Goal: Task Accomplishment & Management: Manage account settings

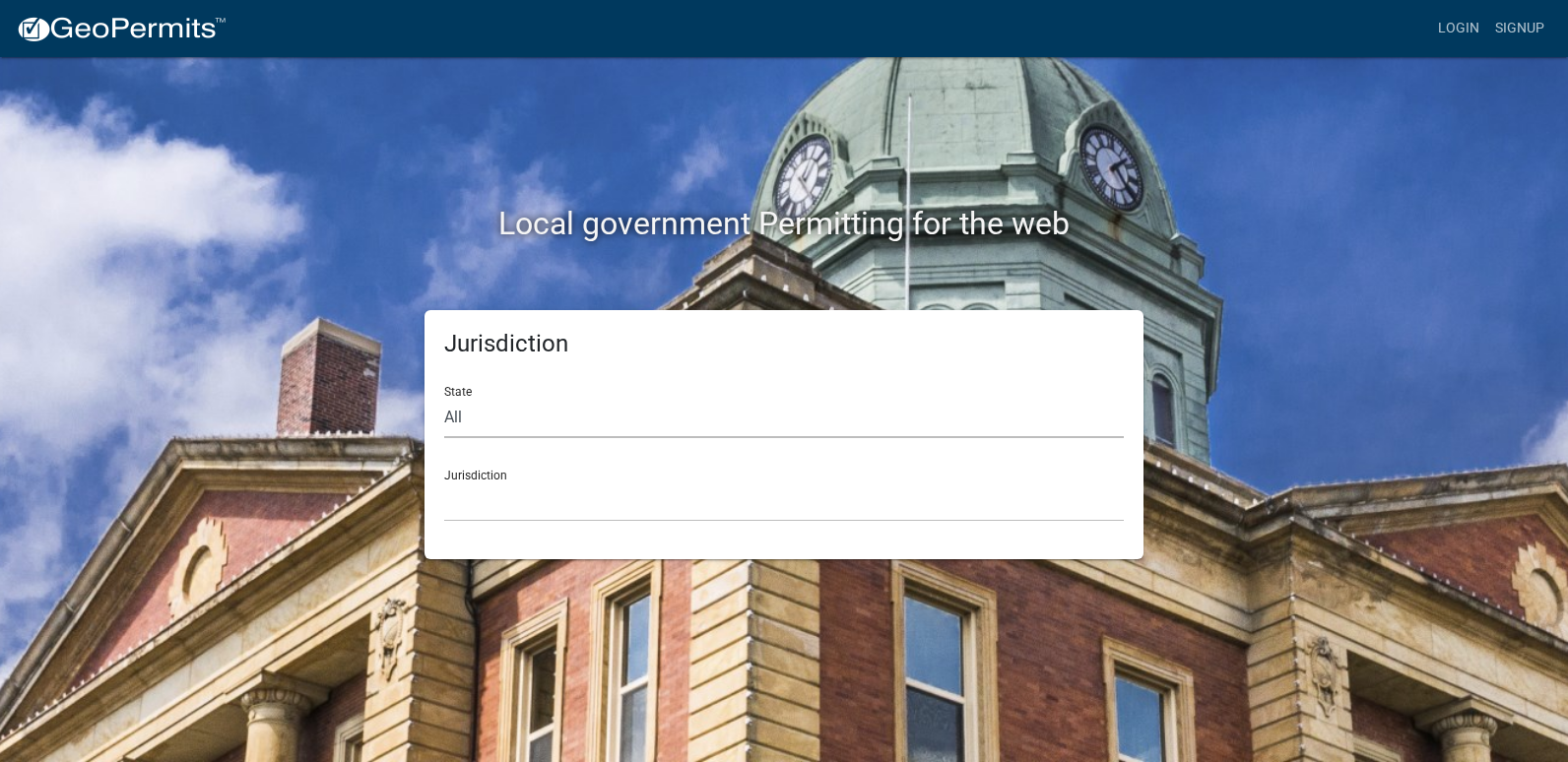
click at [522, 419] on select "All [US_STATE] [US_STATE] [US_STATE] [US_STATE] [US_STATE] [US_STATE] [US_STATE…" at bounding box center [784, 418] width 680 height 40
select select "[US_STATE]"
click at [444, 398] on select "All [US_STATE] [US_STATE] [US_STATE] [US_STATE] [US_STATE] [US_STATE] [US_STATE…" at bounding box center [784, 418] width 680 height 40
click at [500, 493] on select "City of [GEOGRAPHIC_DATA], [US_STATE] City of [GEOGRAPHIC_DATA], [US_STATE] Cit…" at bounding box center [784, 502] width 680 height 40
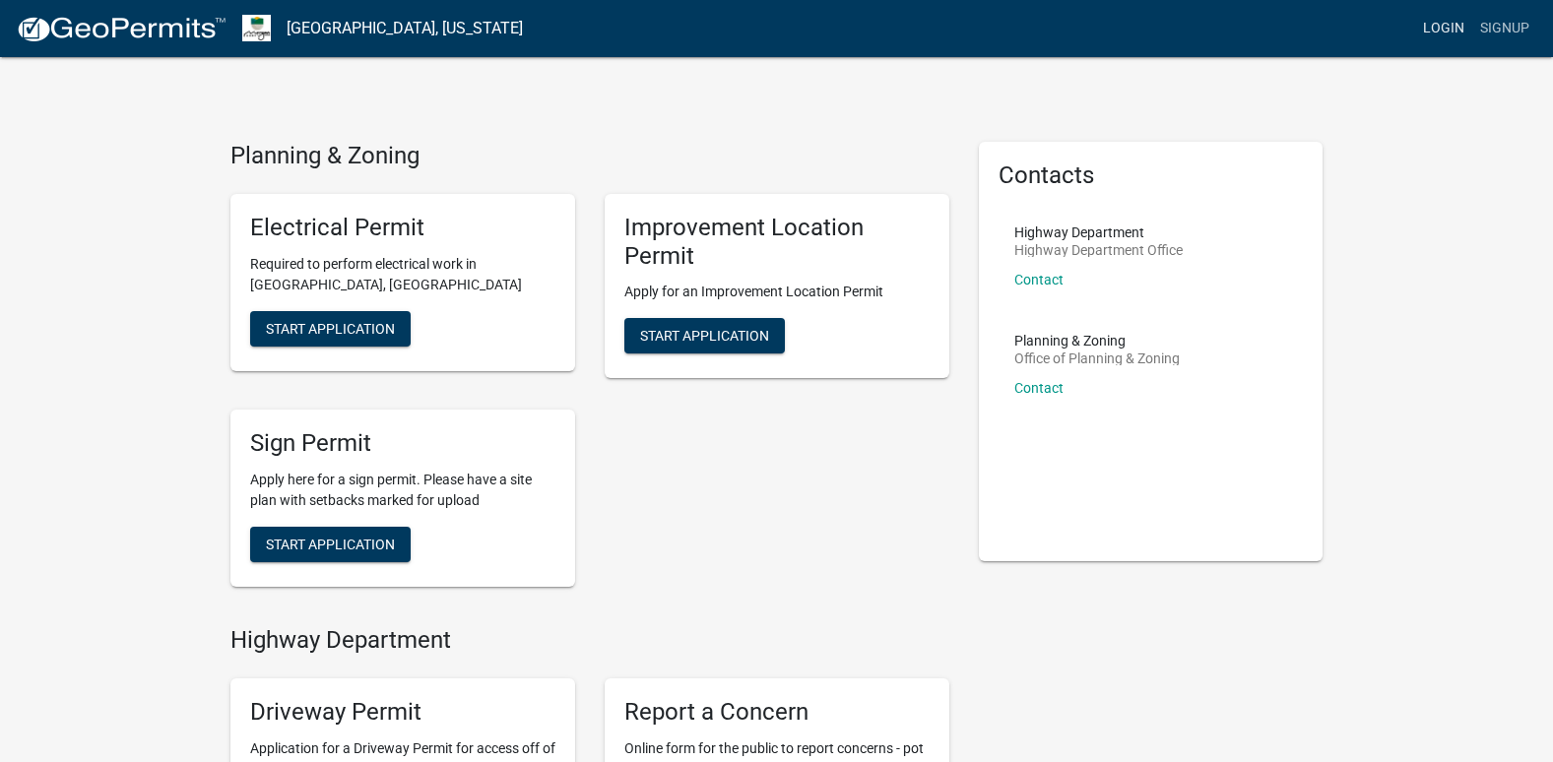
click at [1442, 30] on link "Login" at bounding box center [1443, 28] width 57 height 37
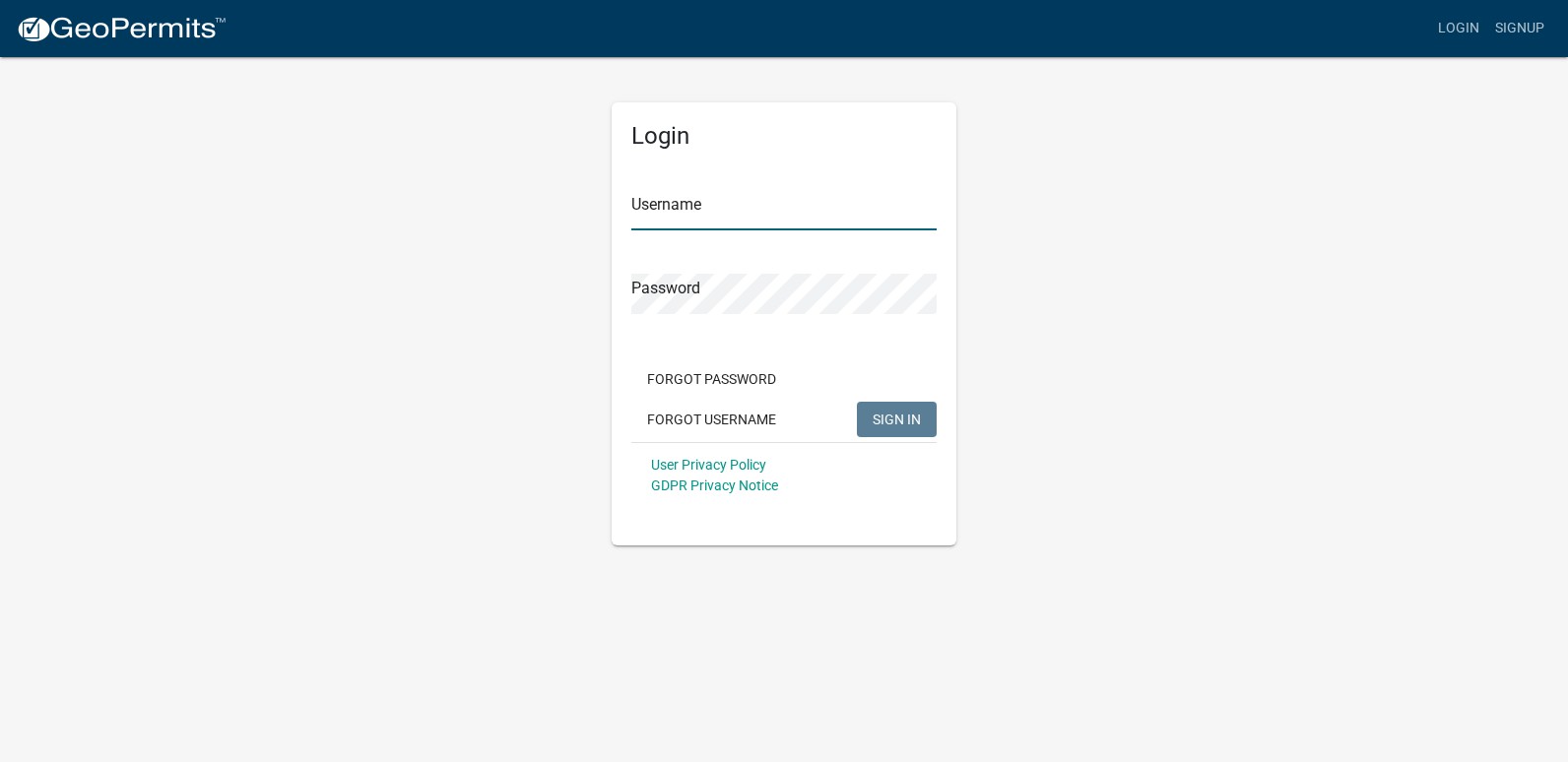
type input "ricktryon"
click at [881, 421] on span "SIGN IN" at bounding box center [897, 419] width 48 height 16
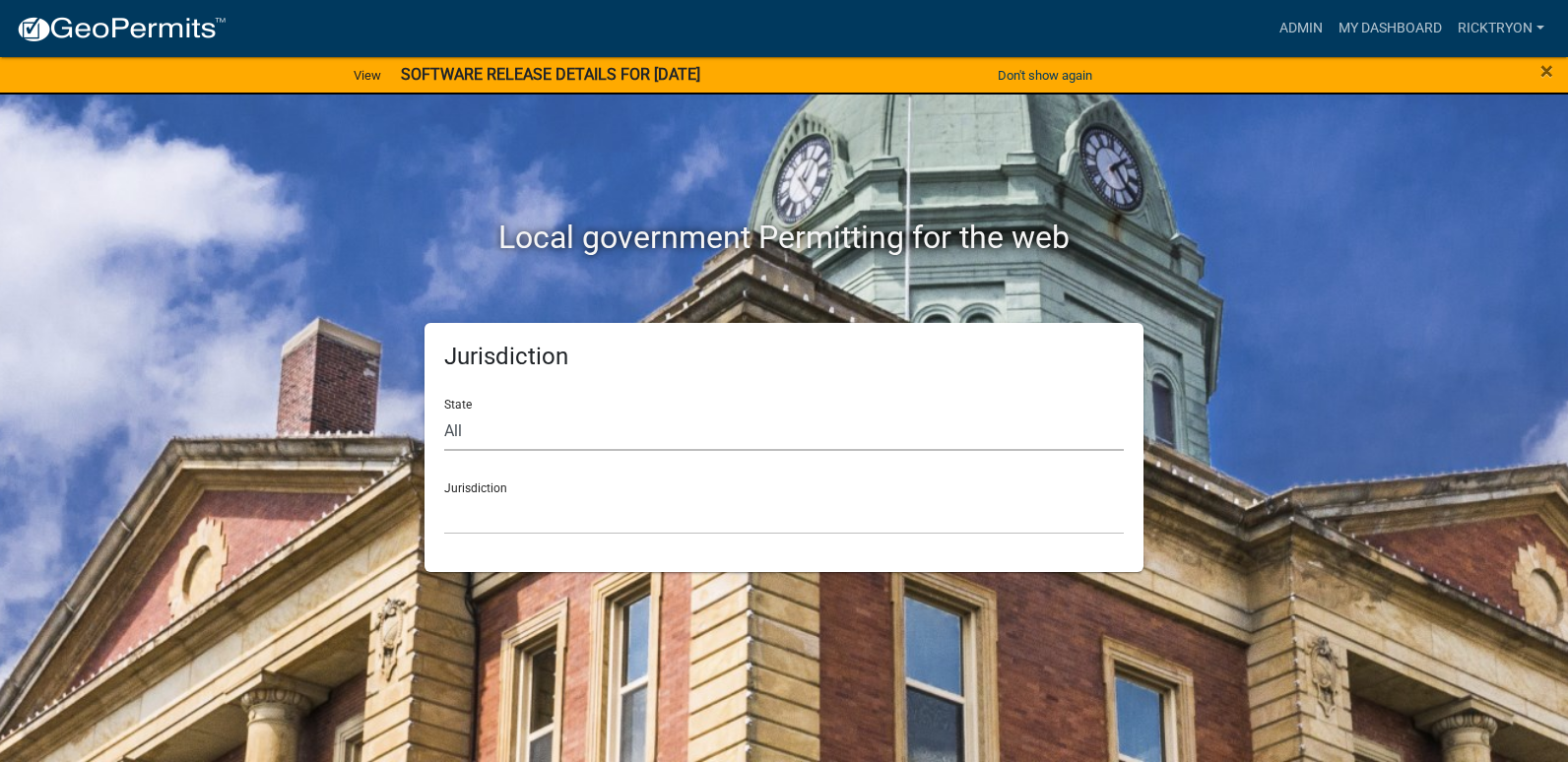
click at [579, 414] on select "All [US_STATE] [US_STATE] [US_STATE] [US_STATE] [US_STATE] [US_STATE] [US_STATE…" at bounding box center [784, 431] width 680 height 40
select select "[US_STATE]"
click at [444, 411] on select "All [US_STATE] [US_STATE] [US_STATE] [US_STATE] [US_STATE] [US_STATE] [US_STATE…" at bounding box center [784, 431] width 680 height 40
drag, startPoint x: 550, startPoint y: 507, endPoint x: 544, endPoint y: 492, distance: 15.9
click at [550, 507] on select "City of [GEOGRAPHIC_DATA], [US_STATE] City of [GEOGRAPHIC_DATA], [US_STATE] Cit…" at bounding box center [784, 514] width 680 height 40
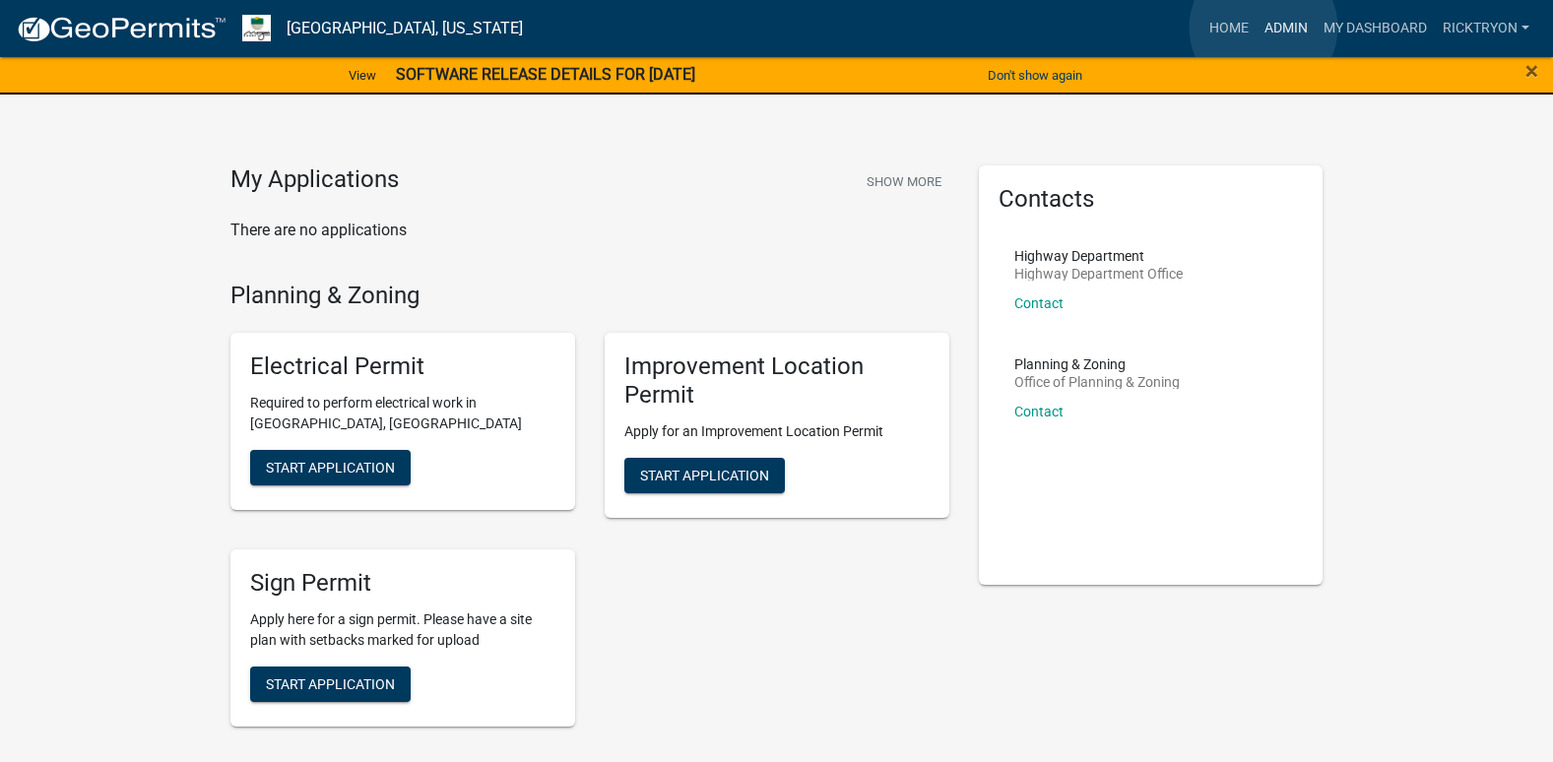
click at [1264, 29] on link "Admin" at bounding box center [1286, 28] width 59 height 37
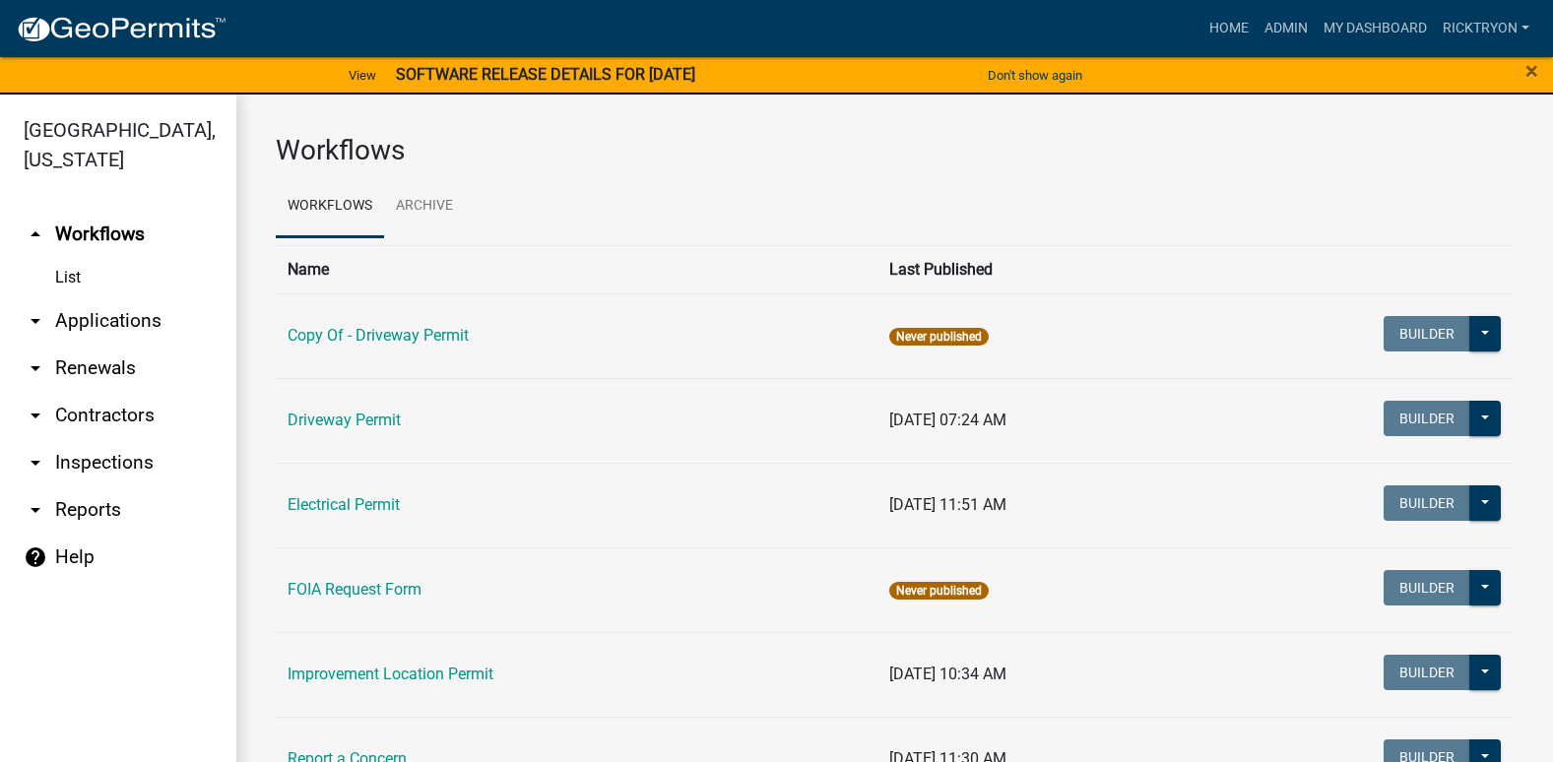
click at [54, 324] on link "arrow_drop_down Applications" at bounding box center [118, 320] width 236 height 47
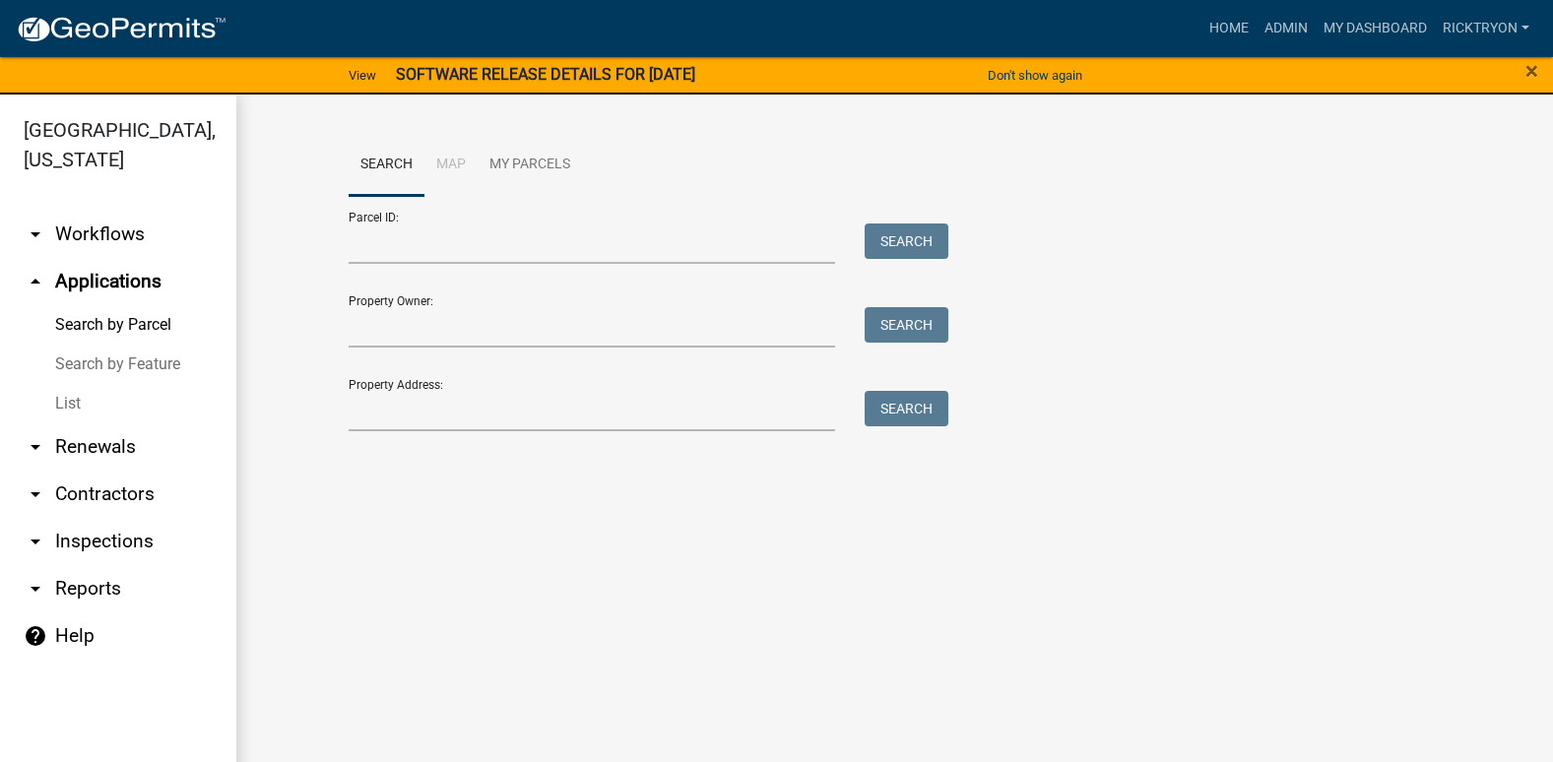
click at [70, 404] on link "List" at bounding box center [118, 403] width 236 height 39
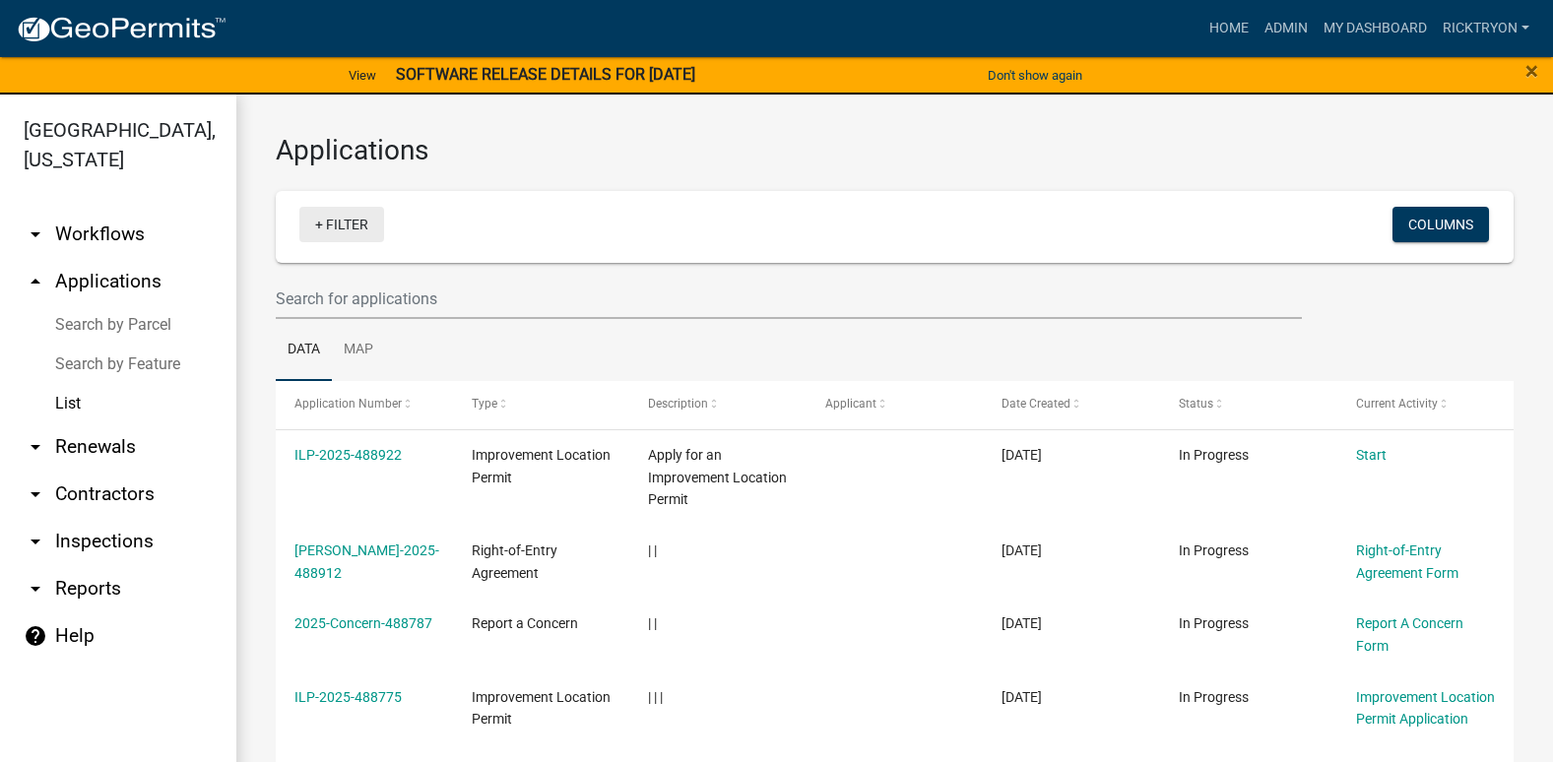
click at [329, 225] on link "+ Filter" at bounding box center [341, 224] width 85 height 35
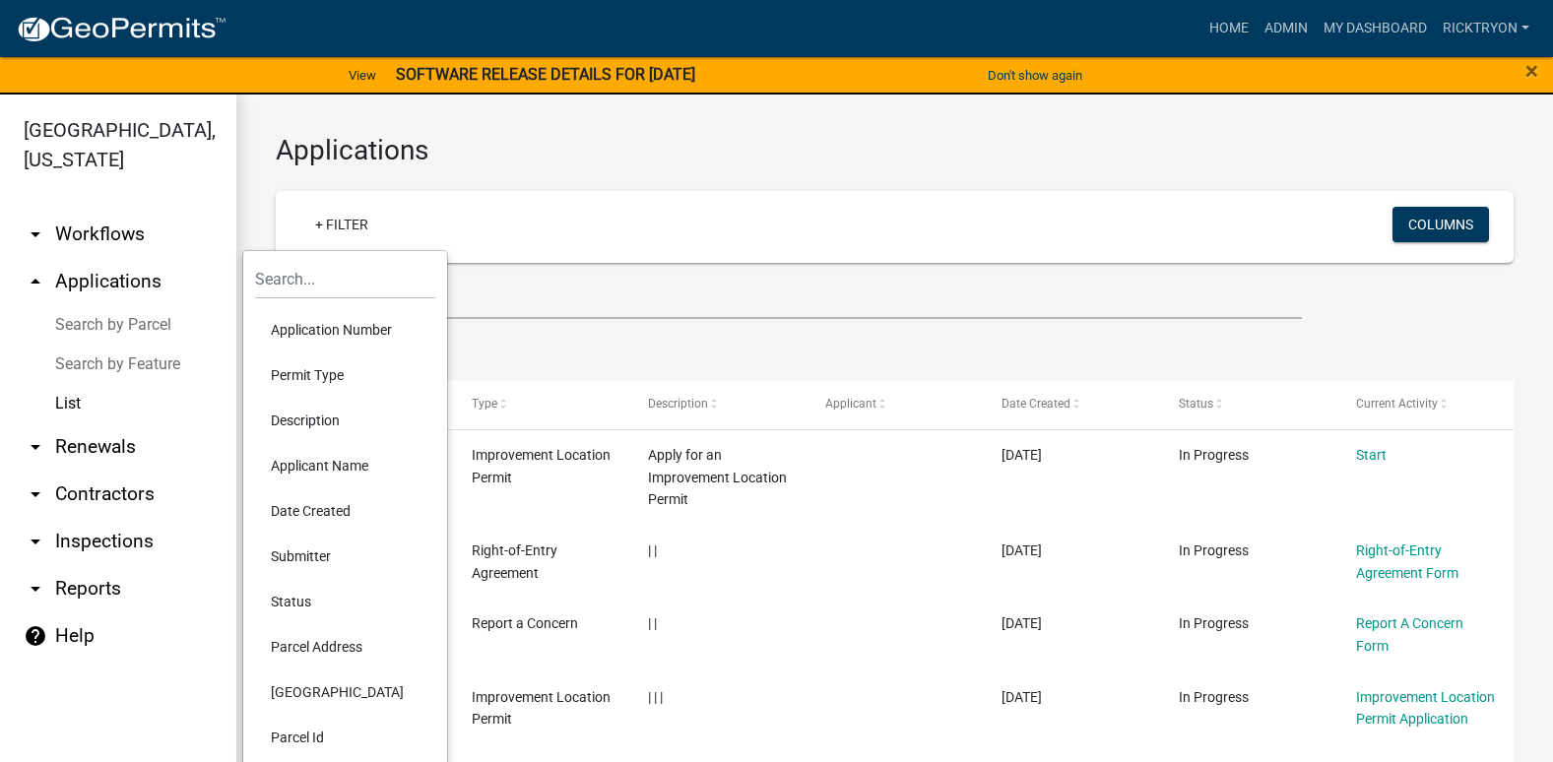
click at [322, 323] on li "Application Number" at bounding box center [345, 329] width 180 height 45
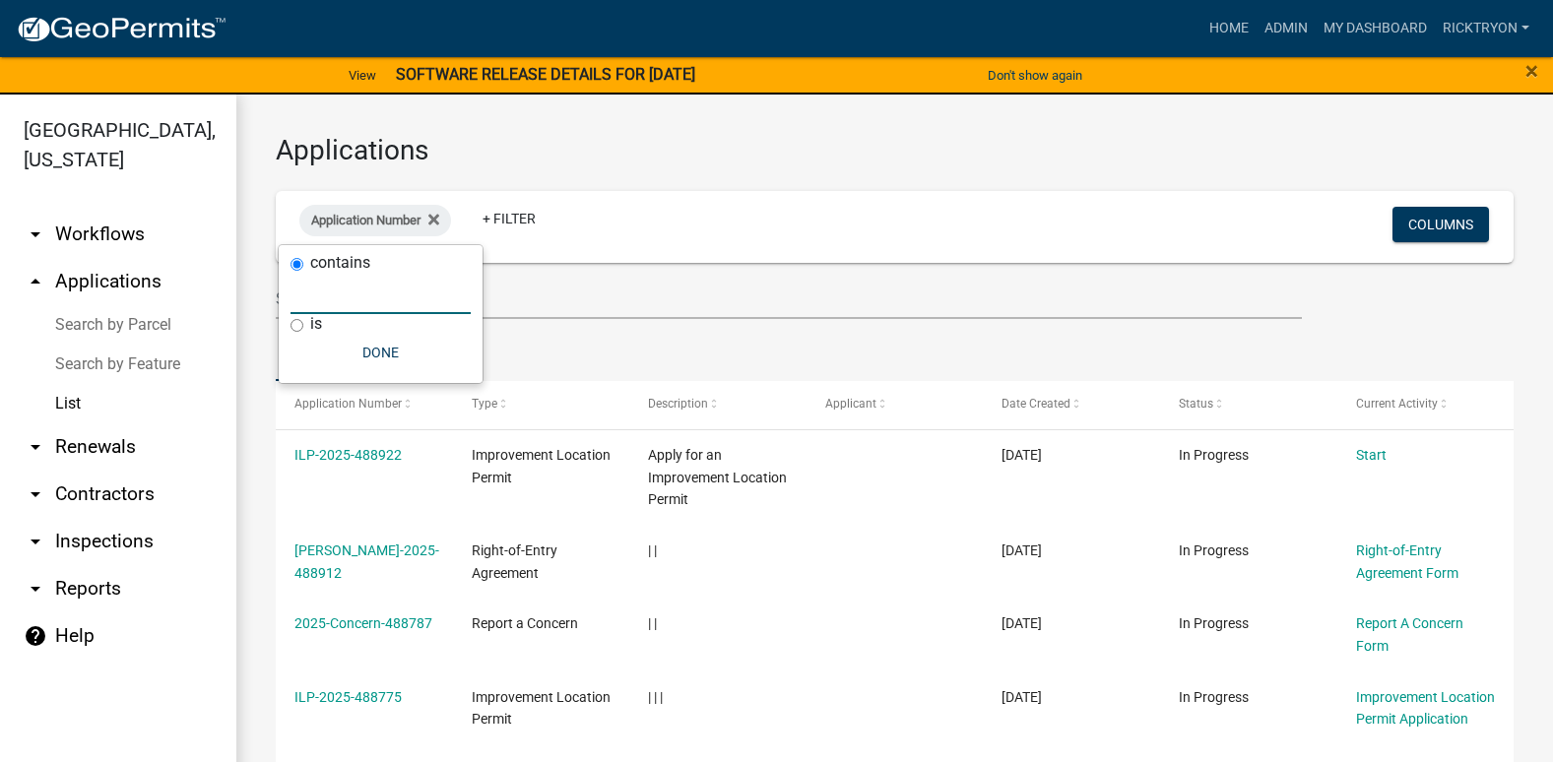
click at [323, 300] on input "text" at bounding box center [381, 294] width 180 height 40
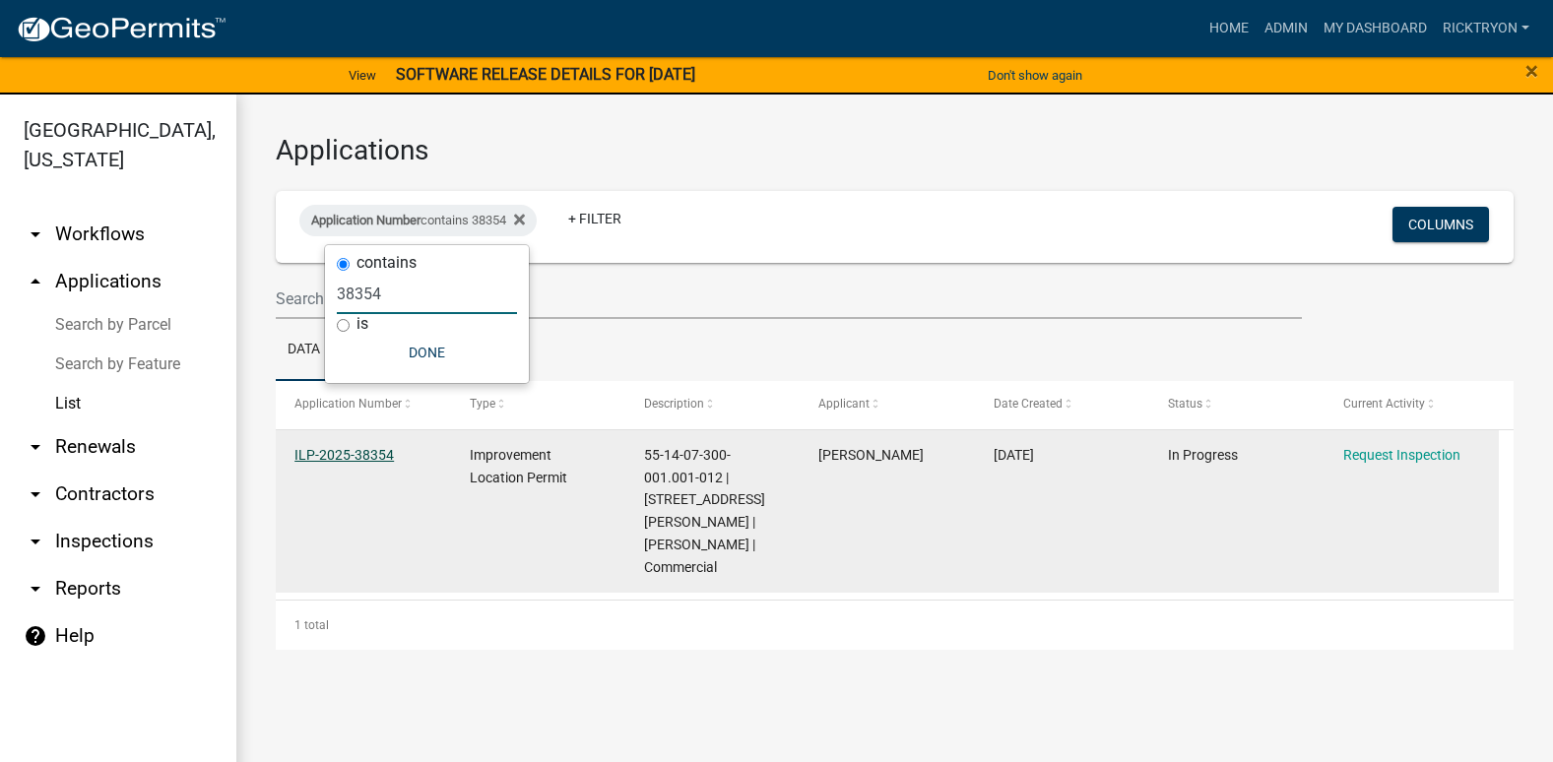
type input "38354"
click at [349, 460] on link "ILP-2025-38354" at bounding box center [343, 455] width 99 height 16
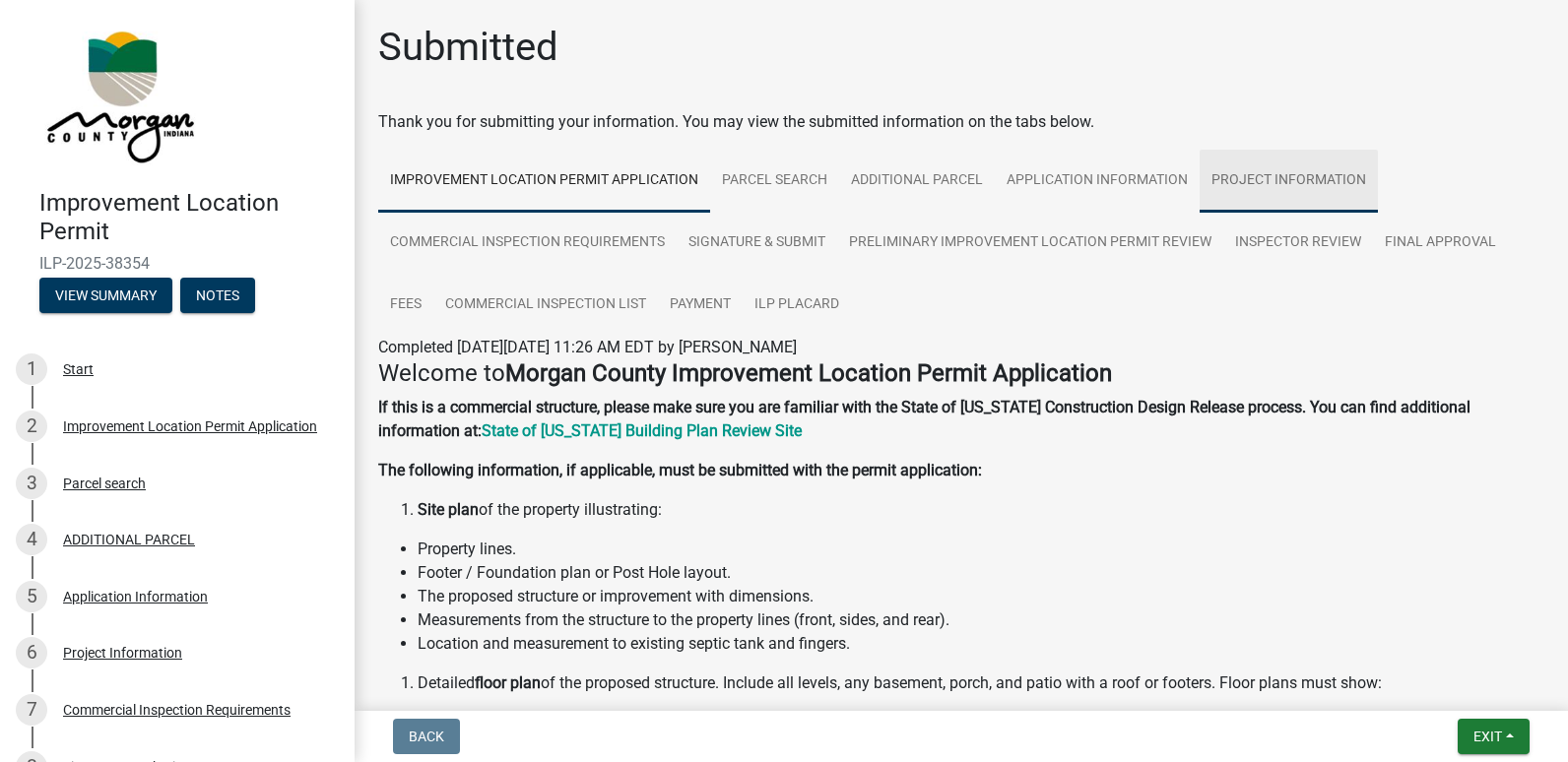
click at [1286, 166] on link "Project Information" at bounding box center [1289, 181] width 178 height 63
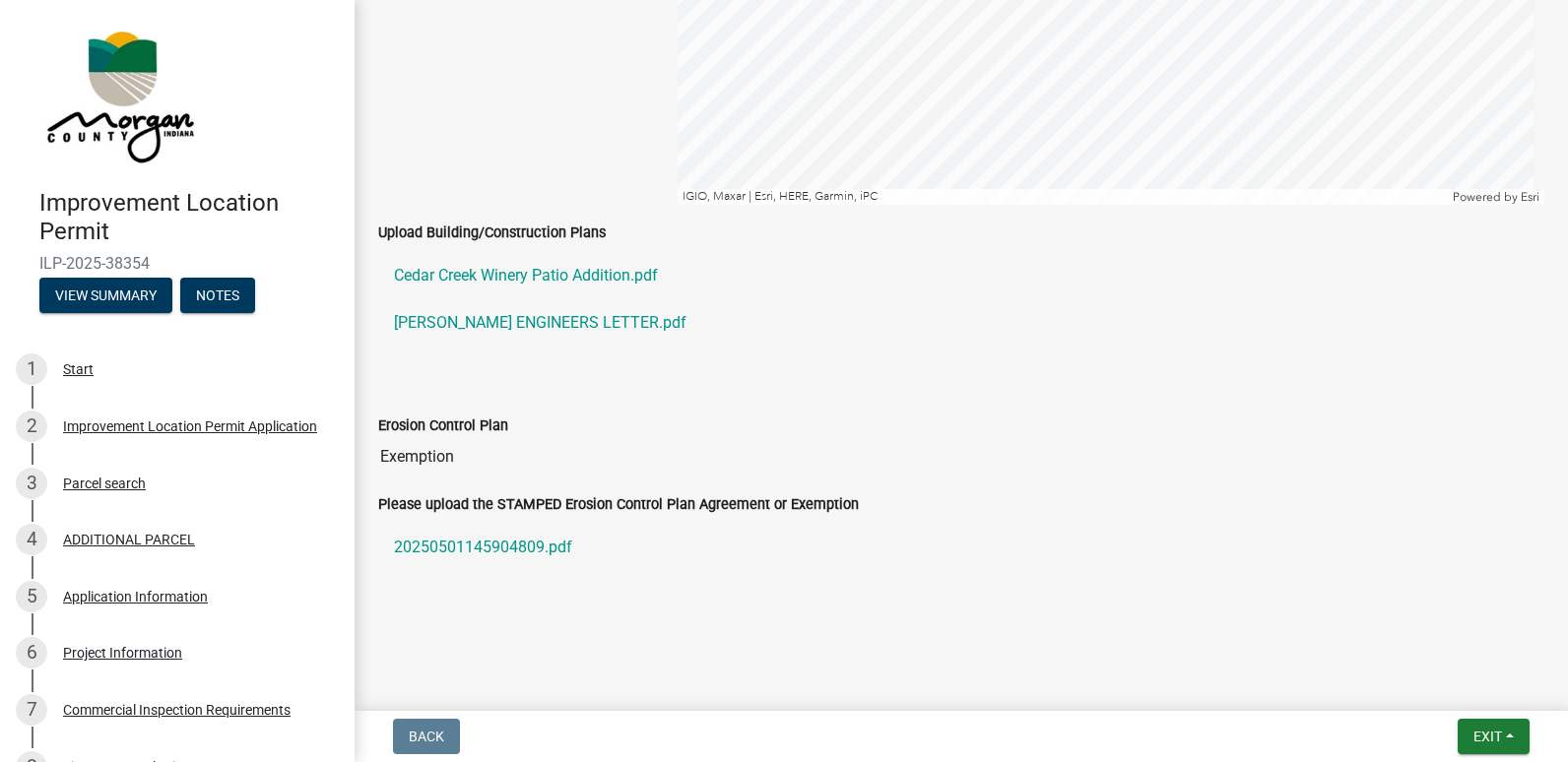
scroll to position [3460, 0]
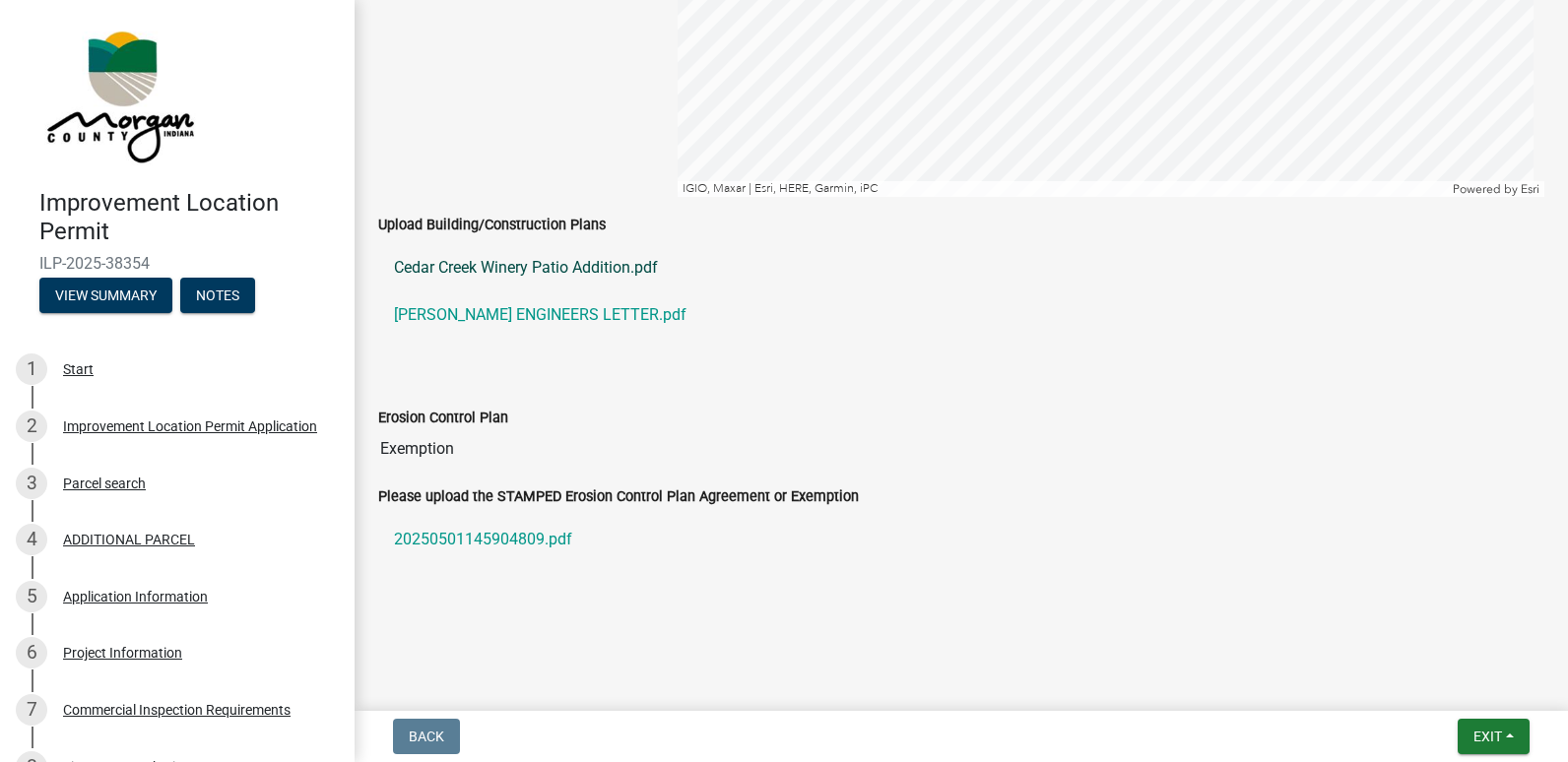
click at [516, 267] on link "Cedar Creek Winery Patio Addition.pdf" at bounding box center [961, 267] width 1166 height 47
click at [510, 311] on link "[PERSON_NAME] ENGINEERS LETTER.pdf" at bounding box center [961, 315] width 1166 height 47
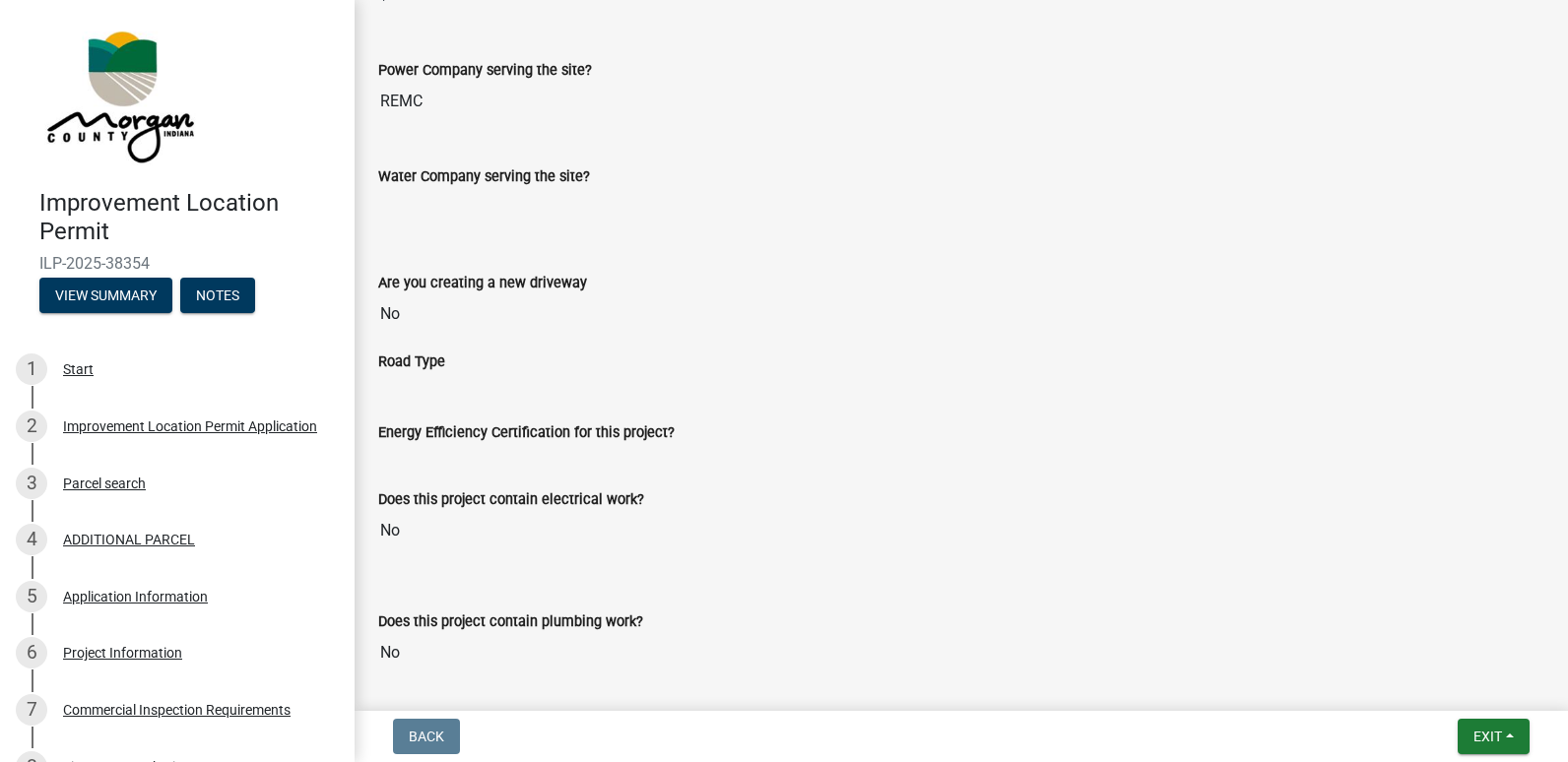
scroll to position [2081, 0]
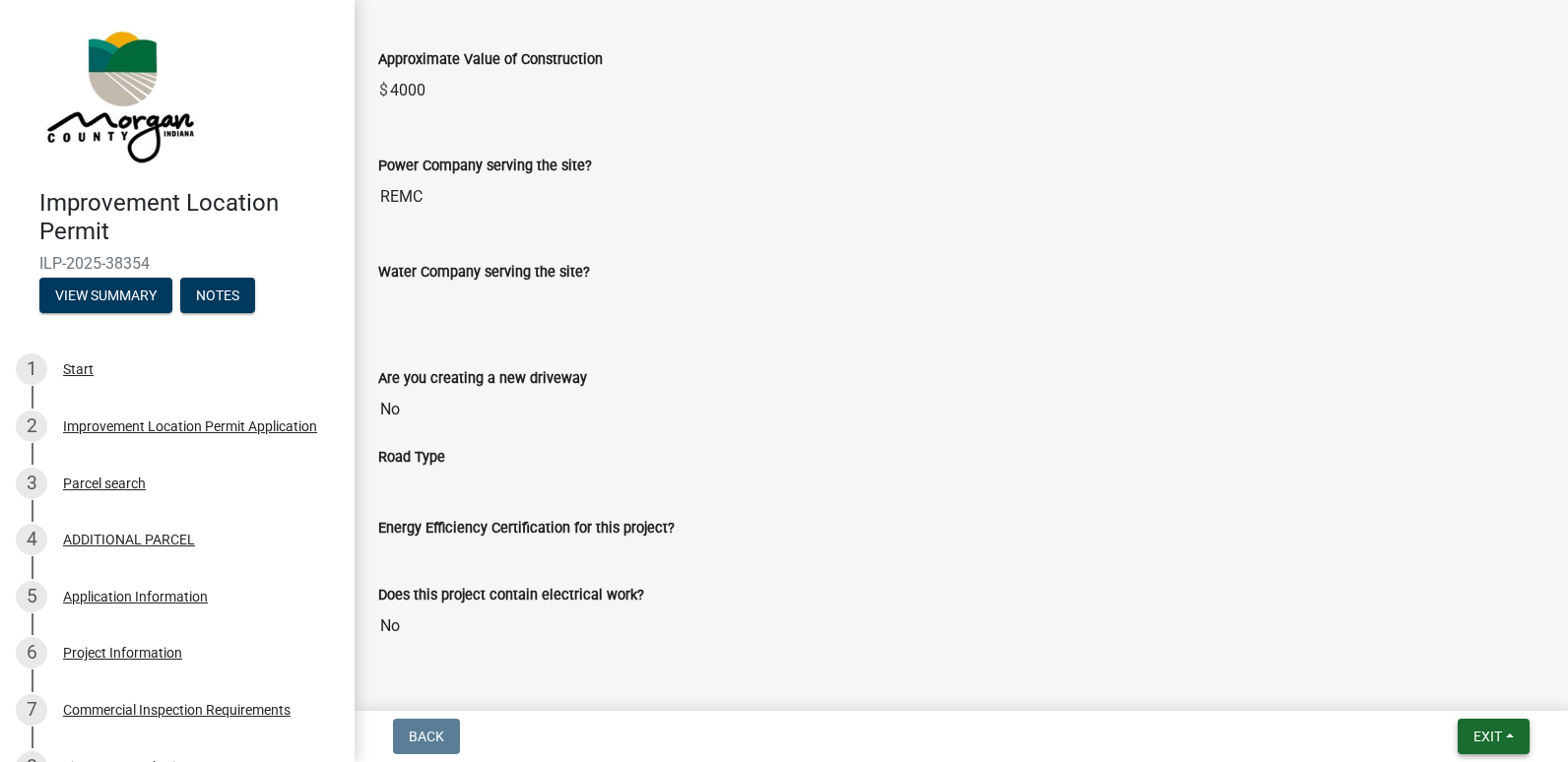
click at [1484, 738] on span "Exit" at bounding box center [1487, 737] width 29 height 16
click at [1421, 685] on button "Save & Exit" at bounding box center [1451, 685] width 158 height 47
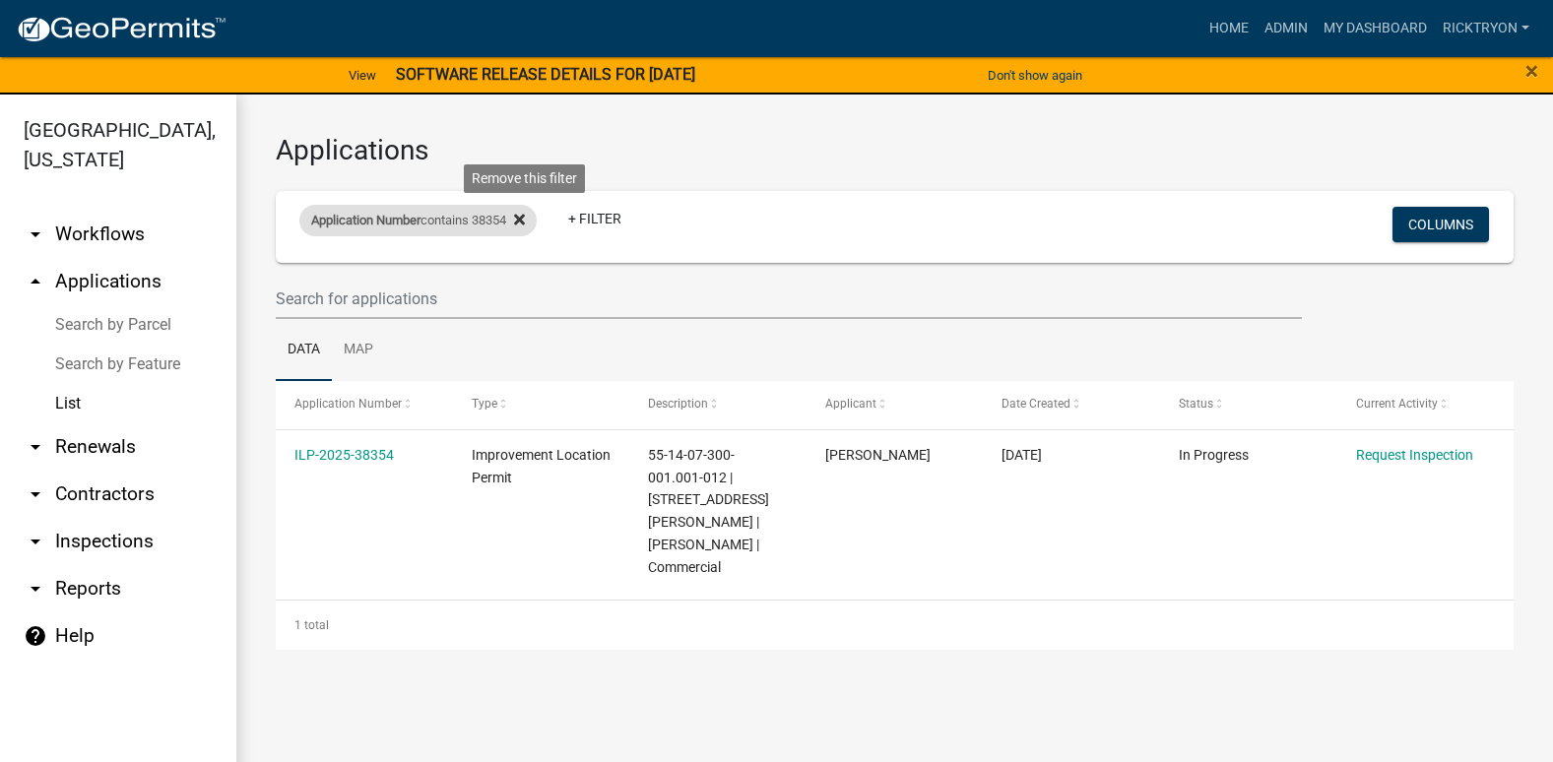
click at [521, 216] on fa-icon at bounding box center [515, 221] width 19 height 32
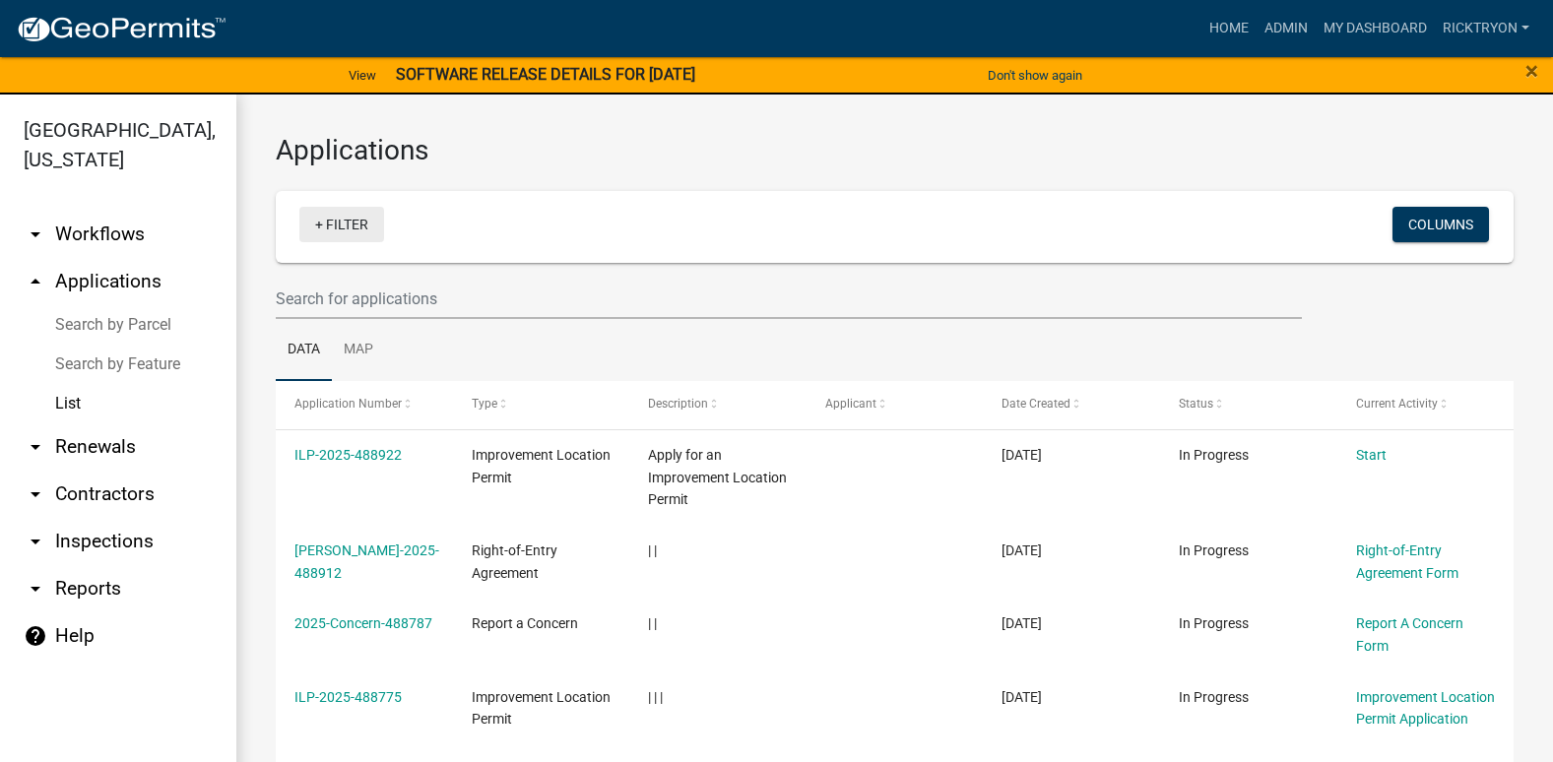
click at [328, 227] on link "+ Filter" at bounding box center [341, 224] width 85 height 35
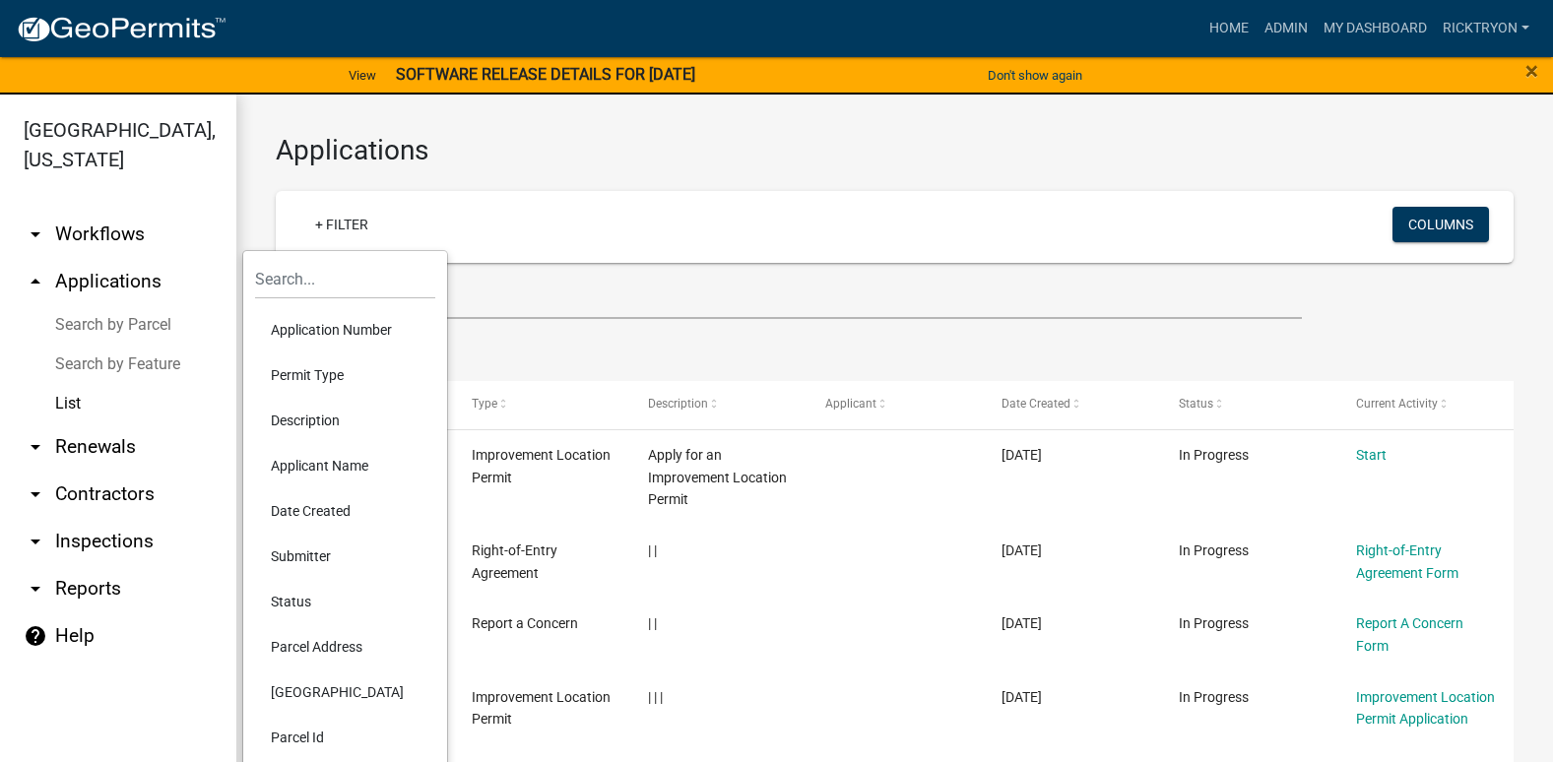
click at [345, 334] on li "Application Number" at bounding box center [345, 329] width 180 height 45
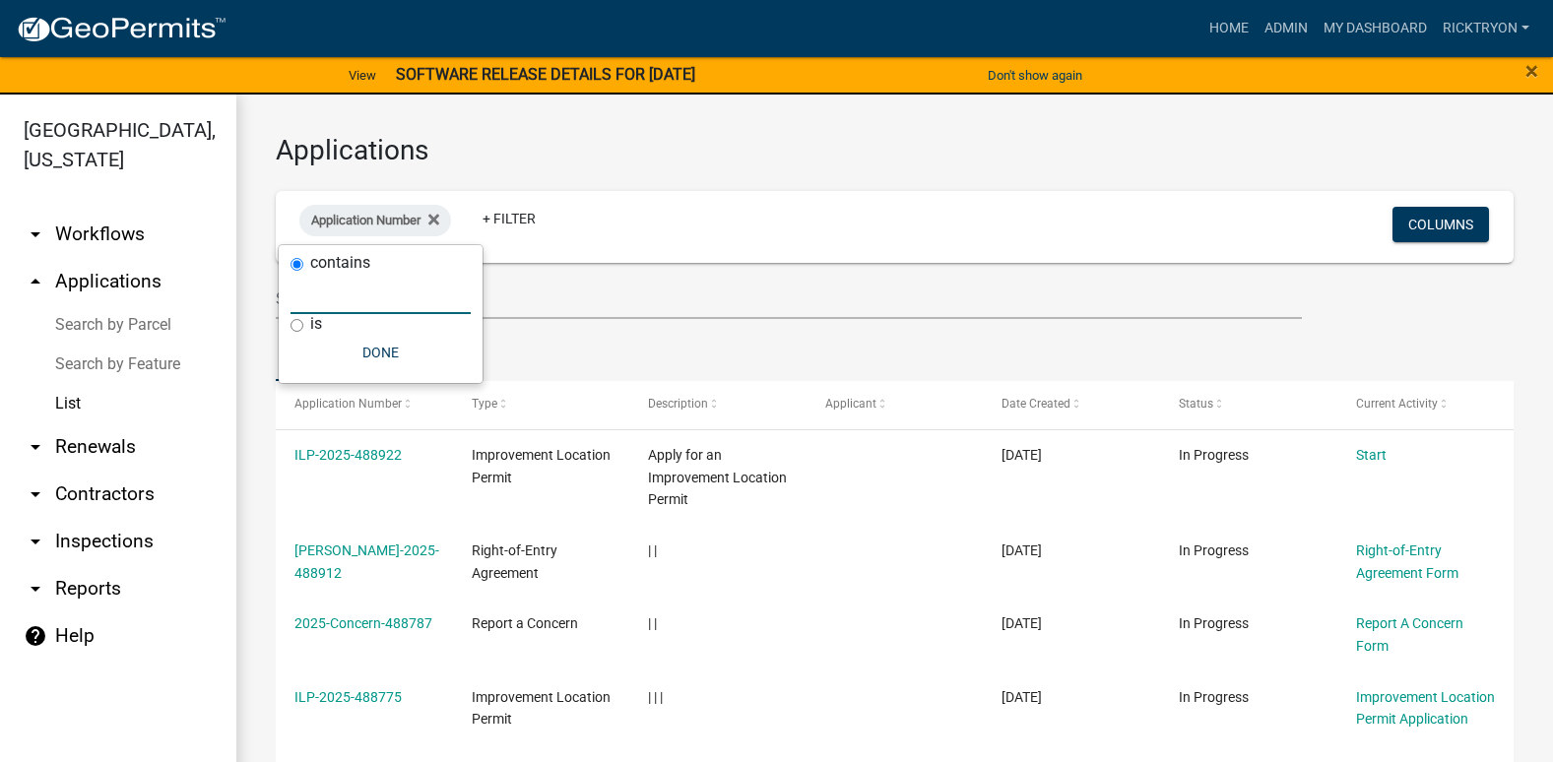
click at [346, 304] on input "text" at bounding box center [381, 294] width 180 height 40
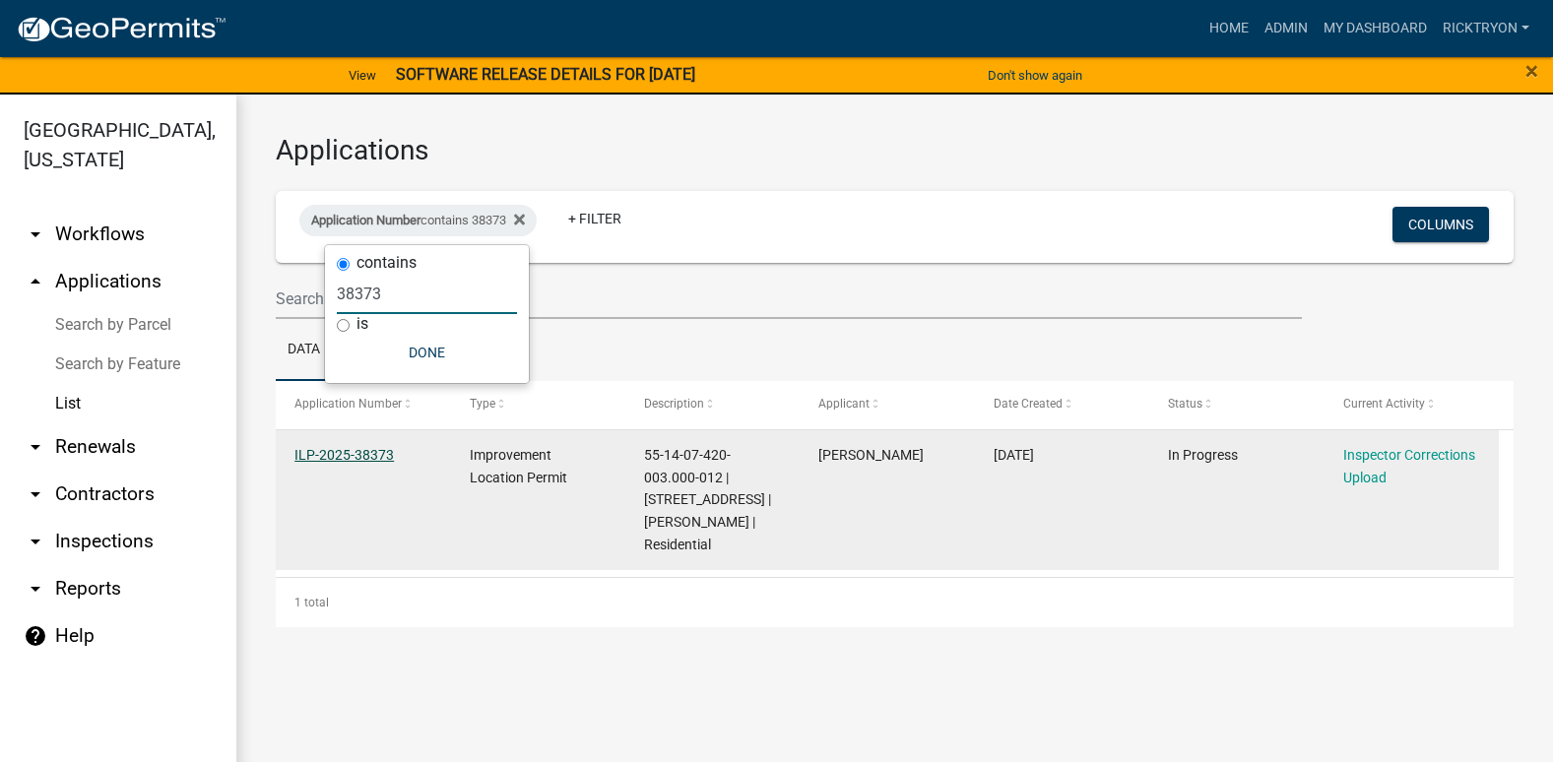
type input "38373"
click at [351, 450] on link "ILP-2025-38373" at bounding box center [343, 455] width 99 height 16
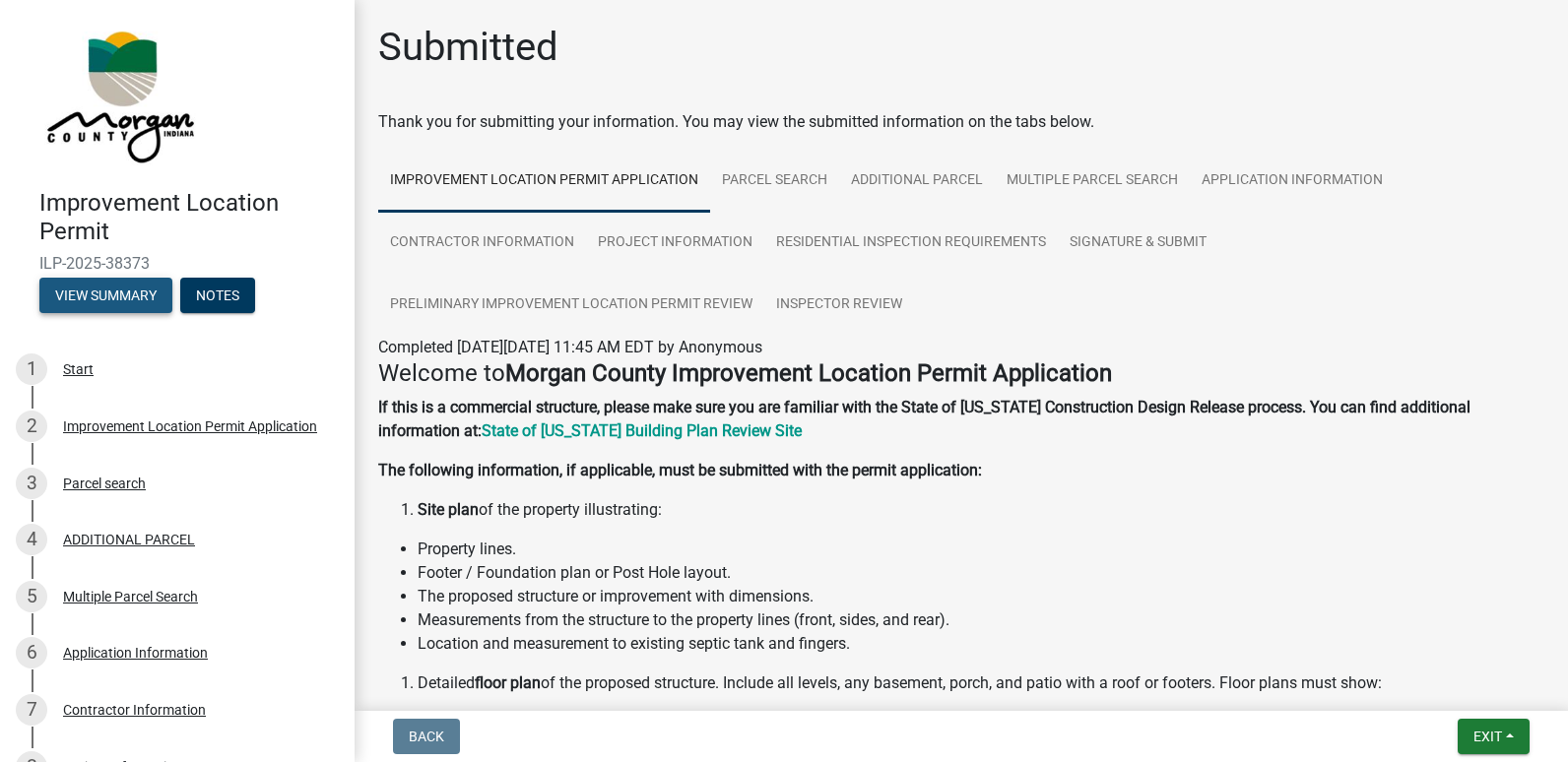
click at [129, 298] on button "View Summary" at bounding box center [105, 295] width 133 height 35
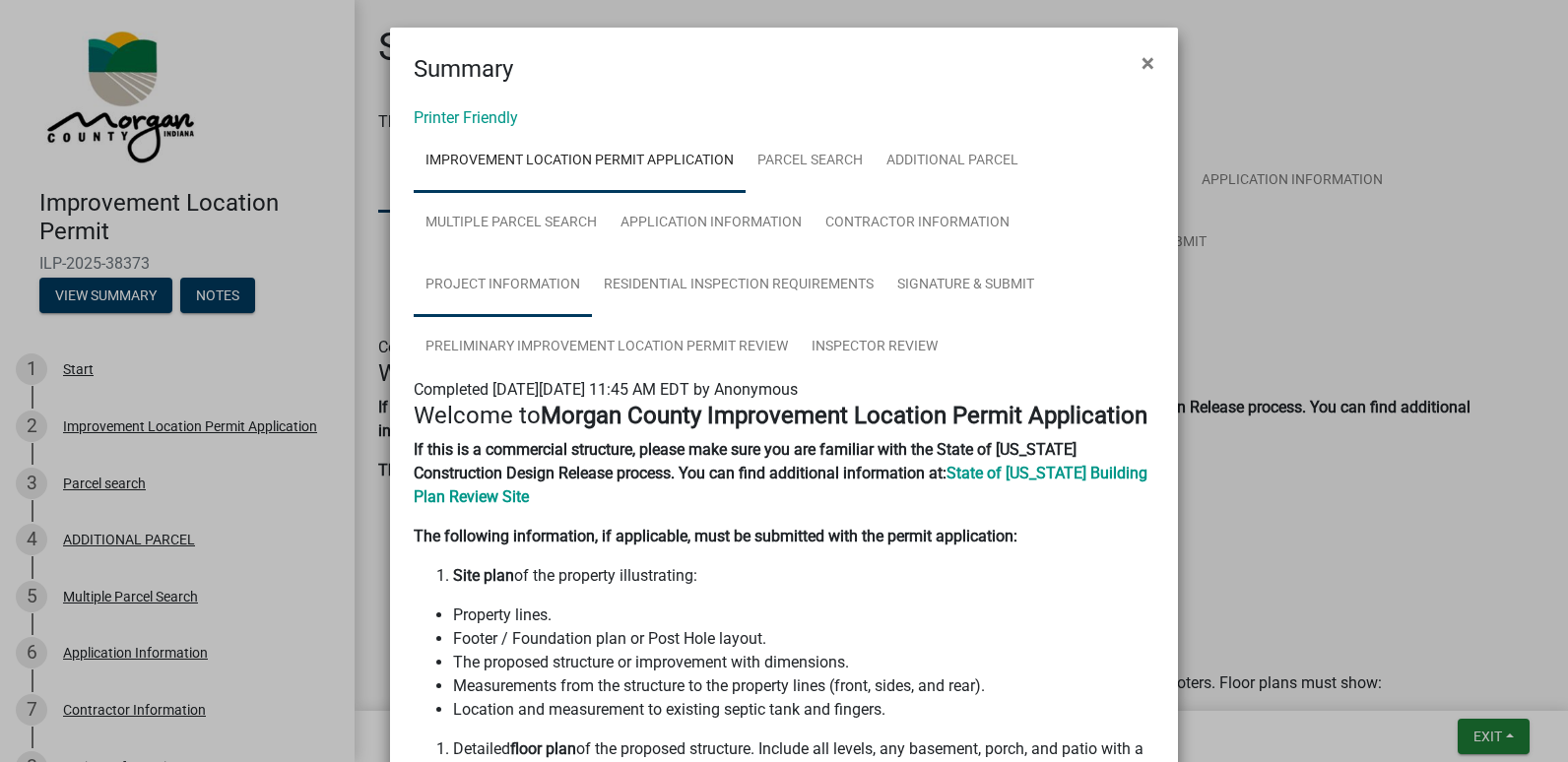
click at [471, 288] on link "Project Information" at bounding box center [503, 285] width 178 height 63
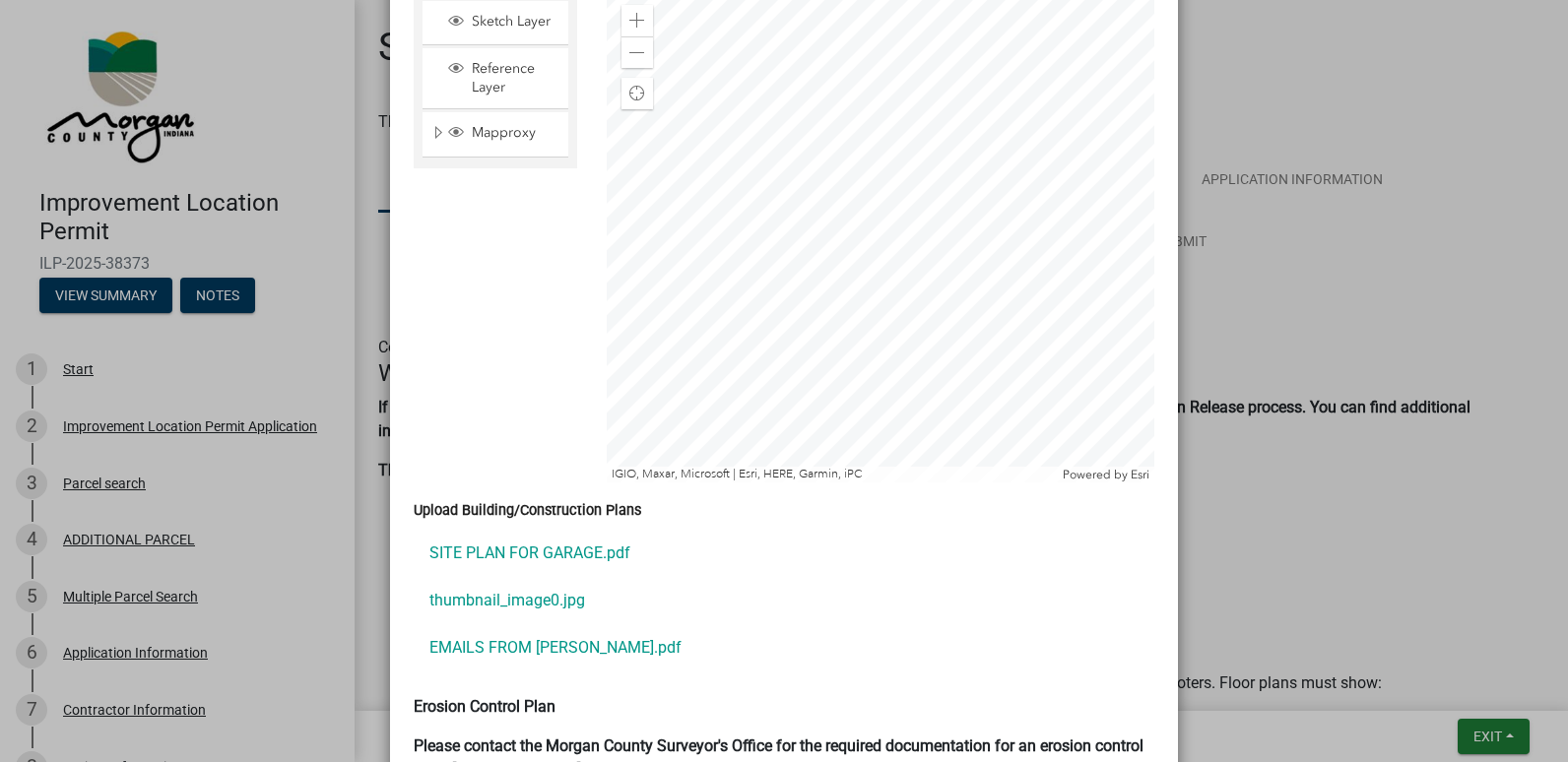
scroll to position [3742, 0]
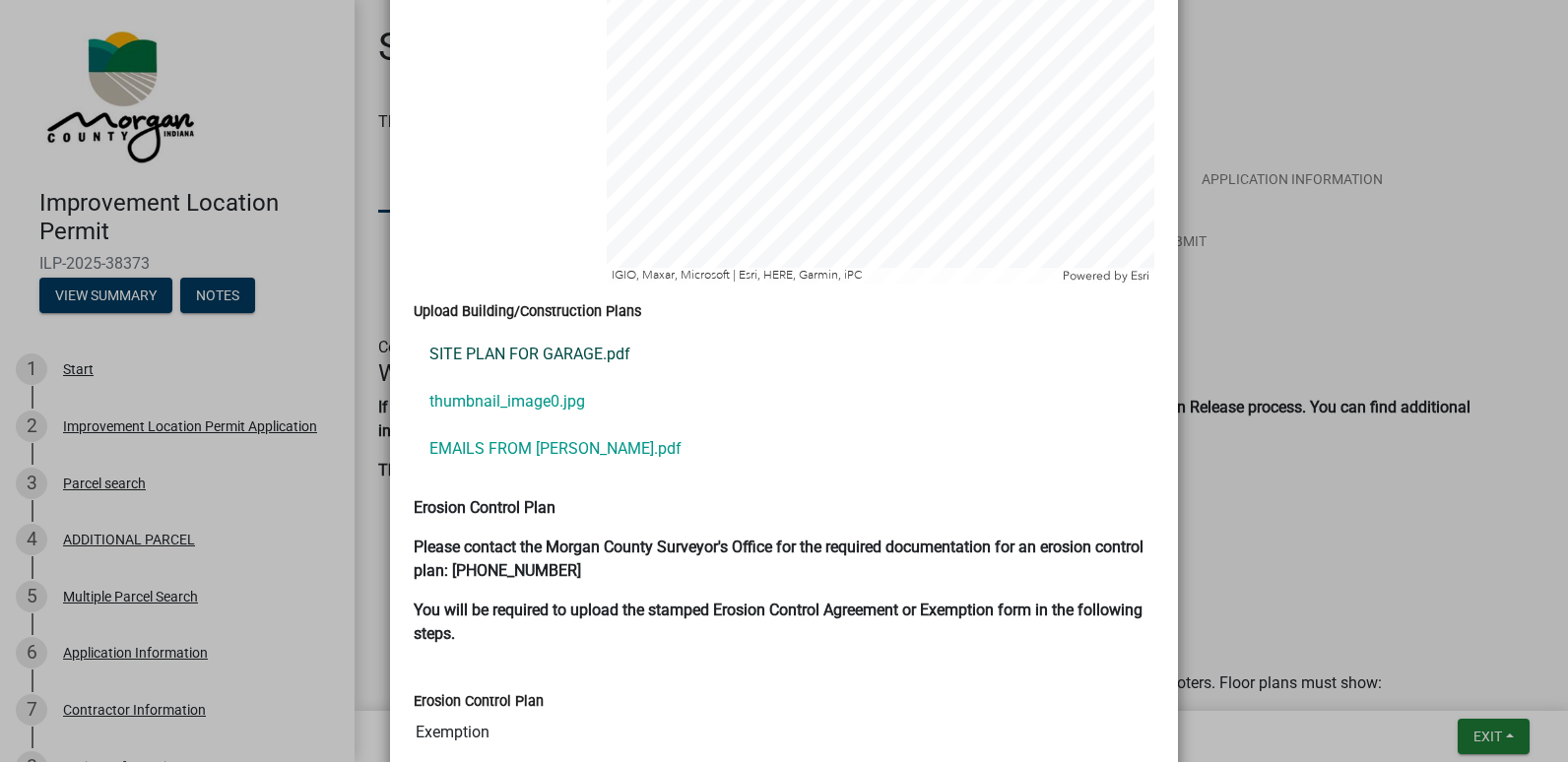
click at [518, 332] on link "SITE PLAN FOR GARAGE.pdf" at bounding box center [784, 354] width 741 height 47
click at [493, 378] on link "thumbnail_image0.jpg" at bounding box center [784, 401] width 741 height 47
click at [483, 425] on link "EMAILS FROM [PERSON_NAME].pdf" at bounding box center [784, 448] width 741 height 47
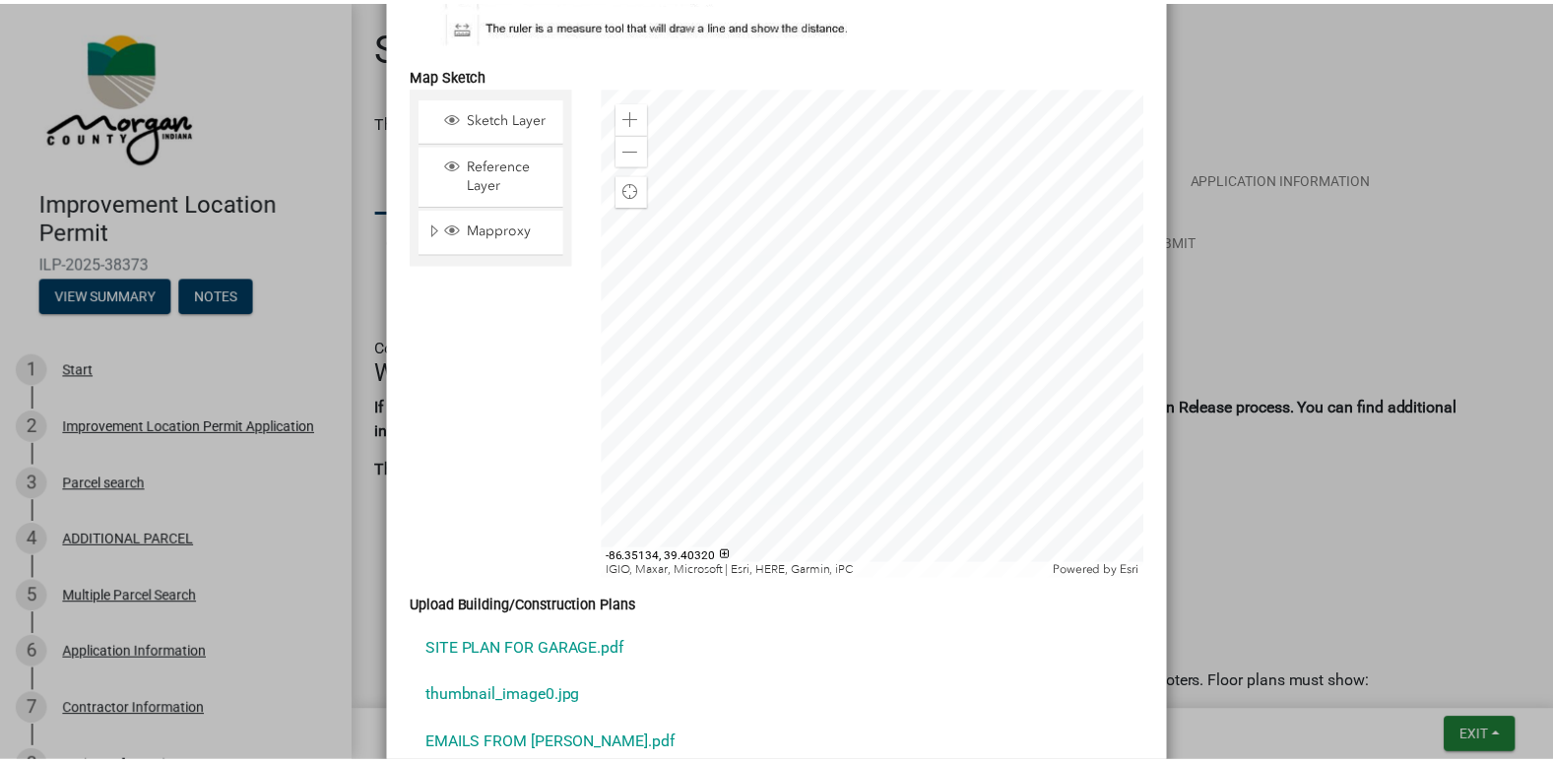
scroll to position [3644, 0]
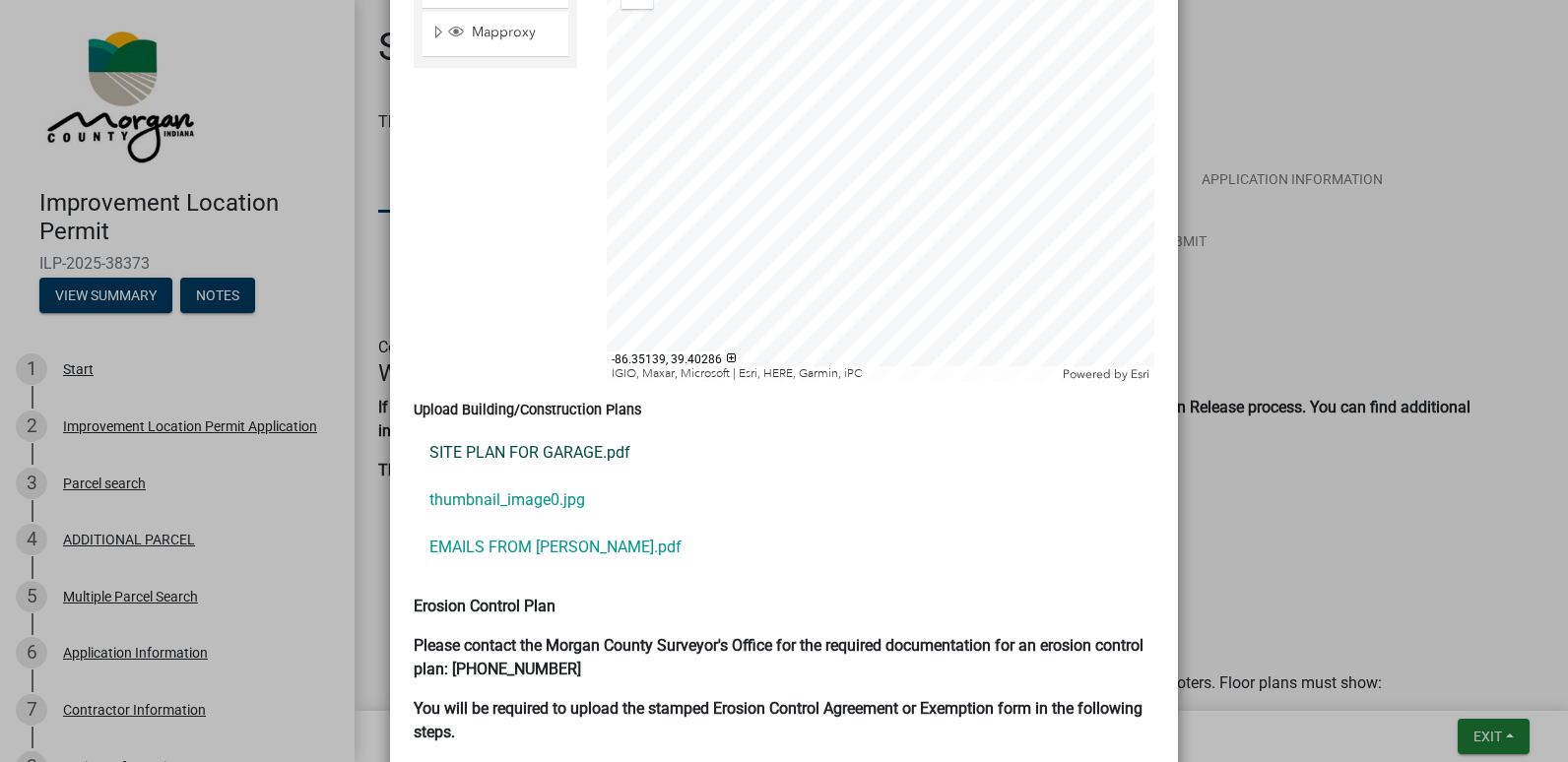
click at [524, 429] on link "SITE PLAN FOR GARAGE.pdf" at bounding box center [784, 452] width 741 height 47
click at [1474, 735] on ngb-modal-window "Summary × Printer Friendly Improvement Location Permit Application Parcel searc…" at bounding box center [784, 381] width 1568 height 762
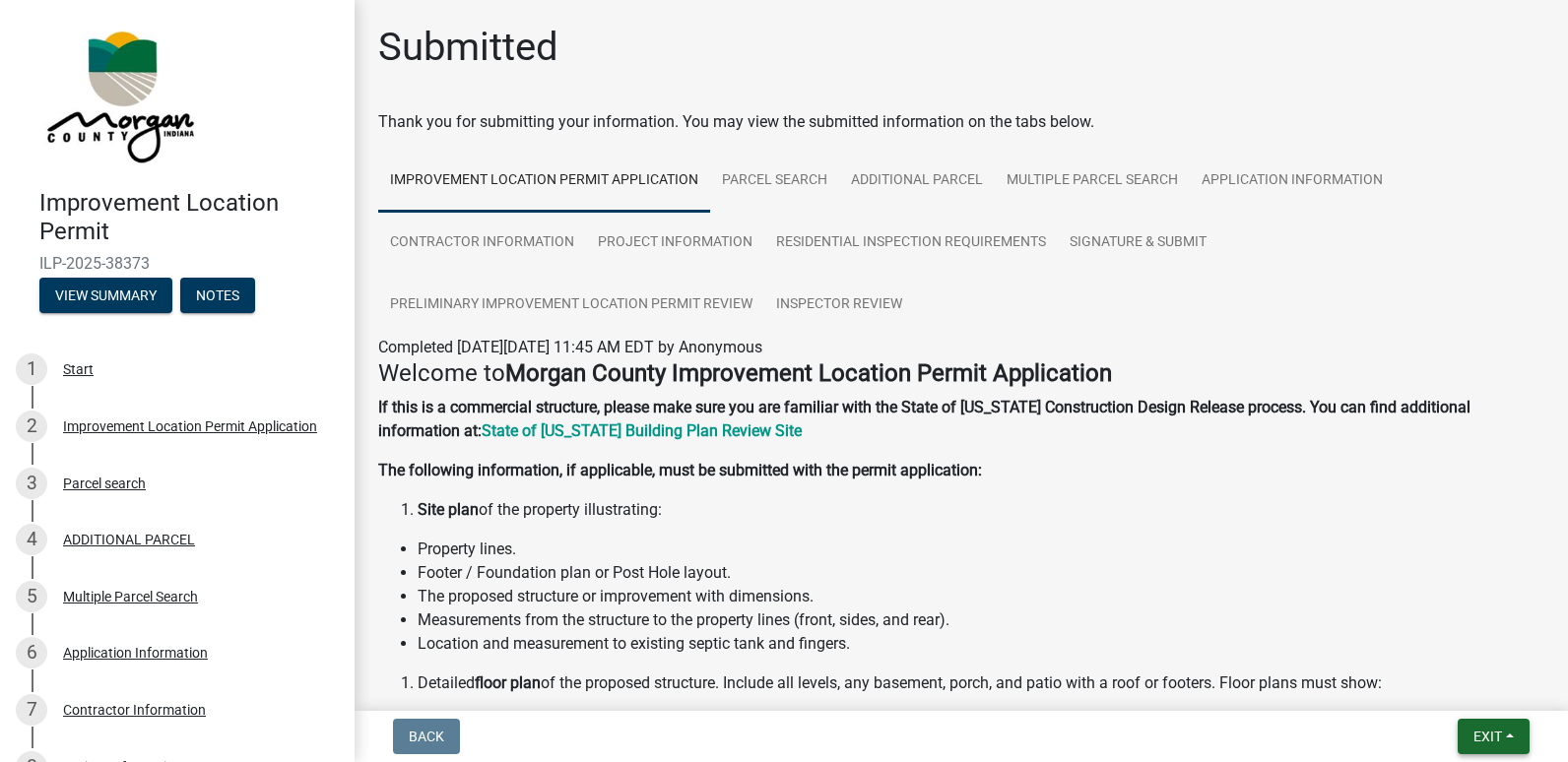
click at [1474, 734] on span "Exit" at bounding box center [1487, 737] width 29 height 16
click at [1442, 679] on button "Save & Exit" at bounding box center [1451, 685] width 158 height 47
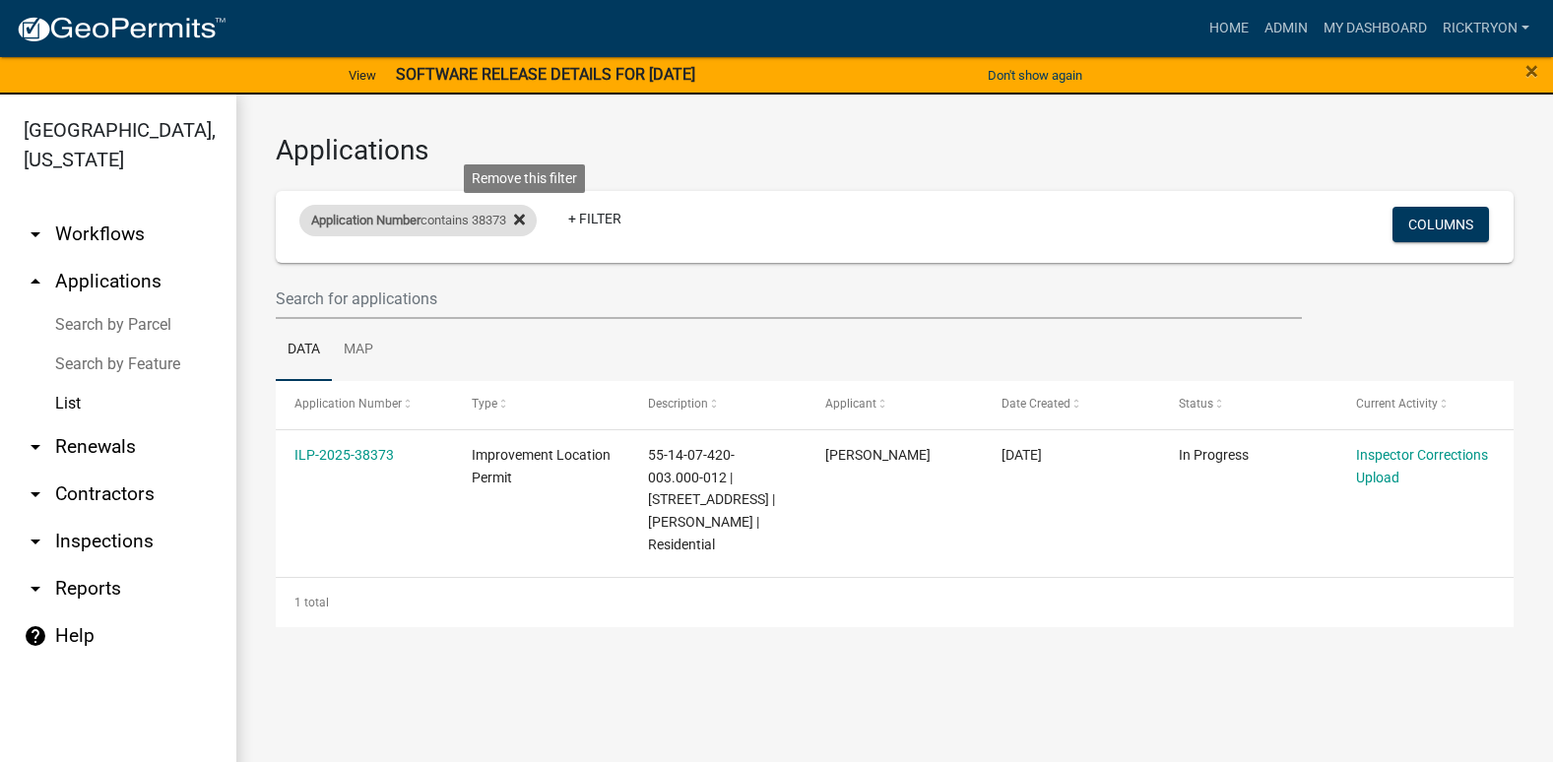
click at [525, 219] on icon at bounding box center [519, 220] width 11 height 11
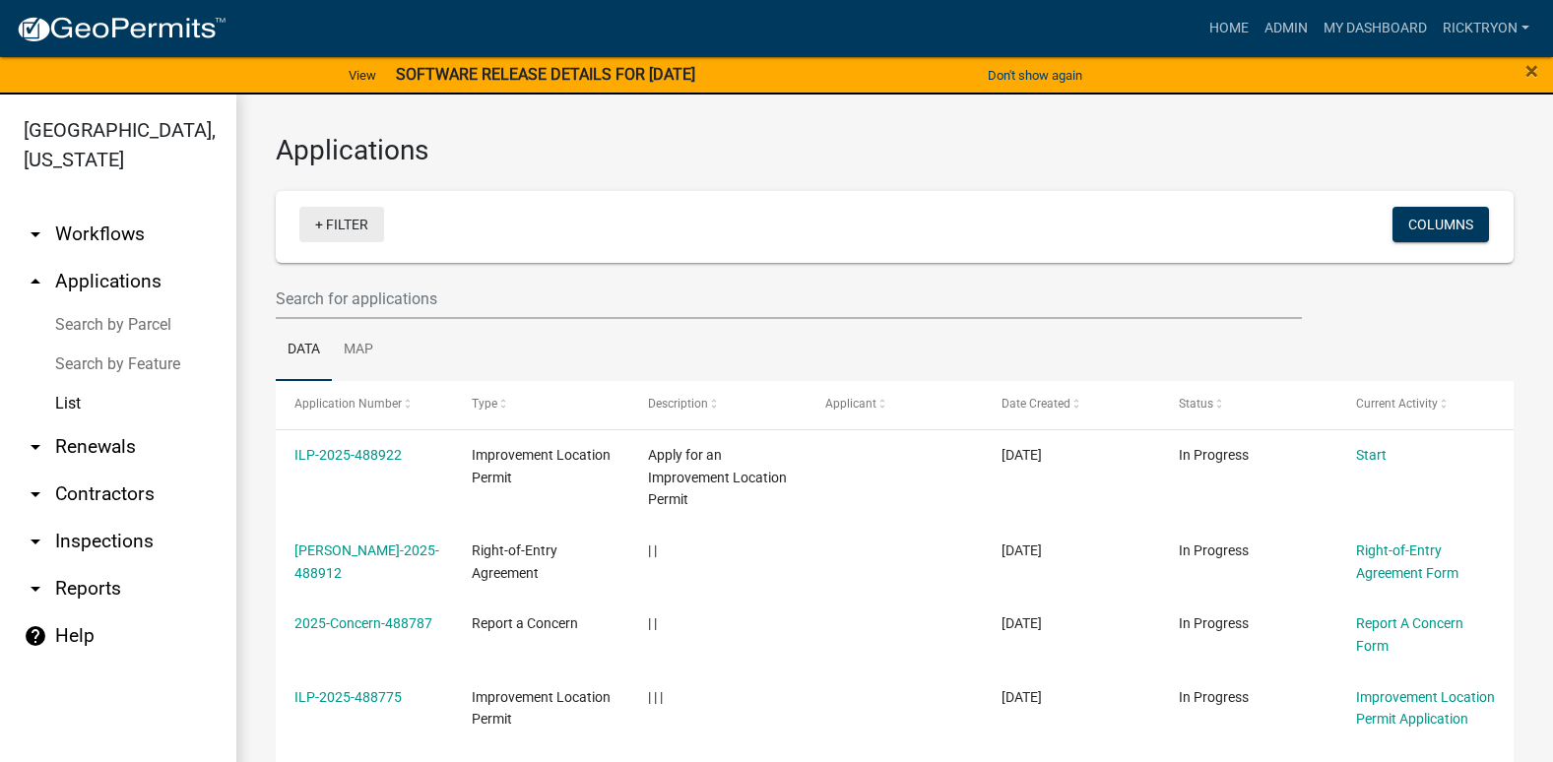
click at [345, 221] on link "+ Filter" at bounding box center [341, 224] width 85 height 35
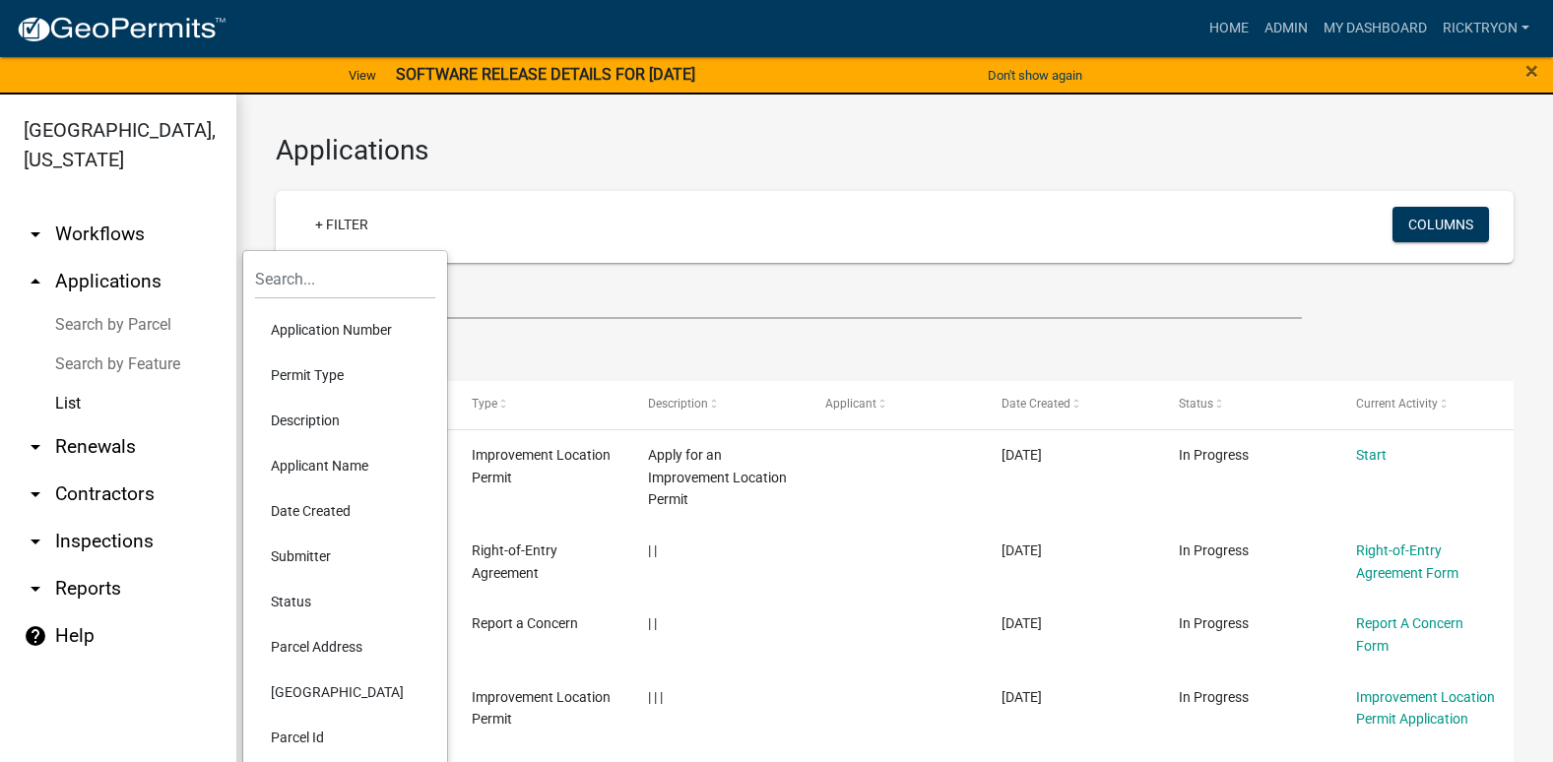
click at [341, 334] on li "Application Number" at bounding box center [345, 329] width 180 height 45
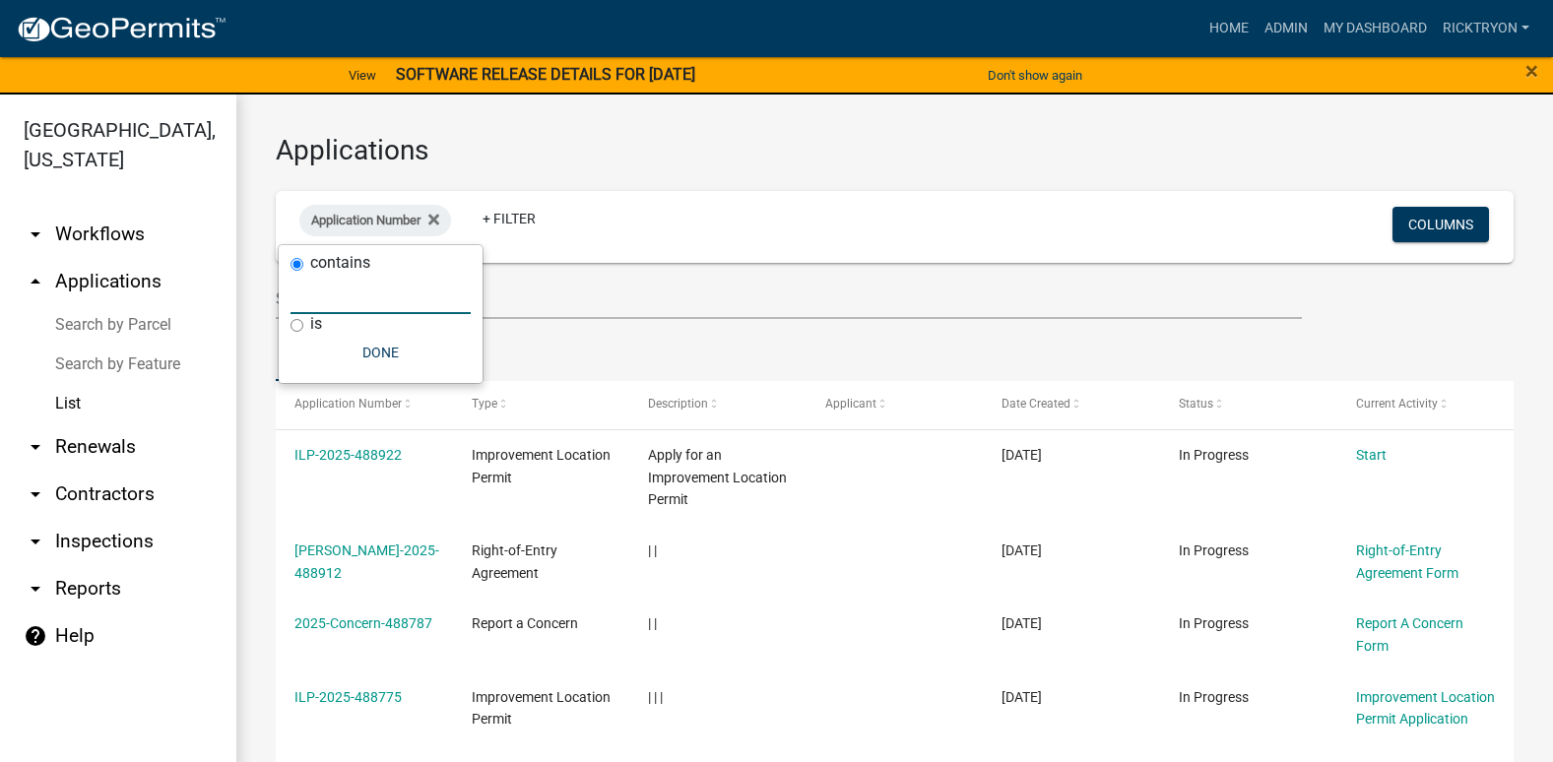
click at [331, 300] on input "text" at bounding box center [381, 294] width 180 height 40
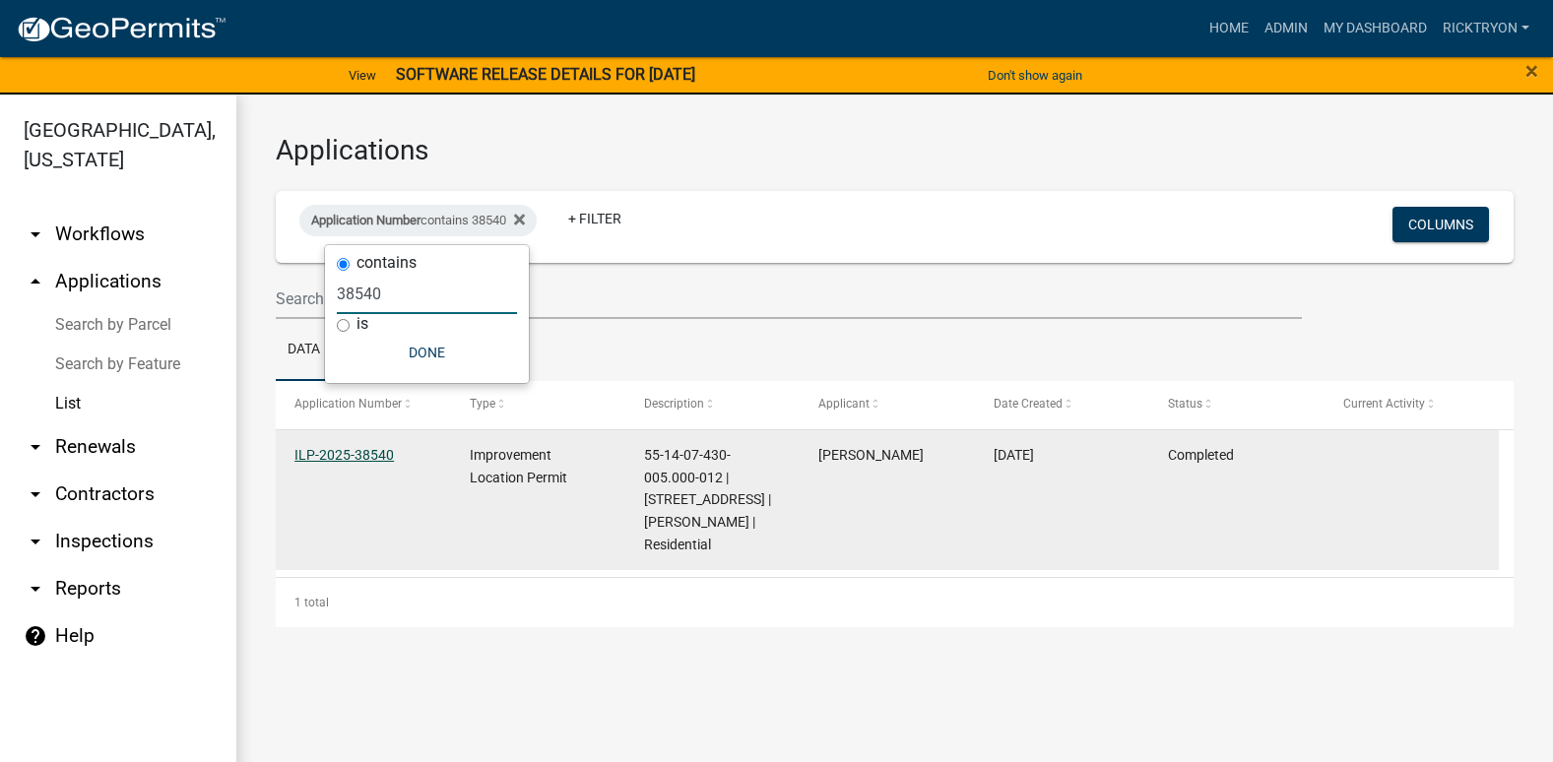
type input "38540"
click at [353, 449] on link "ILP-2025-38540" at bounding box center [343, 455] width 99 height 16
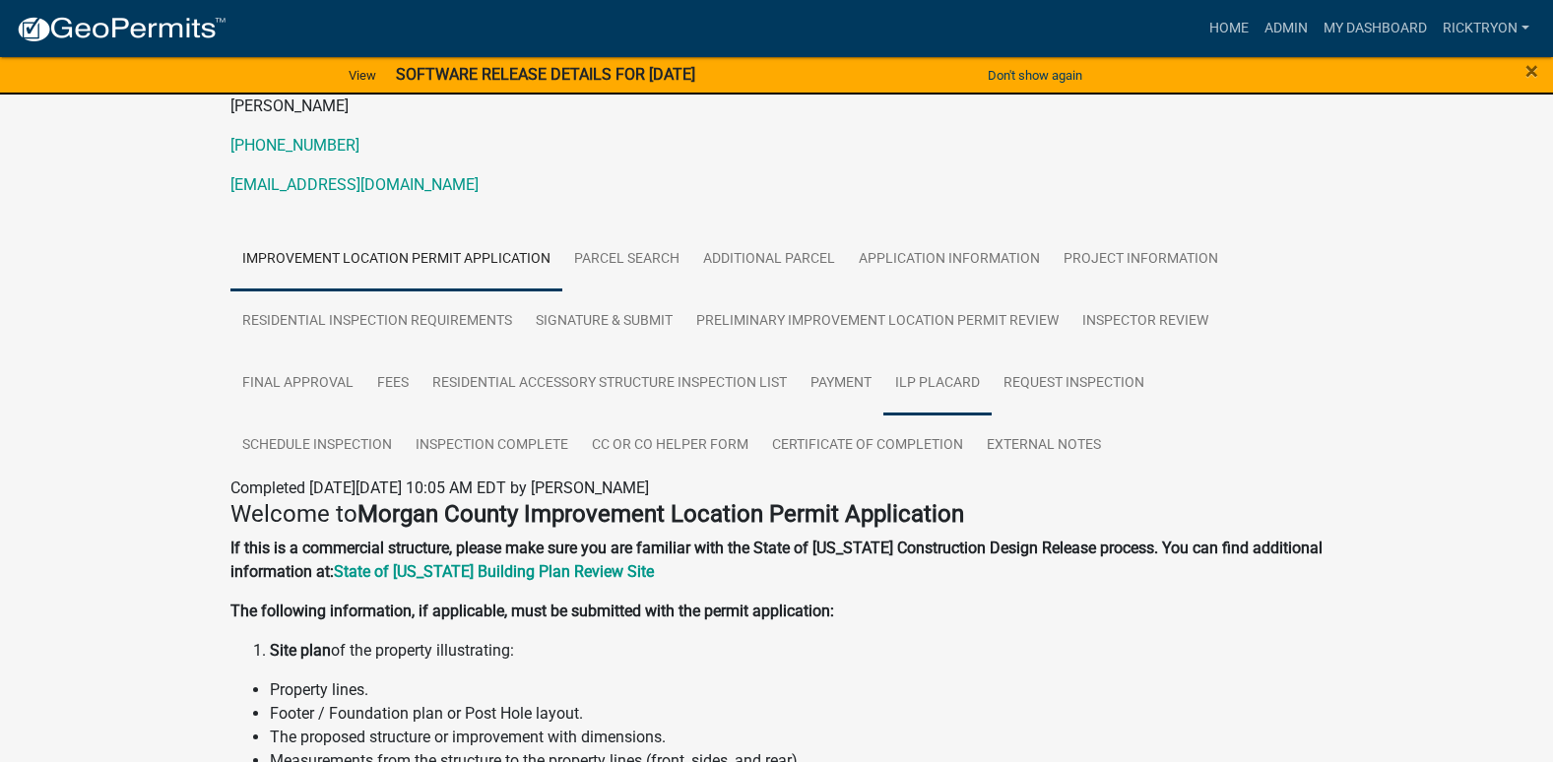
scroll to position [295, 0]
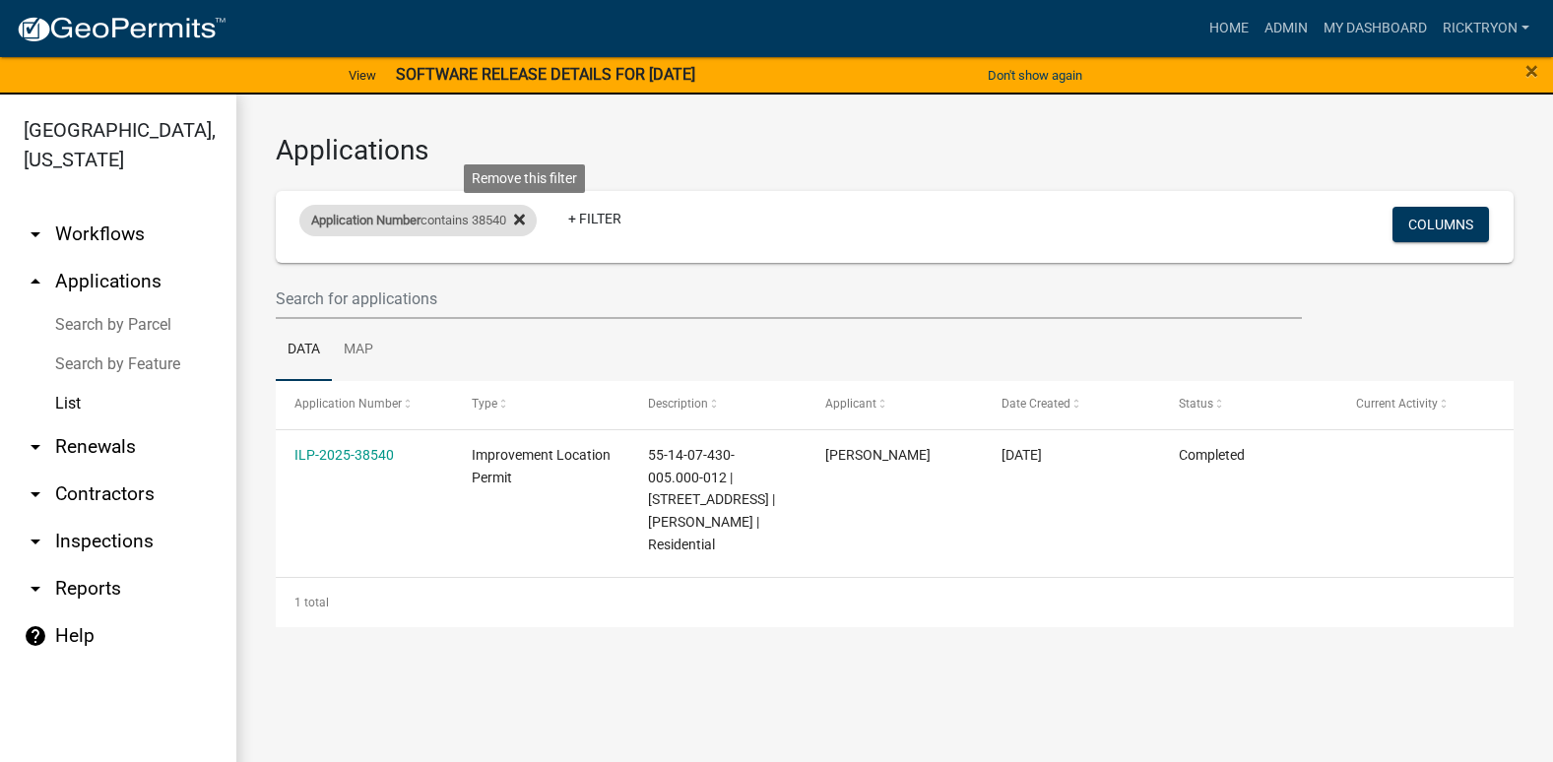
click at [525, 223] on icon at bounding box center [519, 220] width 11 height 11
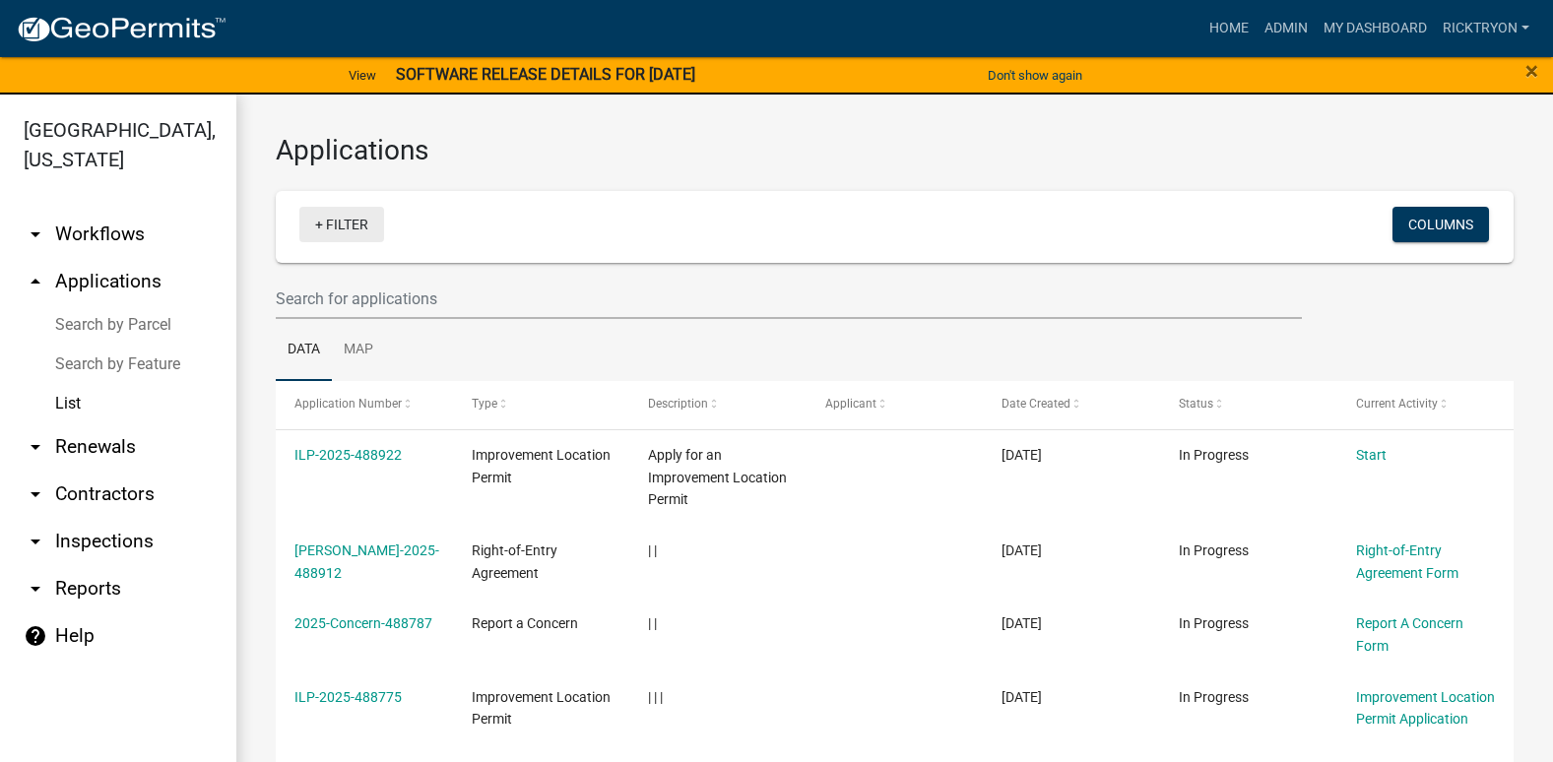
click at [324, 230] on link "+ Filter" at bounding box center [341, 224] width 85 height 35
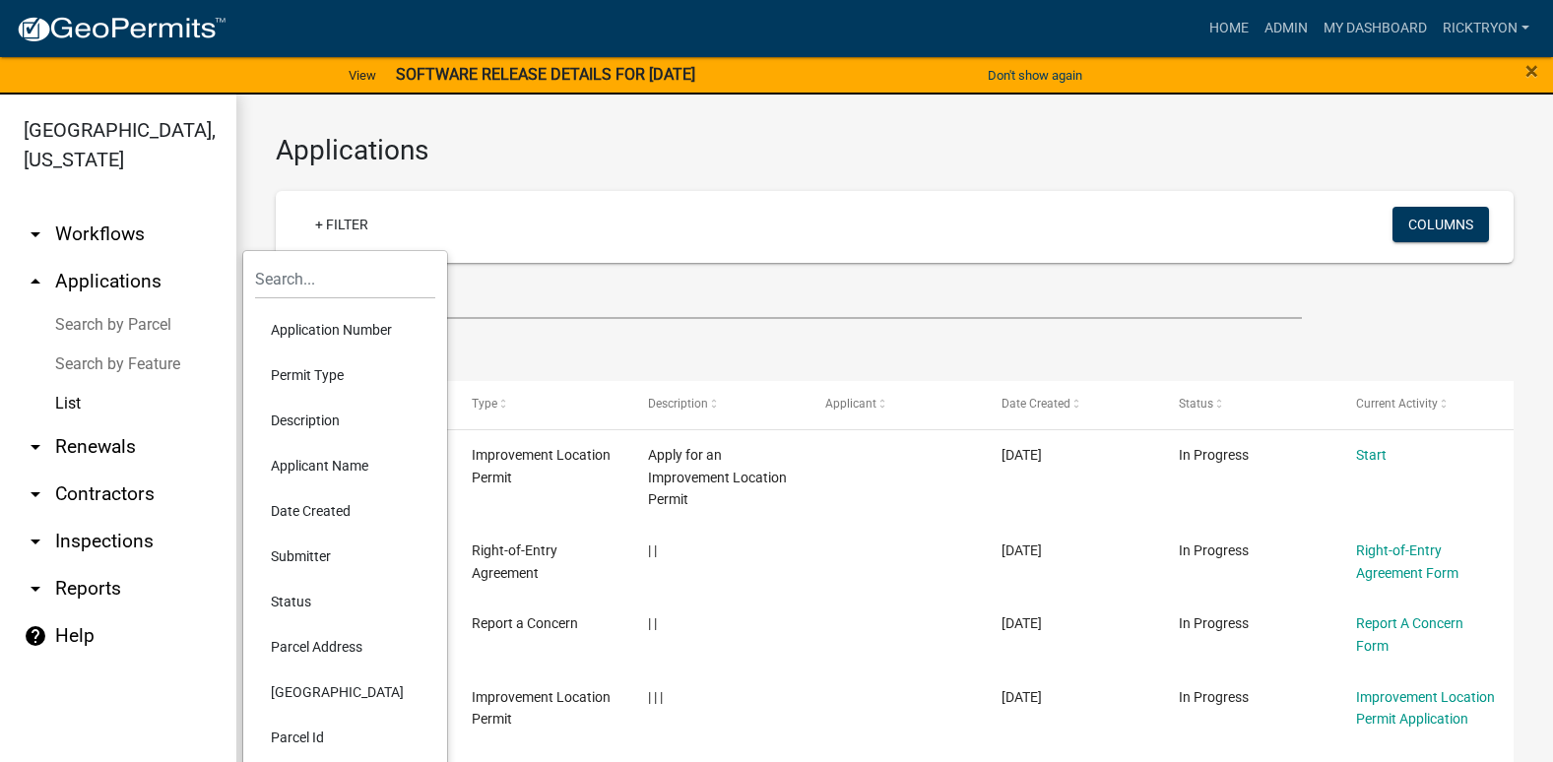
click at [326, 336] on li "Application Number" at bounding box center [345, 329] width 180 height 45
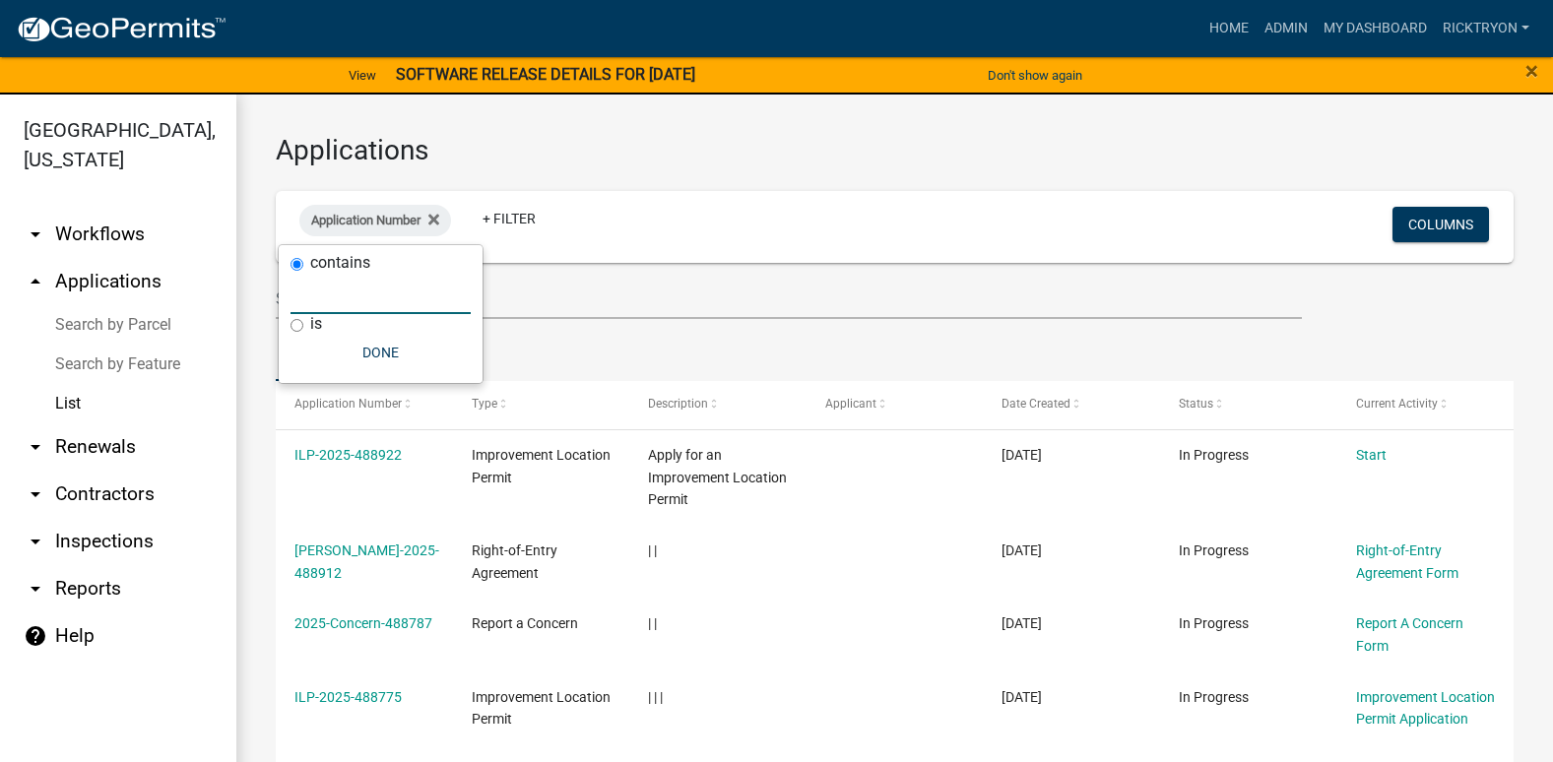
click at [338, 308] on input "text" at bounding box center [381, 294] width 180 height 40
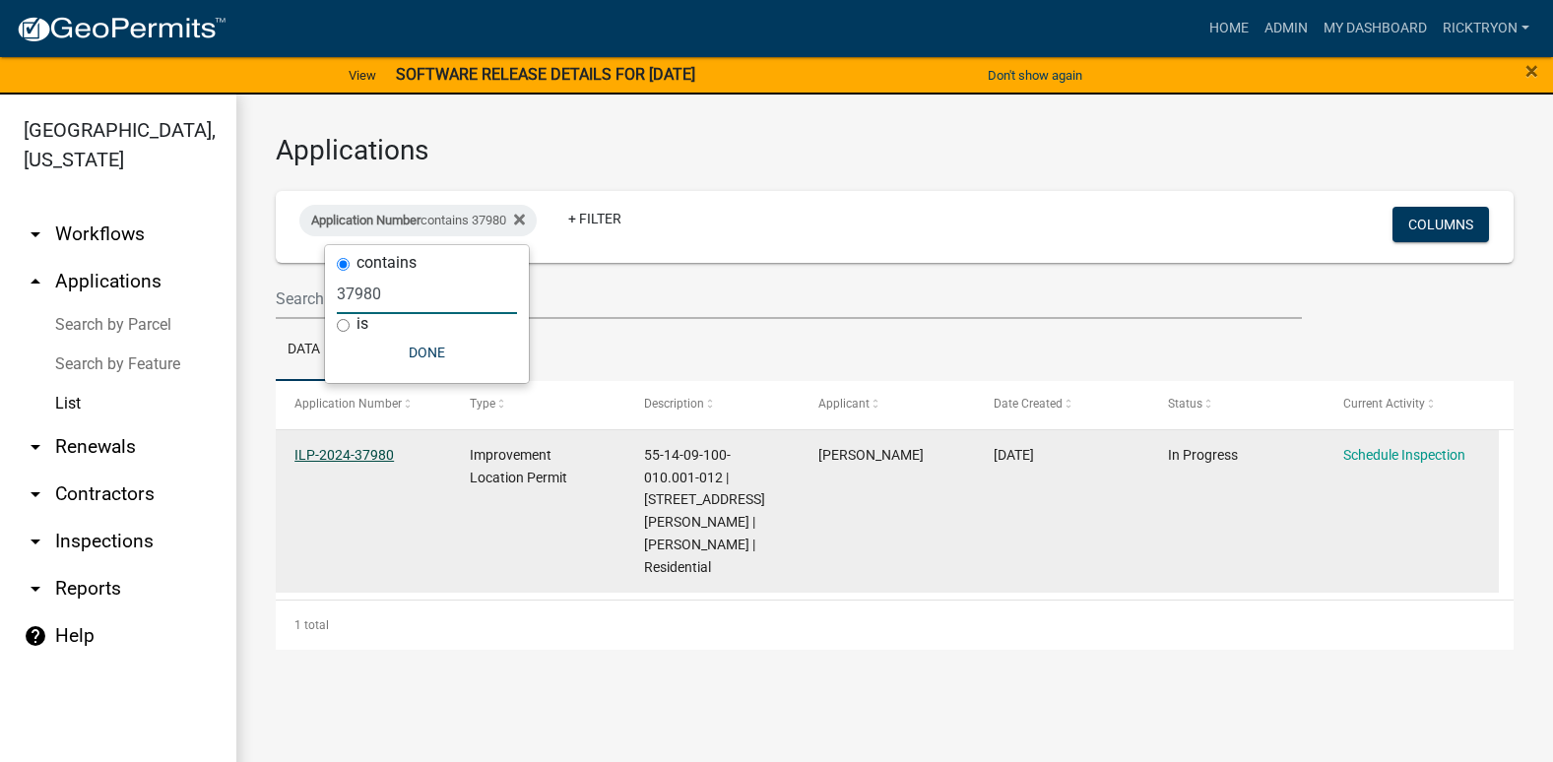
type input "37980"
click at [359, 455] on link "ILP-2024-37980" at bounding box center [343, 455] width 99 height 16
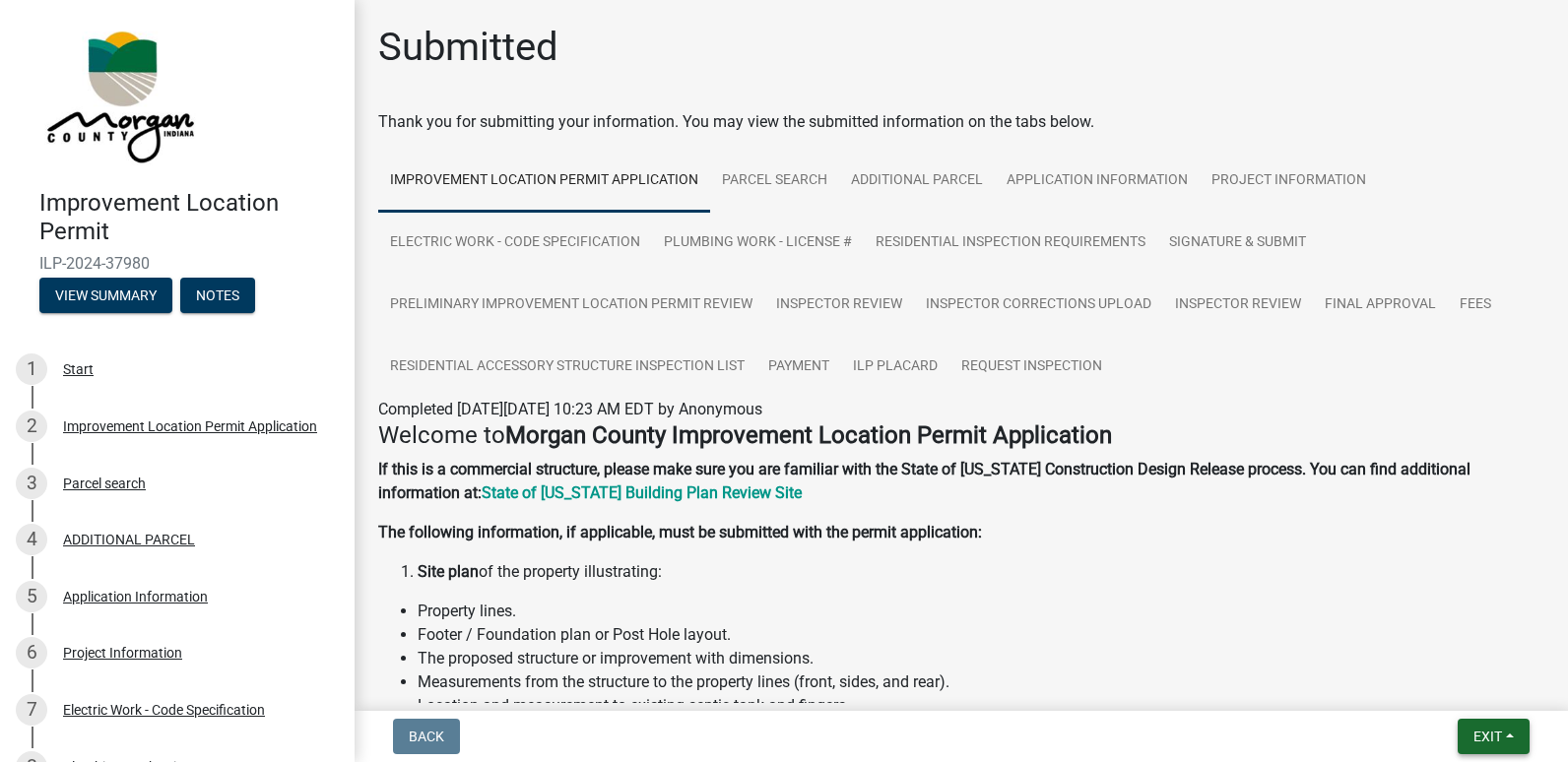
click at [1479, 731] on span "Exit" at bounding box center [1487, 737] width 29 height 16
click at [1423, 693] on button "Save & Exit" at bounding box center [1451, 685] width 158 height 47
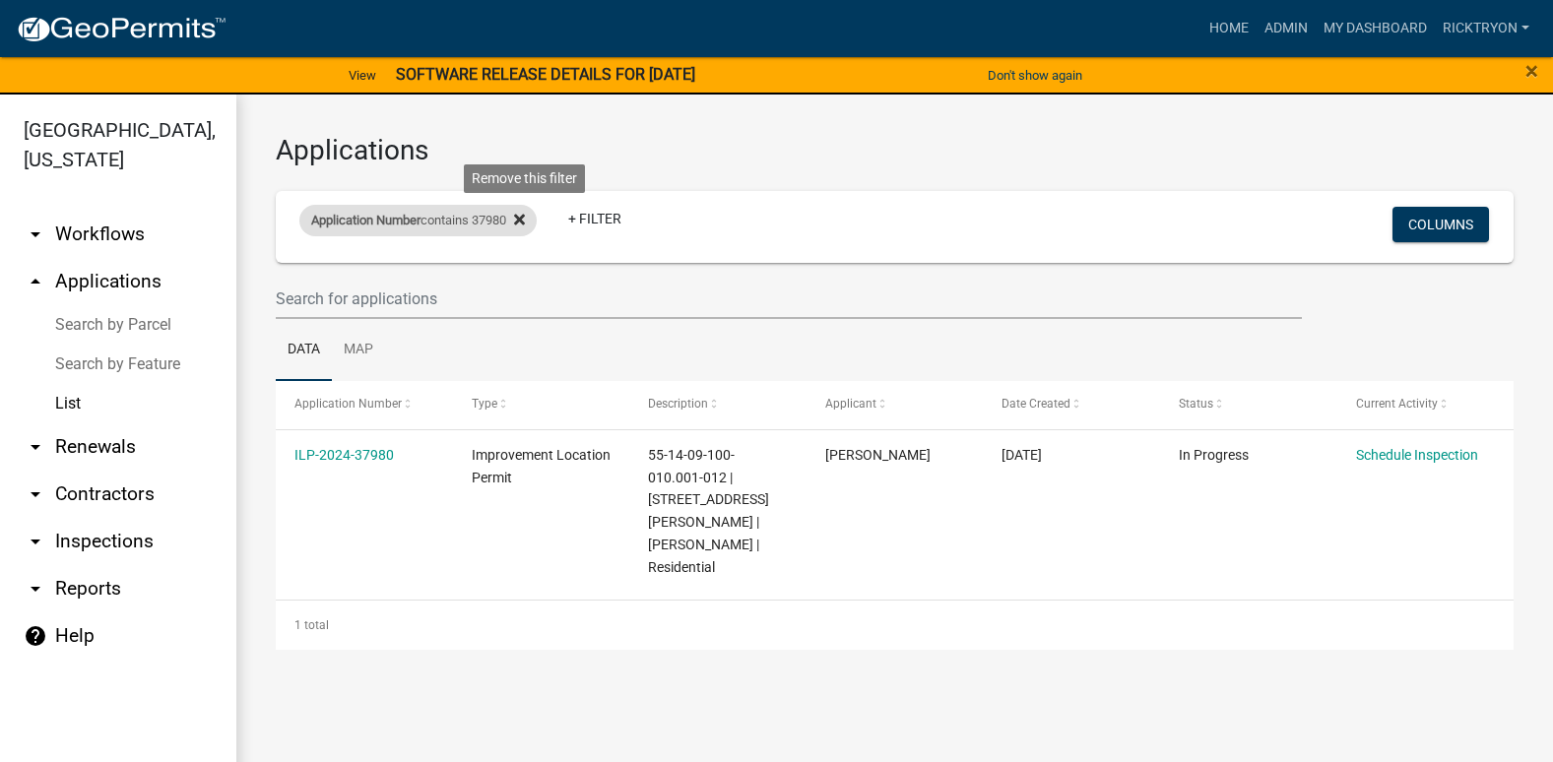
click at [525, 215] on icon at bounding box center [519, 220] width 11 height 11
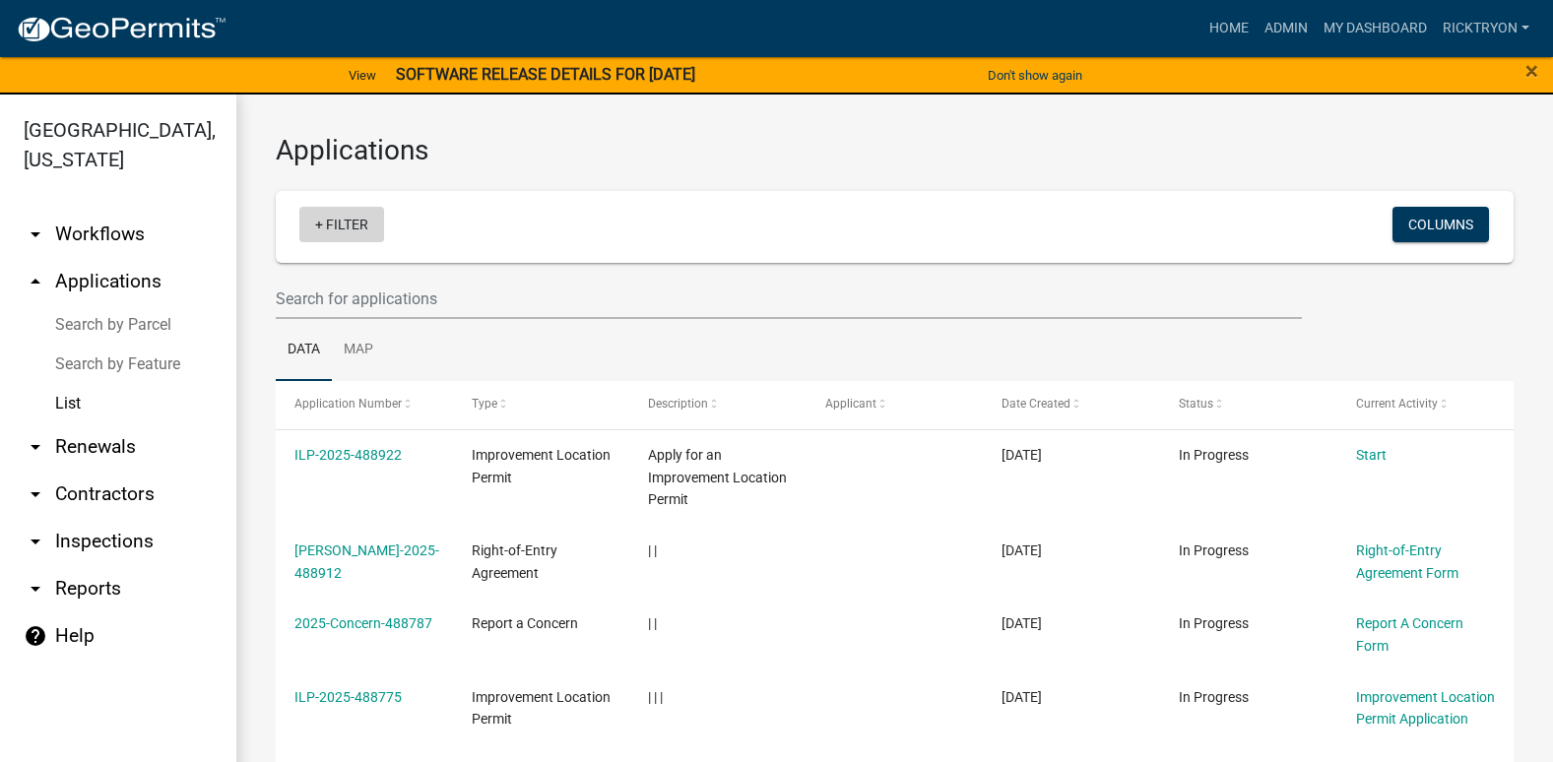
click at [338, 218] on link "+ Filter" at bounding box center [341, 224] width 85 height 35
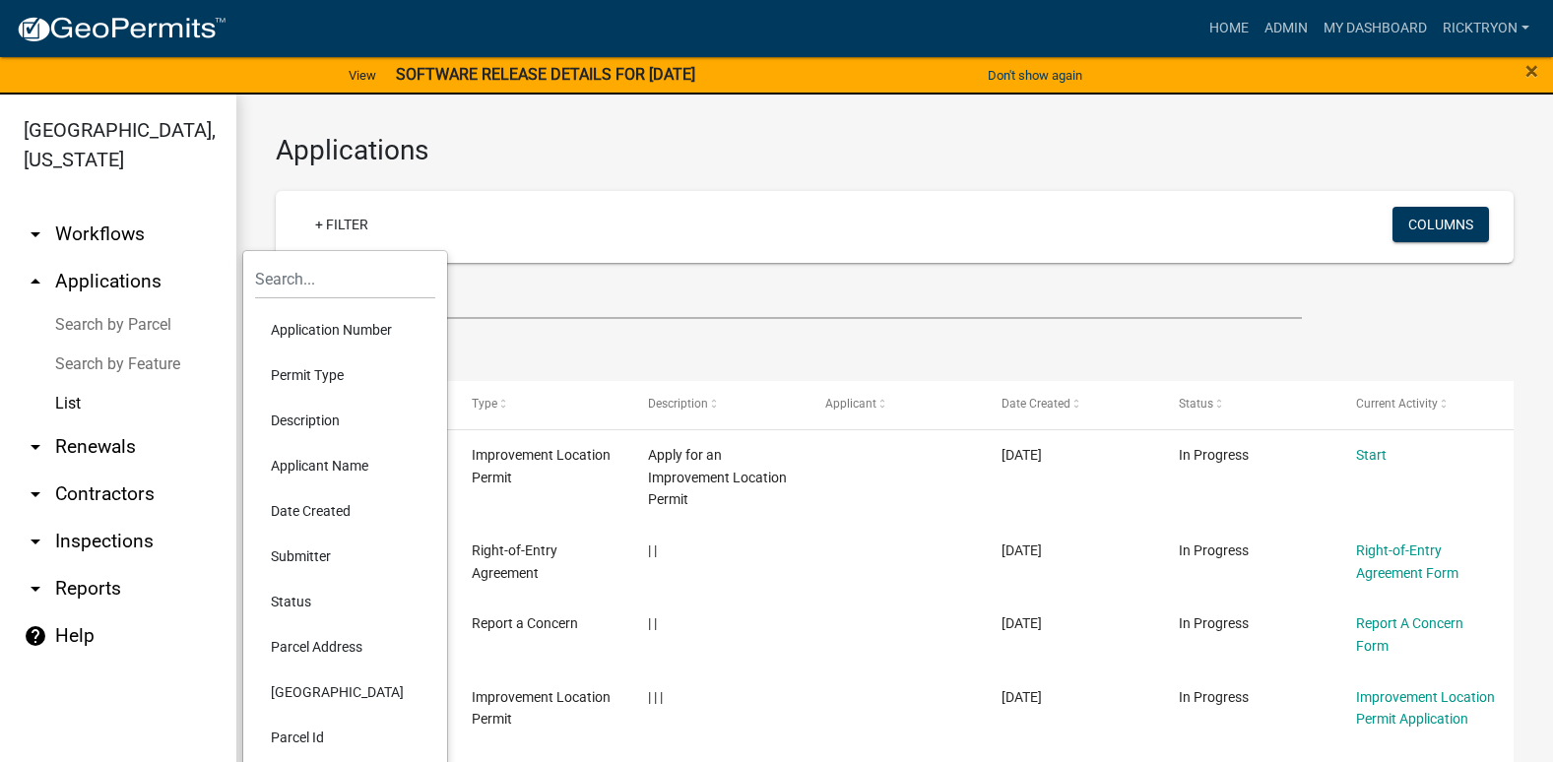
click at [325, 329] on li "Application Number" at bounding box center [345, 329] width 180 height 45
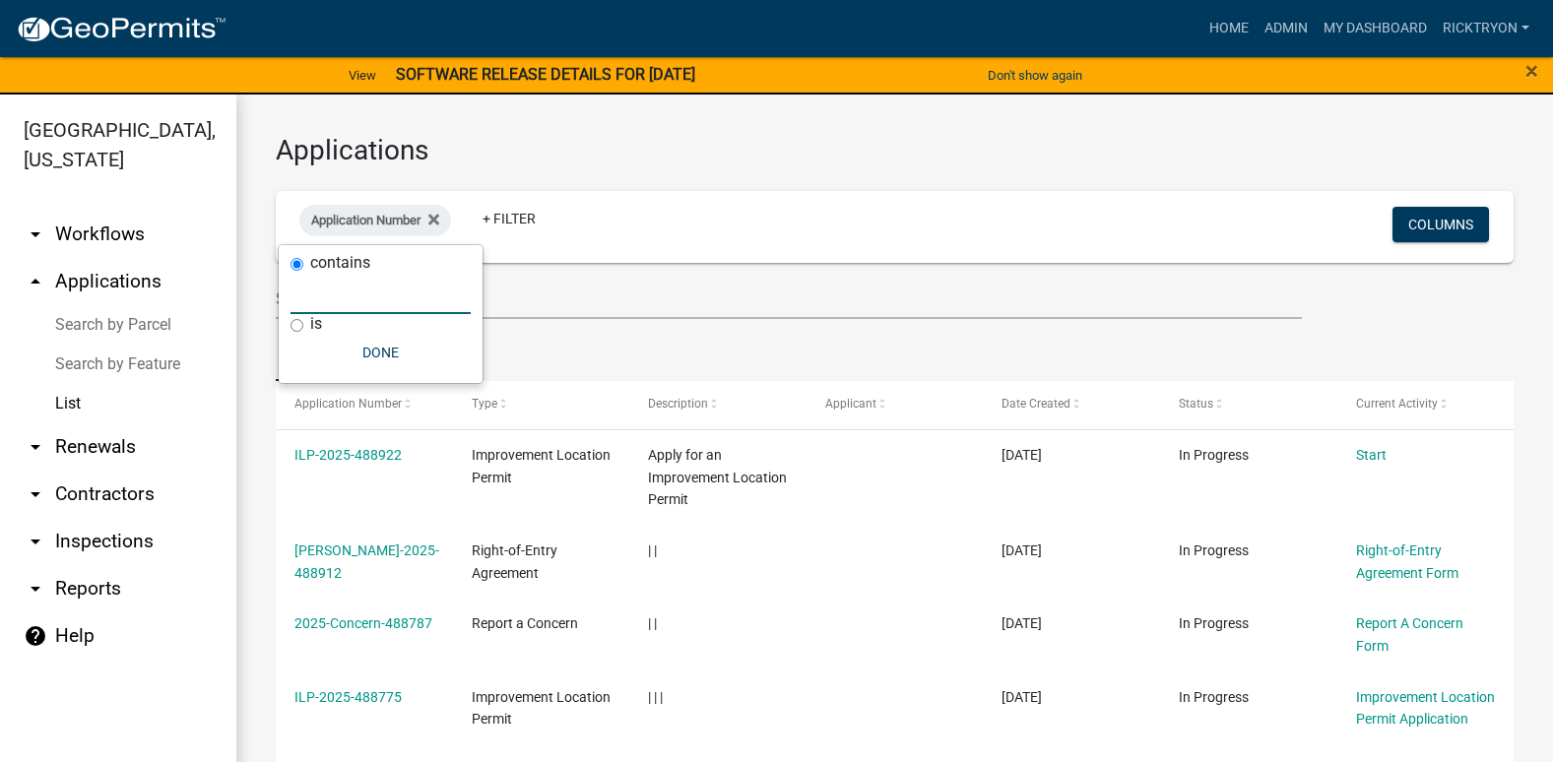
click at [339, 309] on input "text" at bounding box center [381, 294] width 180 height 40
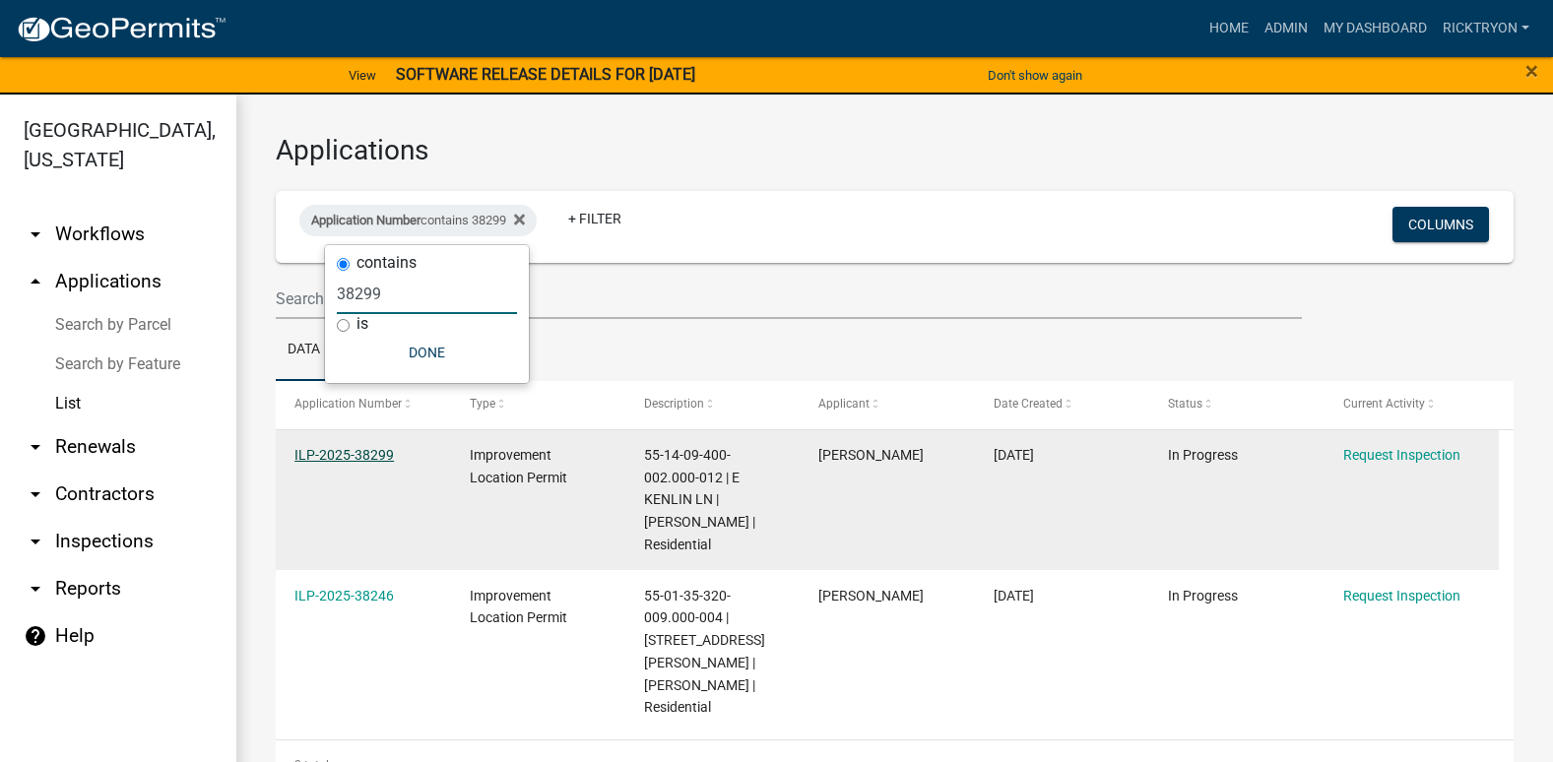
type input "38299"
click at [338, 459] on link "ILP-2025-38299" at bounding box center [343, 455] width 99 height 16
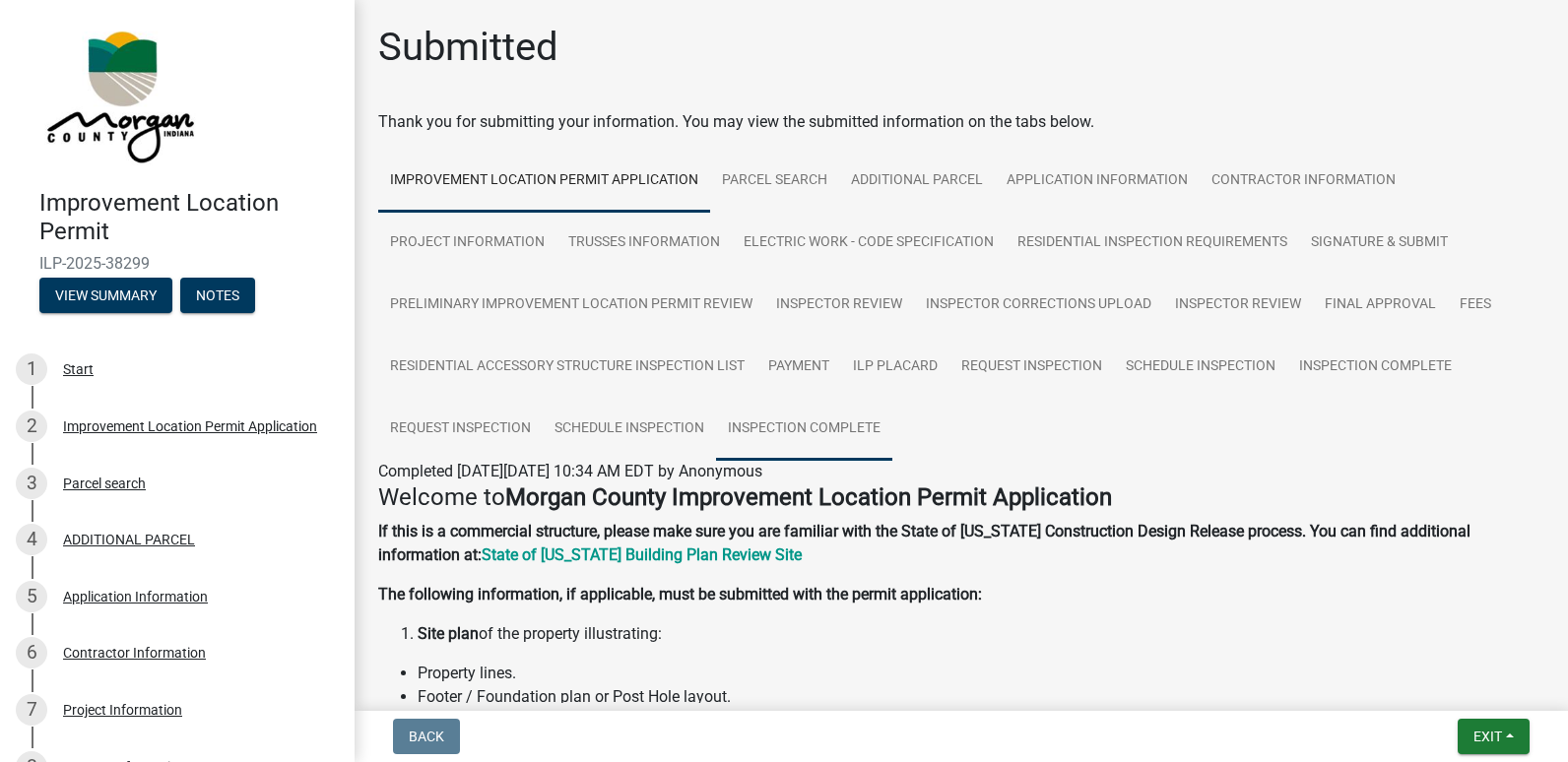
click at [817, 432] on link "Inspection Complete" at bounding box center [804, 429] width 176 height 63
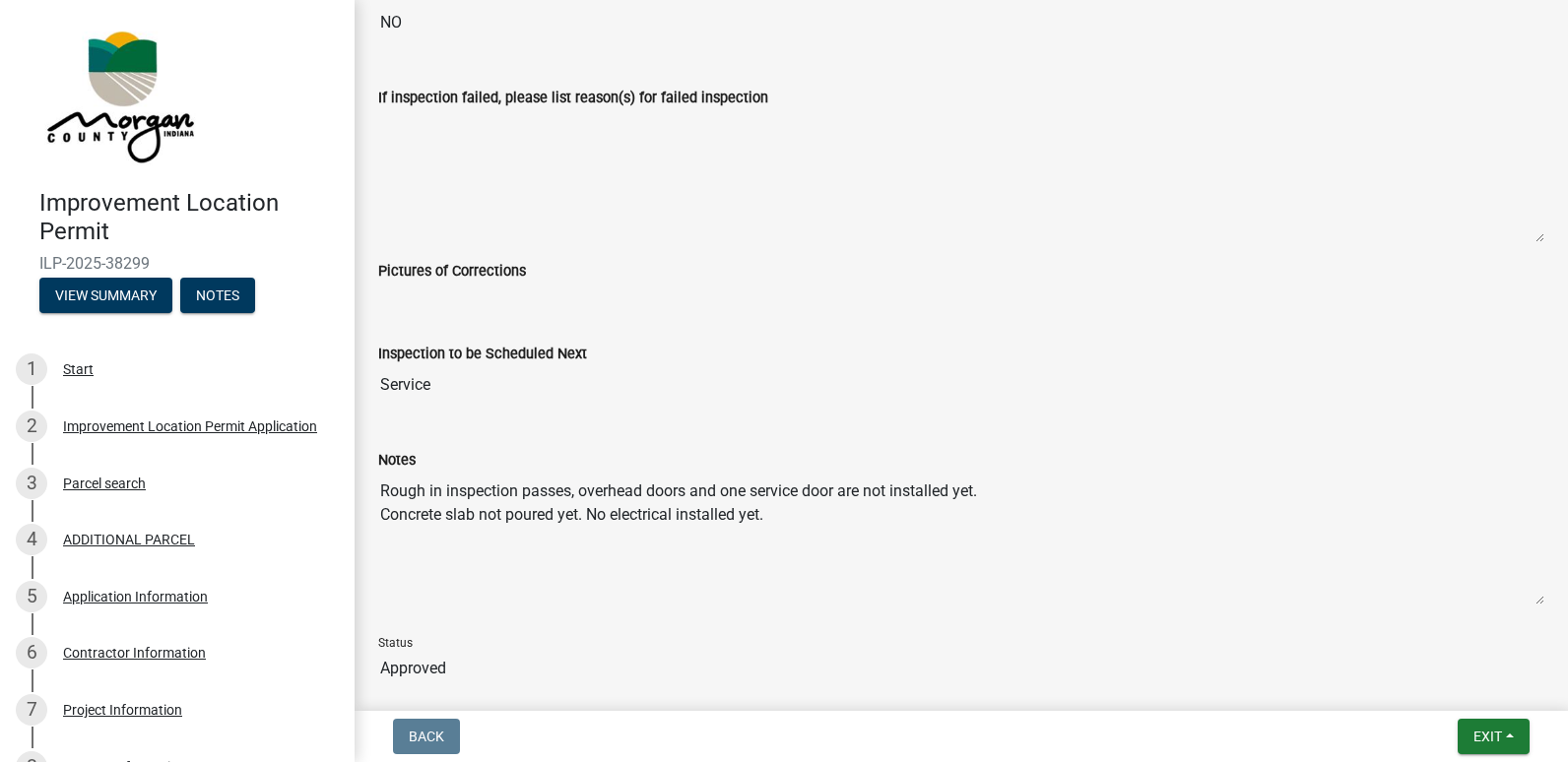
scroll to position [886, 0]
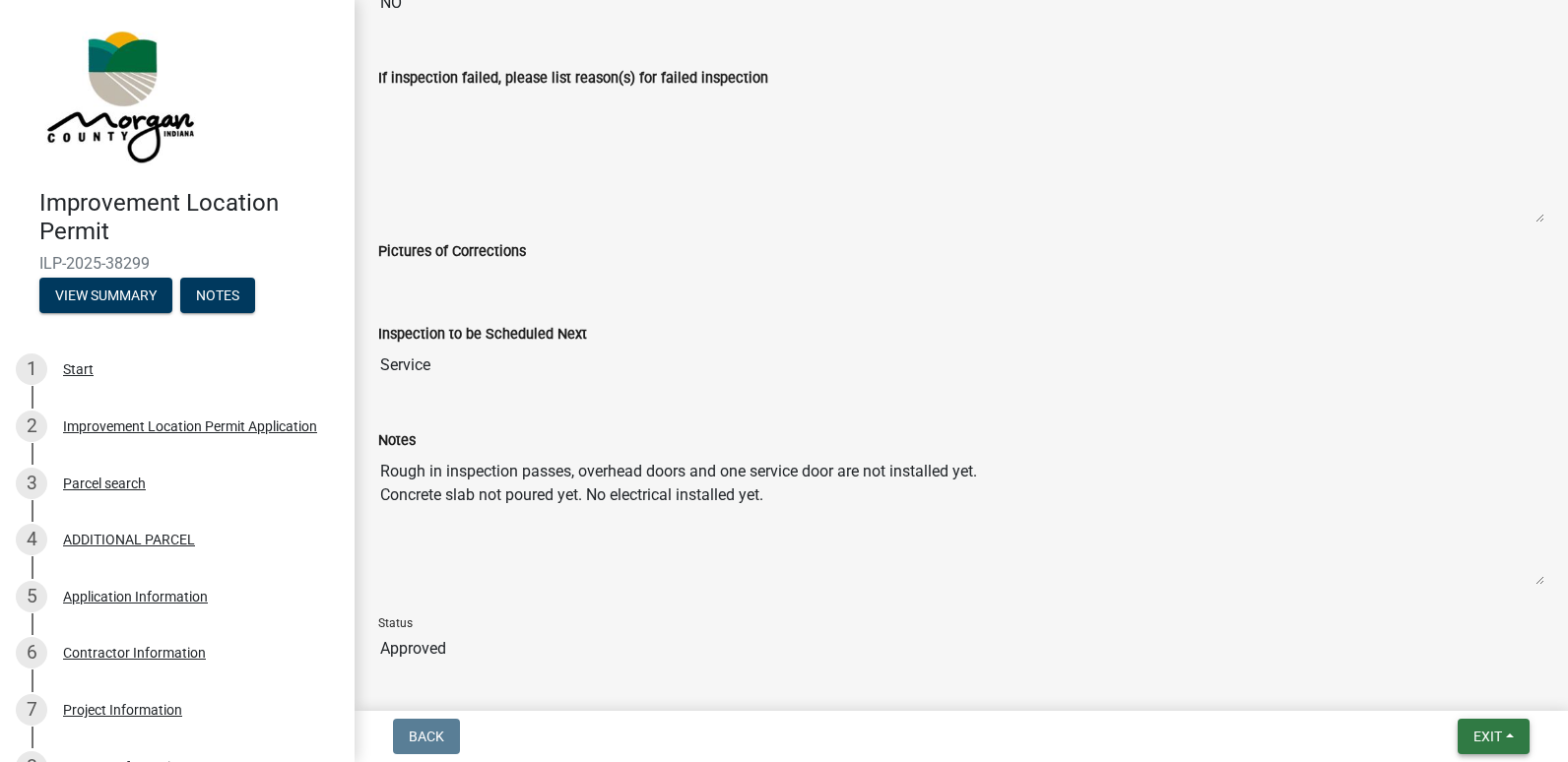
click at [1514, 737] on button "Exit" at bounding box center [1494, 736] width 72 height 35
click at [1397, 686] on button "Save & Exit" at bounding box center [1451, 685] width 158 height 47
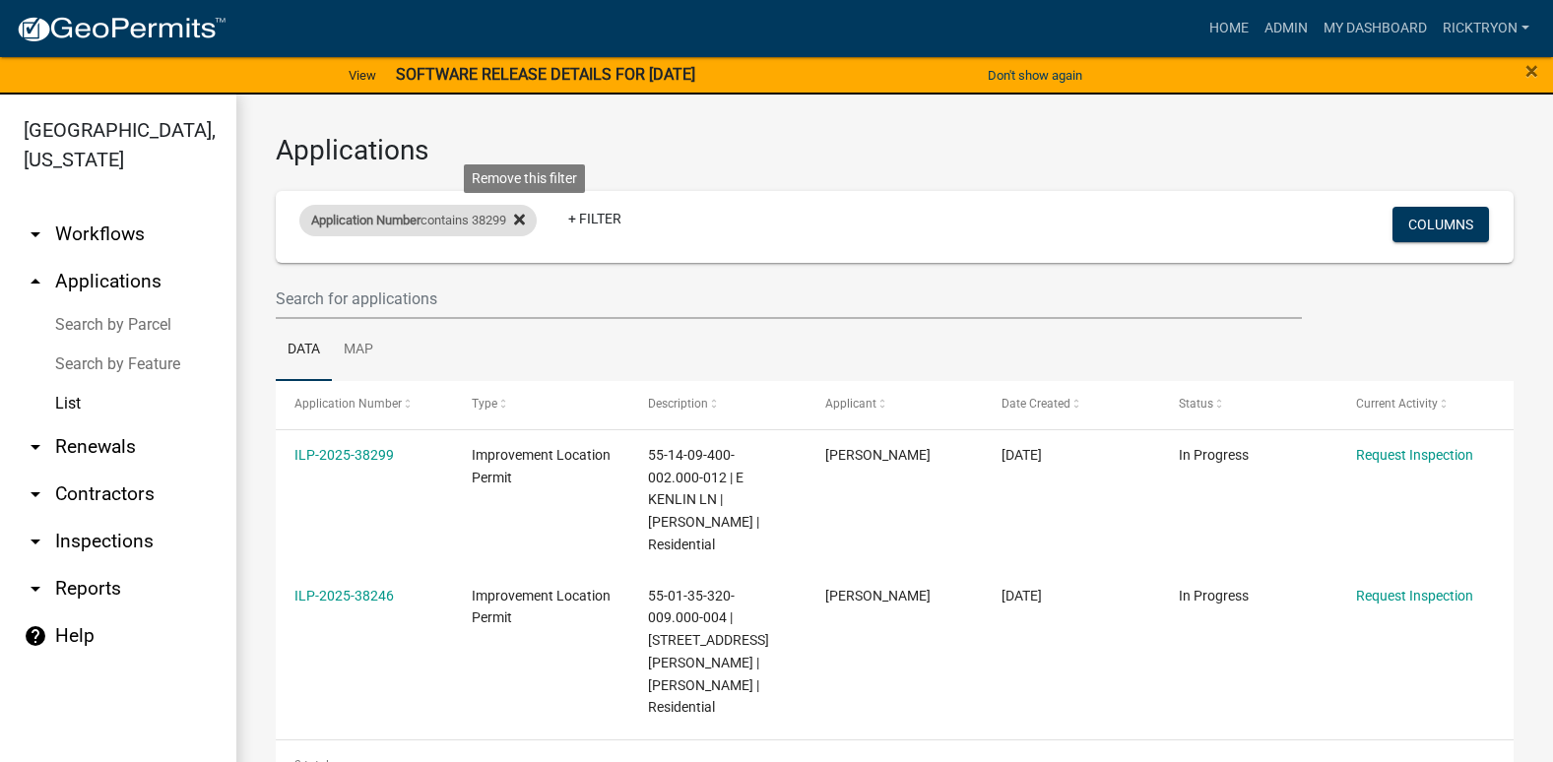
click at [525, 208] on fa-icon at bounding box center [515, 221] width 19 height 32
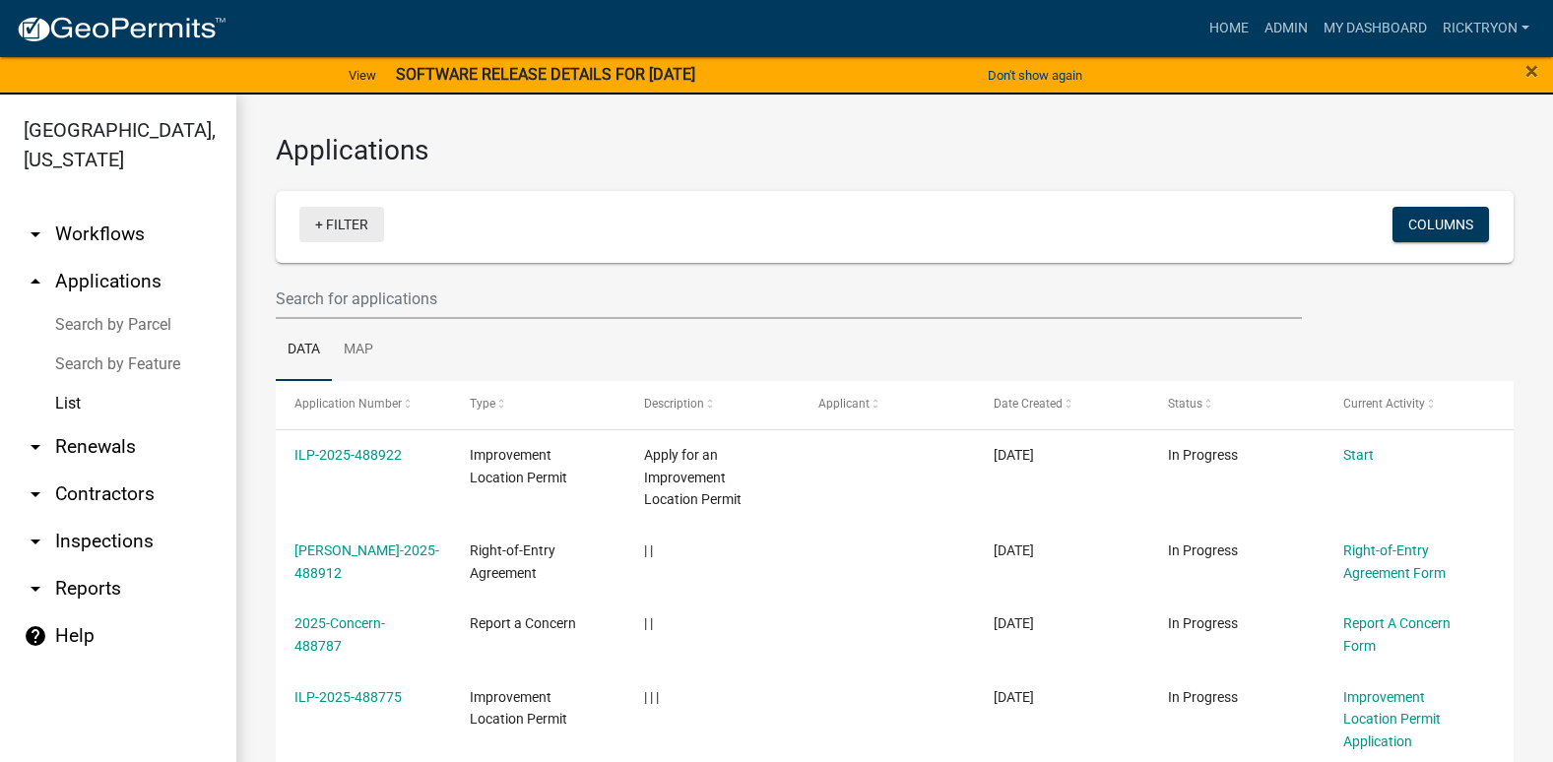
click at [322, 227] on link "+ Filter" at bounding box center [341, 224] width 85 height 35
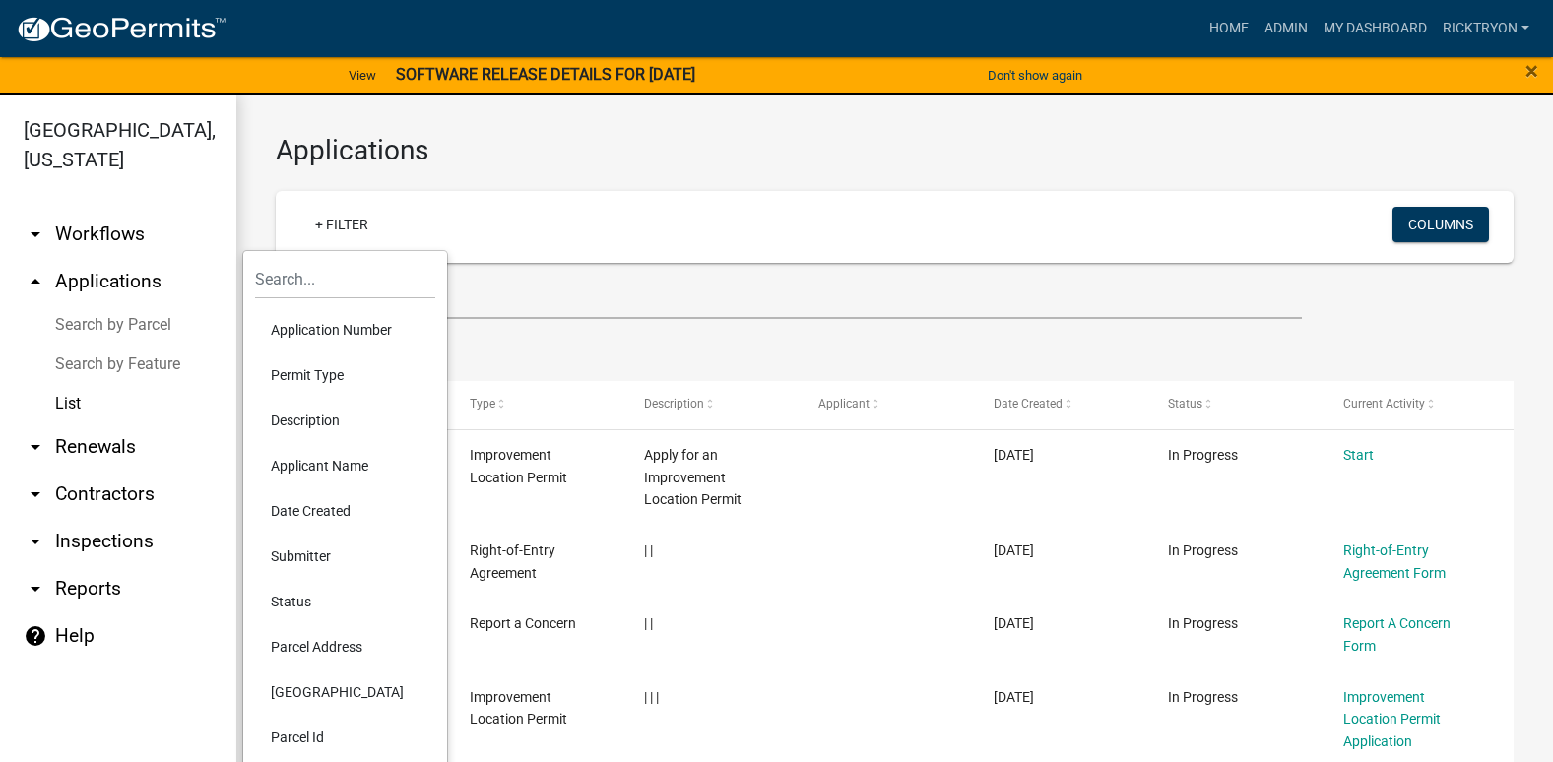
click at [346, 327] on li "Application Number" at bounding box center [345, 329] width 180 height 45
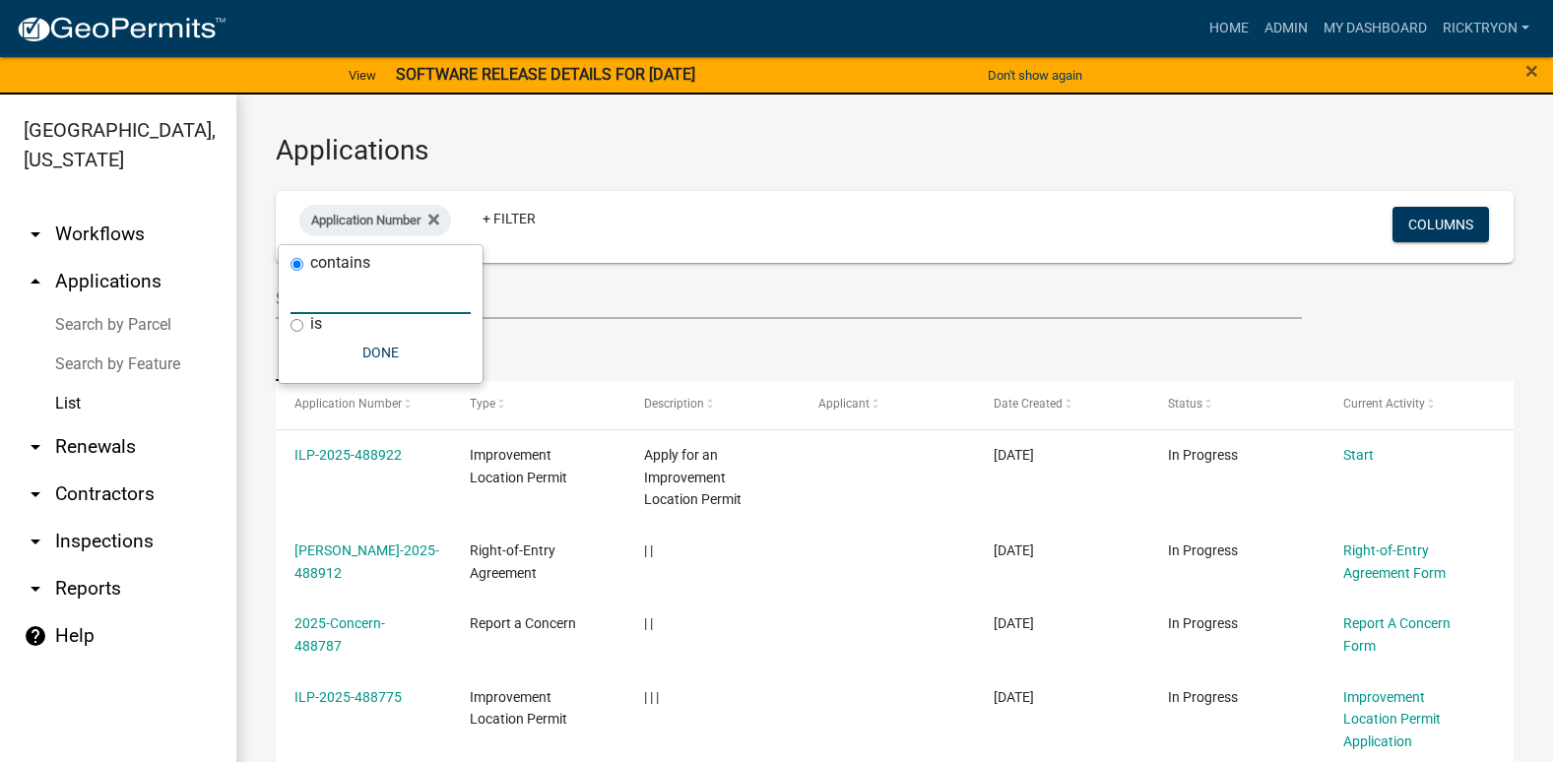
click at [339, 305] on input "text" at bounding box center [381, 294] width 180 height 40
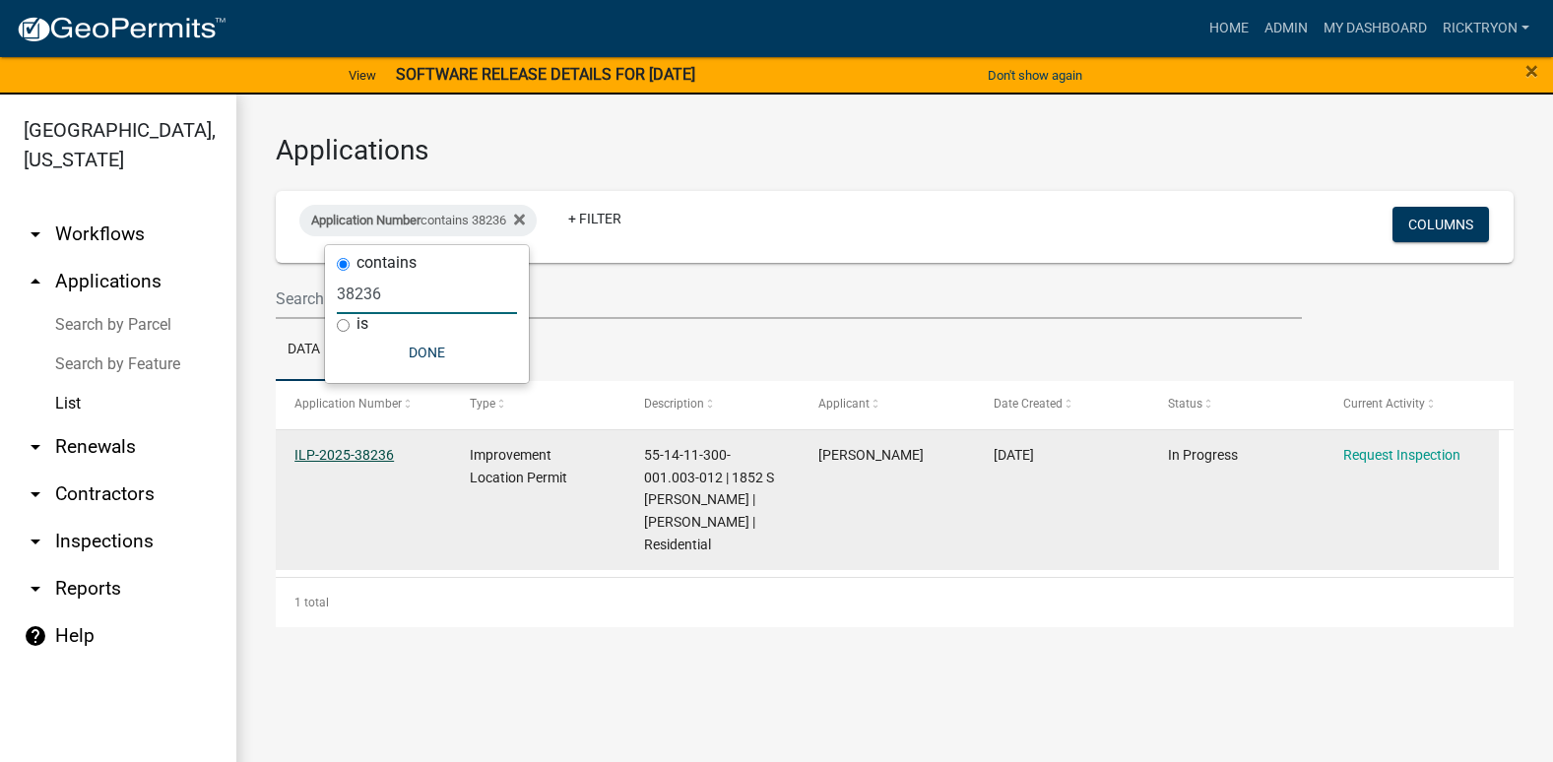
type input "38236"
click at [356, 452] on link "ILP-2025-38236" at bounding box center [343, 455] width 99 height 16
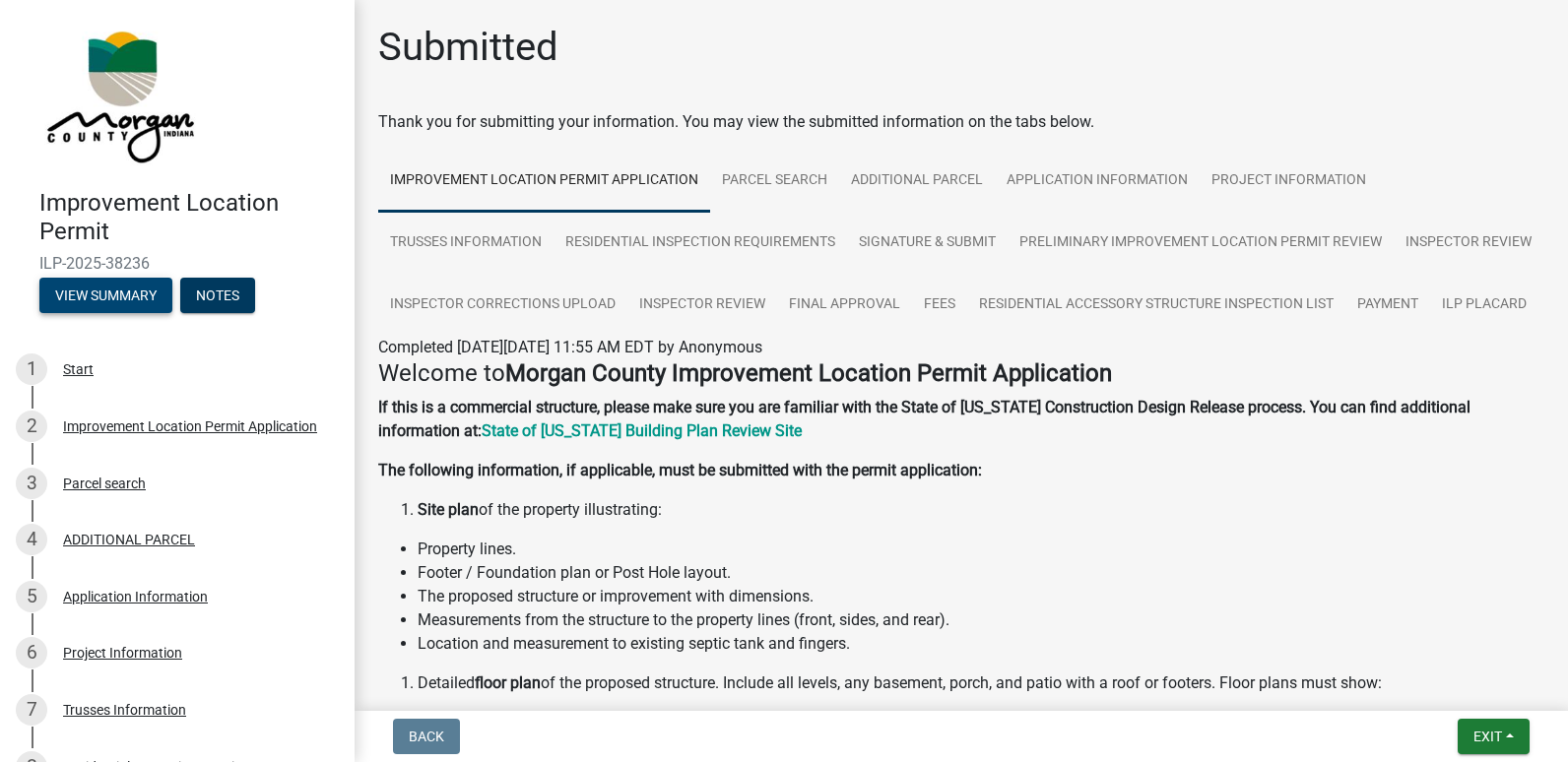
click at [118, 305] on button "View Summary" at bounding box center [105, 295] width 133 height 35
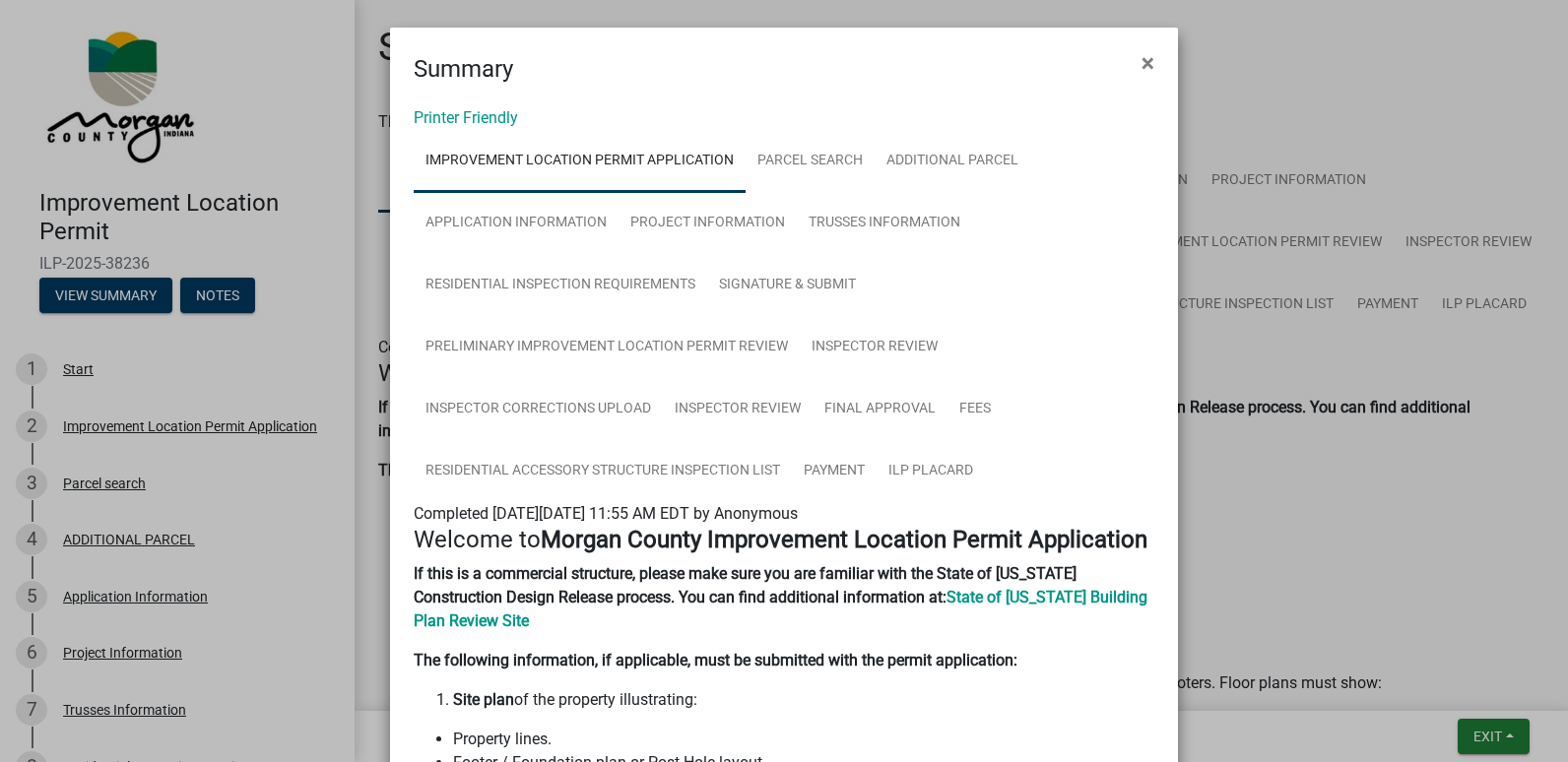
click at [1470, 725] on ngb-modal-window "Summary × Printer Friendly Improvement Location Permit Application Parcel searc…" at bounding box center [784, 381] width 1568 height 762
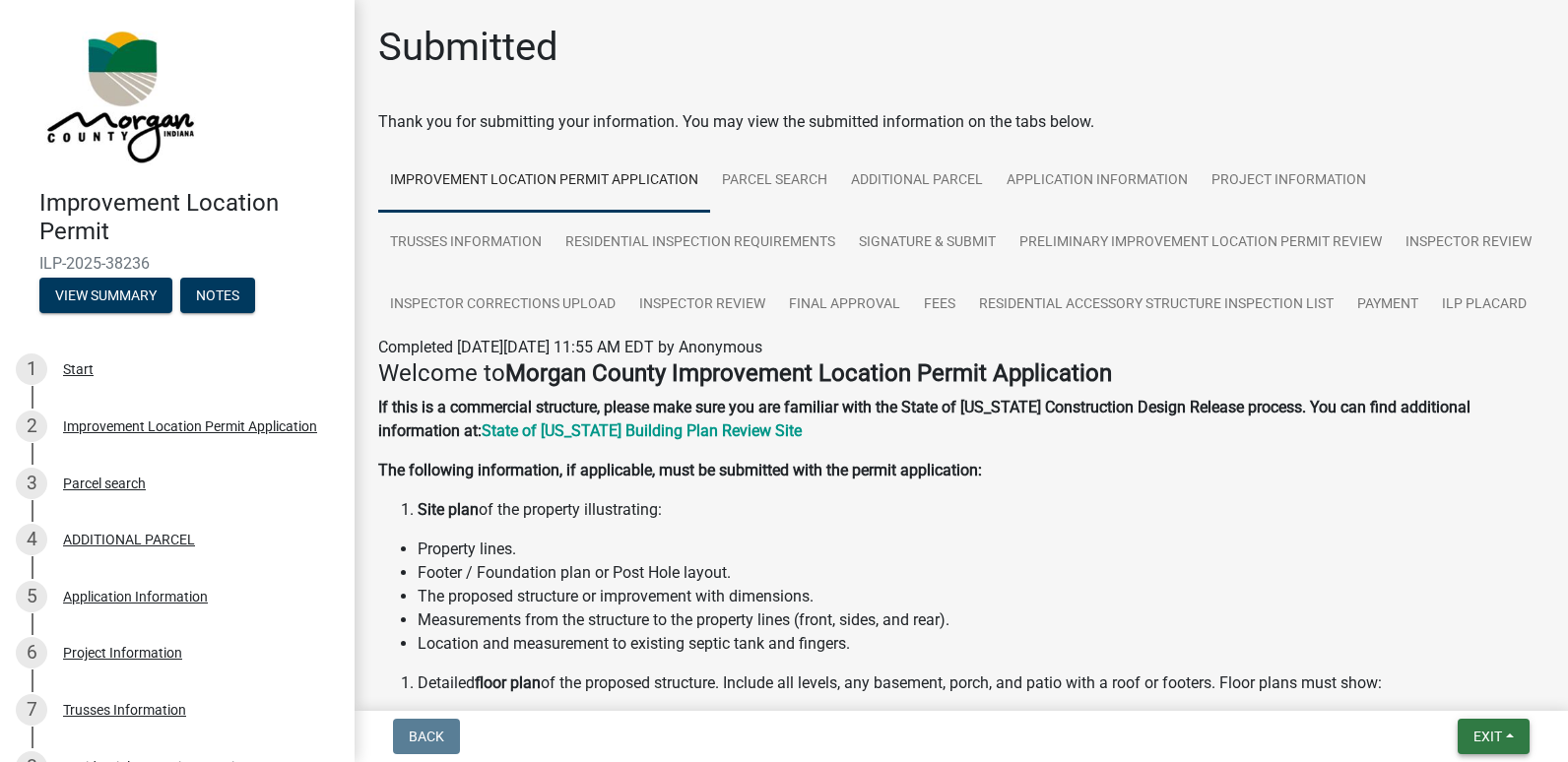
click at [1483, 733] on span "Exit" at bounding box center [1487, 737] width 29 height 16
click at [1434, 687] on button "Save & Exit" at bounding box center [1451, 685] width 158 height 47
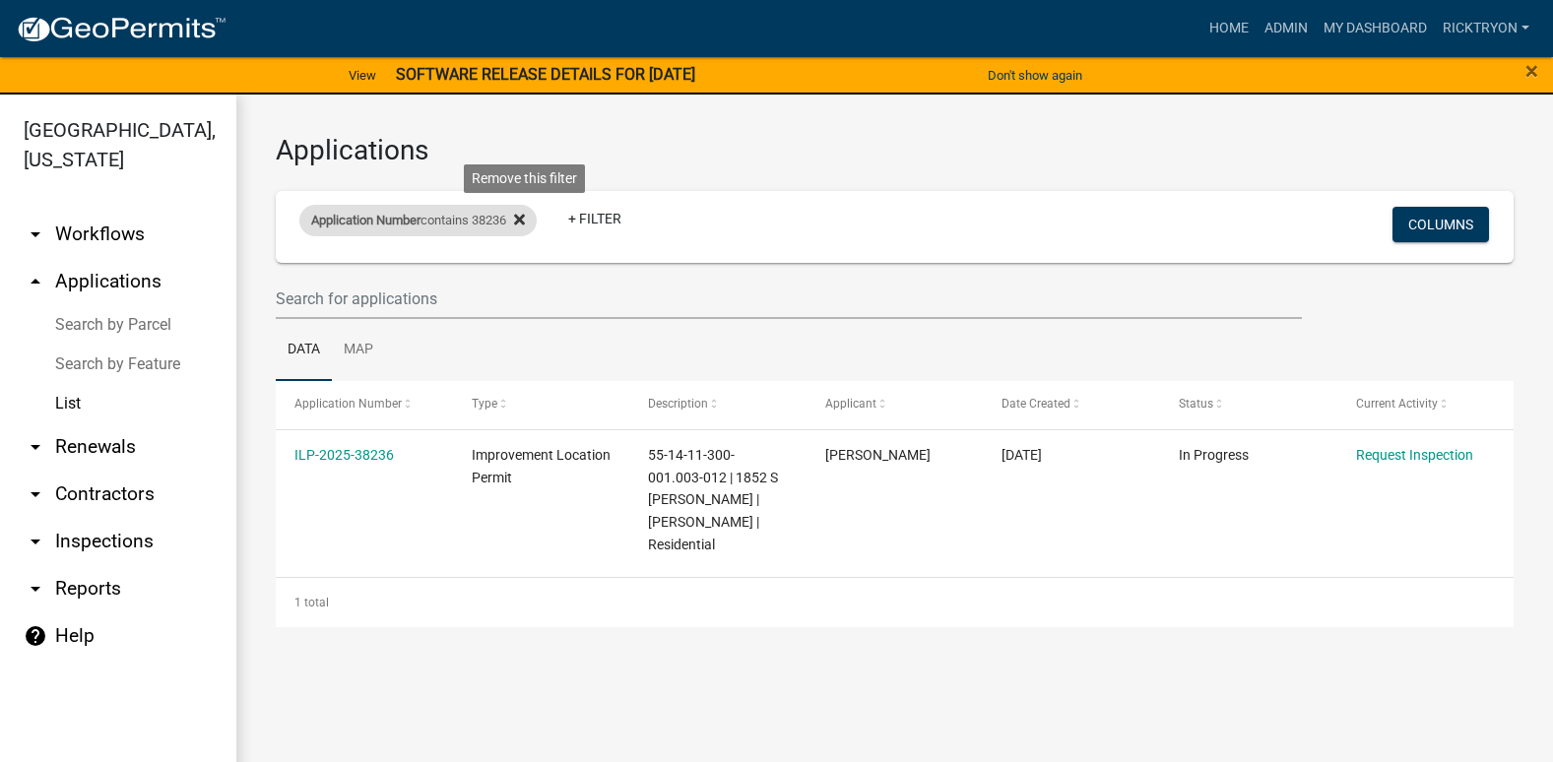
click at [525, 219] on icon at bounding box center [519, 220] width 11 height 11
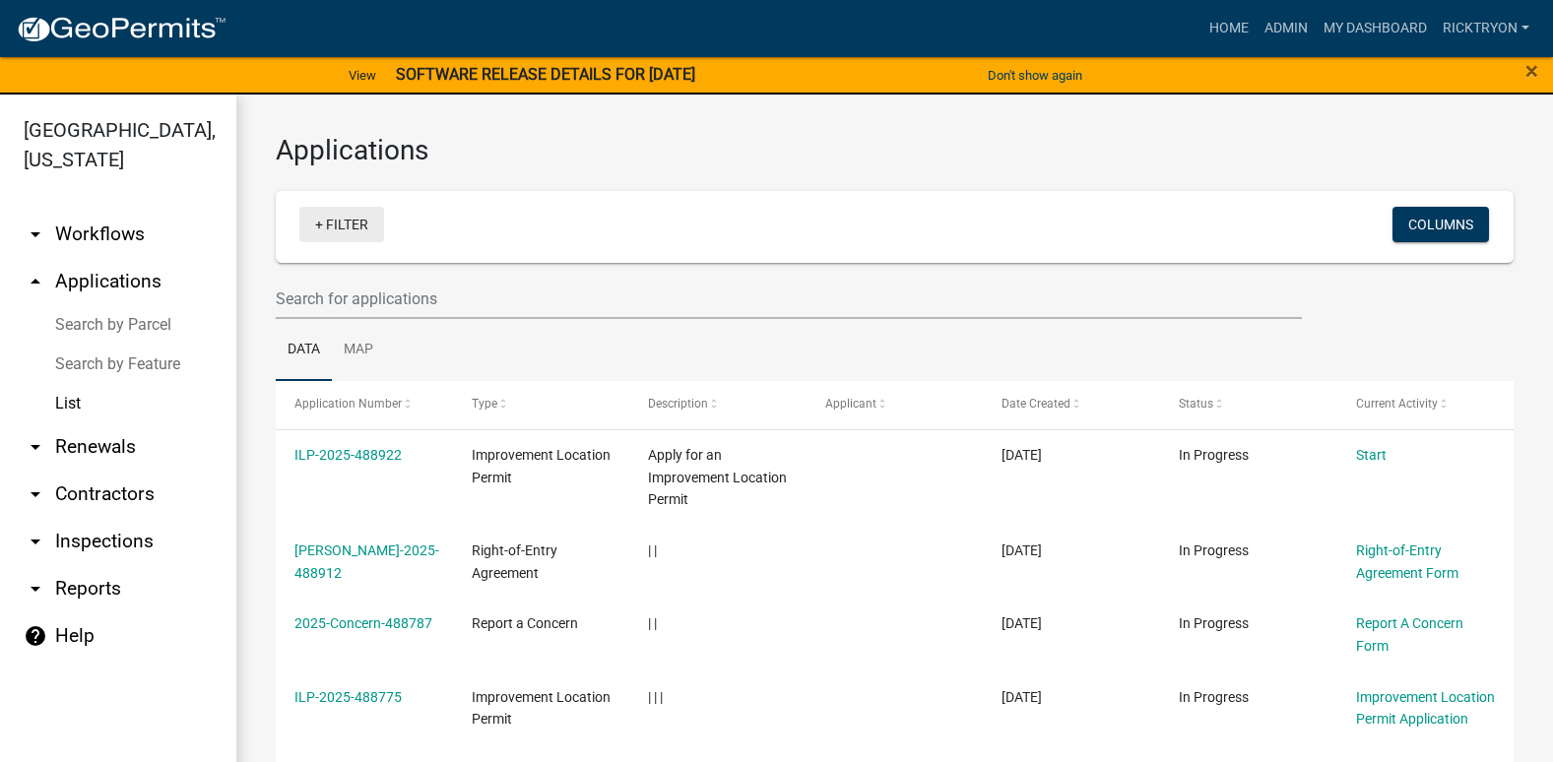
click at [351, 228] on link "+ Filter" at bounding box center [341, 224] width 85 height 35
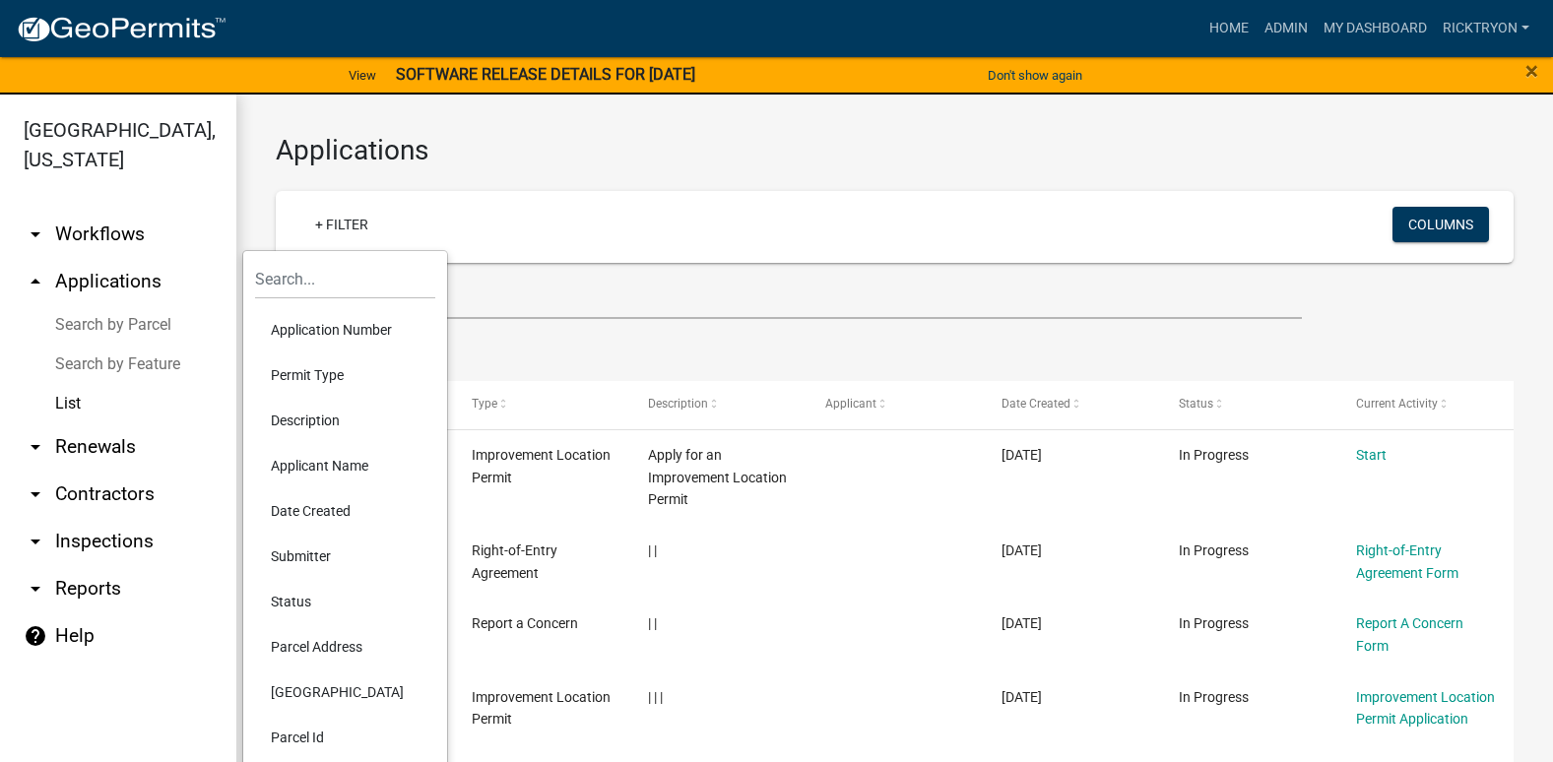
click at [364, 331] on li "Application Number" at bounding box center [345, 329] width 180 height 45
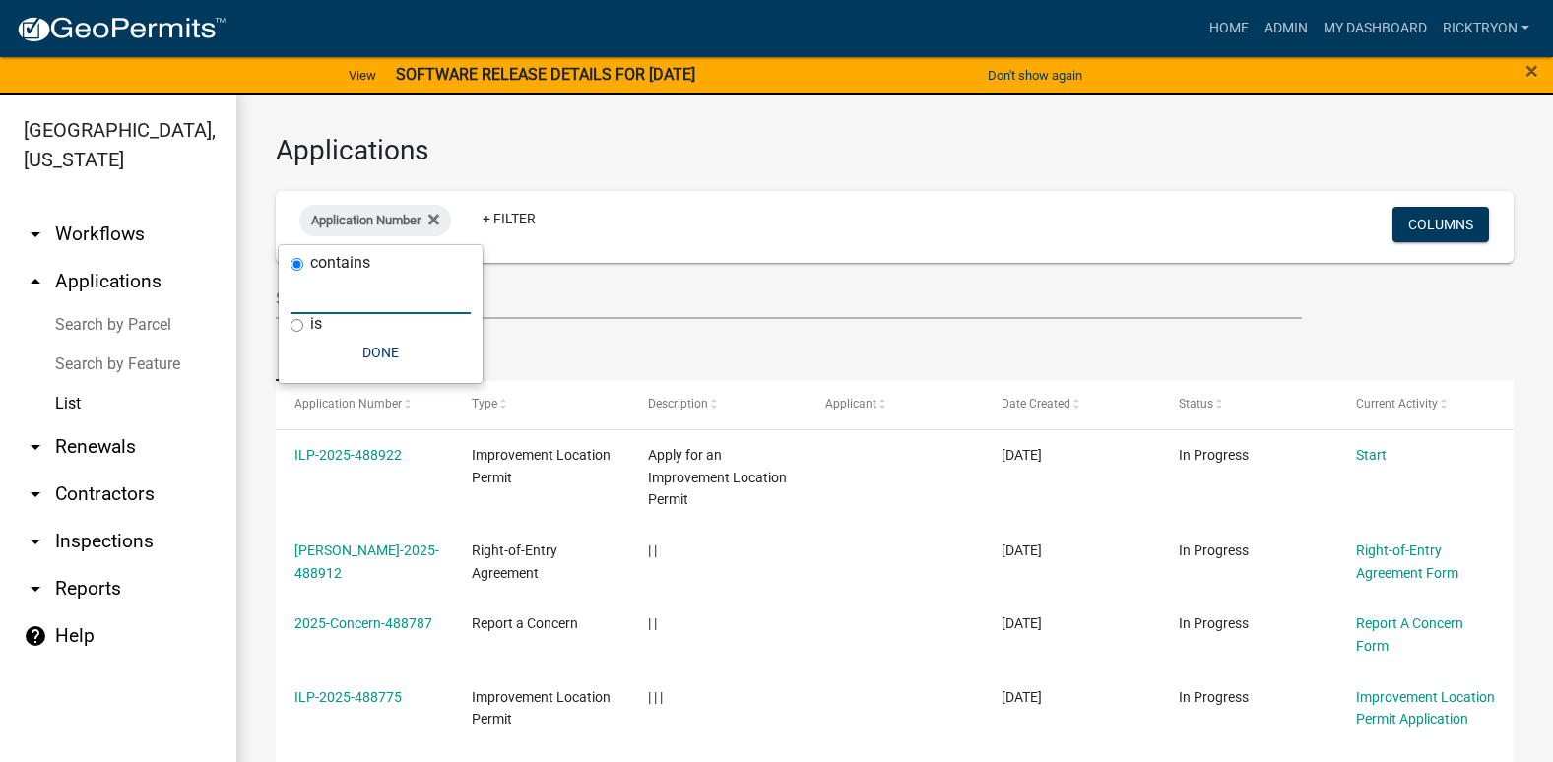
click at [386, 301] on input "text" at bounding box center [381, 294] width 180 height 40
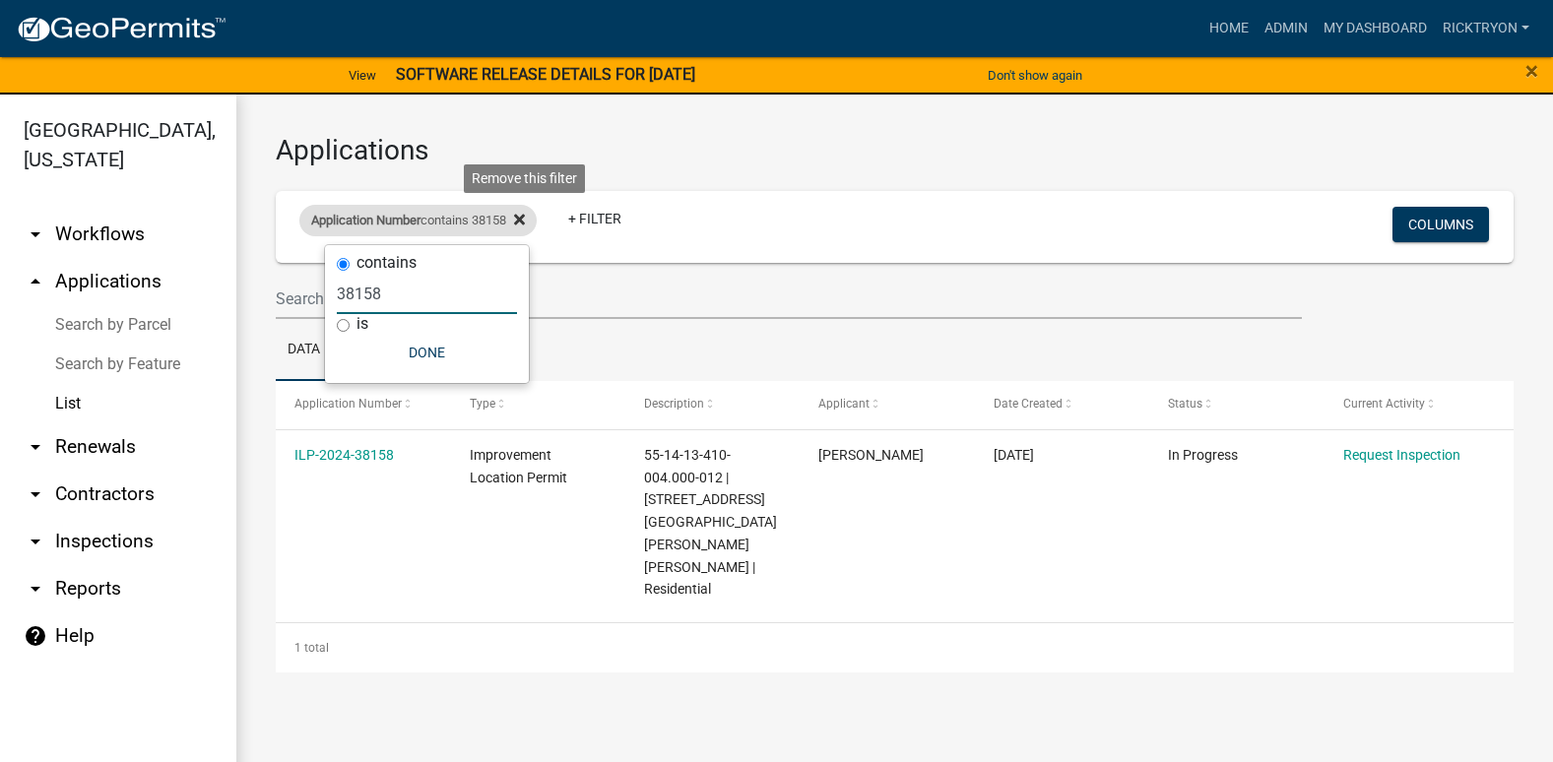
type input "38158"
click at [525, 214] on icon at bounding box center [519, 220] width 11 height 16
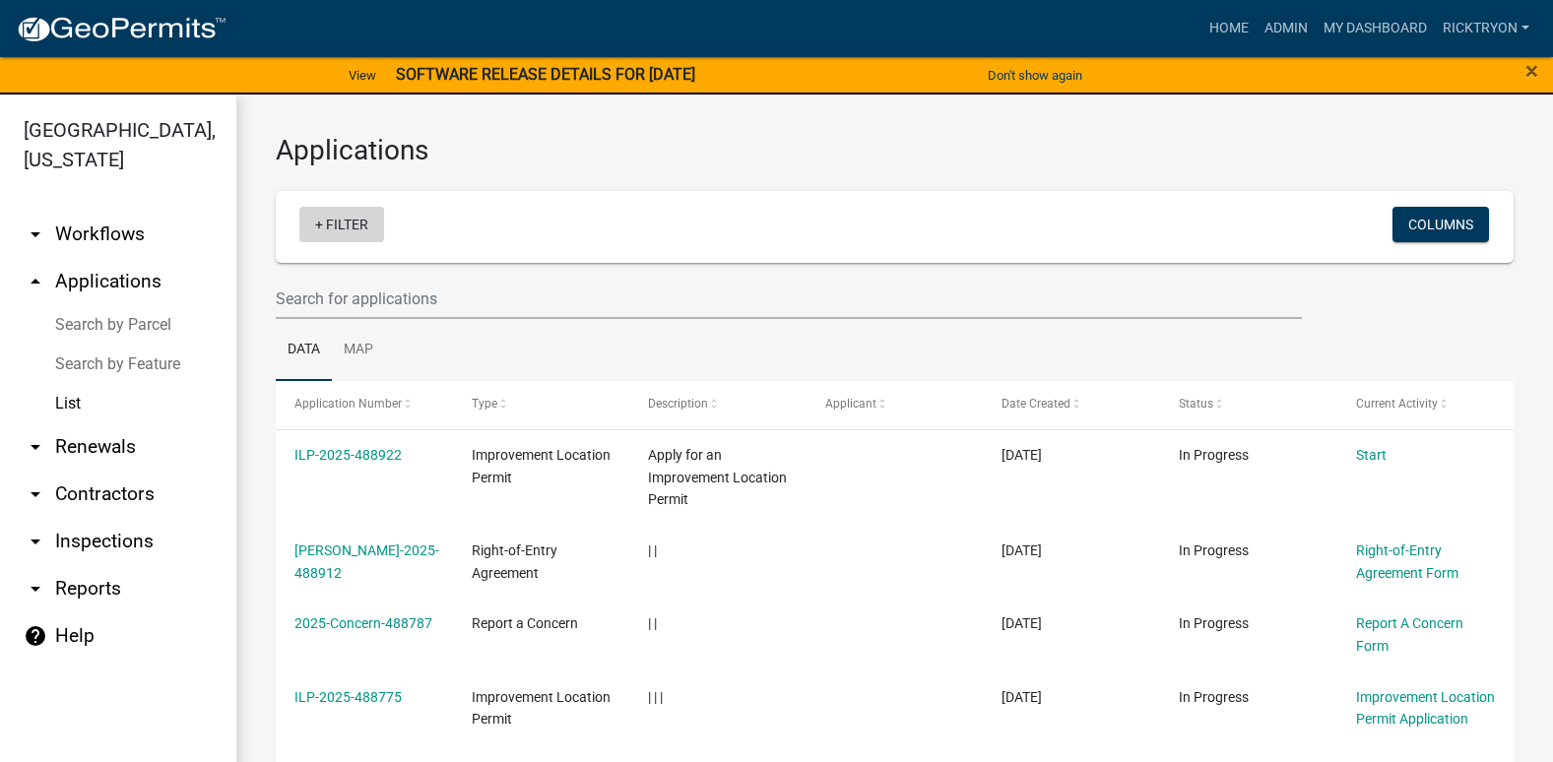
click at [345, 231] on link "+ Filter" at bounding box center [341, 224] width 85 height 35
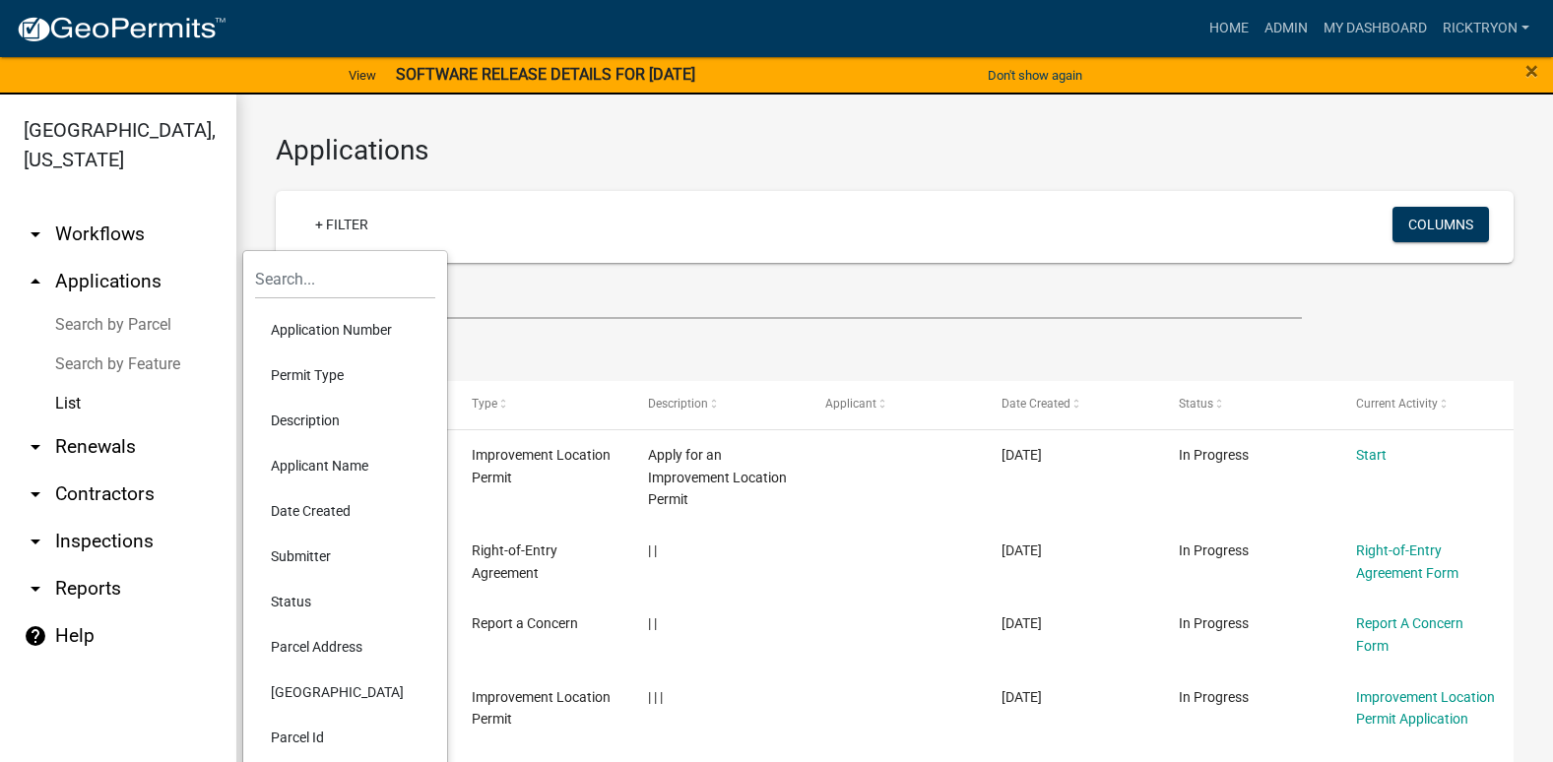
click at [296, 327] on li "Application Number" at bounding box center [345, 329] width 180 height 45
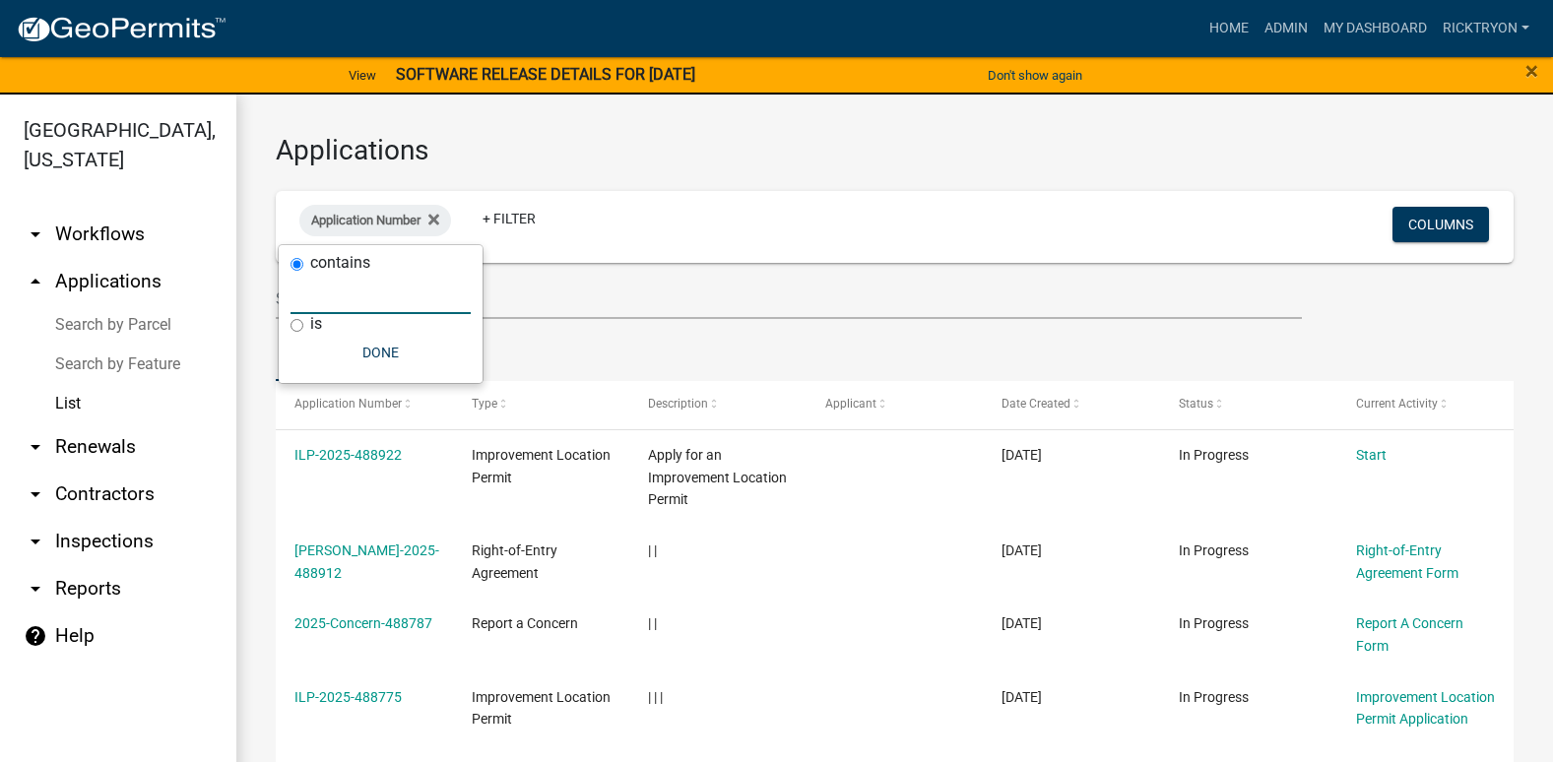
click at [304, 294] on input "text" at bounding box center [381, 294] width 180 height 40
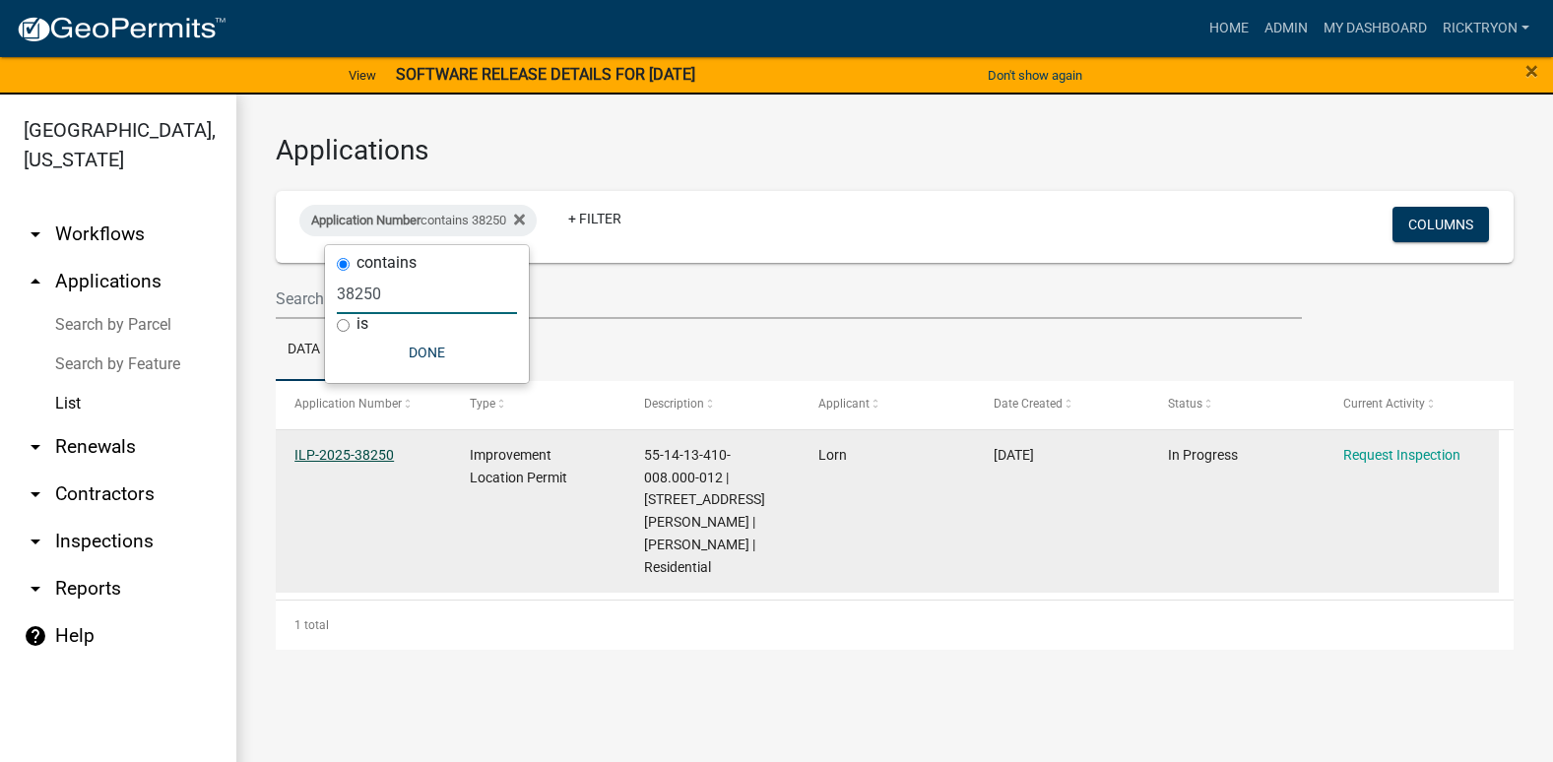
type input "38250"
click at [361, 453] on link "ILP-2025-38250" at bounding box center [343, 455] width 99 height 16
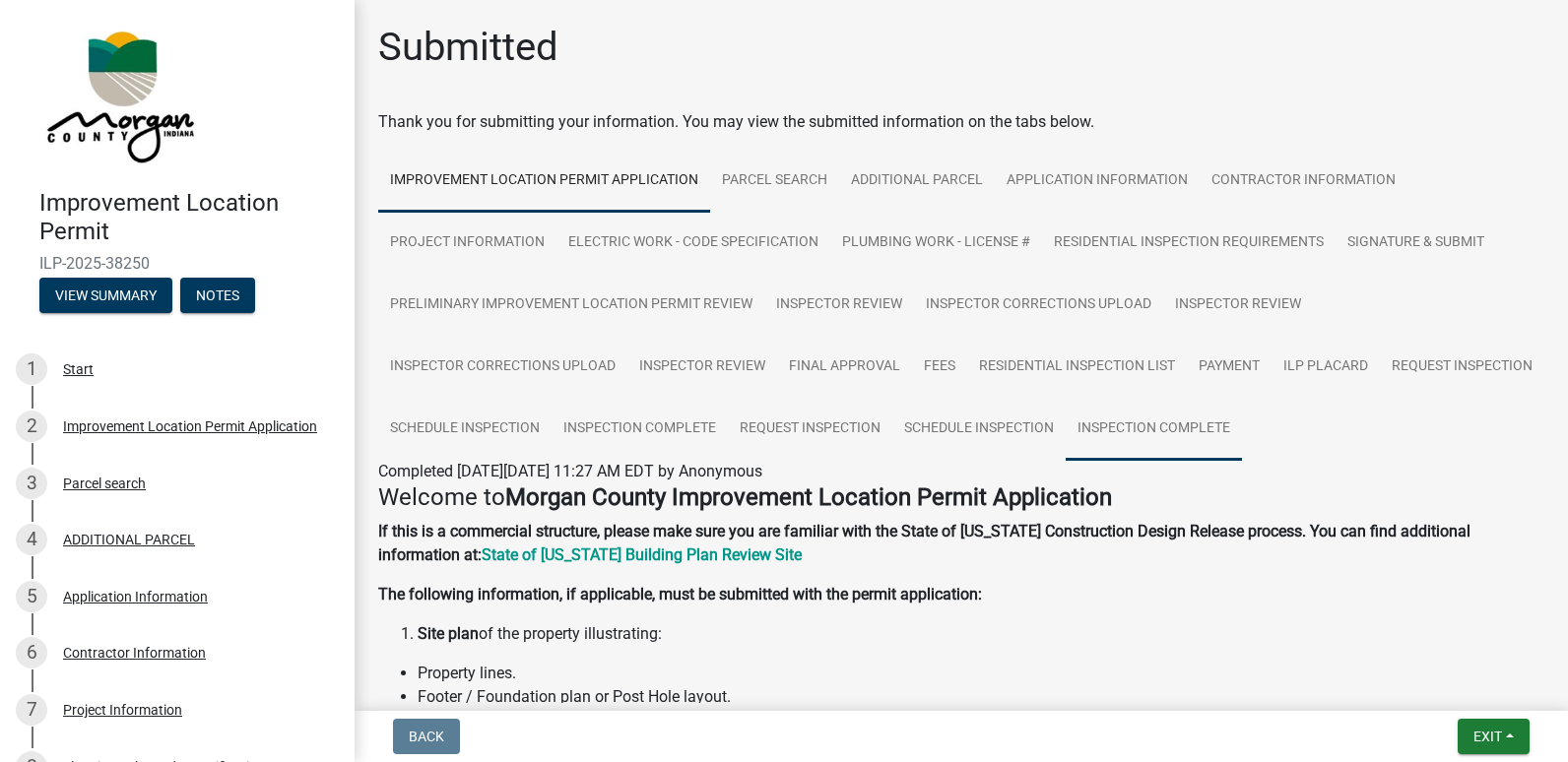
click at [1242, 418] on link "Inspection Complete" at bounding box center [1154, 429] width 176 height 63
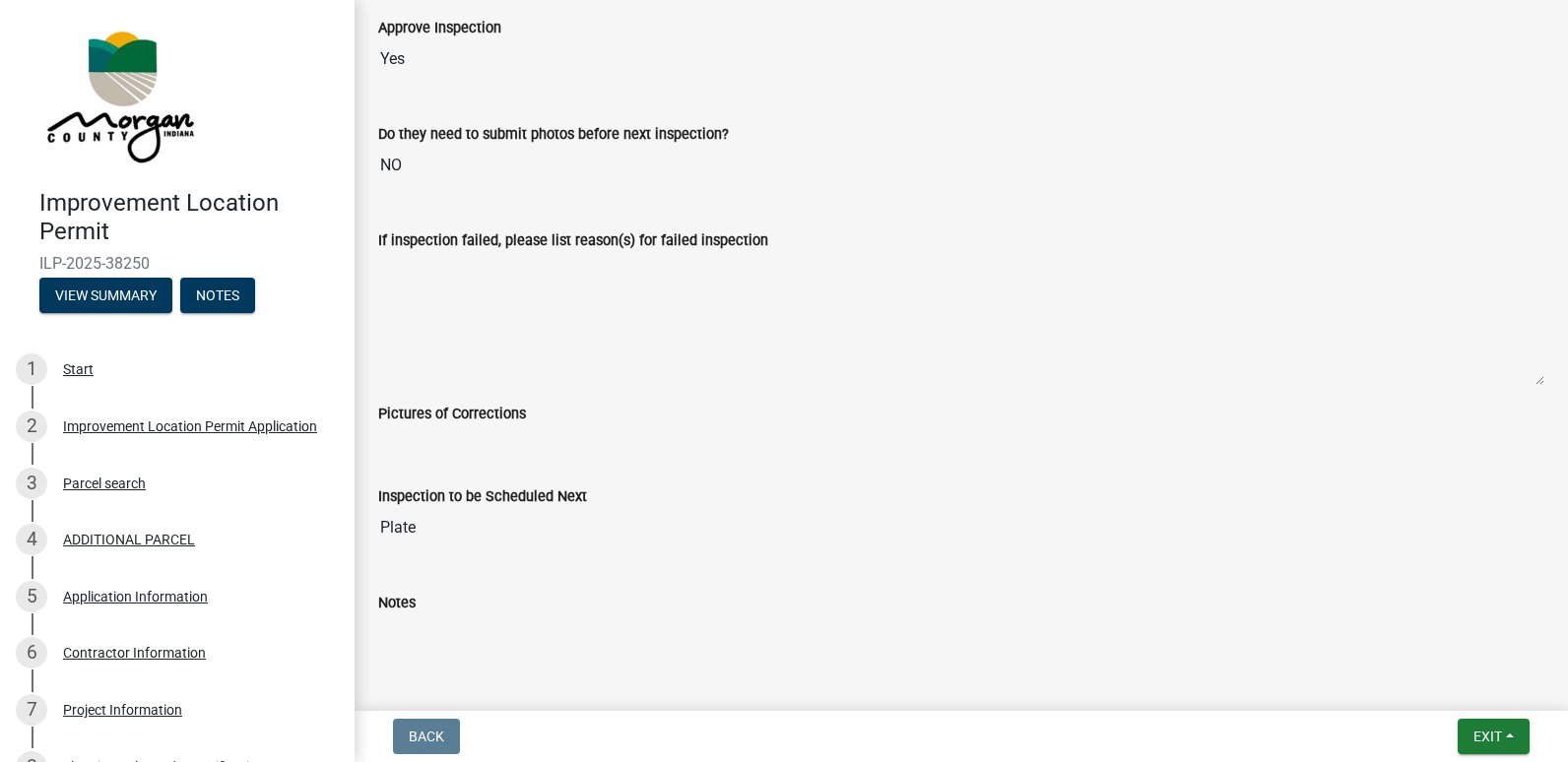
scroll to position [788, 0]
click at [1496, 739] on span "Exit" at bounding box center [1487, 737] width 29 height 16
click at [1440, 683] on button "Save & Exit" at bounding box center [1451, 685] width 158 height 47
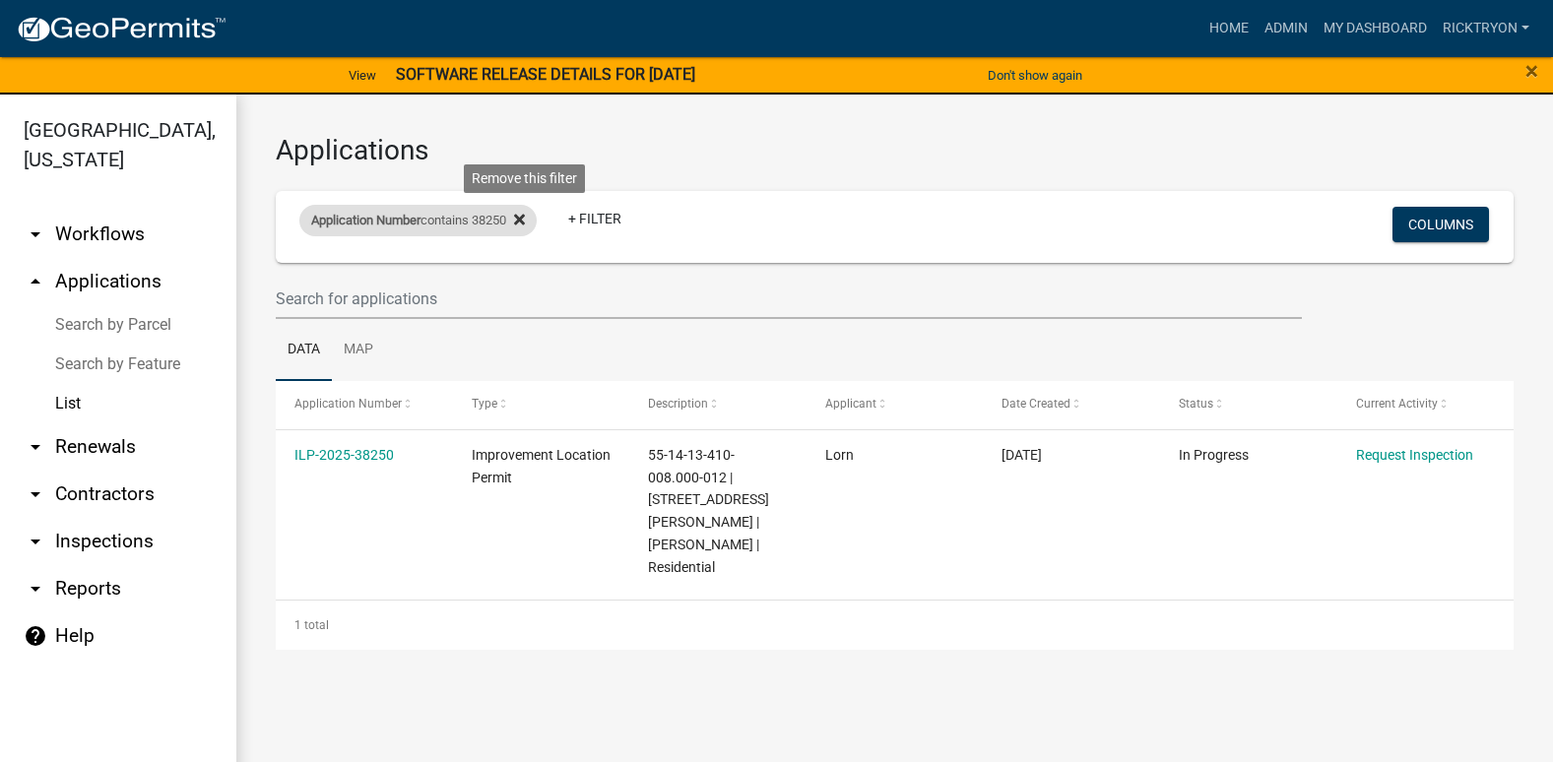
click at [525, 225] on icon at bounding box center [519, 220] width 11 height 16
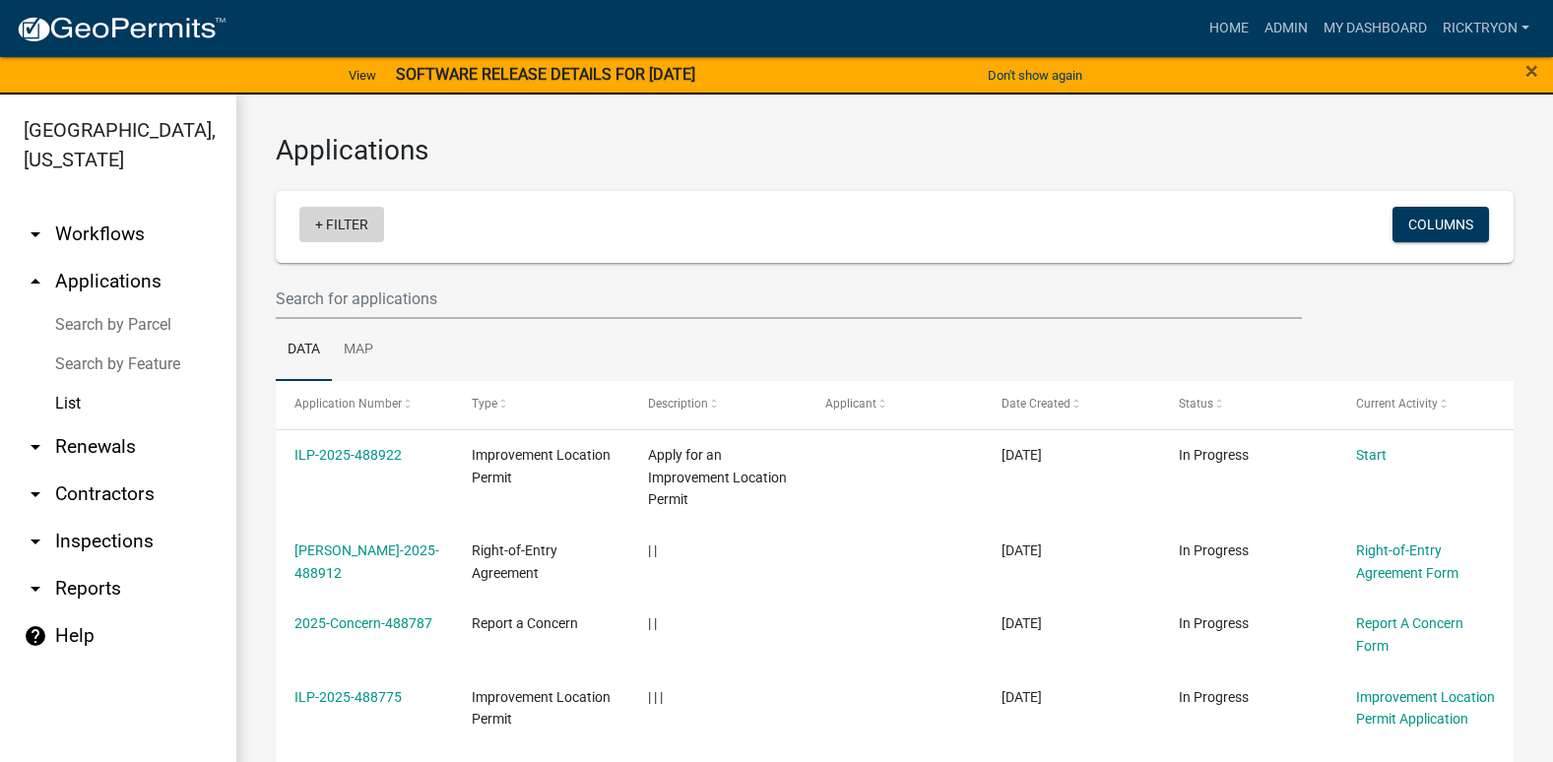
click at [373, 224] on link "+ Filter" at bounding box center [341, 224] width 85 height 35
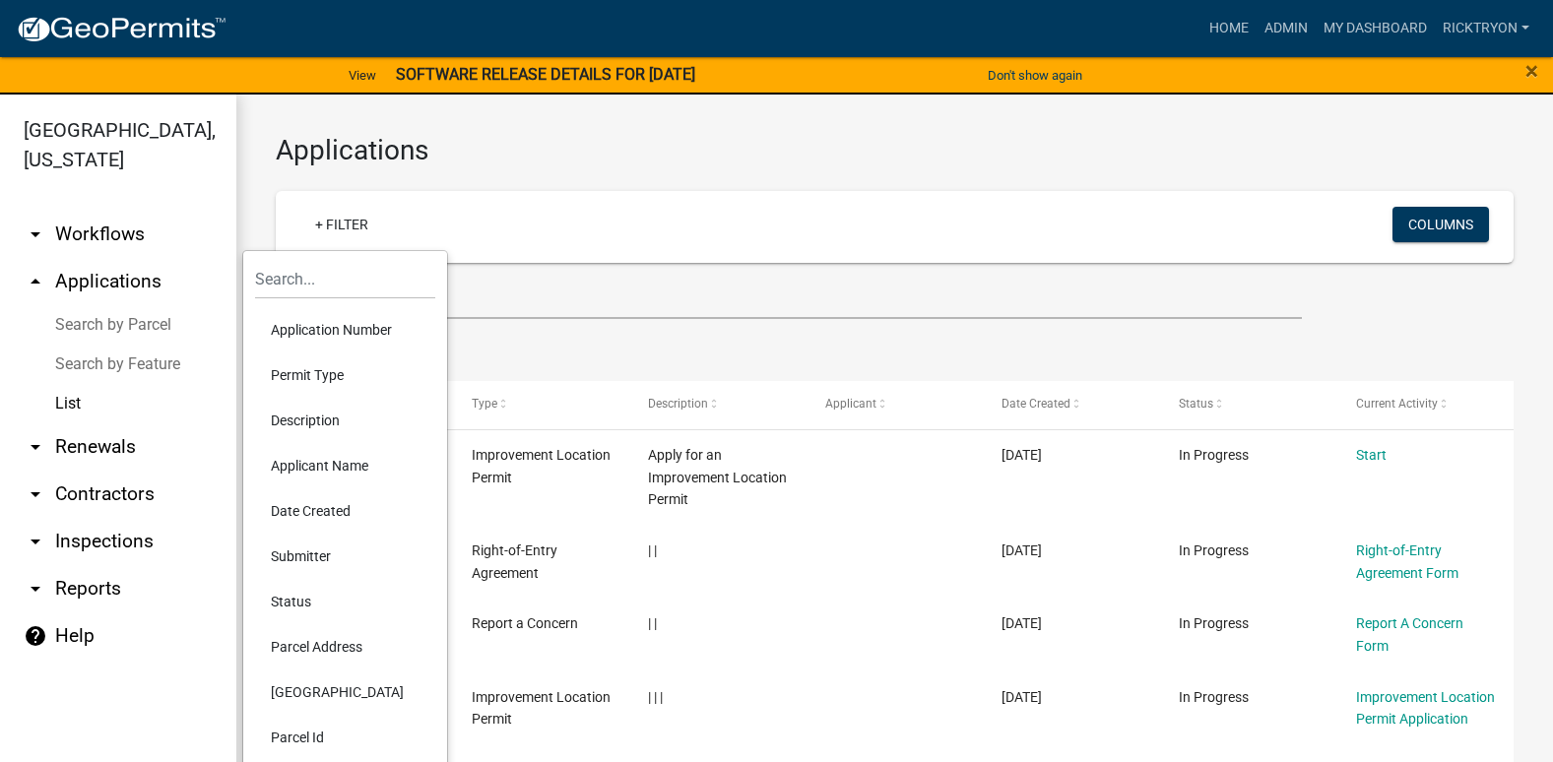
click at [357, 330] on li "Application Number" at bounding box center [345, 329] width 180 height 45
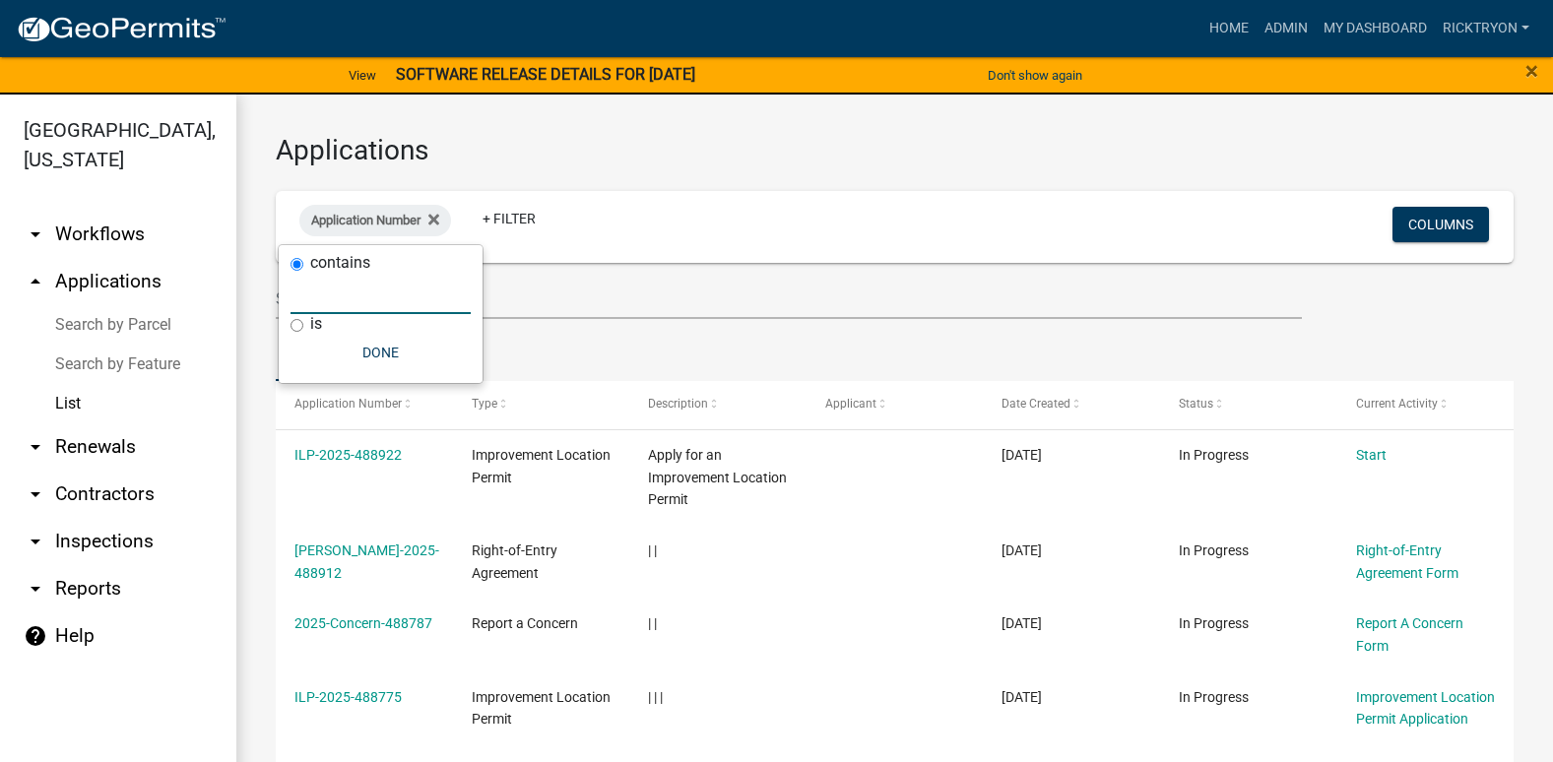
click at [337, 307] on input "text" at bounding box center [381, 294] width 180 height 40
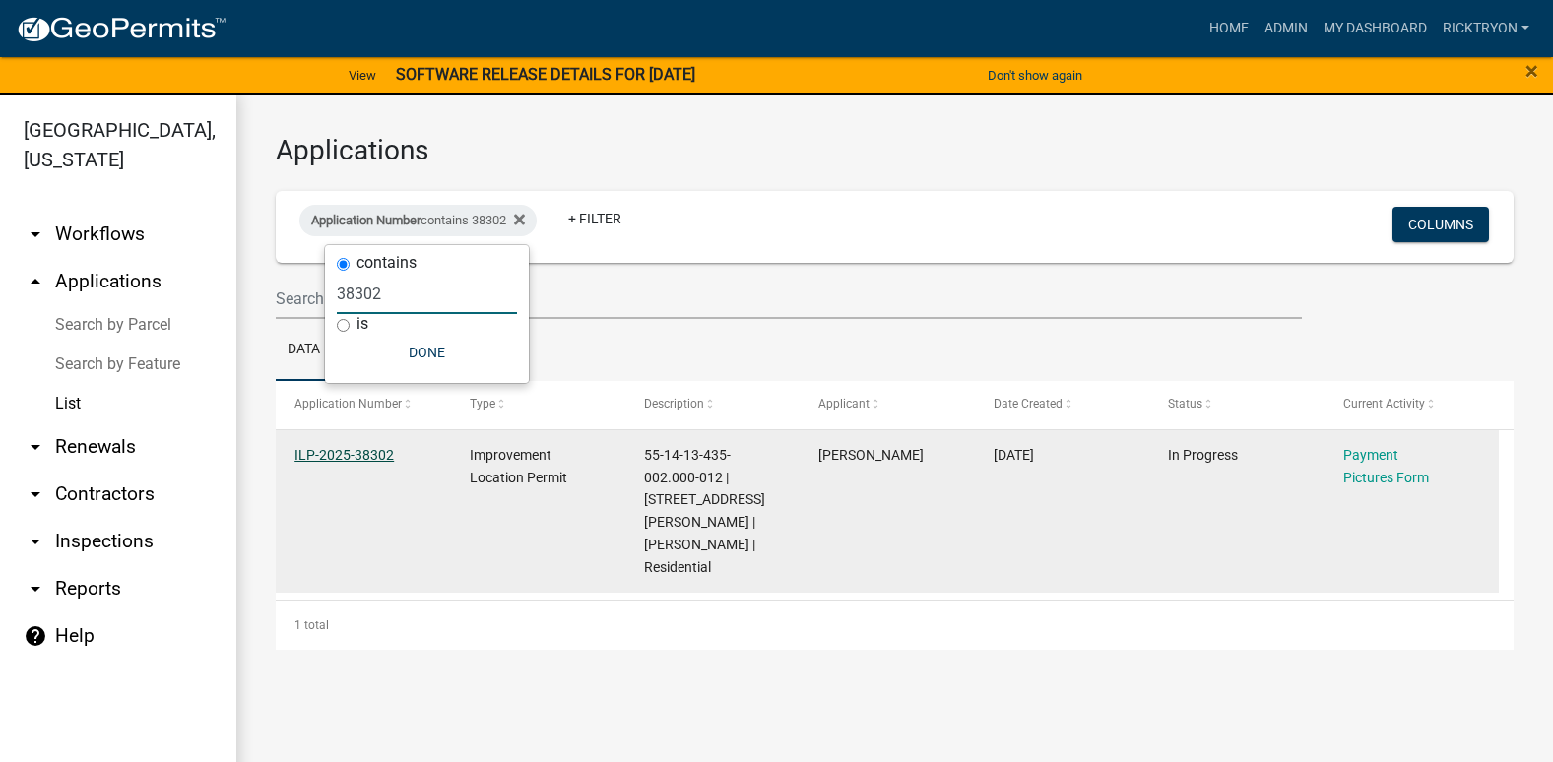
type input "38302"
click at [346, 447] on link "ILP-2025-38302" at bounding box center [343, 455] width 99 height 16
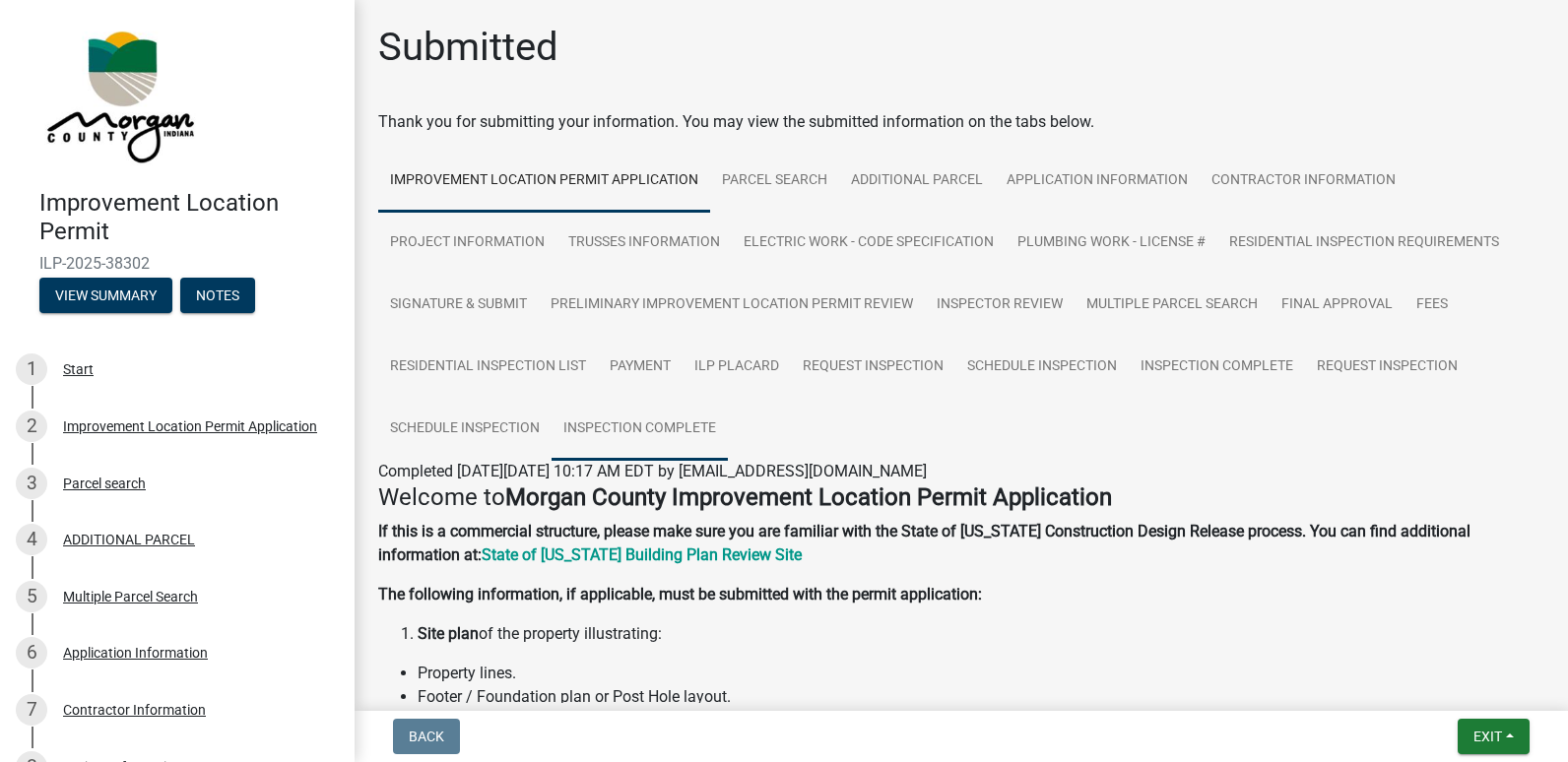
click at [673, 441] on link "Inspection Complete" at bounding box center [640, 429] width 176 height 63
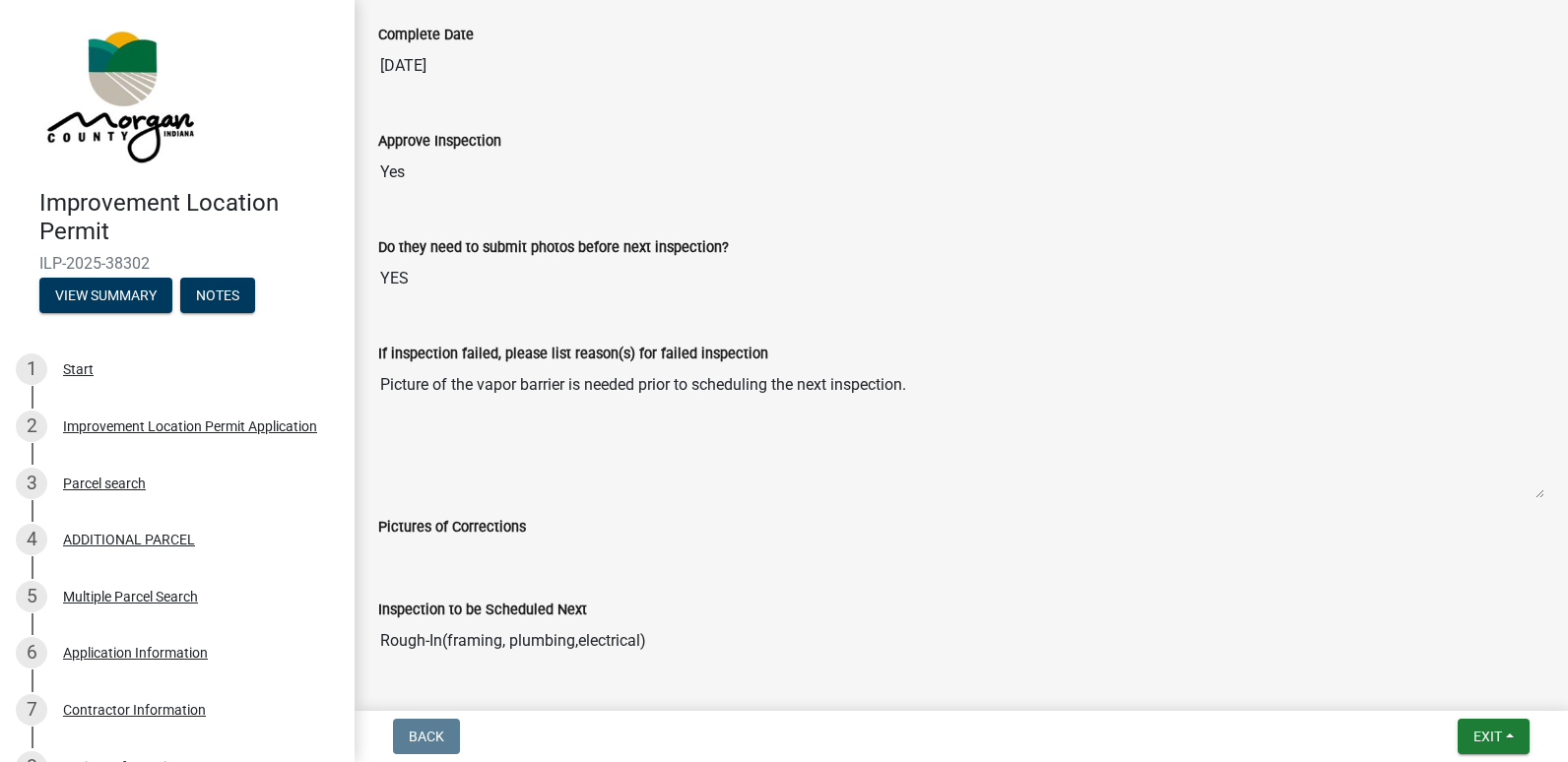
scroll to position [689, 0]
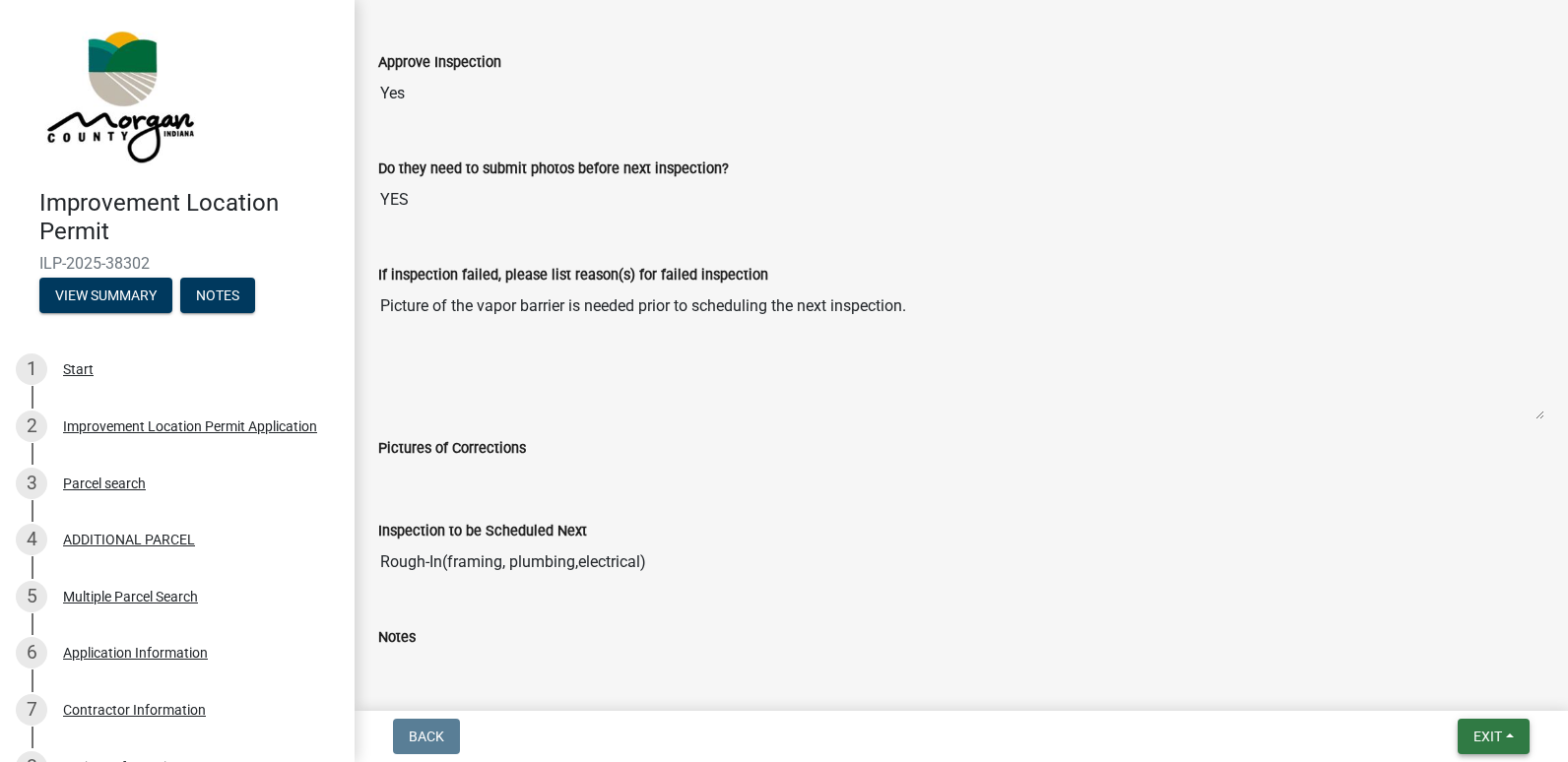
click at [1488, 740] on span "Exit" at bounding box center [1487, 737] width 29 height 16
click at [1419, 690] on button "Save & Exit" at bounding box center [1451, 685] width 158 height 47
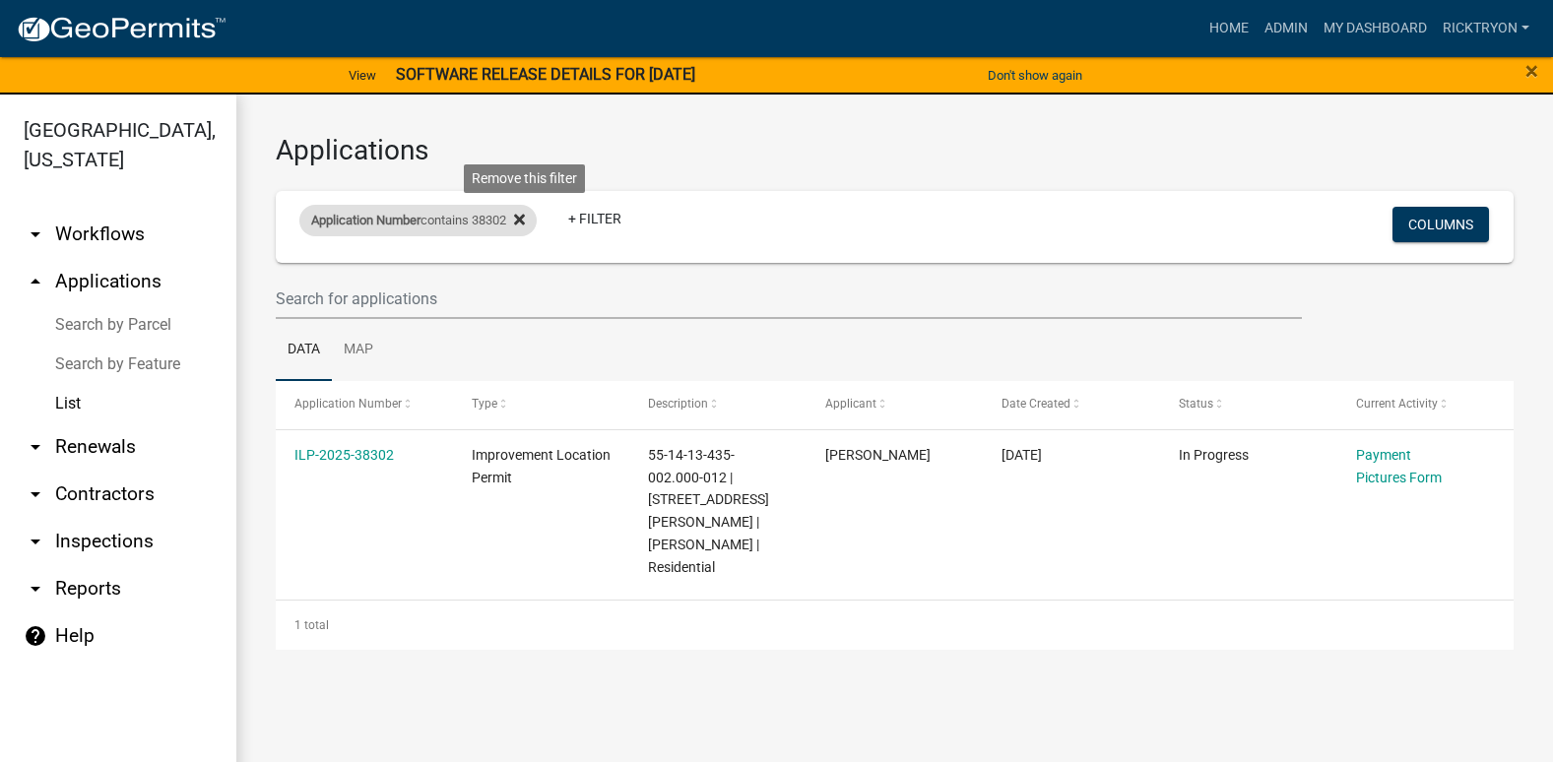
click at [524, 222] on icon at bounding box center [519, 220] width 11 height 16
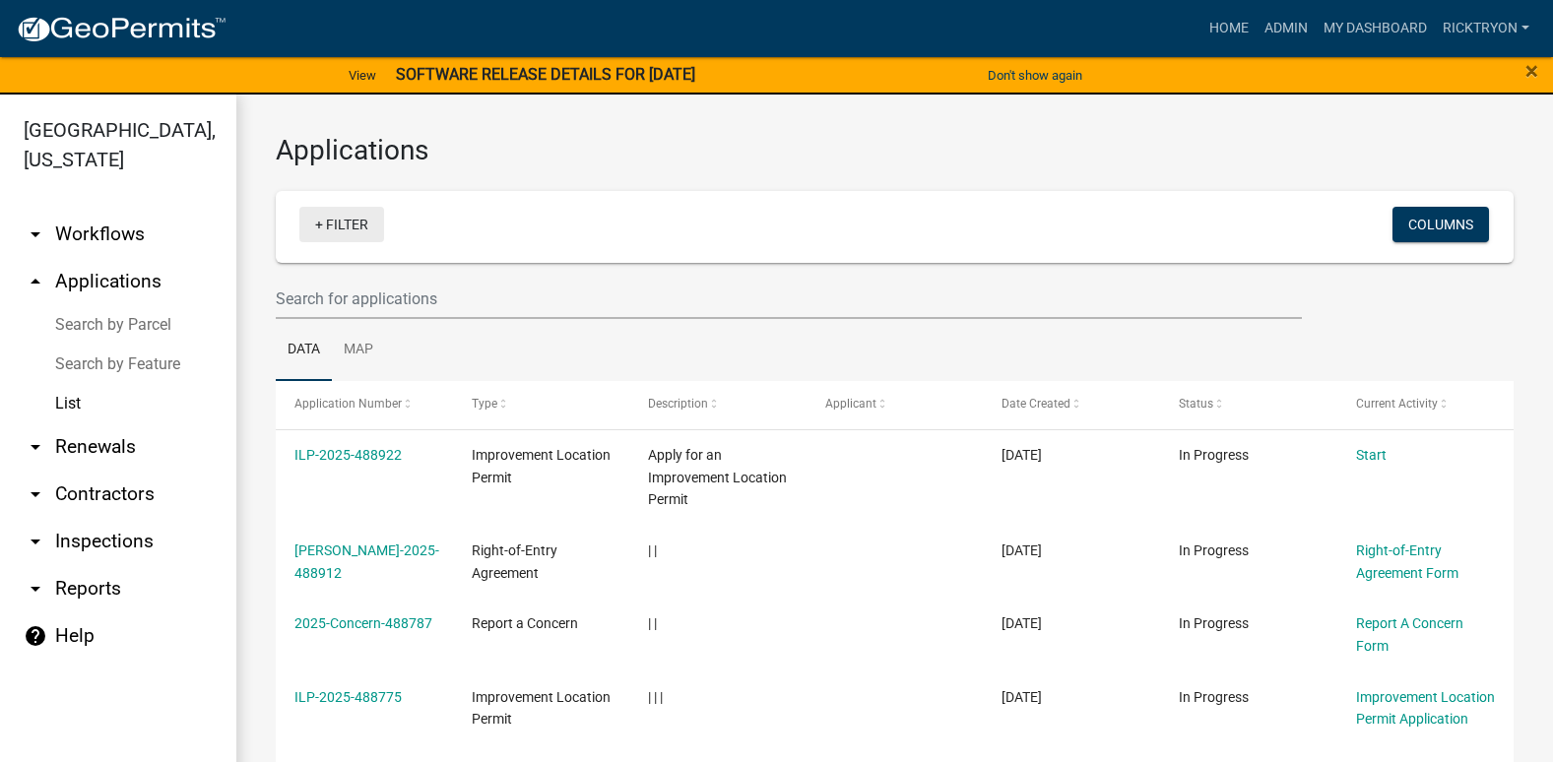
click at [354, 227] on link "+ Filter" at bounding box center [341, 224] width 85 height 35
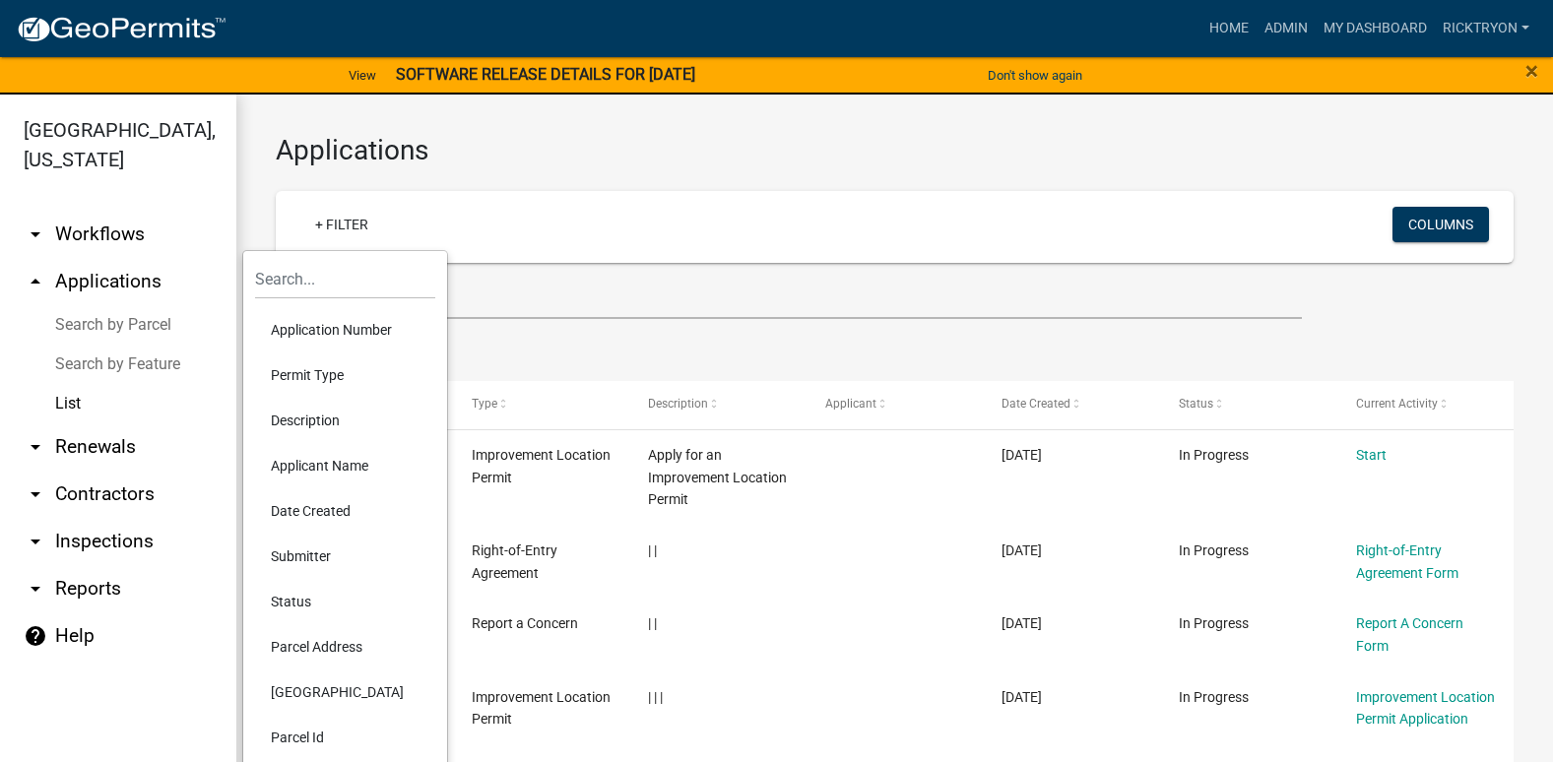
click at [317, 328] on li "Application Number" at bounding box center [345, 329] width 180 height 45
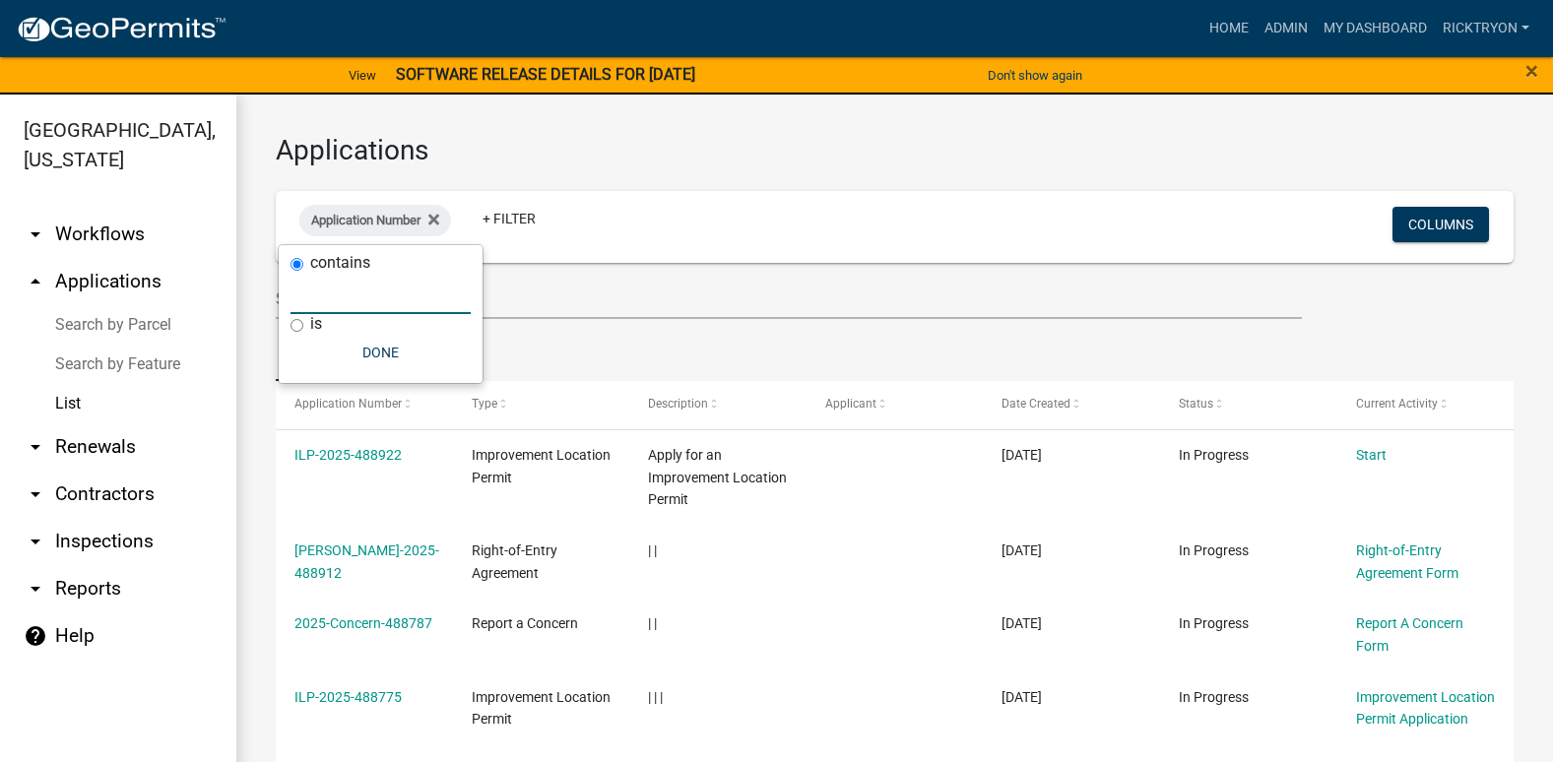
click at [372, 303] on input "text" at bounding box center [381, 294] width 180 height 40
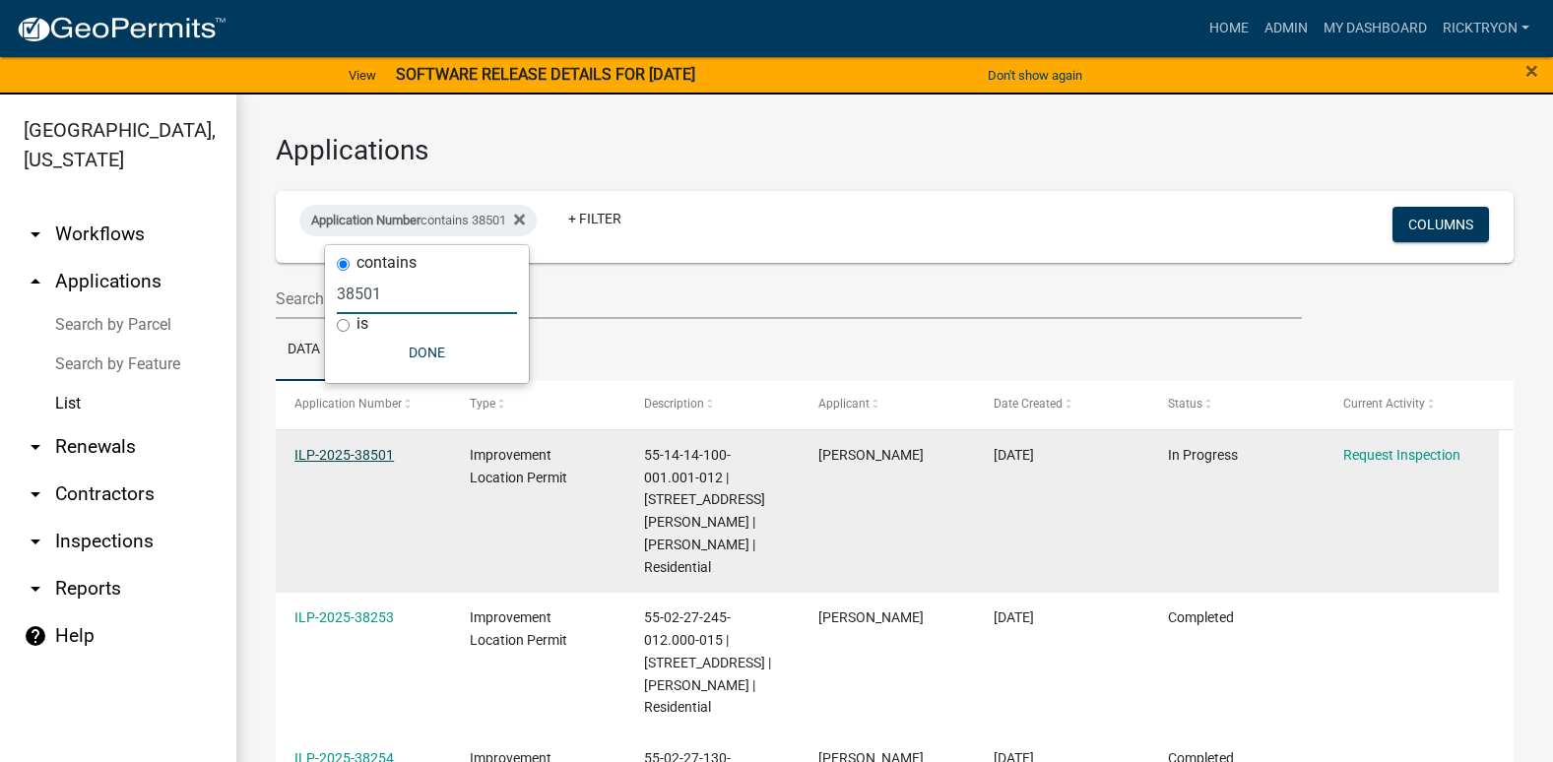
type input "38501"
click at [326, 447] on link "ILP-2025-38501" at bounding box center [343, 455] width 99 height 16
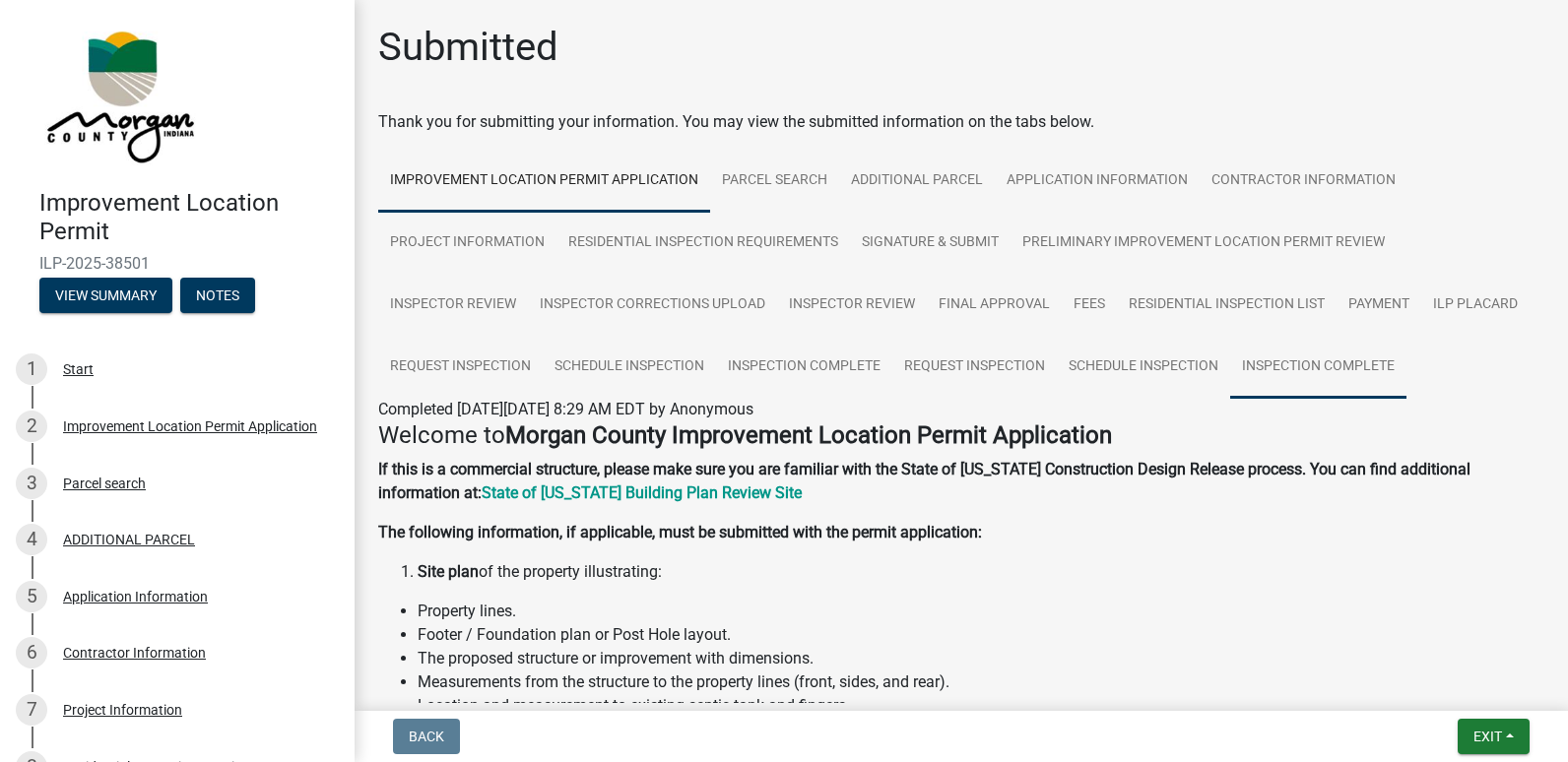
click at [1268, 361] on link "Inspection Complete" at bounding box center [1318, 367] width 176 height 63
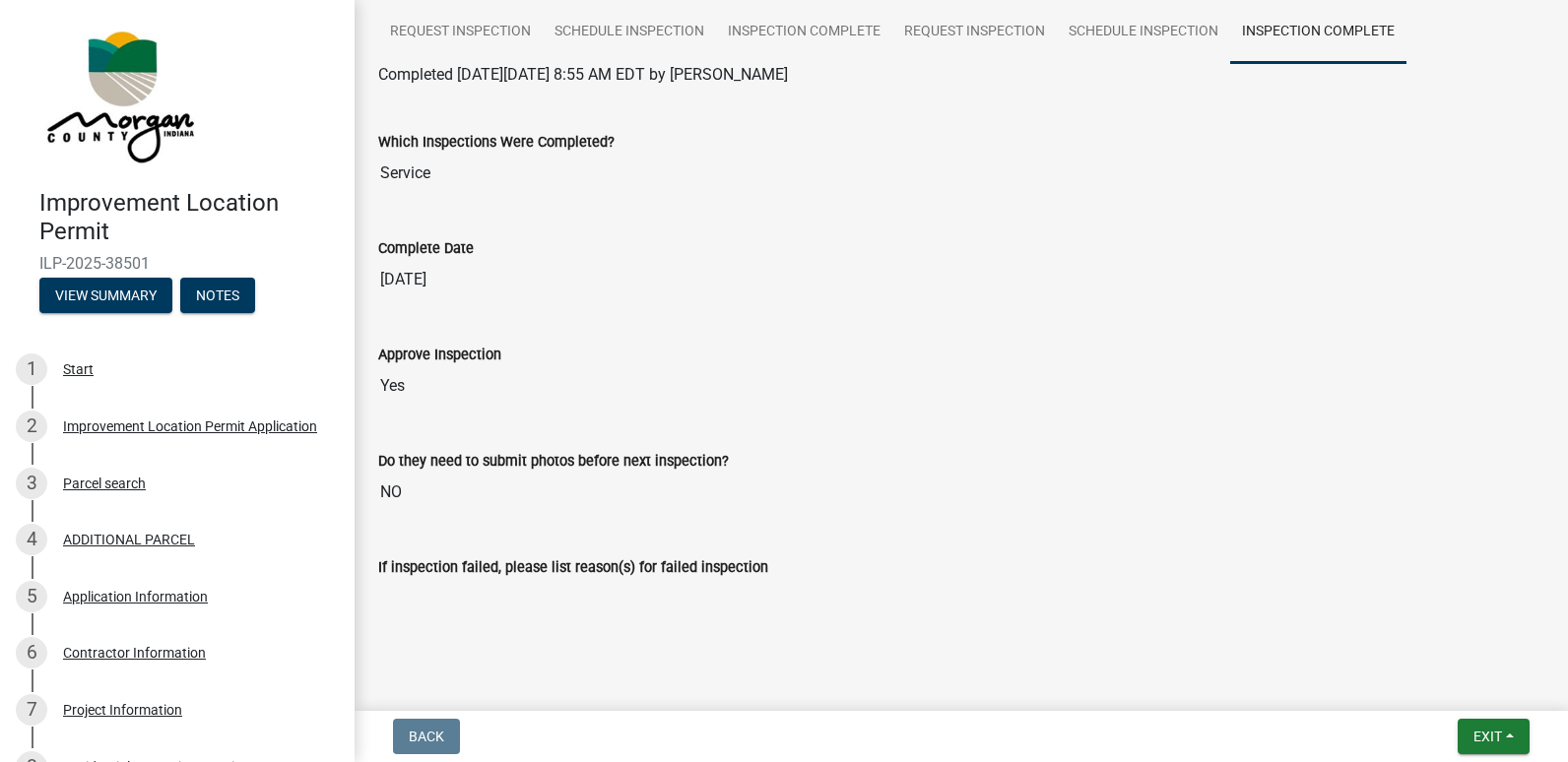
scroll to position [295, 0]
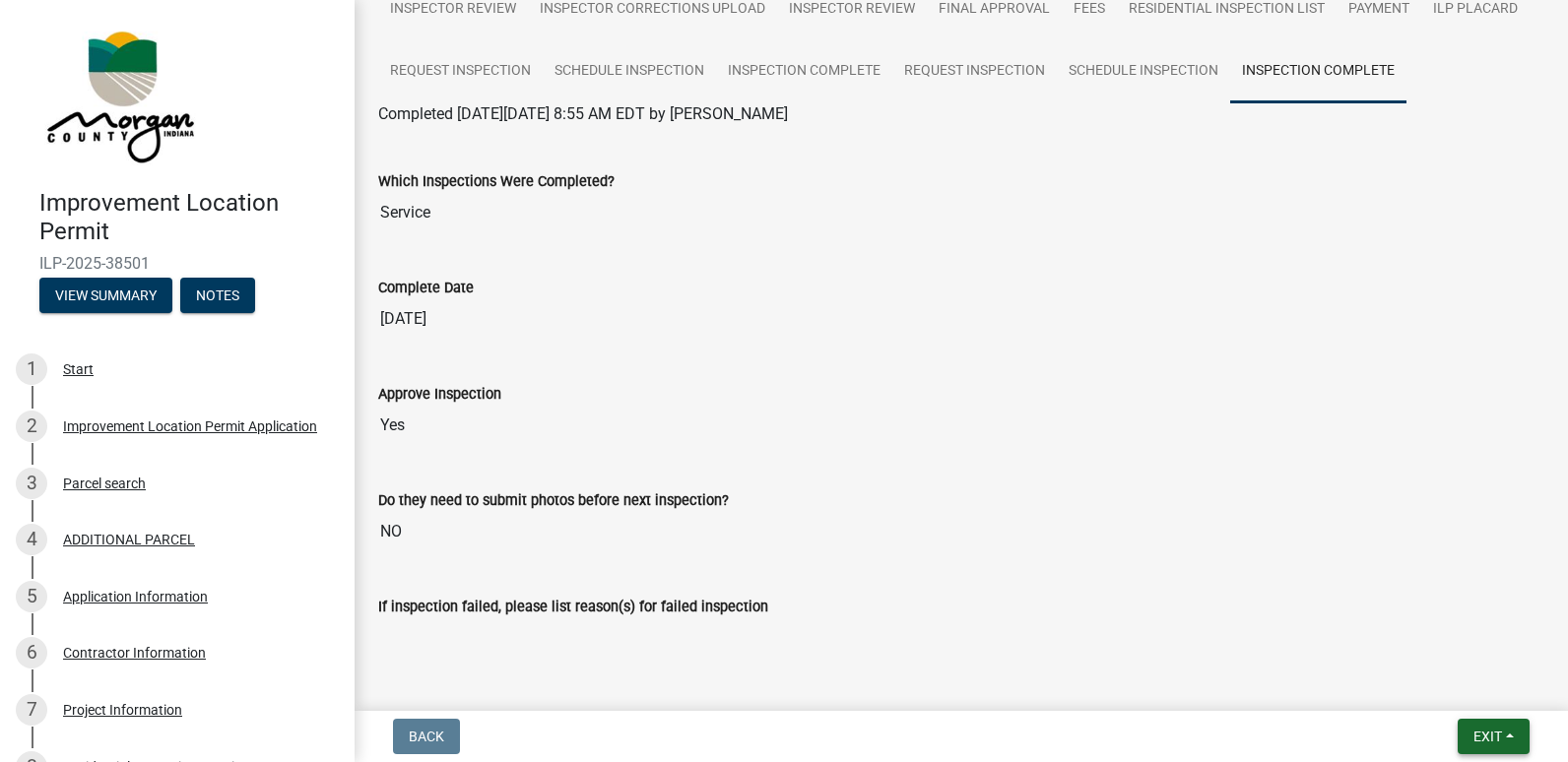
click at [1489, 741] on span "Exit" at bounding box center [1487, 737] width 29 height 16
click at [1405, 689] on button "Save & Exit" at bounding box center [1451, 685] width 158 height 47
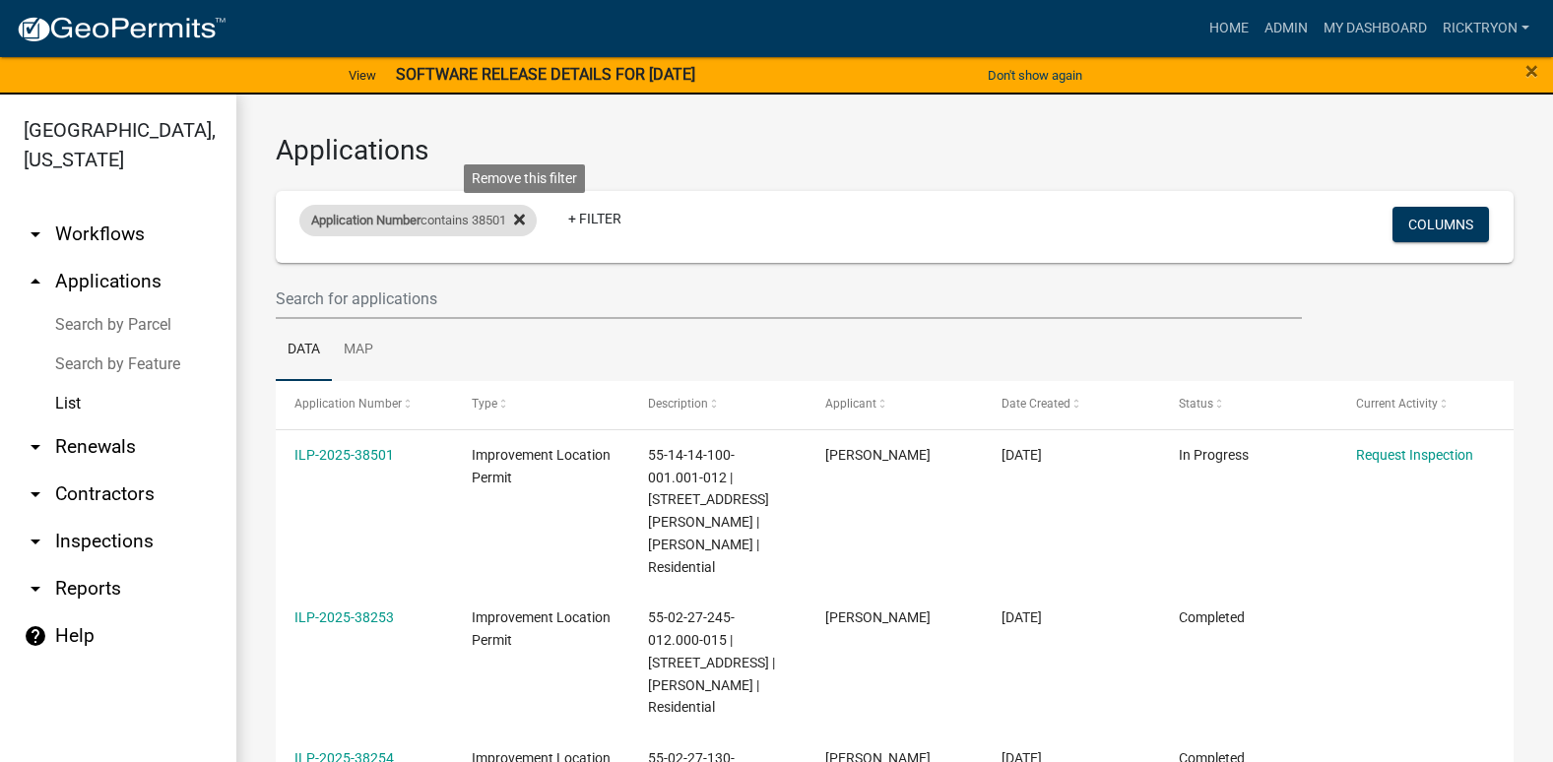
click at [525, 219] on icon at bounding box center [519, 220] width 11 height 16
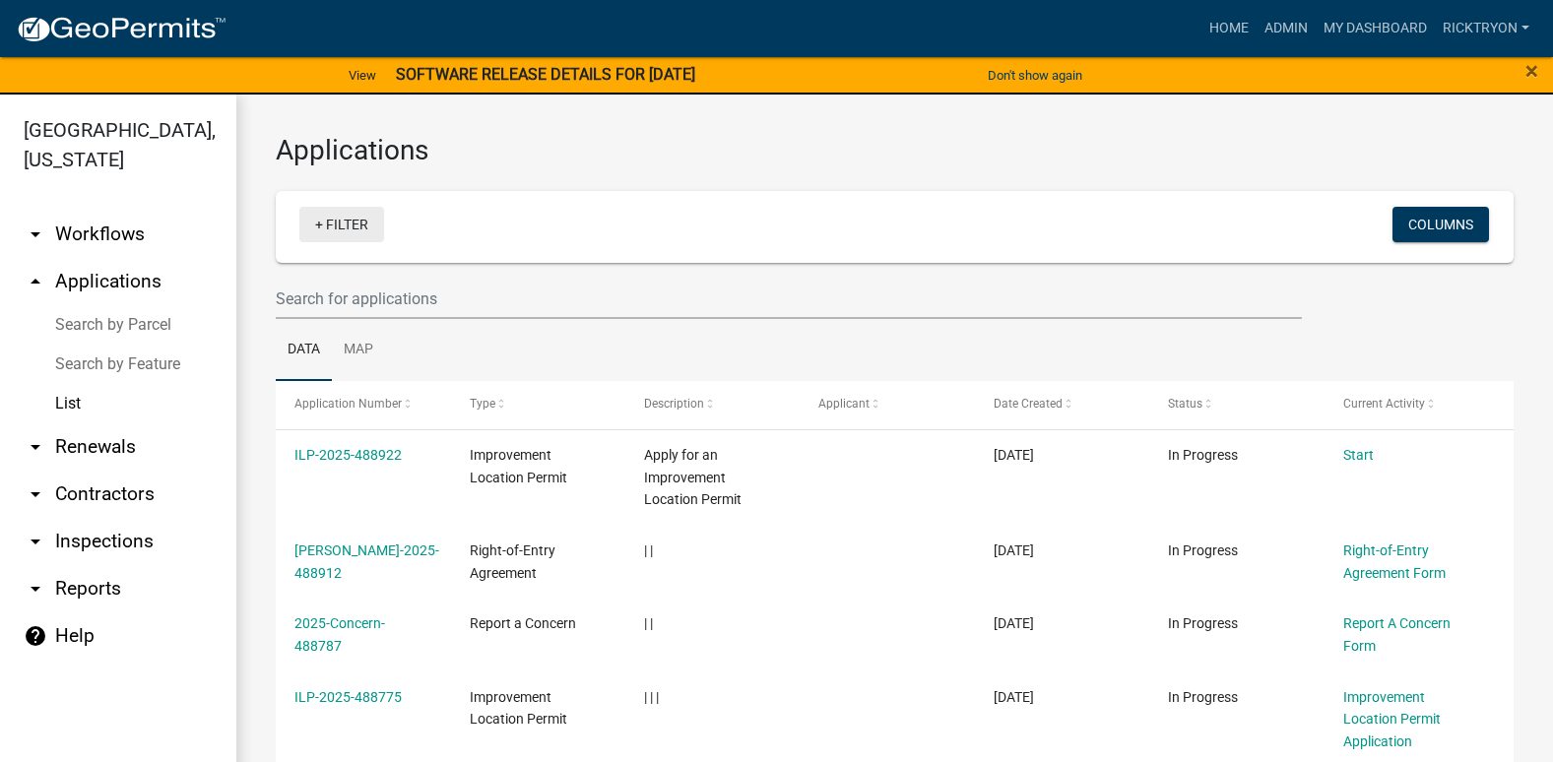
click at [352, 221] on link "+ Filter" at bounding box center [341, 224] width 85 height 35
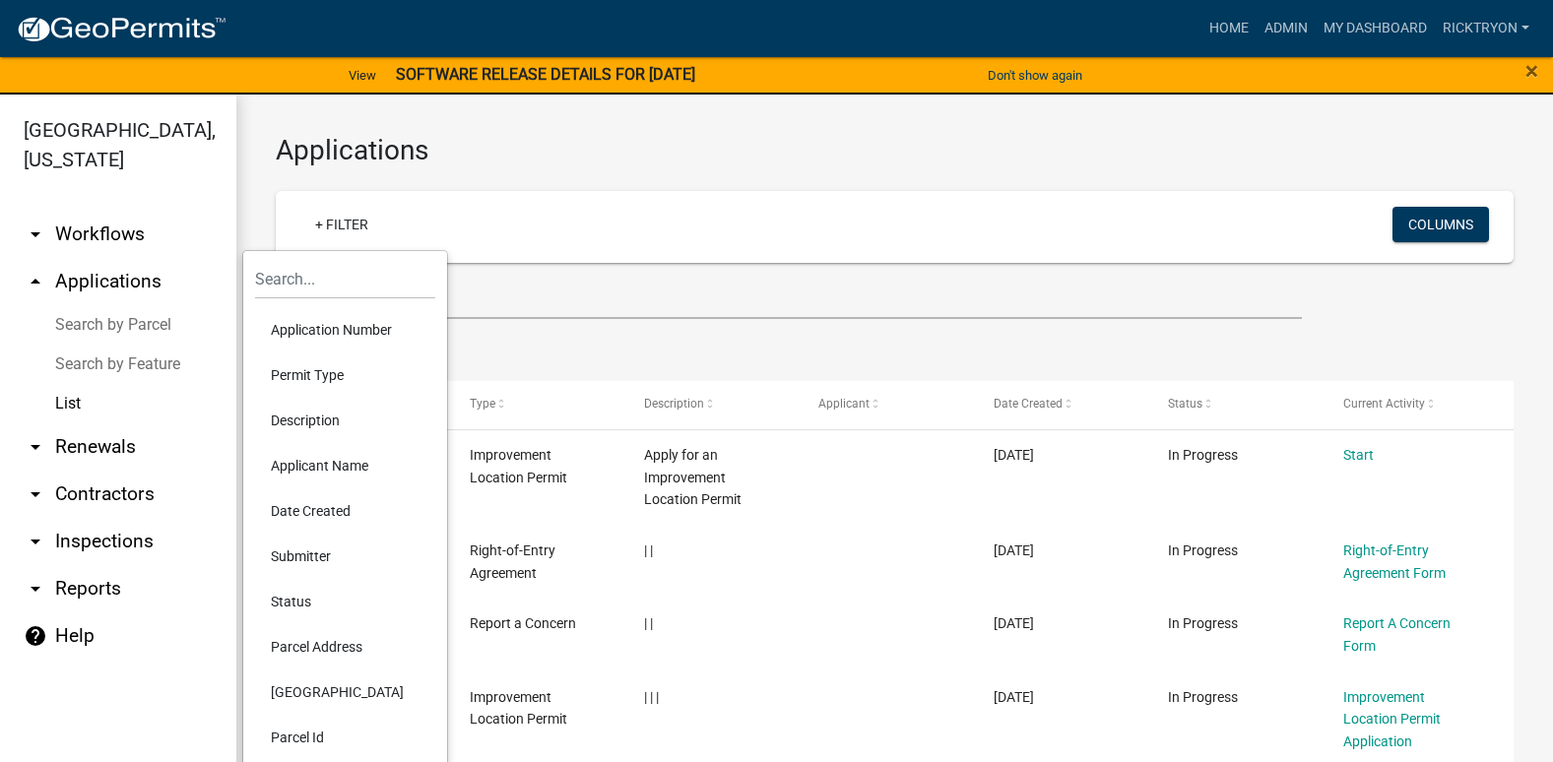
click at [330, 326] on li "Application Number" at bounding box center [345, 329] width 180 height 45
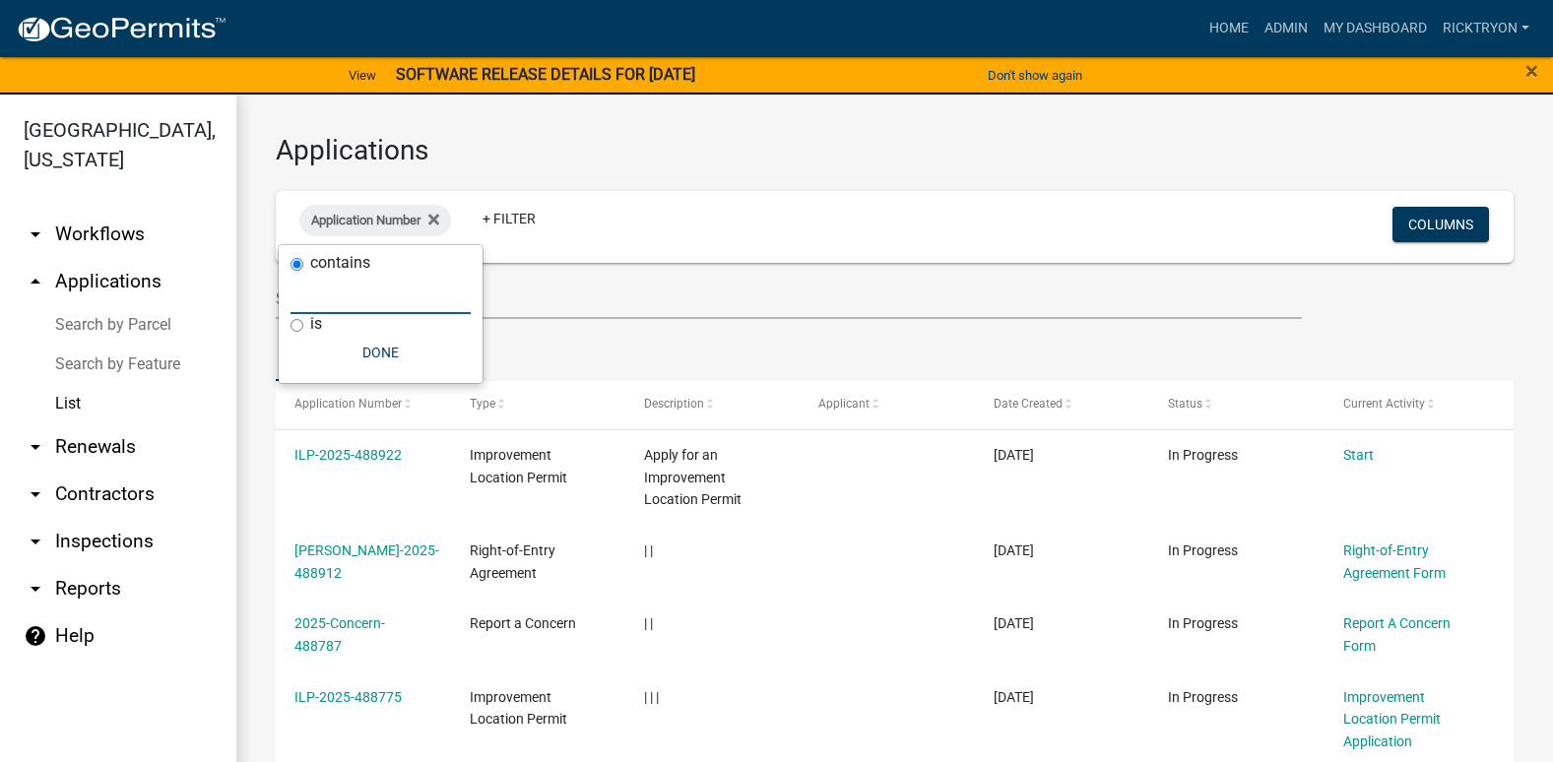
click at [333, 308] on input "text" at bounding box center [381, 294] width 180 height 40
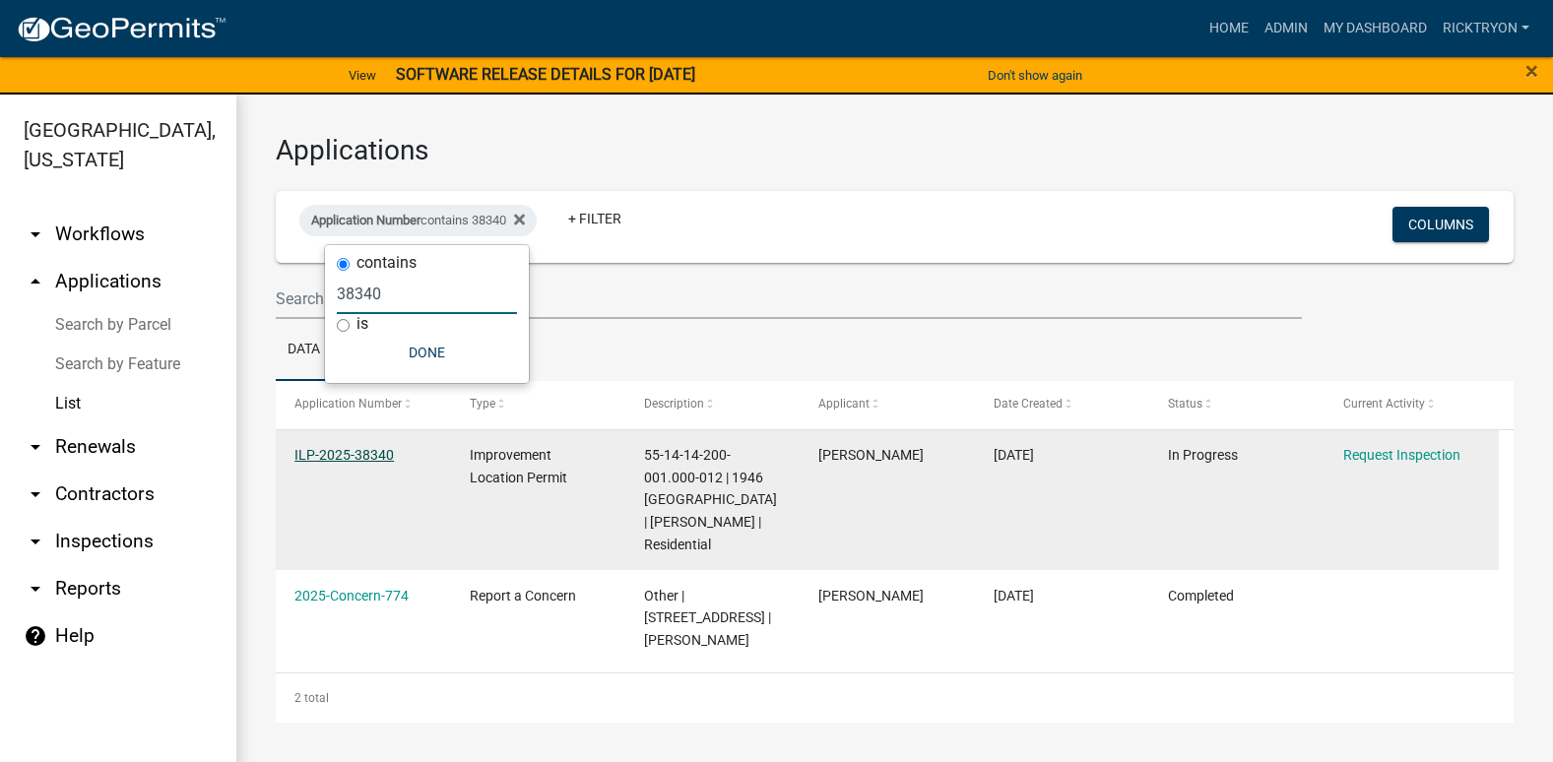
type input "38340"
click at [328, 457] on link "ILP-2025-38340" at bounding box center [343, 455] width 99 height 16
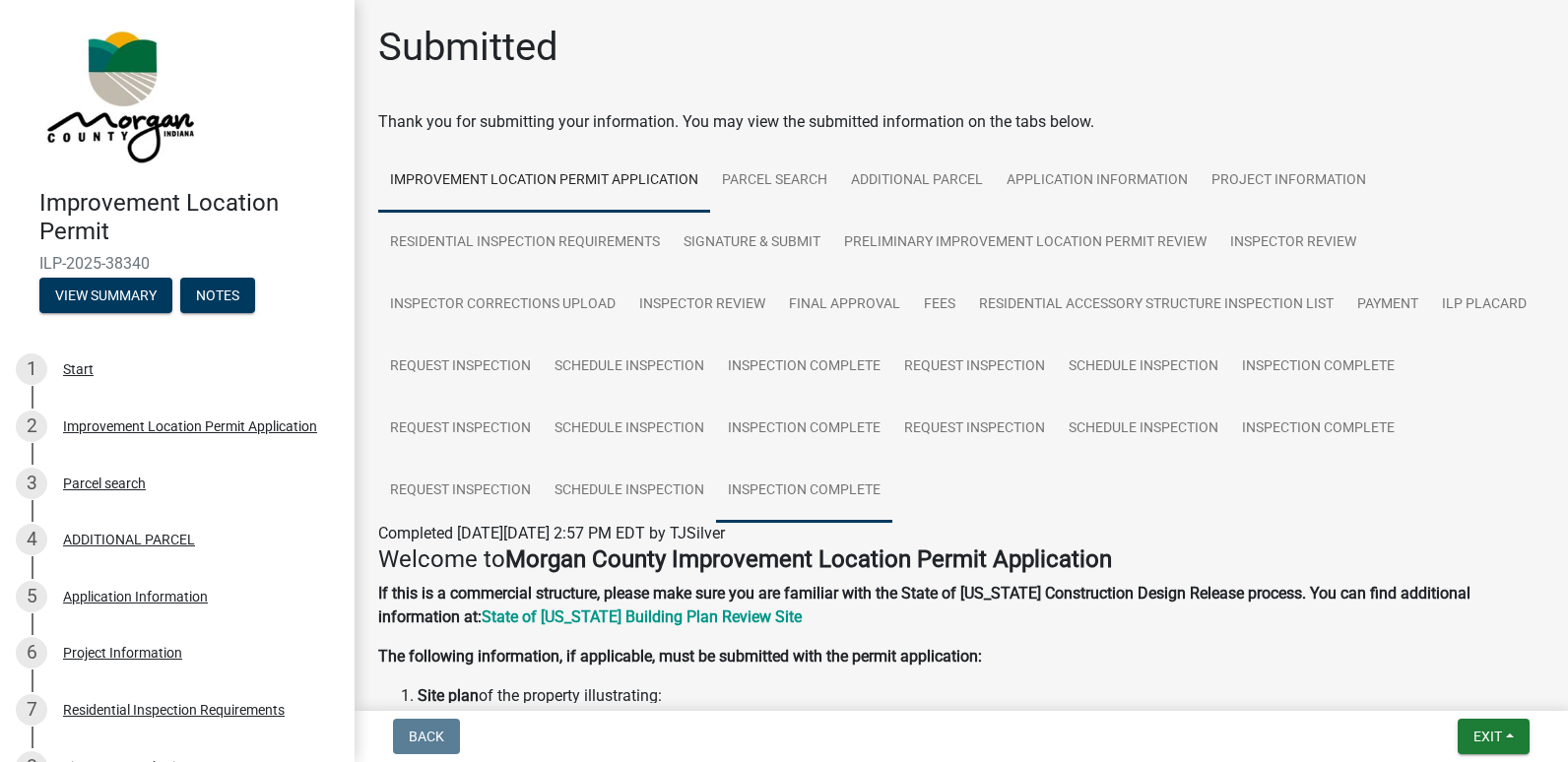
click at [825, 505] on link "Inspection Complete" at bounding box center [804, 491] width 176 height 63
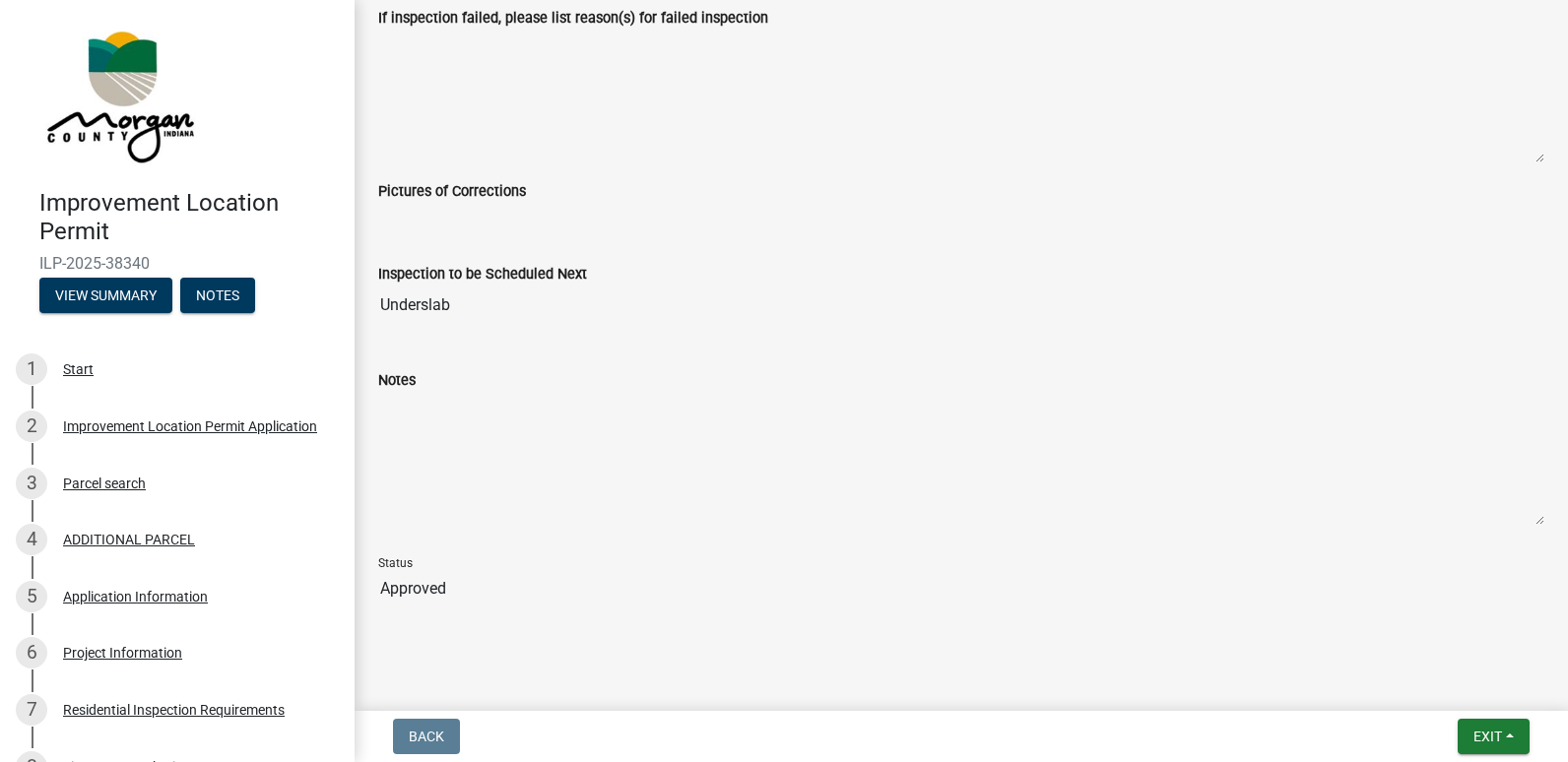
scroll to position [1083, 0]
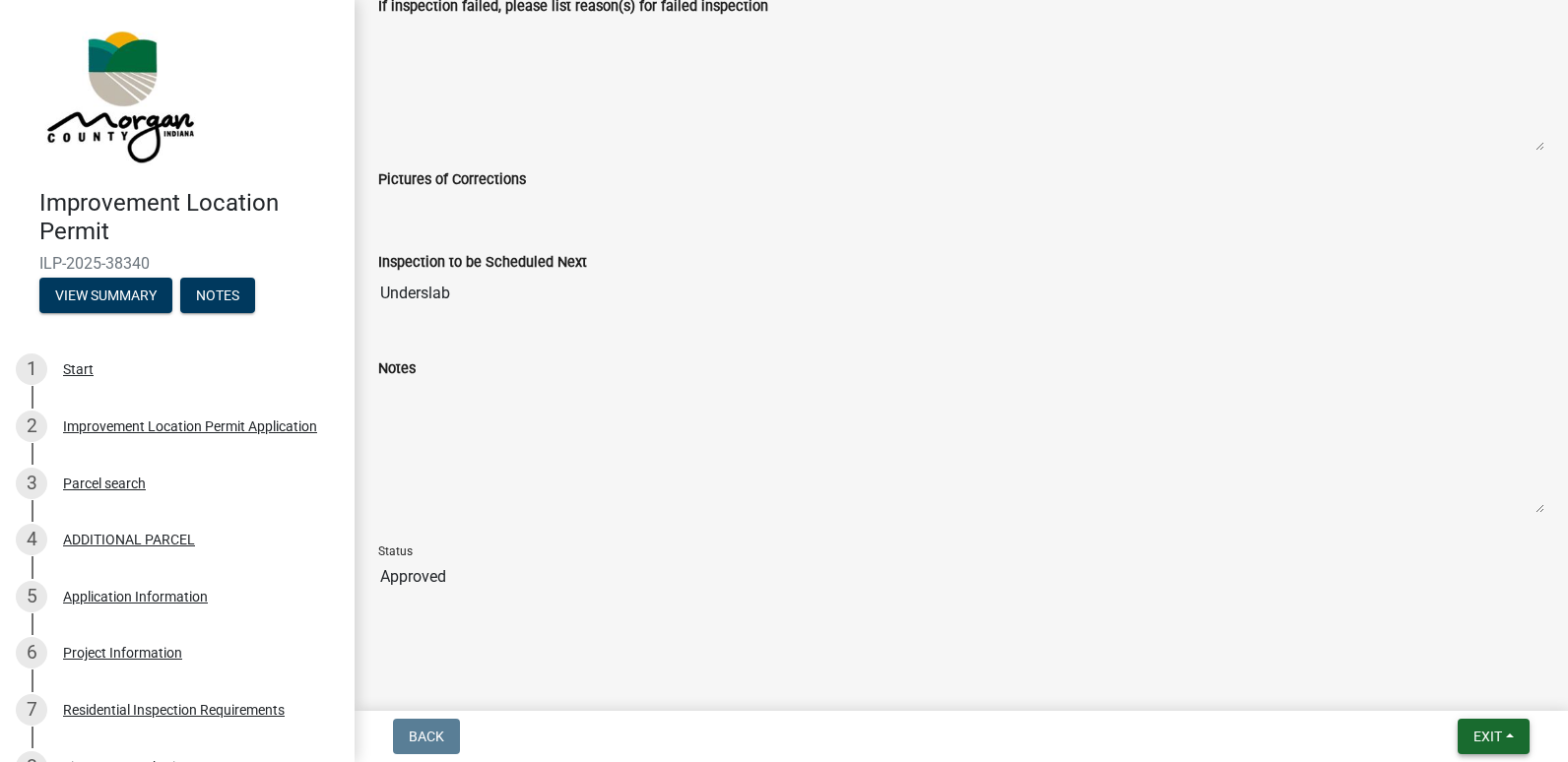
click at [1475, 732] on span "Exit" at bounding box center [1487, 737] width 29 height 16
click at [1458, 684] on button "Save & Exit" at bounding box center [1451, 685] width 158 height 47
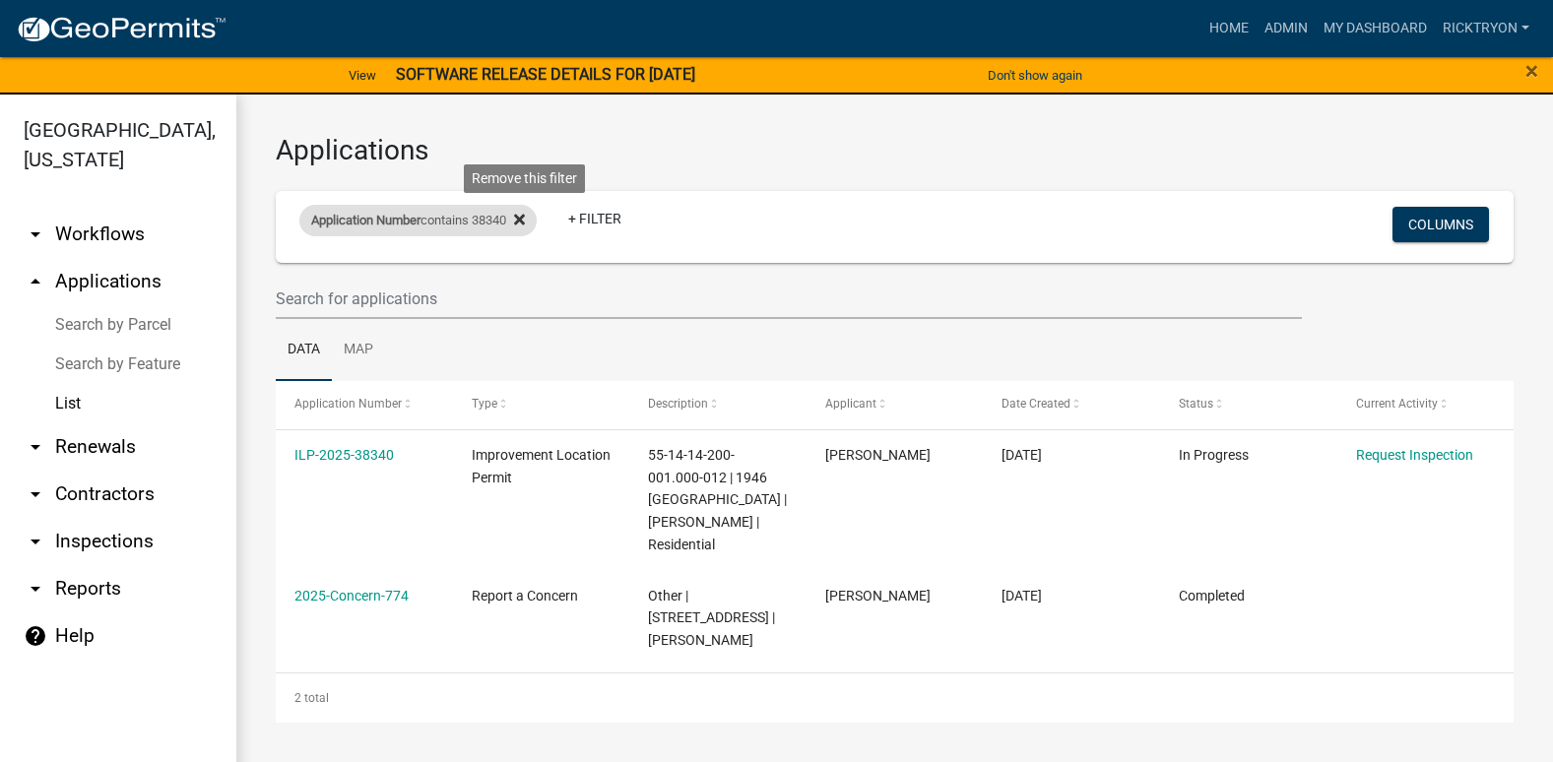
click at [524, 221] on icon at bounding box center [519, 220] width 11 height 16
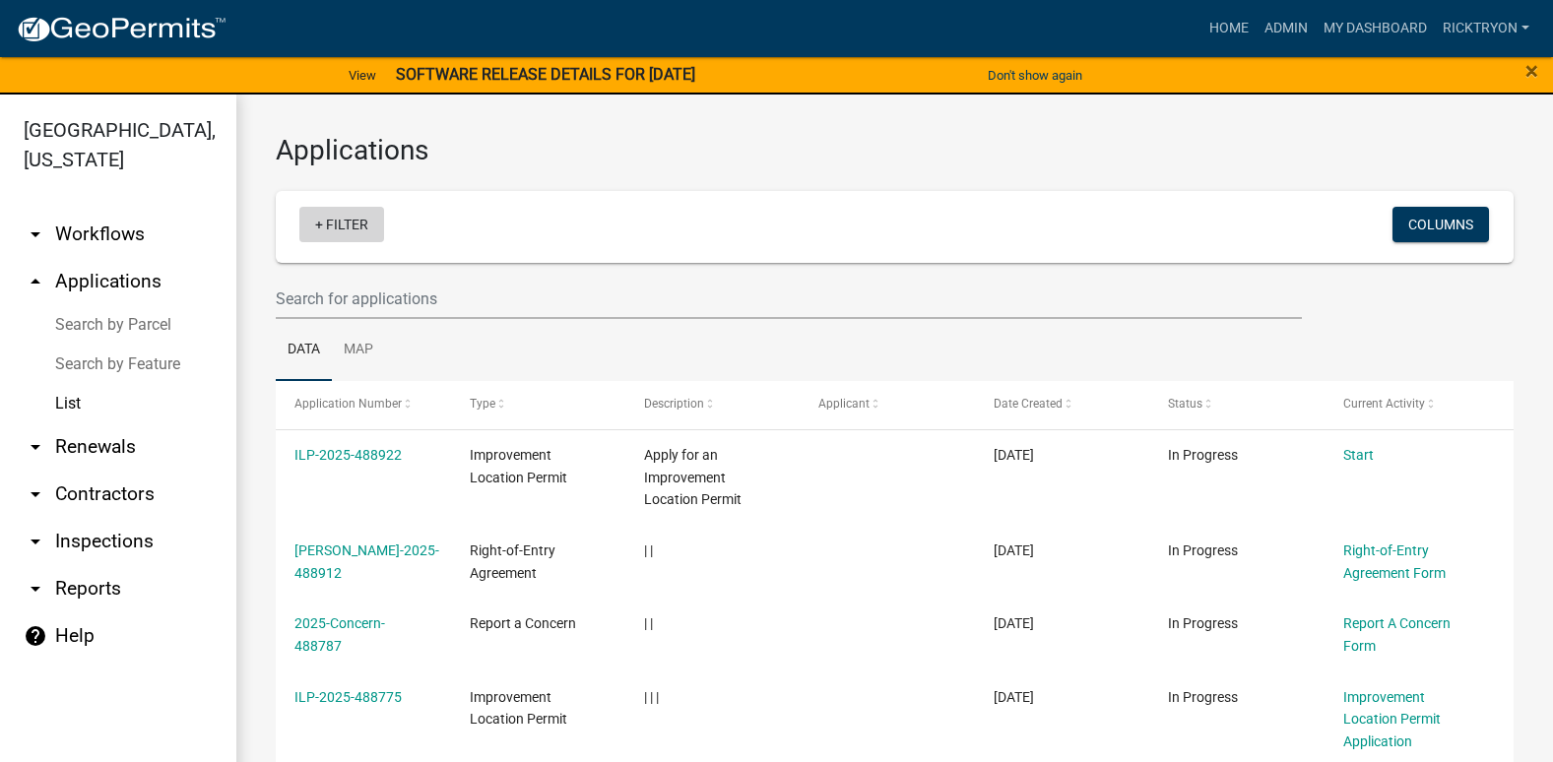
click at [327, 224] on link "+ Filter" at bounding box center [341, 224] width 85 height 35
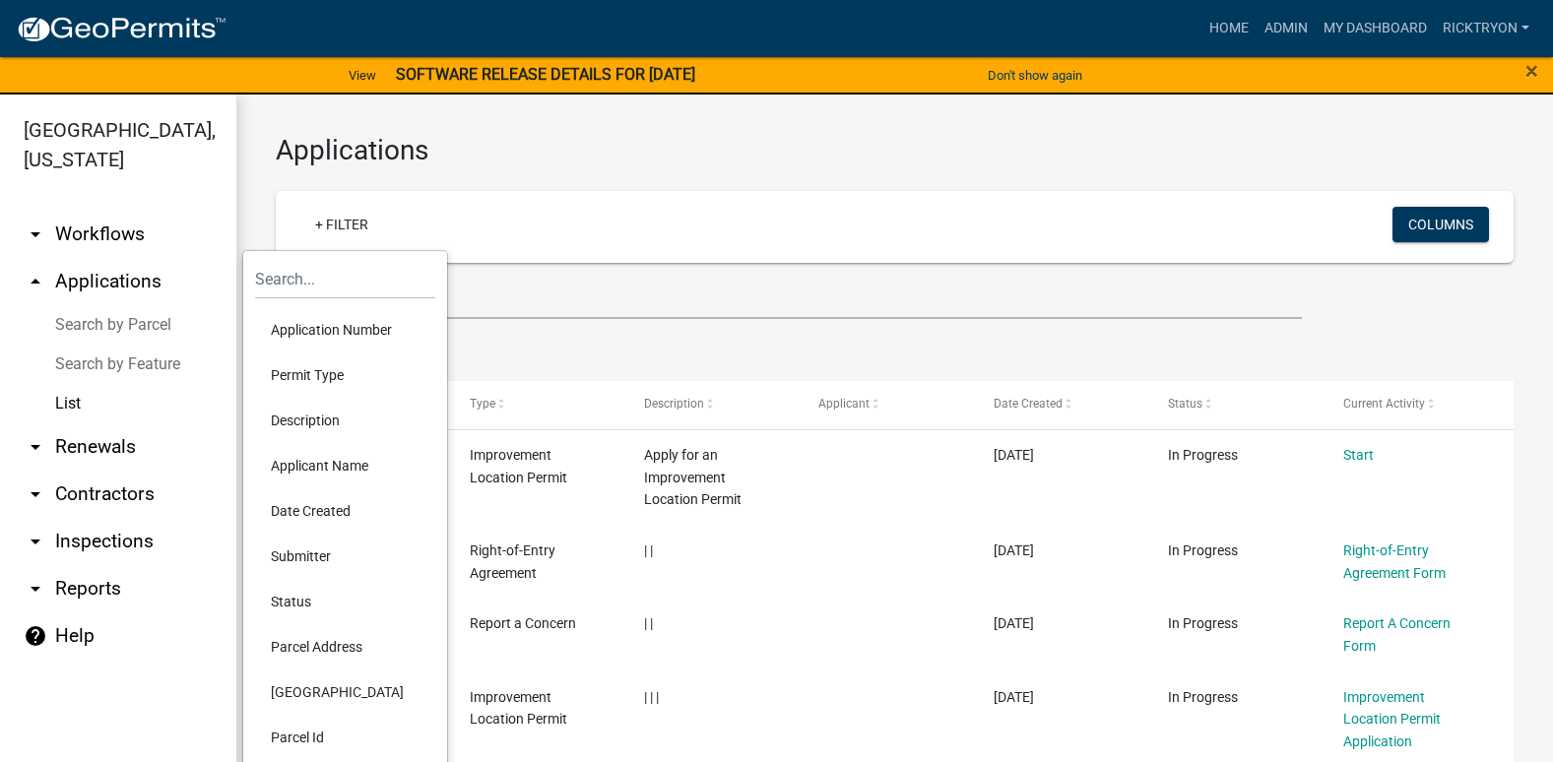
click at [312, 335] on li "Application Number" at bounding box center [345, 329] width 180 height 45
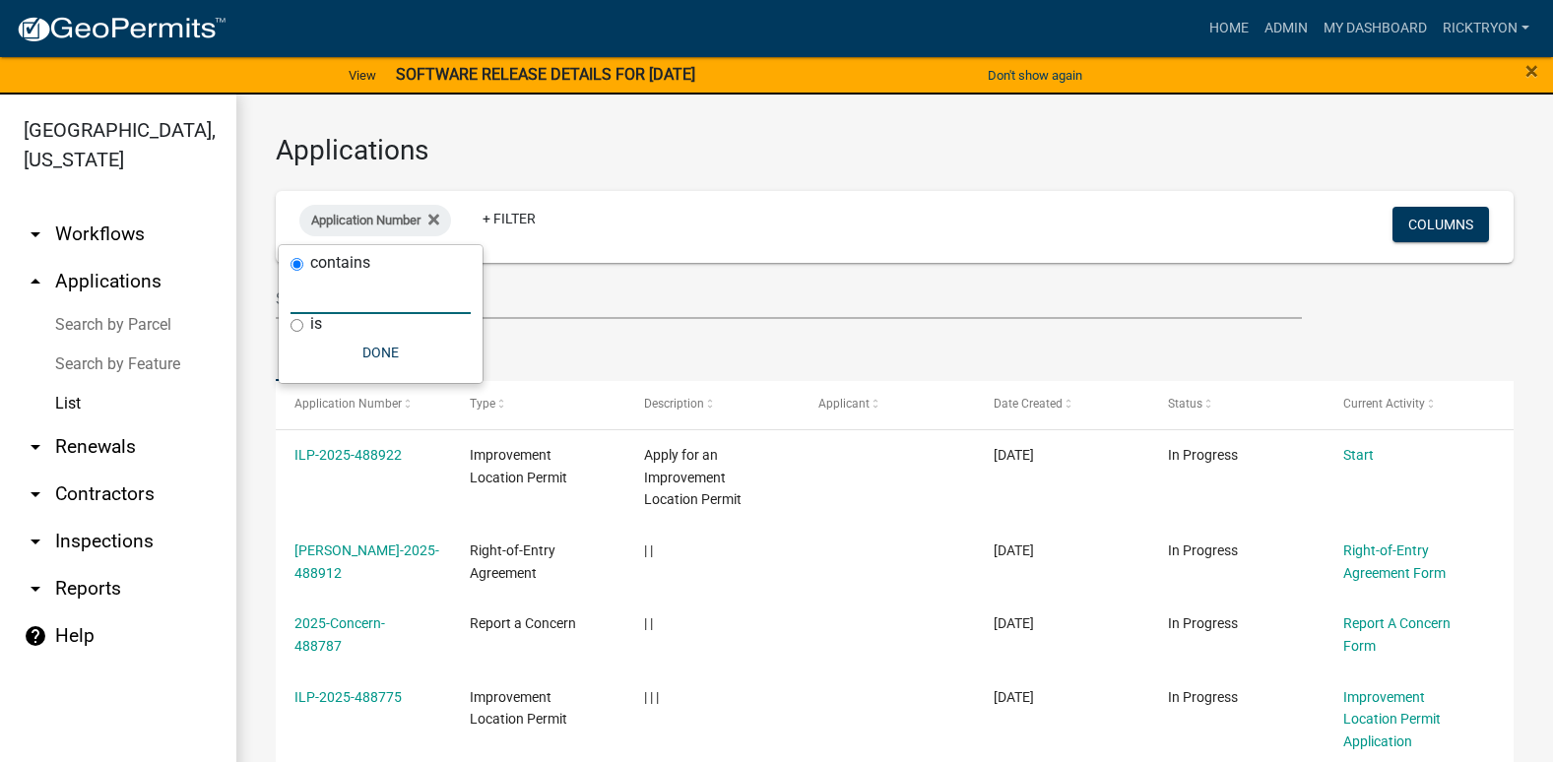
click at [323, 307] on input "text" at bounding box center [381, 294] width 180 height 40
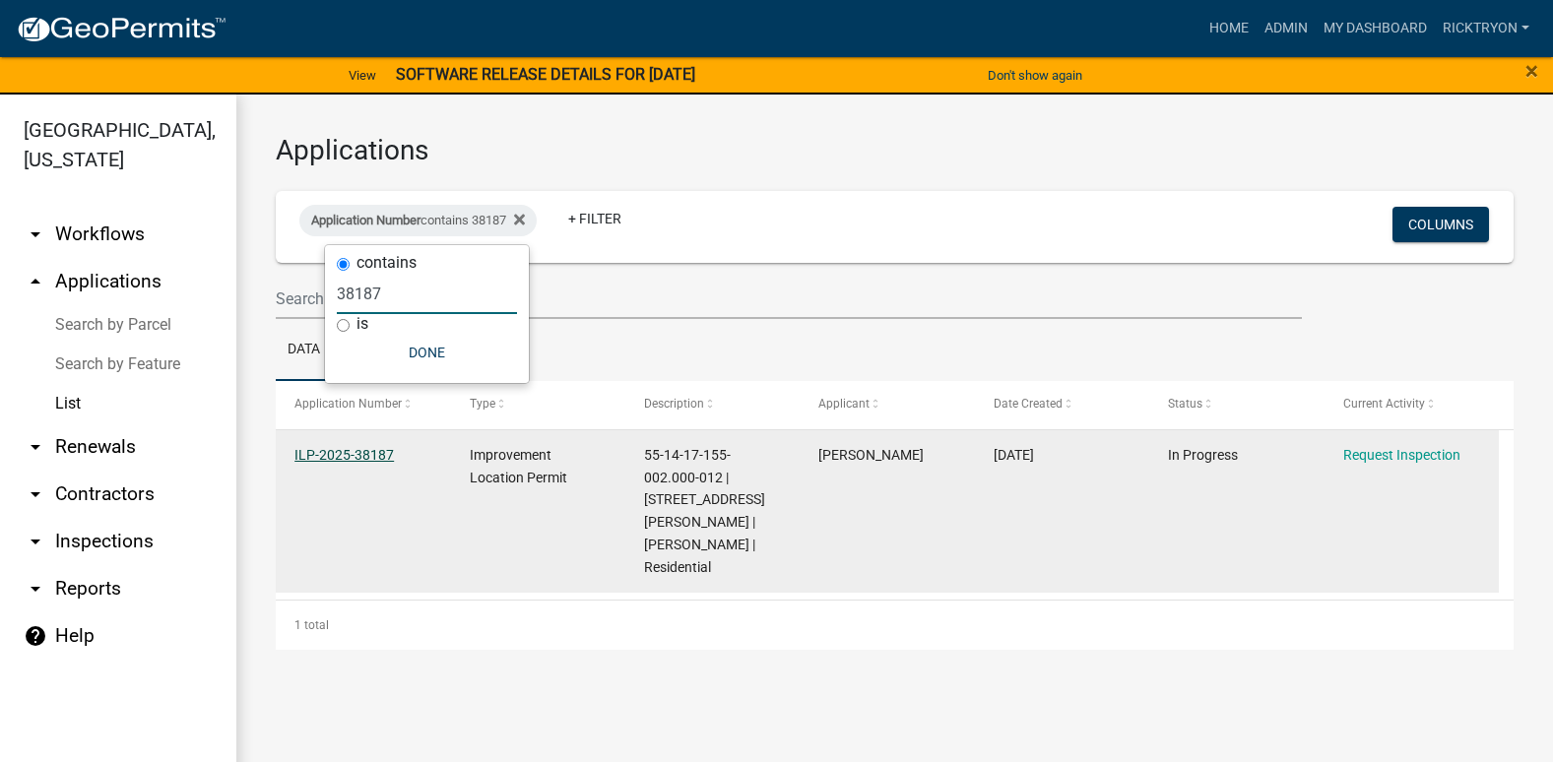
type input "38187"
click at [369, 450] on link "ILP-2025-38187" at bounding box center [343, 455] width 99 height 16
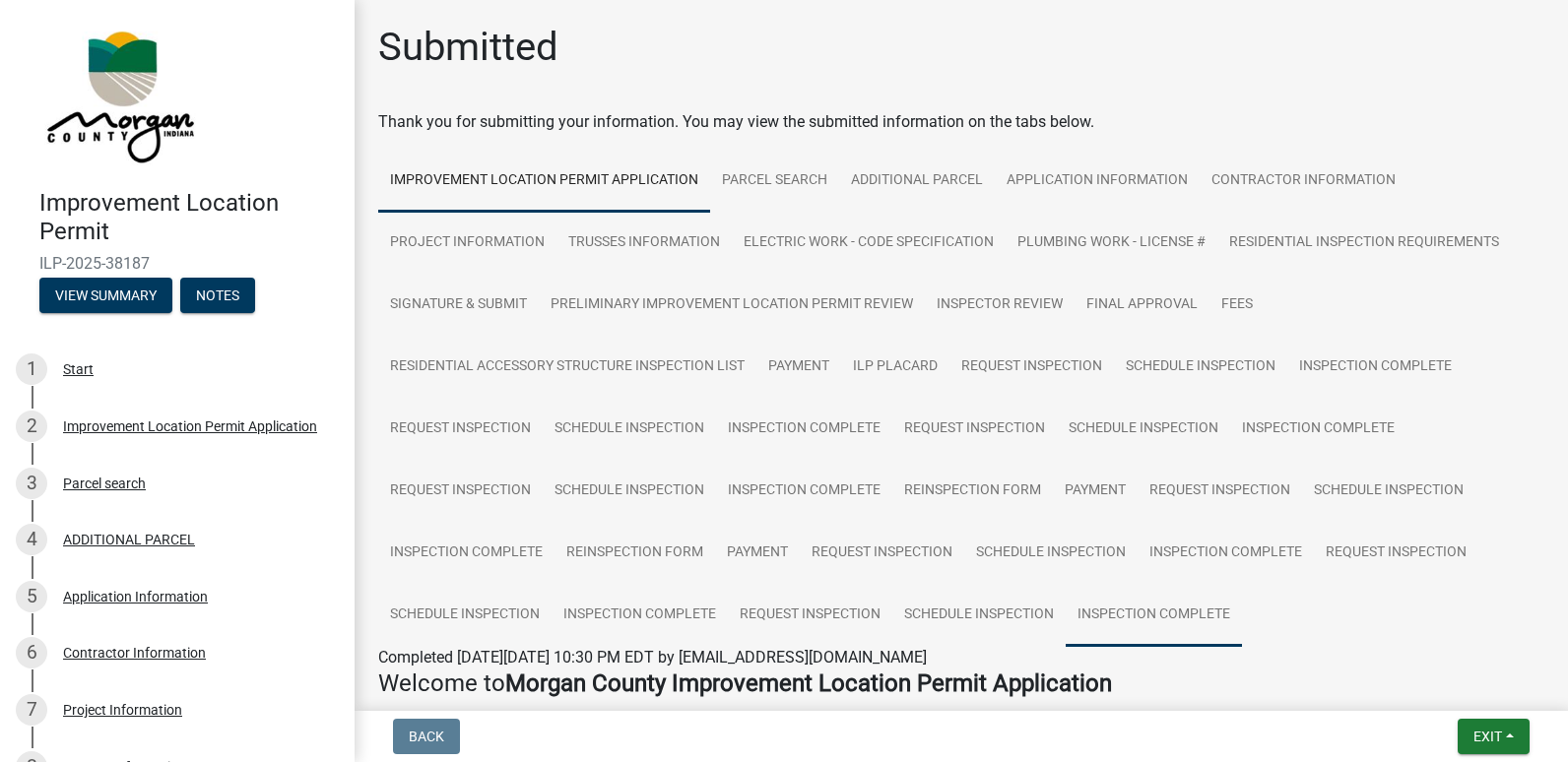
click at [1175, 620] on link "Inspection Complete" at bounding box center [1154, 615] width 176 height 63
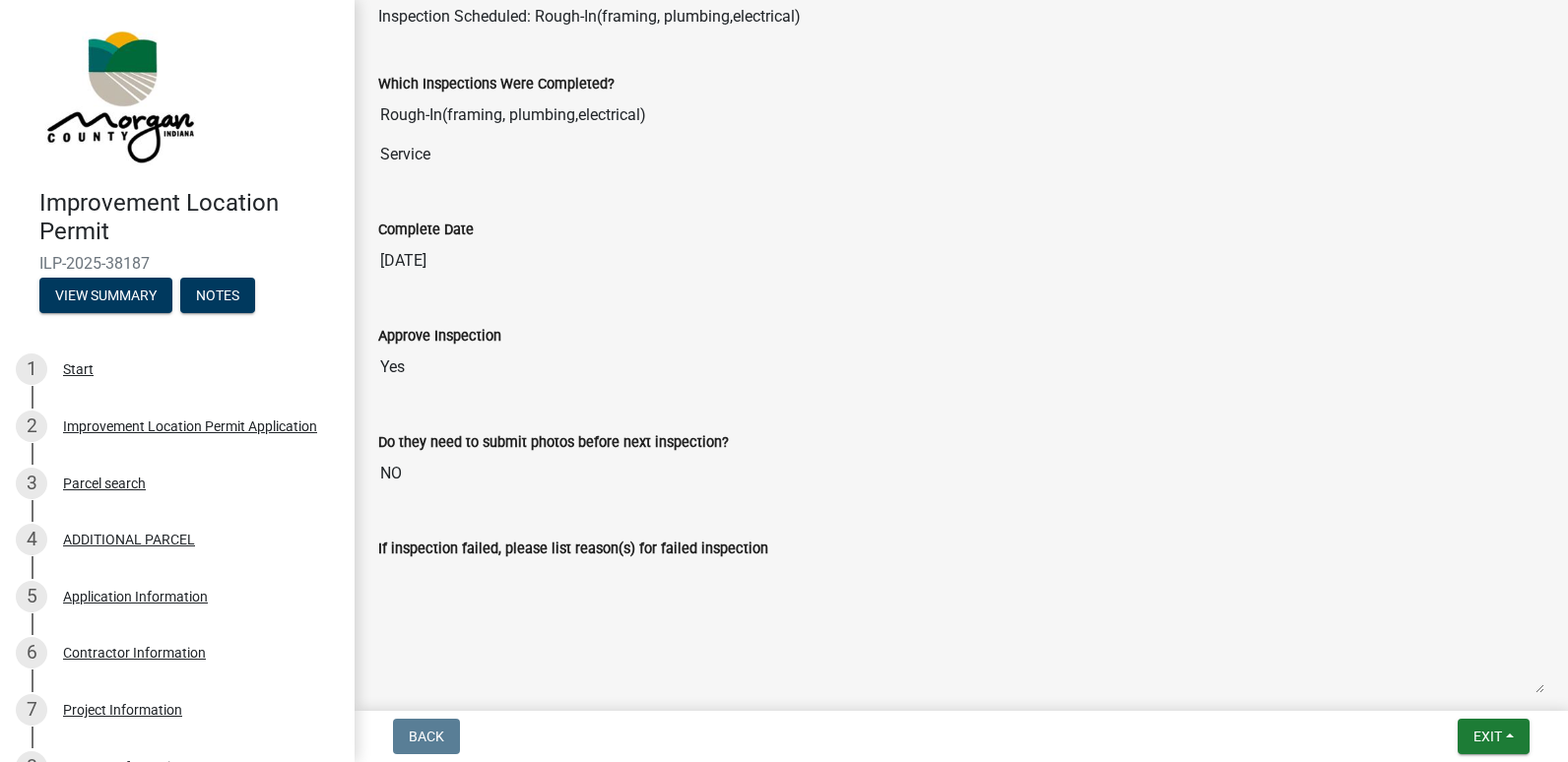
scroll to position [591, 0]
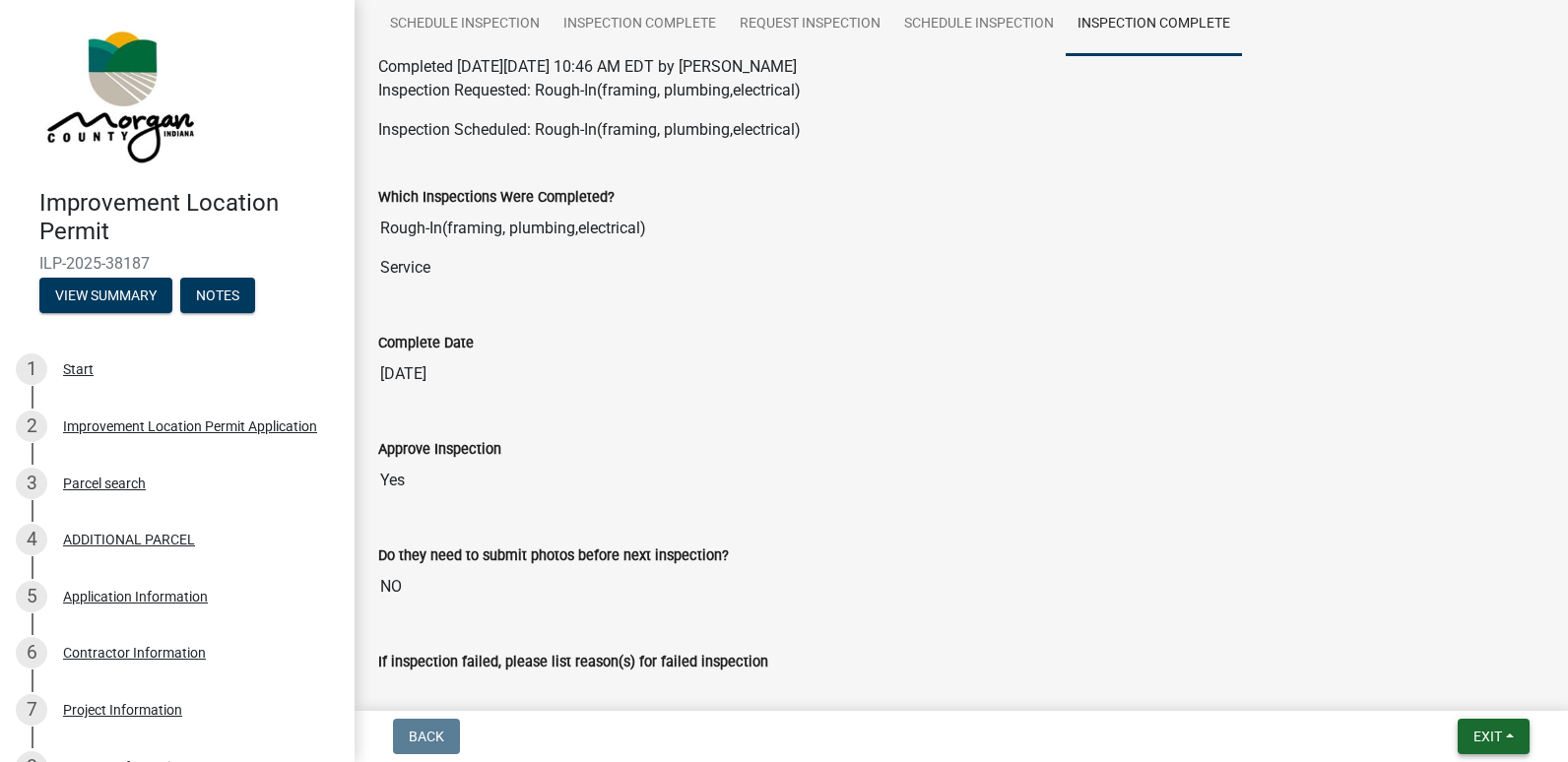
click at [1473, 744] on span "Exit" at bounding box center [1487, 737] width 29 height 16
click at [1421, 681] on button "Save & Exit" at bounding box center [1451, 685] width 158 height 47
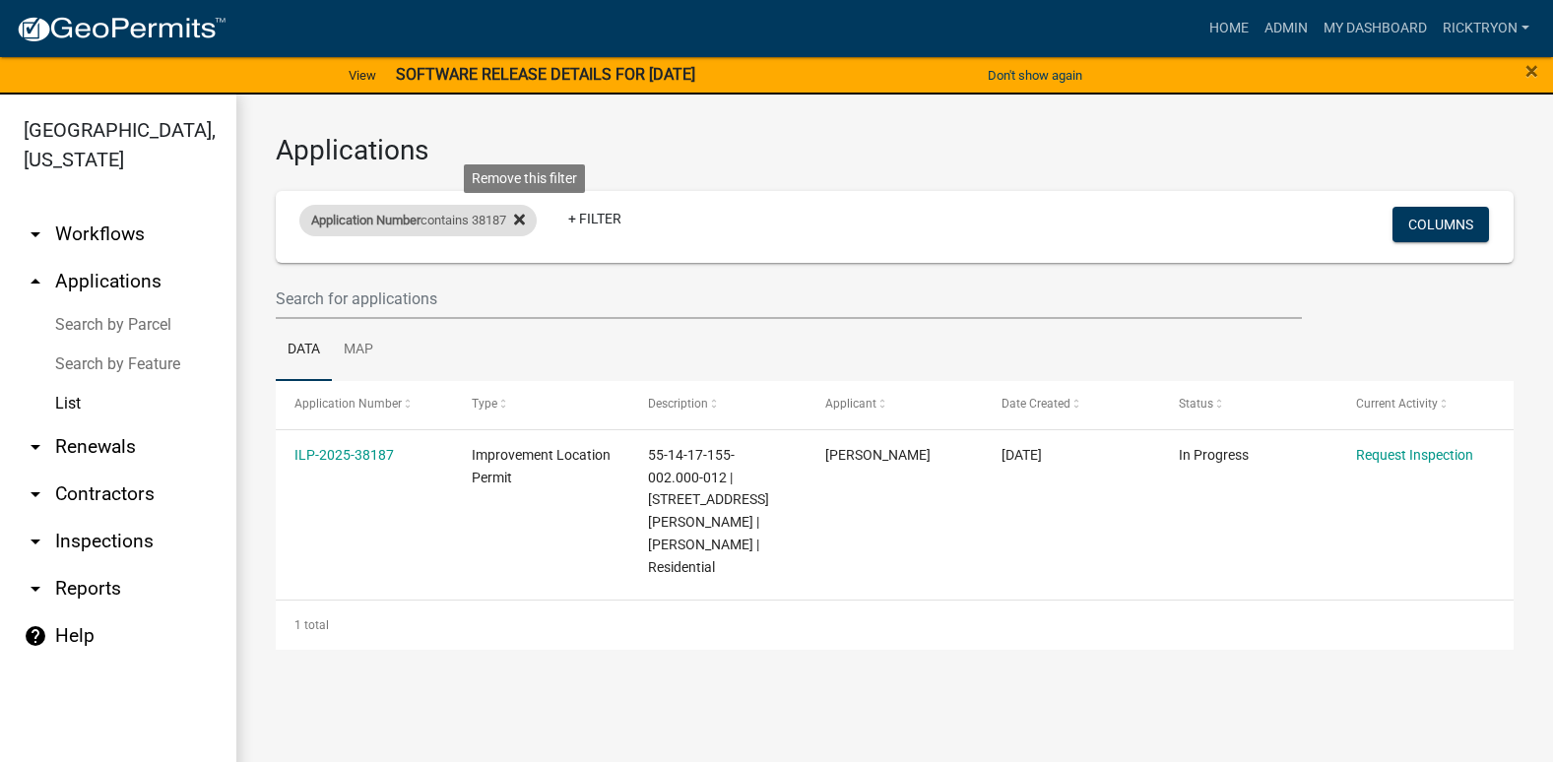
click at [525, 217] on icon at bounding box center [519, 220] width 11 height 11
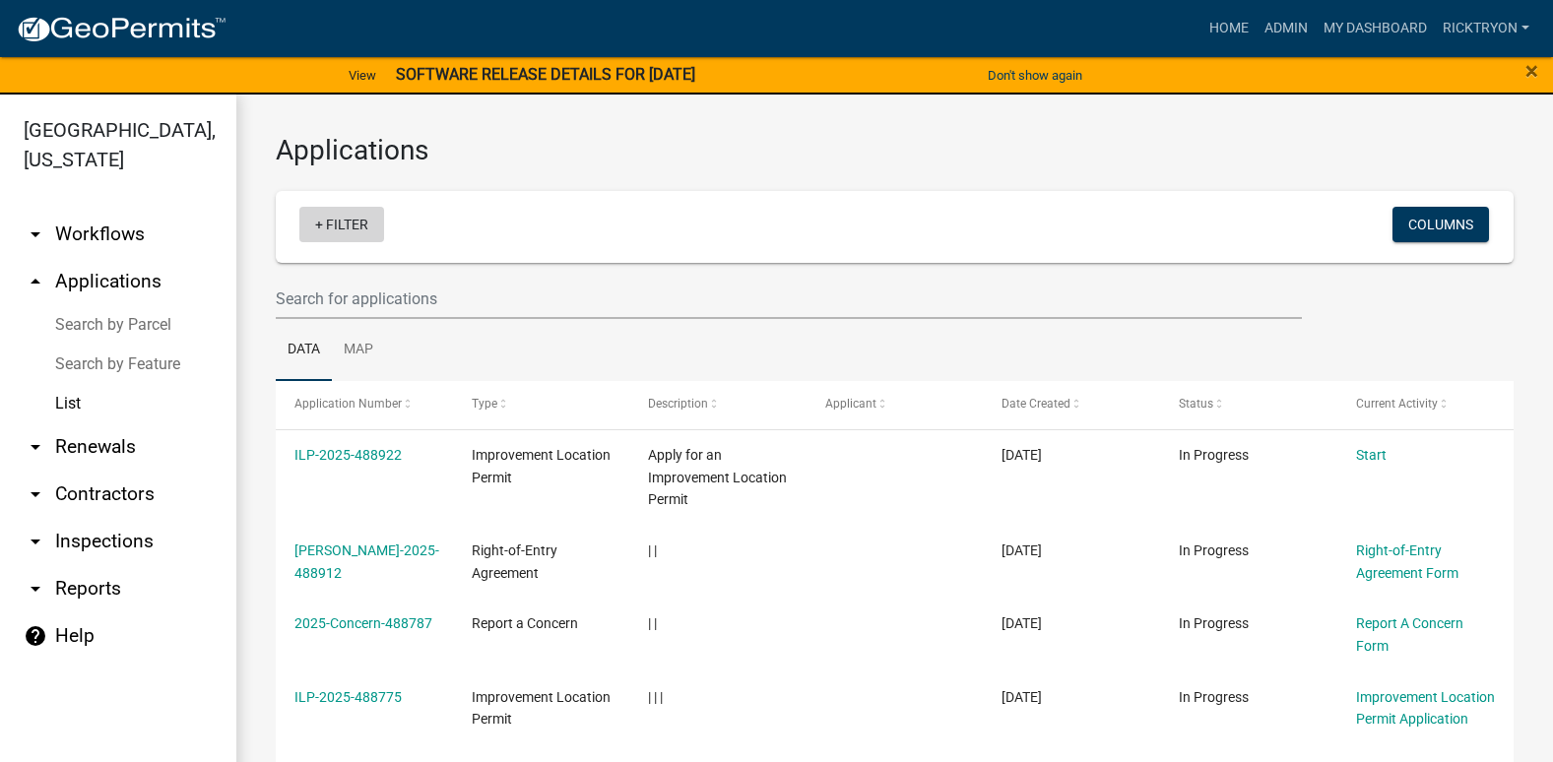
click at [341, 217] on link "+ Filter" at bounding box center [341, 224] width 85 height 35
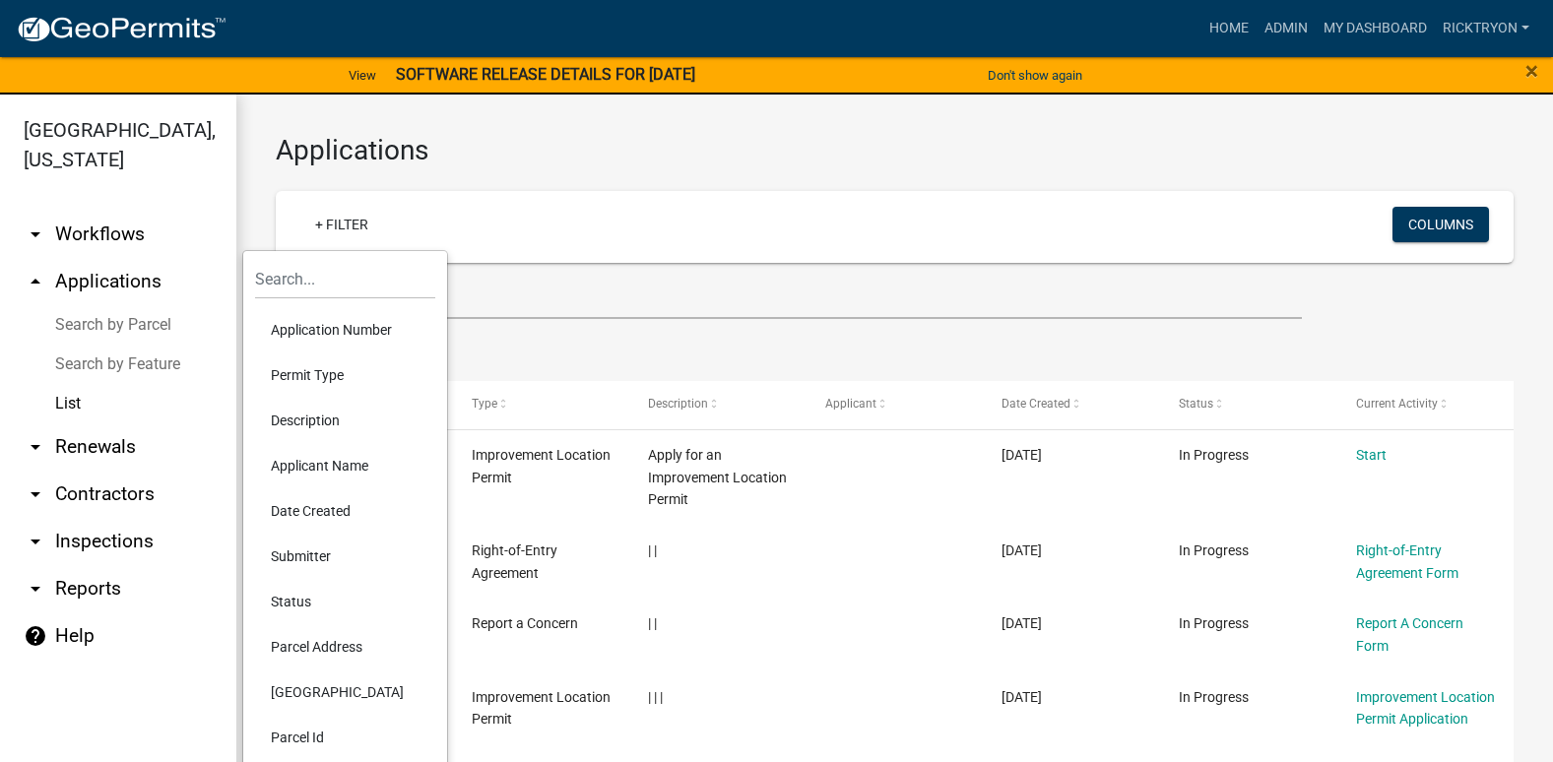
click at [320, 336] on li "Application Number" at bounding box center [345, 329] width 180 height 45
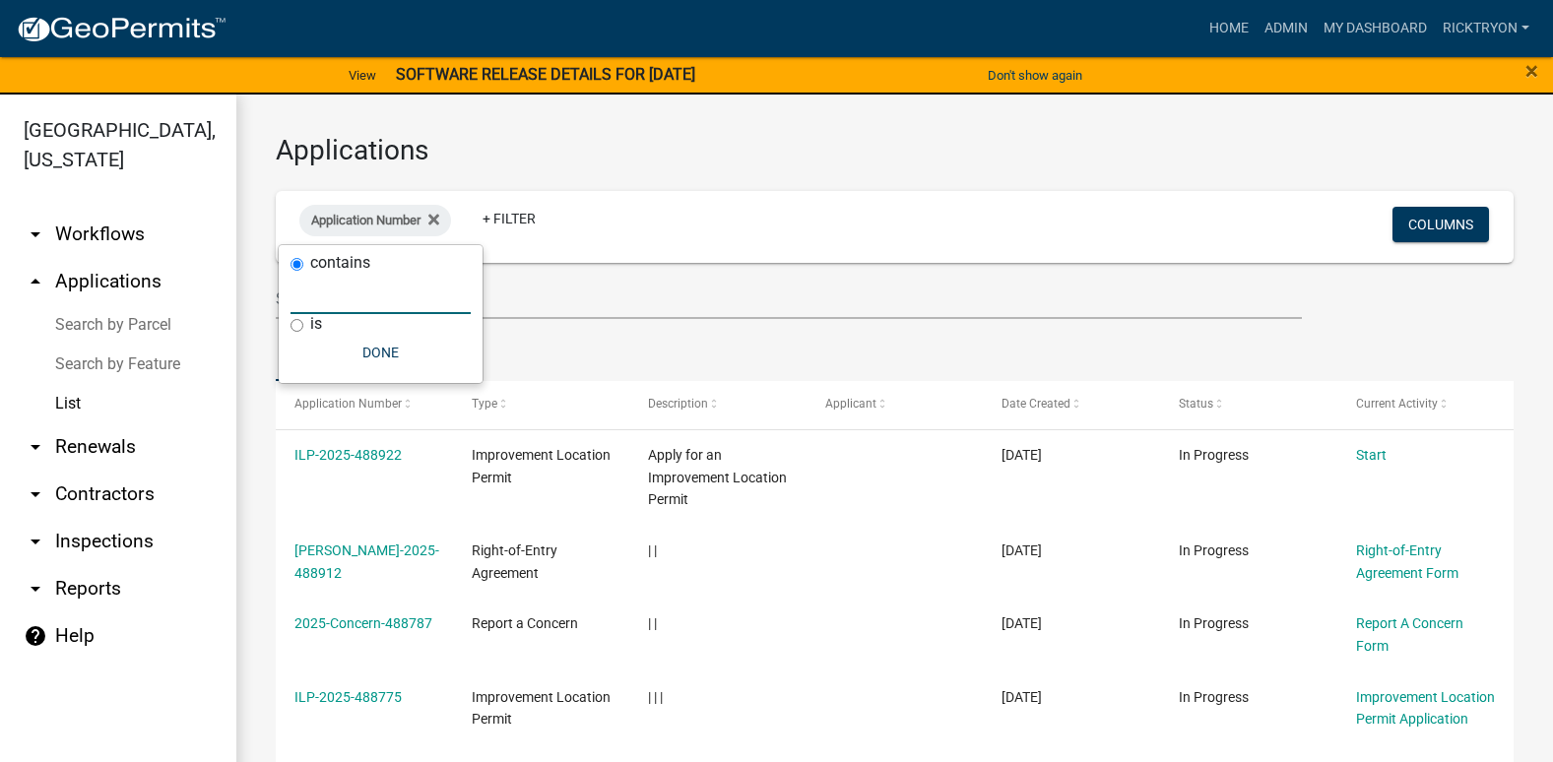
click at [326, 308] on input "text" at bounding box center [381, 294] width 180 height 40
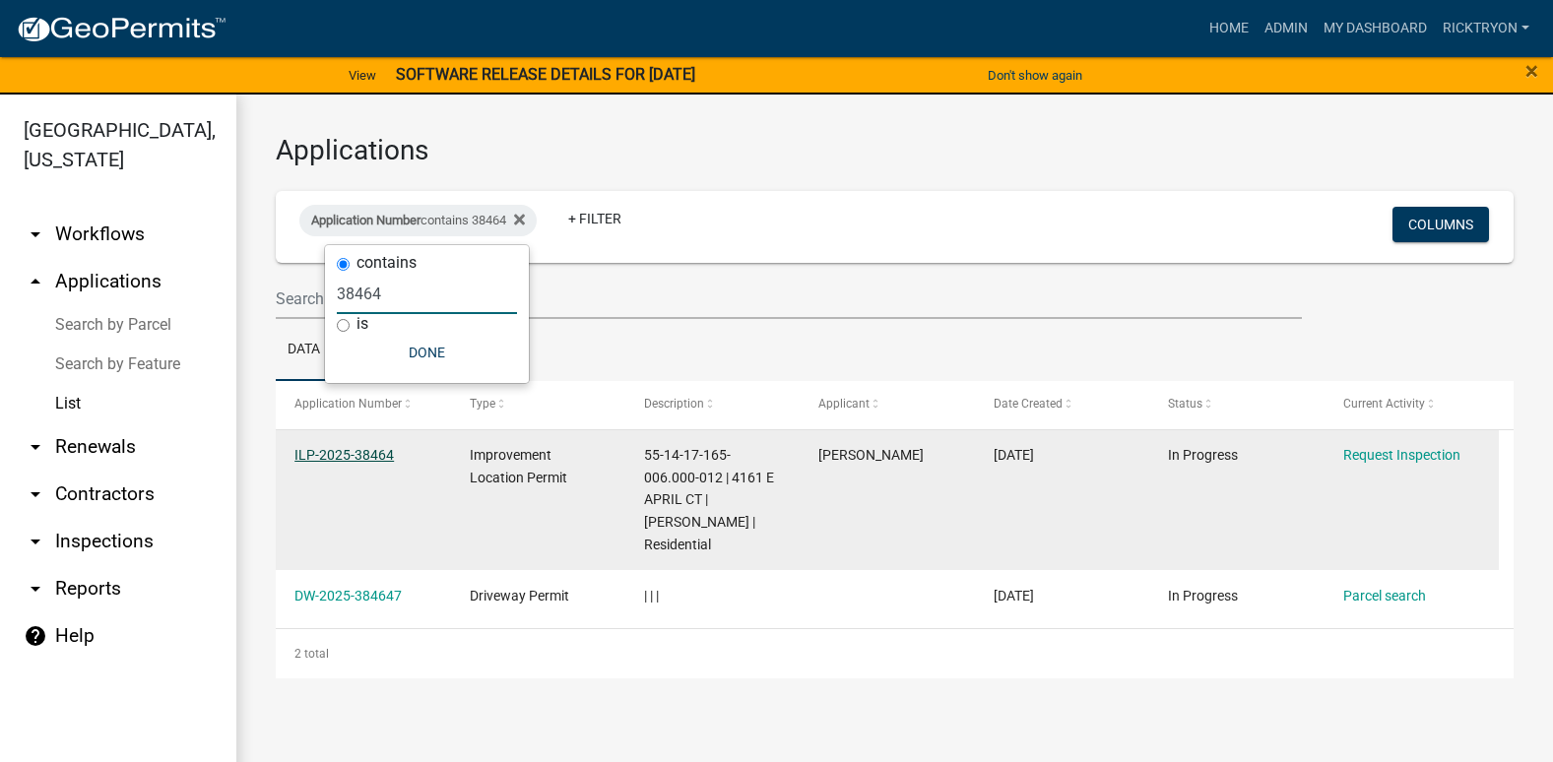
type input "38464"
click at [358, 458] on link "ILP-2025-38464" at bounding box center [343, 455] width 99 height 16
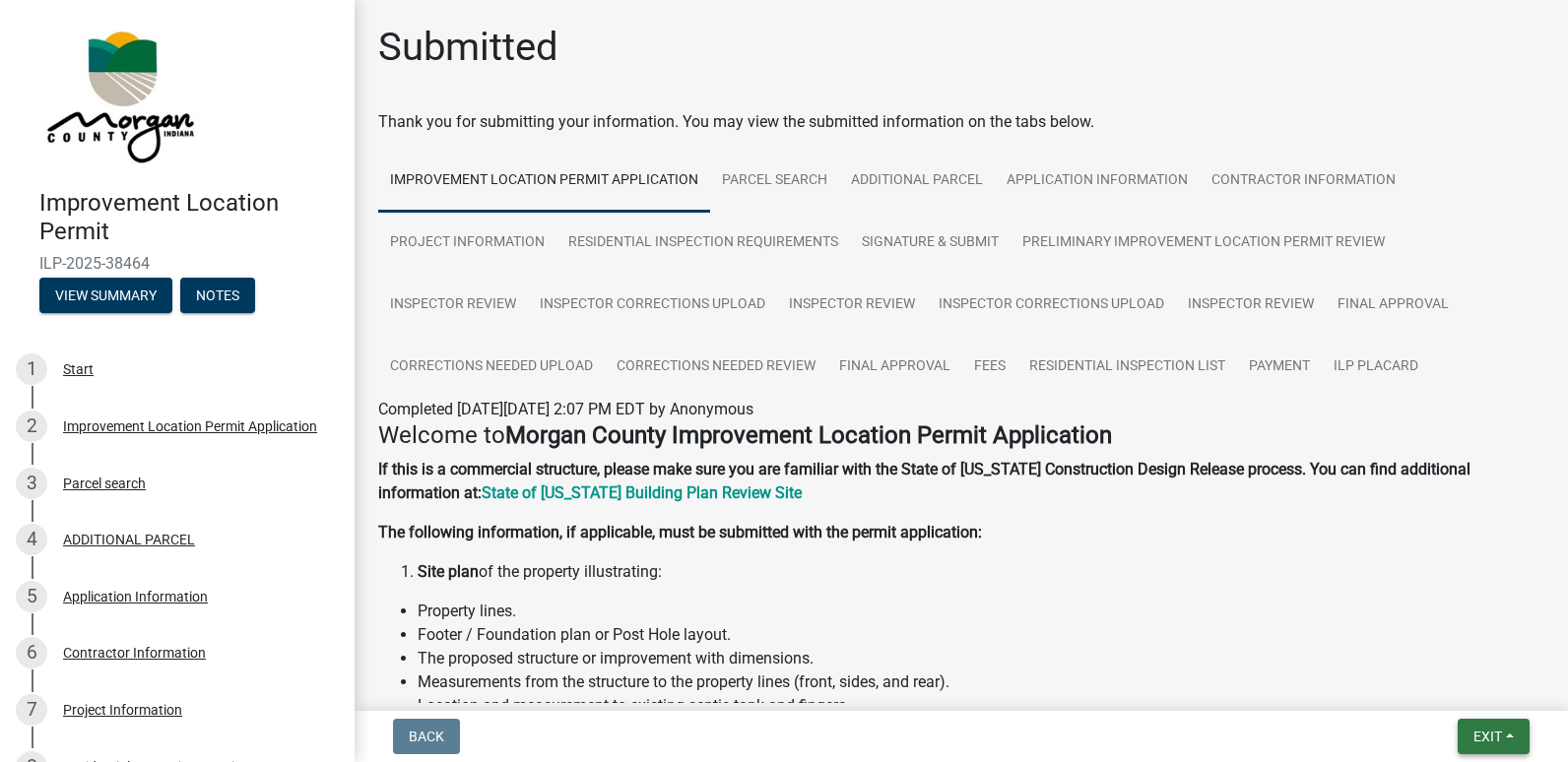
click at [1472, 723] on button "Exit" at bounding box center [1494, 736] width 72 height 35
click at [1443, 686] on button "Save & Exit" at bounding box center [1451, 685] width 158 height 47
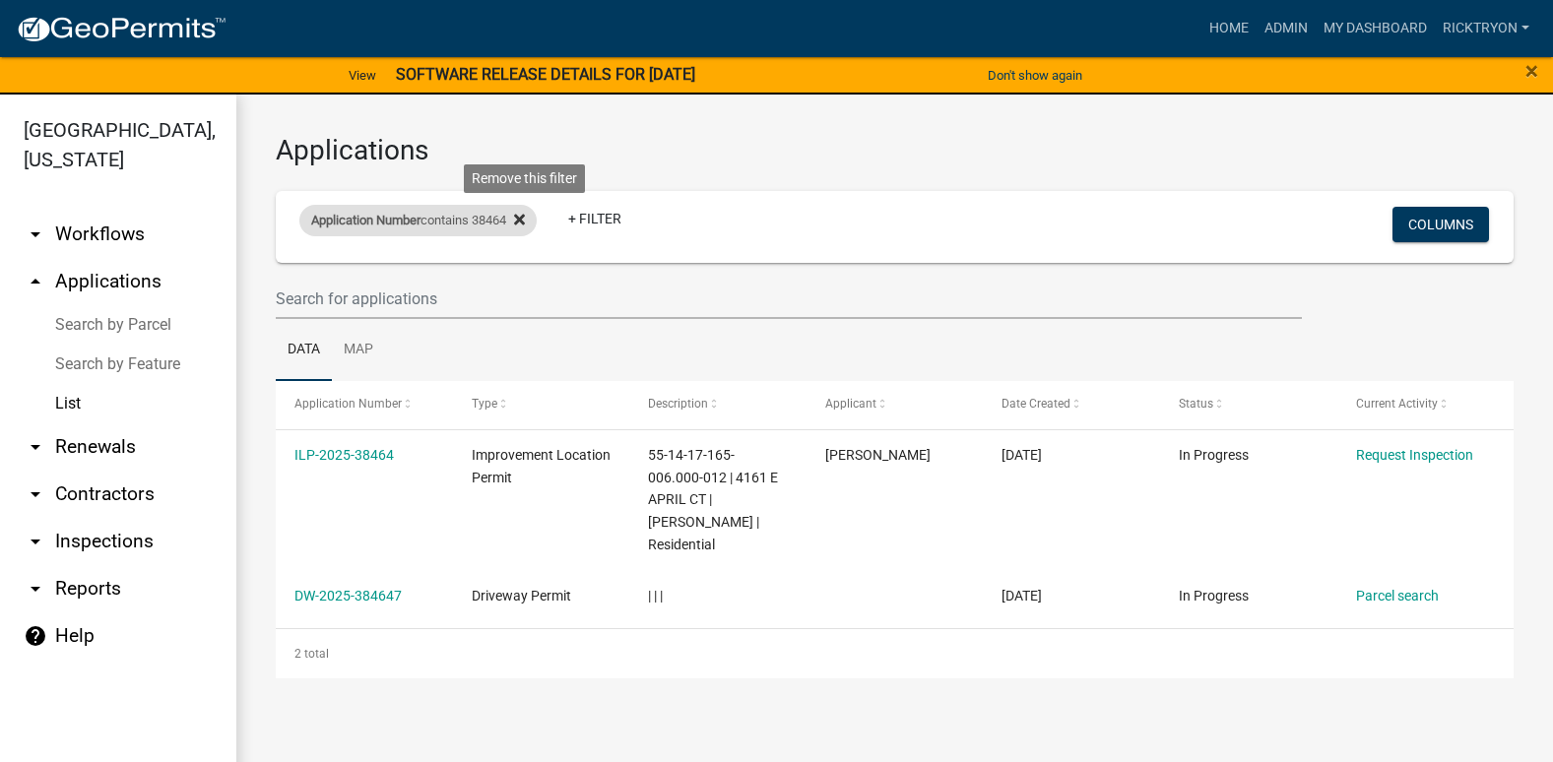
click at [525, 218] on icon at bounding box center [519, 220] width 11 height 11
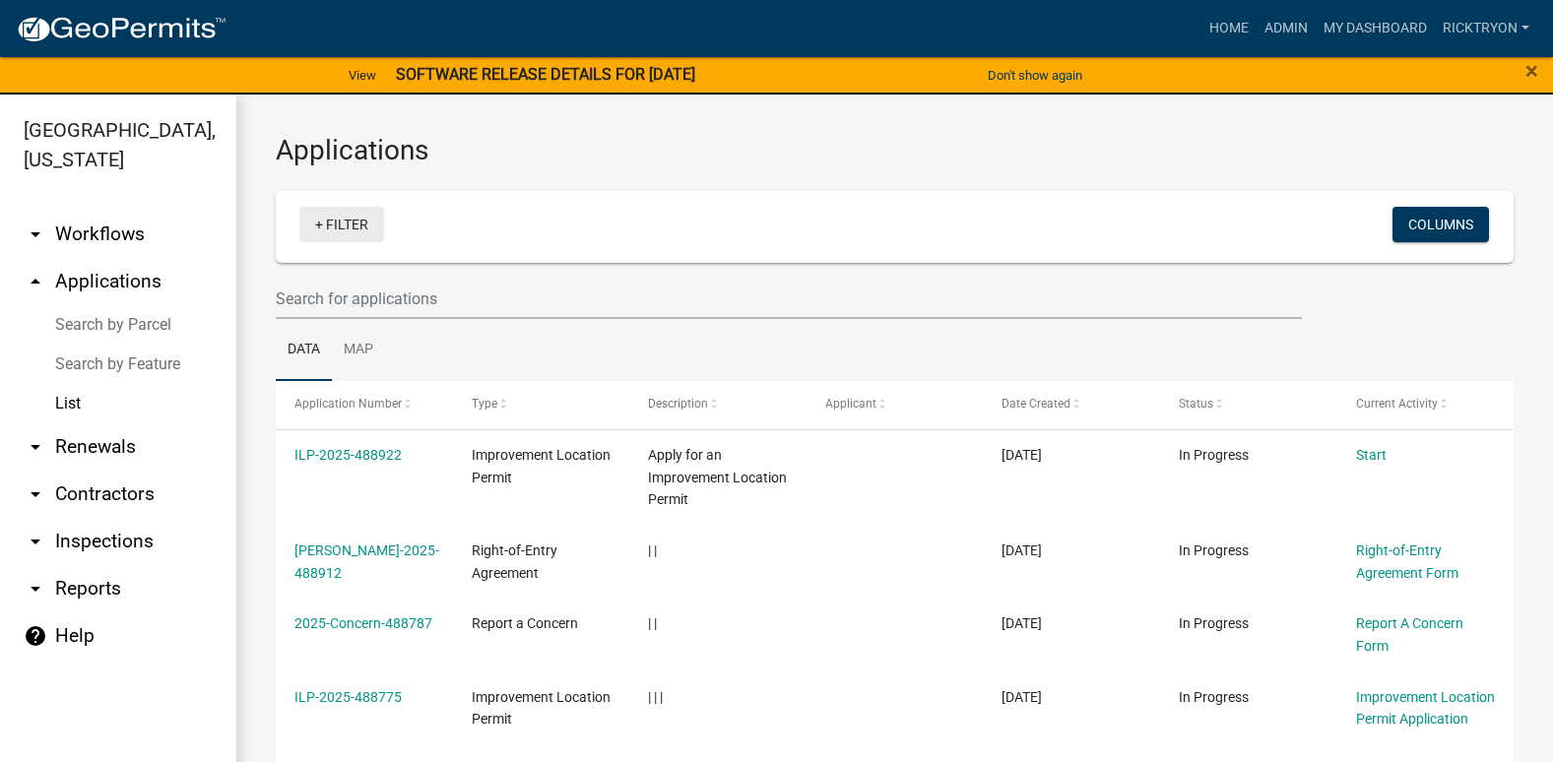
click at [340, 224] on link "+ Filter" at bounding box center [341, 224] width 85 height 35
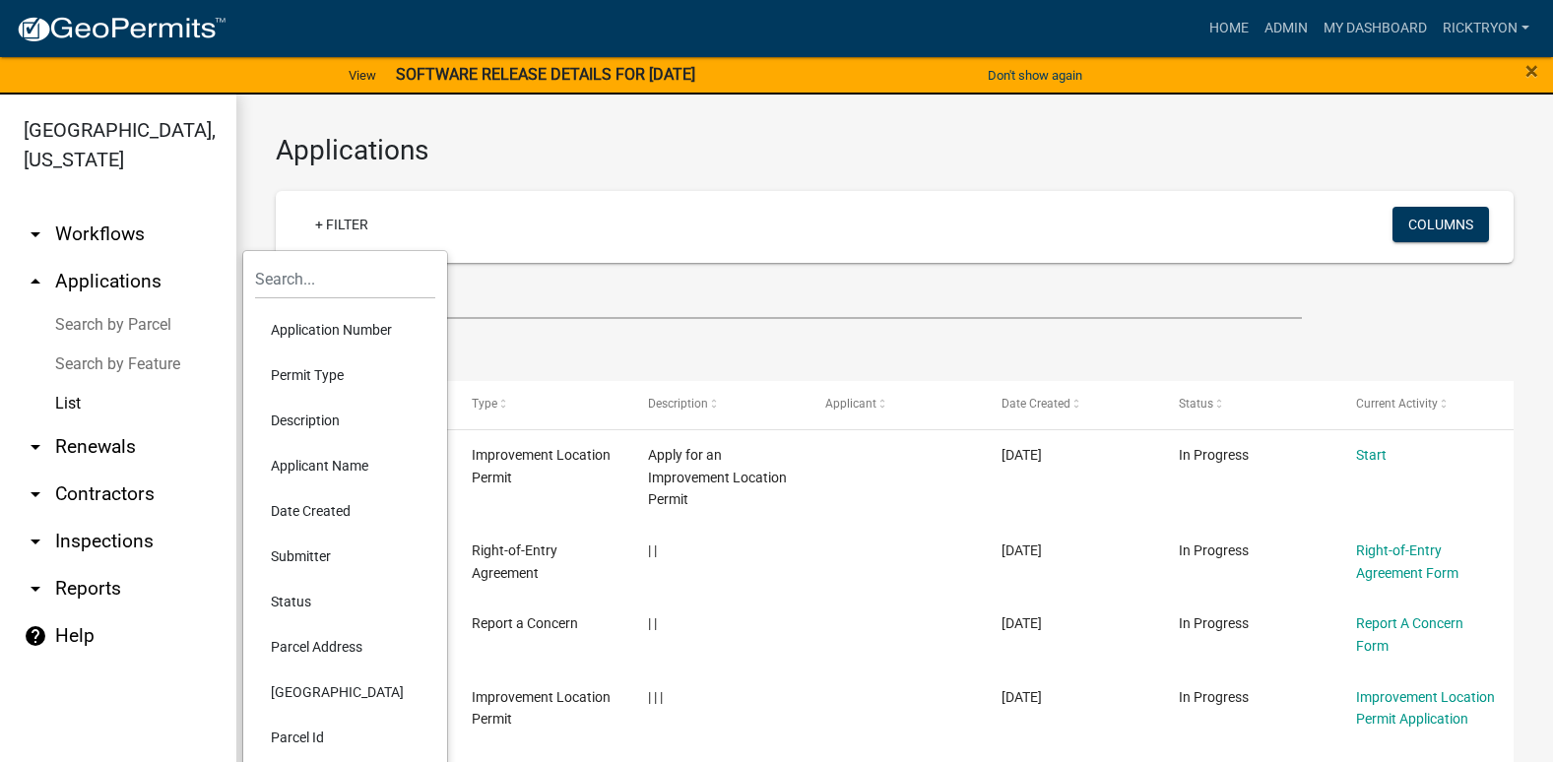
click at [331, 324] on li "Application Number" at bounding box center [345, 329] width 180 height 45
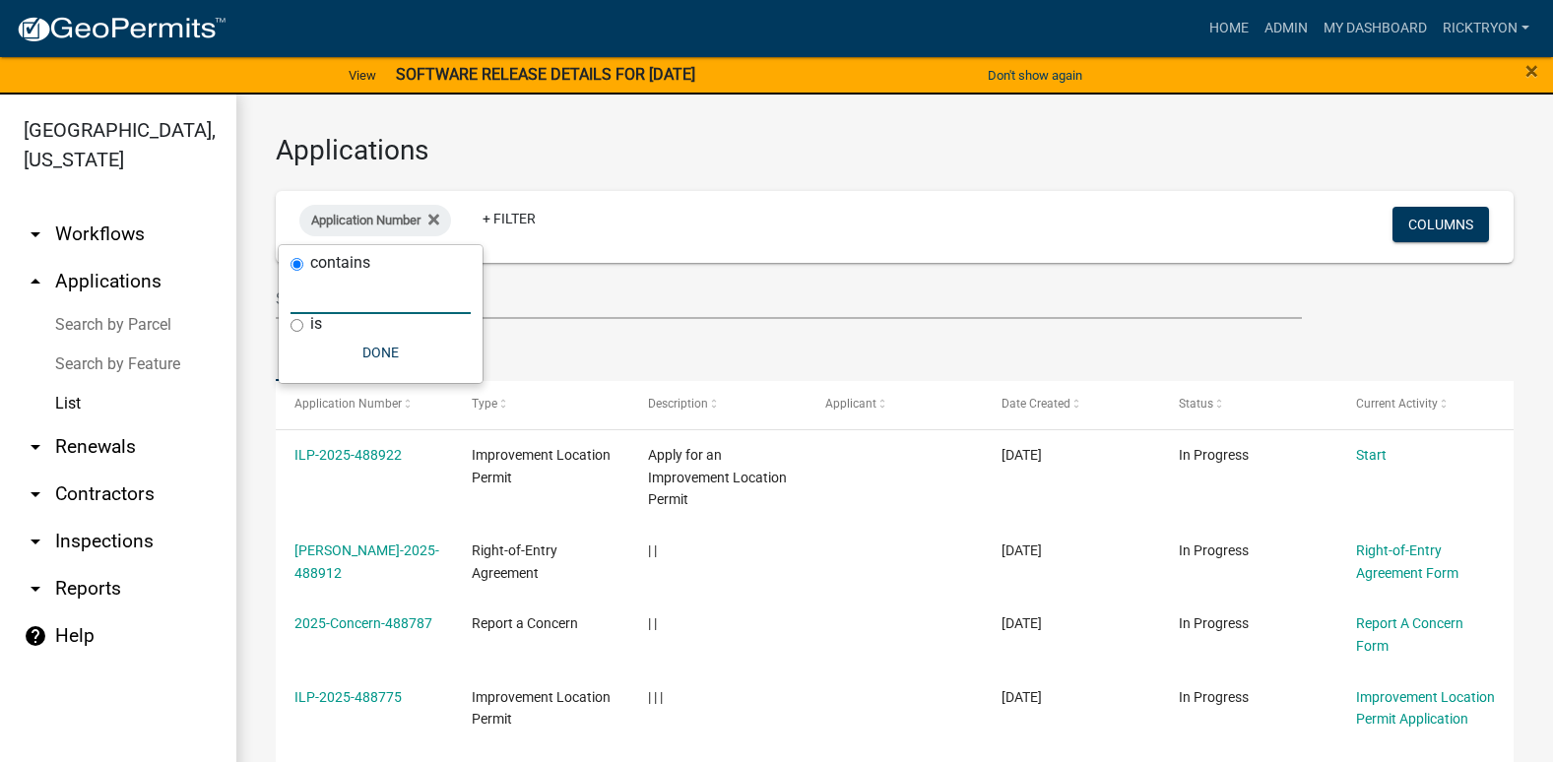
click at [332, 310] on input "text" at bounding box center [381, 294] width 180 height 40
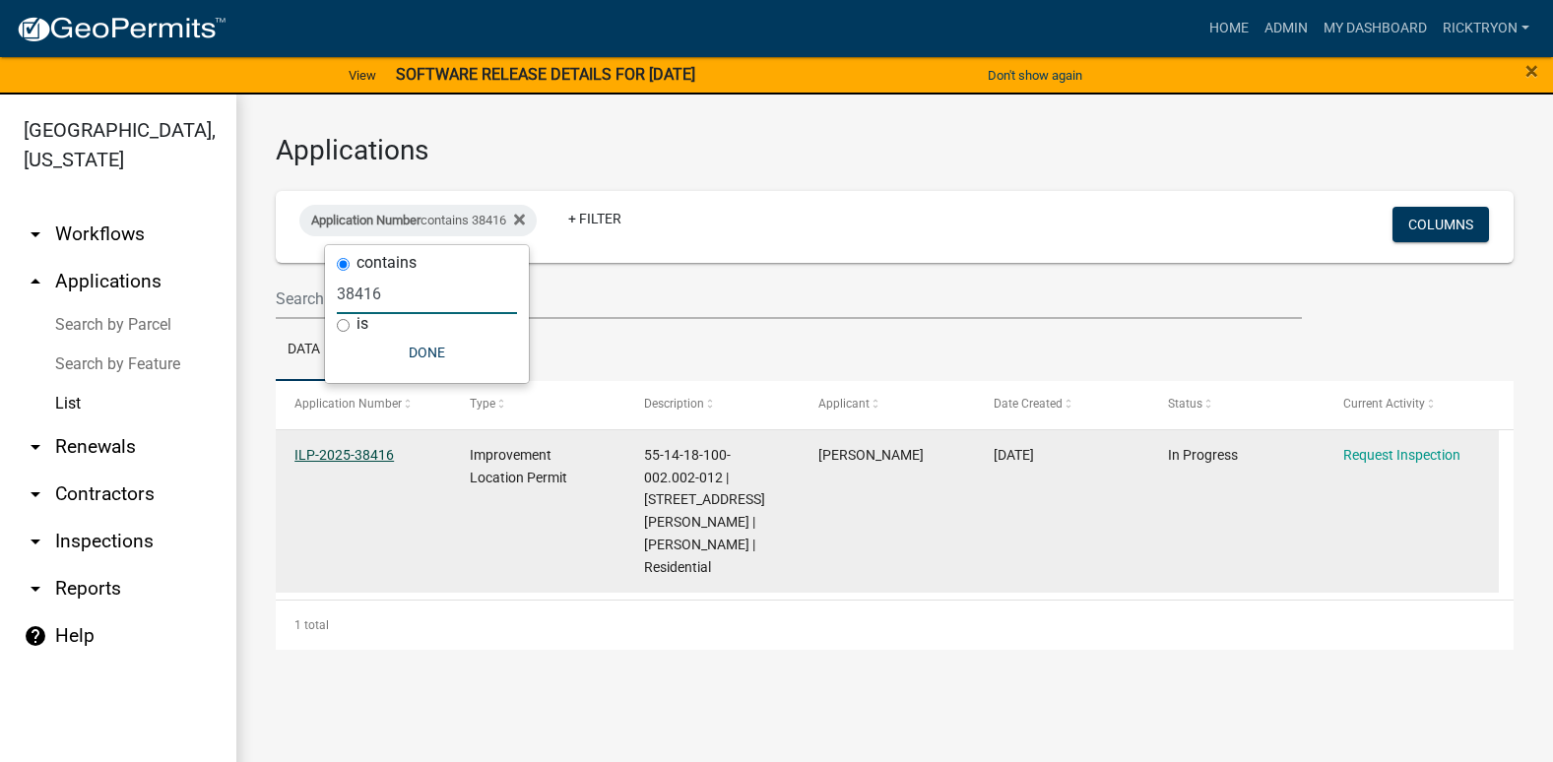
type input "38416"
click at [340, 454] on link "ILP-2025-38416" at bounding box center [343, 455] width 99 height 16
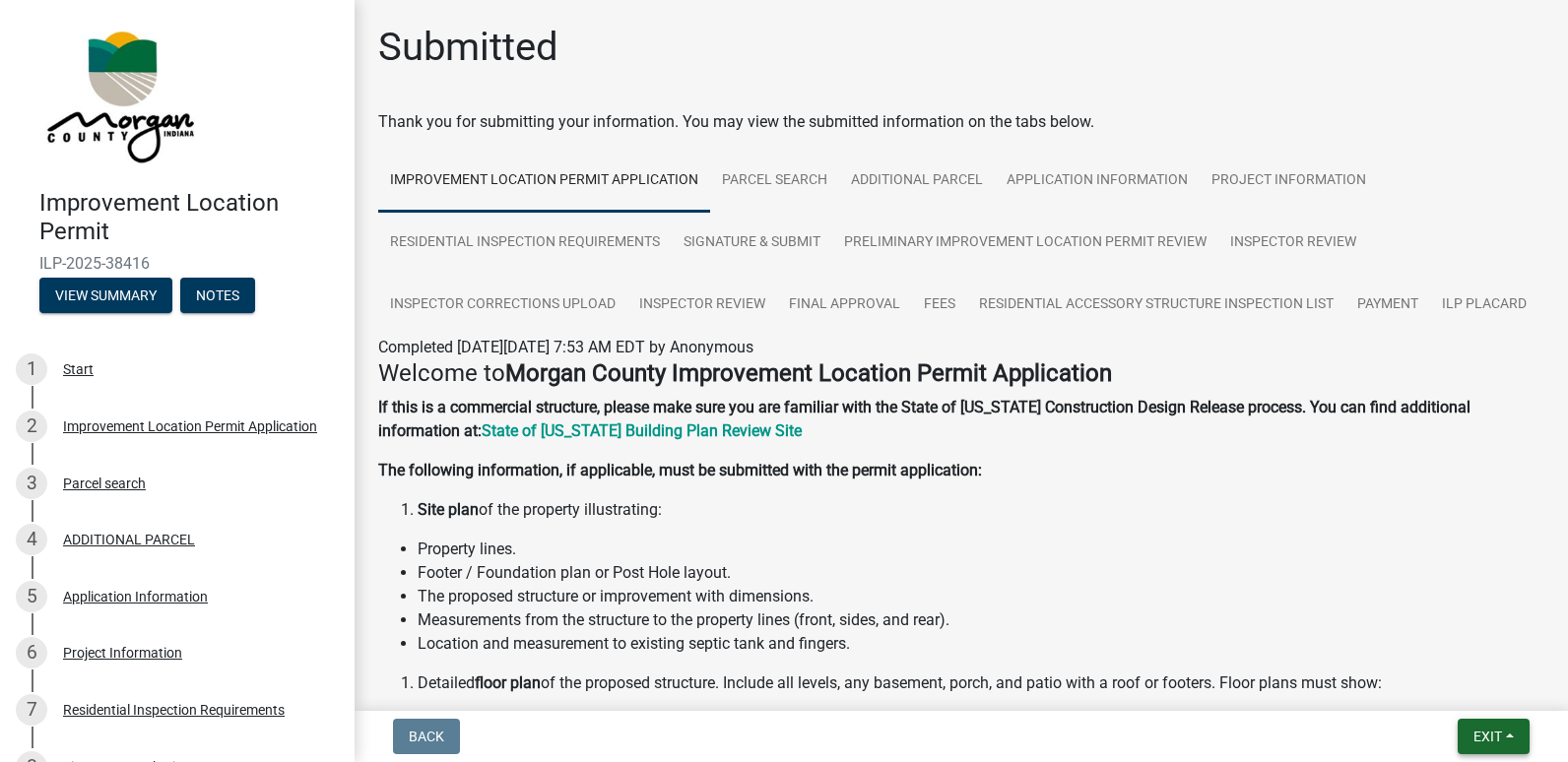
click at [1484, 731] on span "Exit" at bounding box center [1487, 737] width 29 height 16
click at [1446, 687] on button "Save & Exit" at bounding box center [1451, 685] width 158 height 47
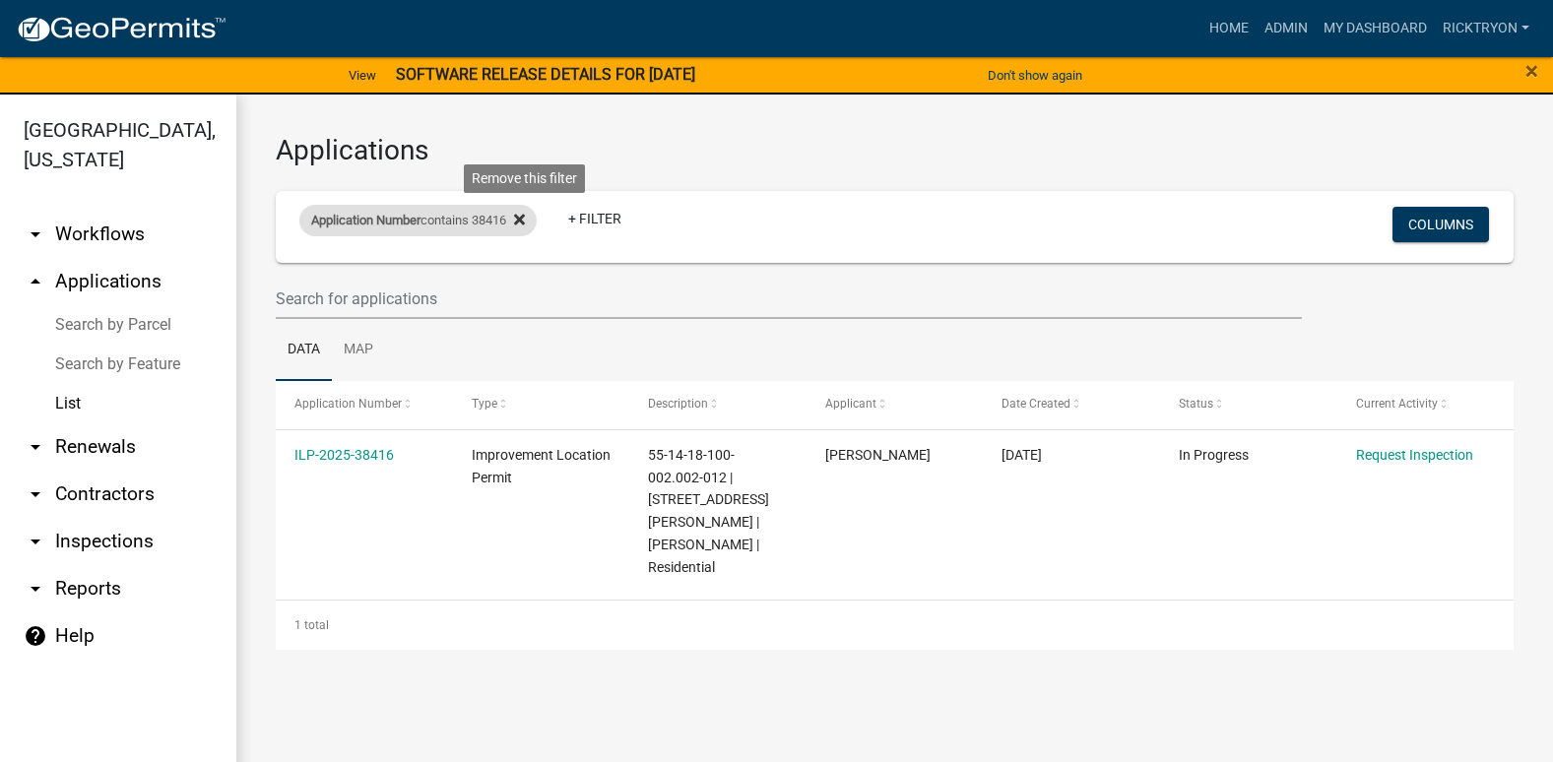
click at [525, 221] on icon at bounding box center [519, 220] width 11 height 16
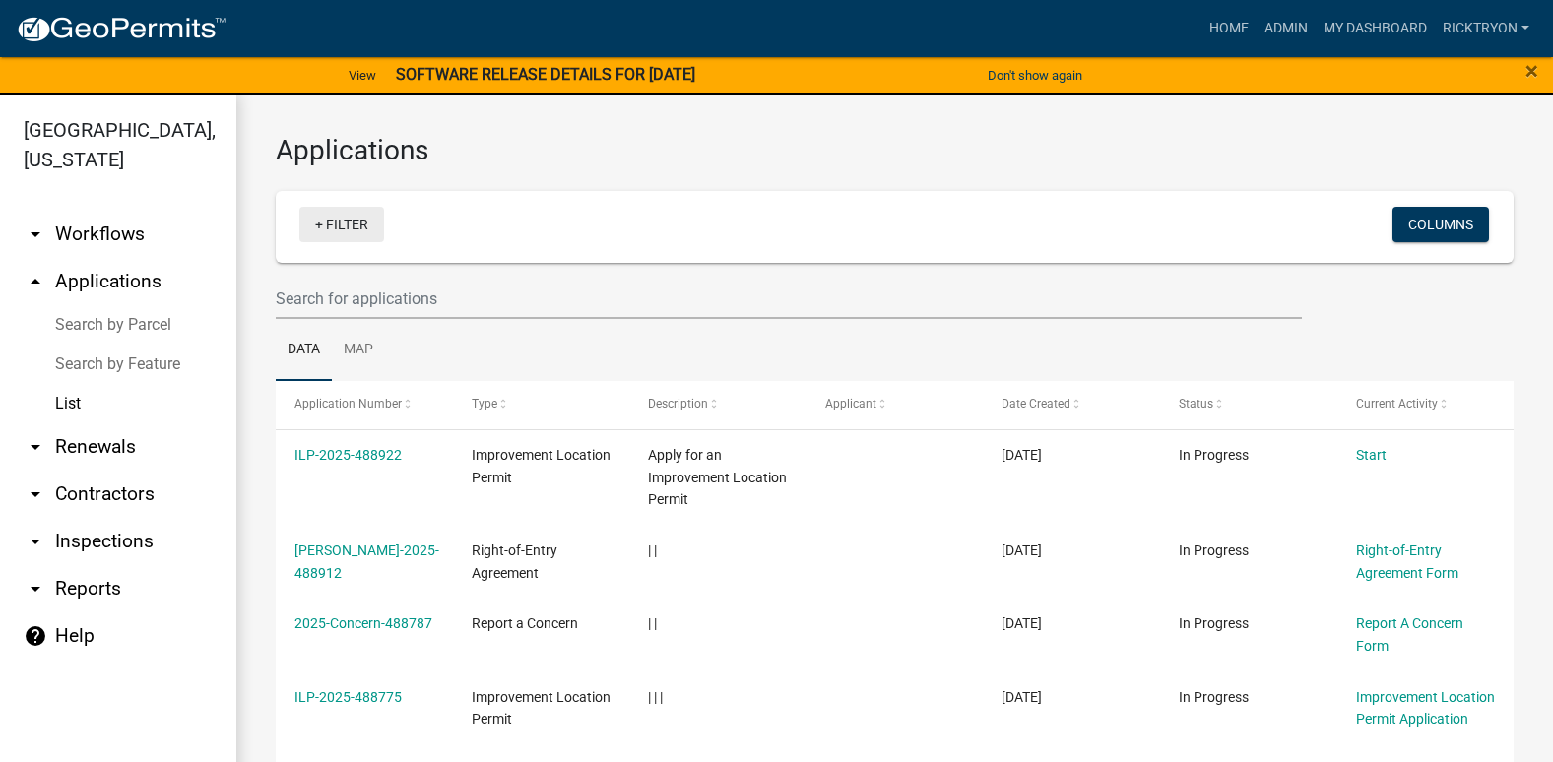
click at [363, 220] on link "+ Filter" at bounding box center [341, 224] width 85 height 35
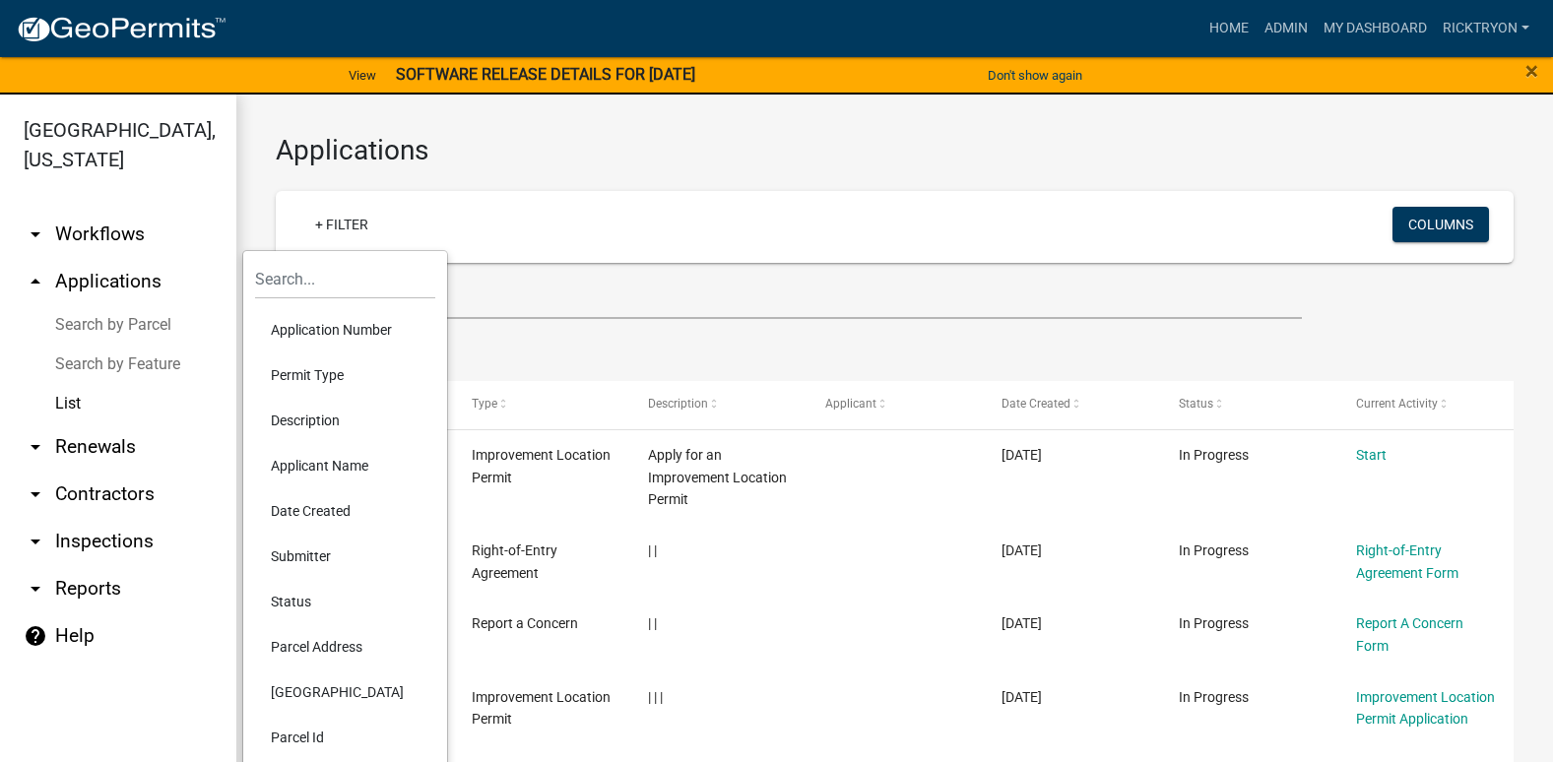
click at [324, 324] on li "Application Number" at bounding box center [345, 329] width 180 height 45
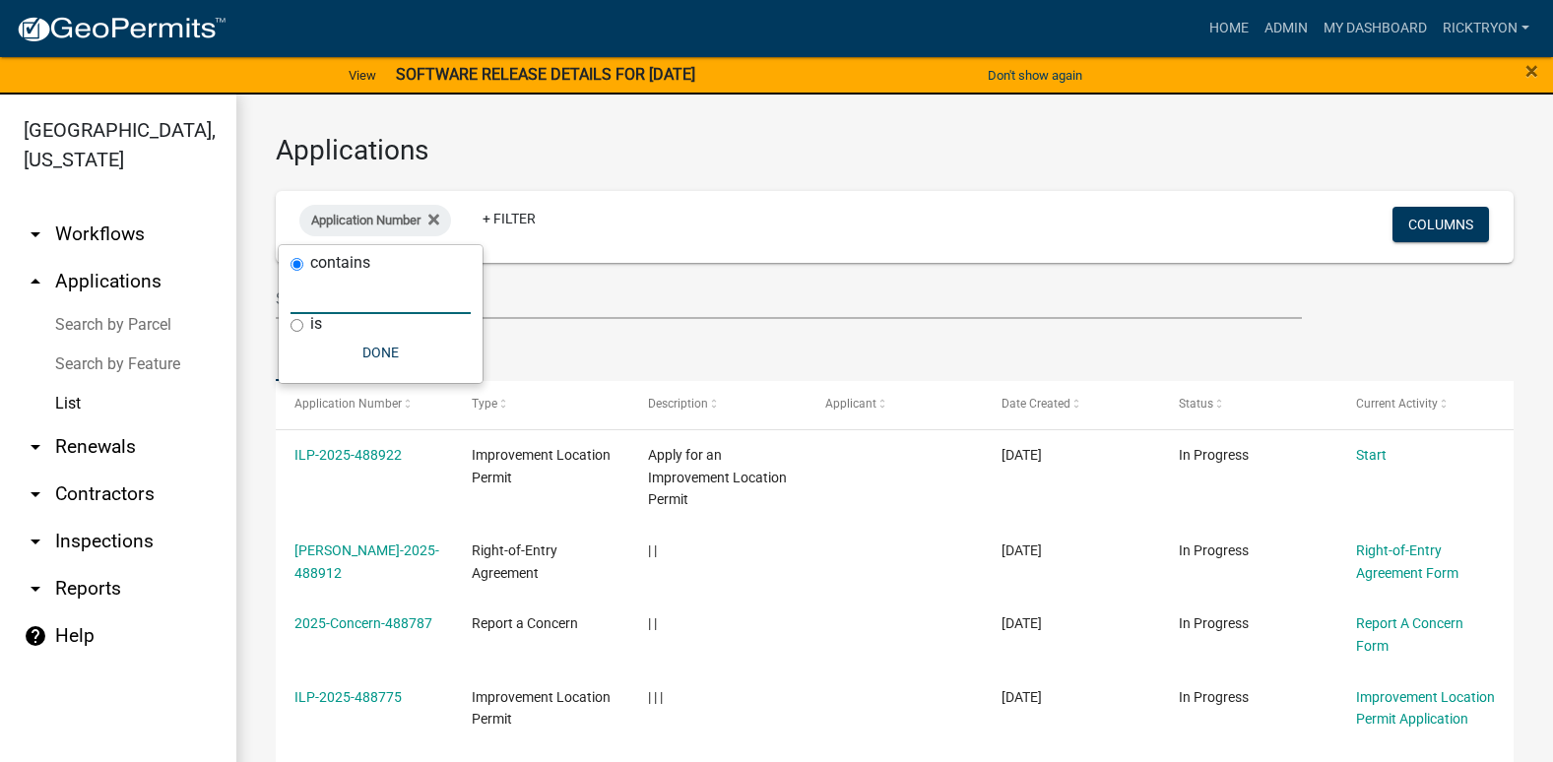
click at [307, 299] on input "text" at bounding box center [381, 294] width 180 height 40
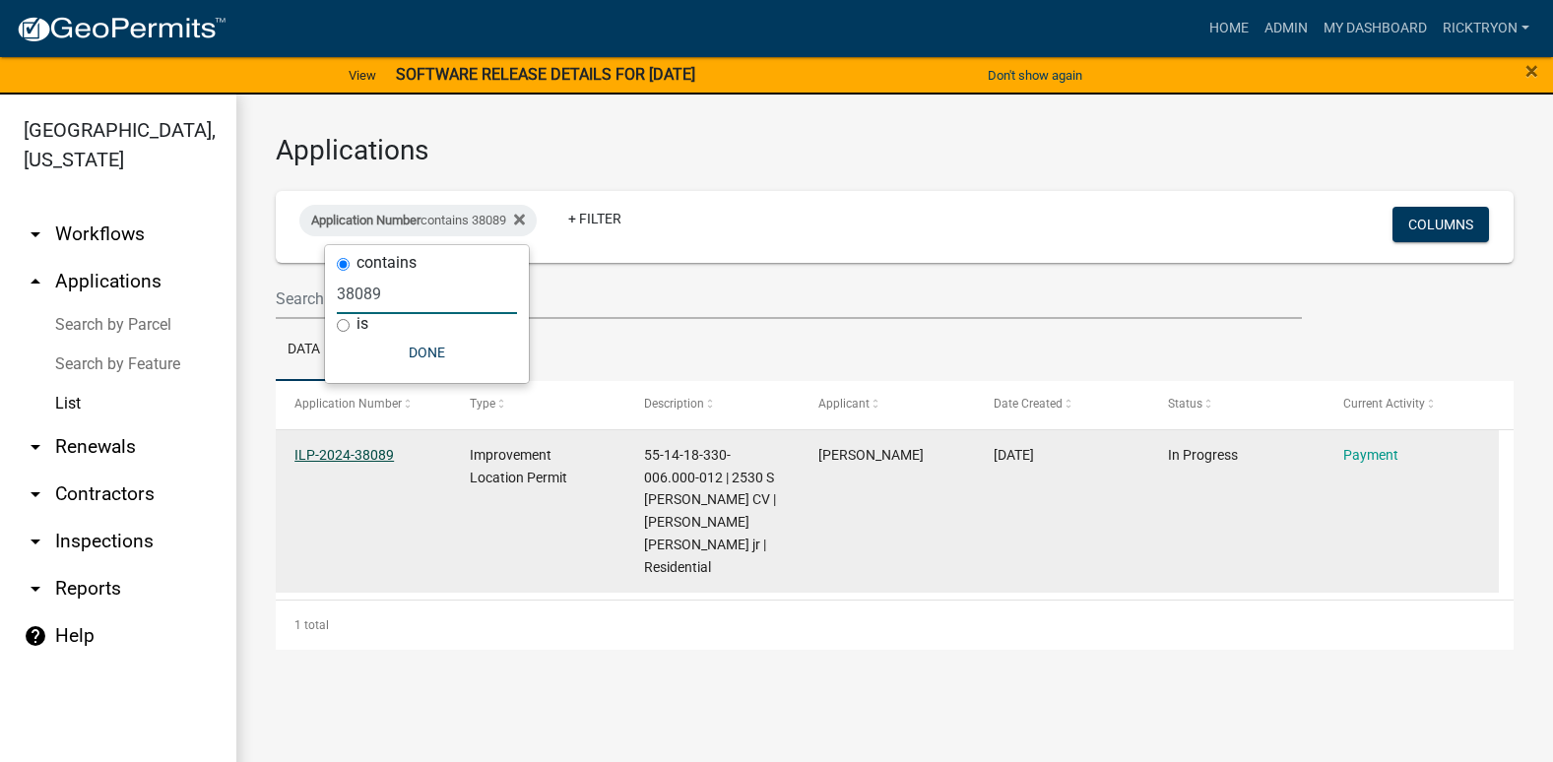
type input "38089"
click at [383, 457] on link "ILP-2024-38089" at bounding box center [343, 455] width 99 height 16
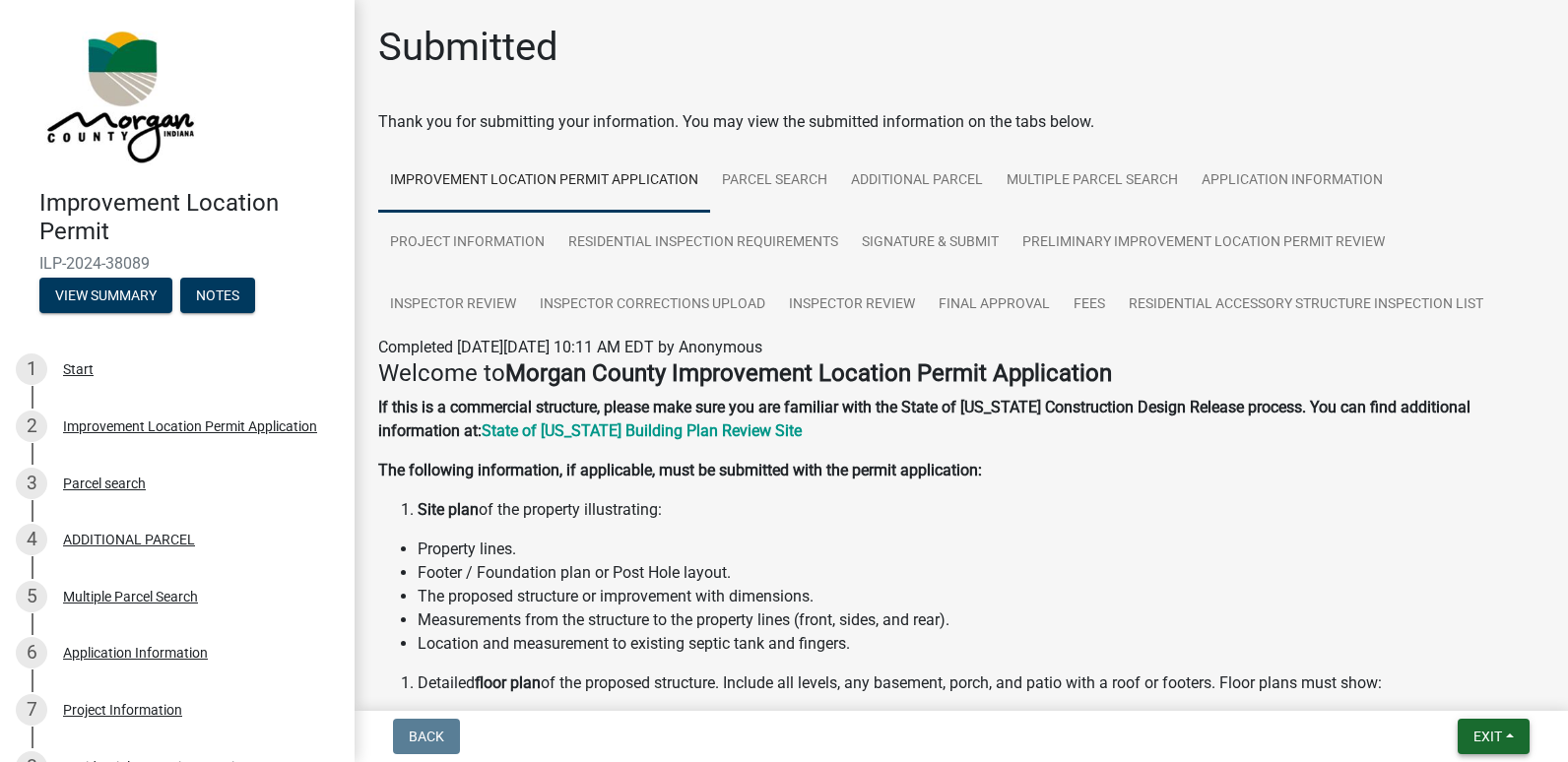
click at [1489, 732] on span "Exit" at bounding box center [1487, 737] width 29 height 16
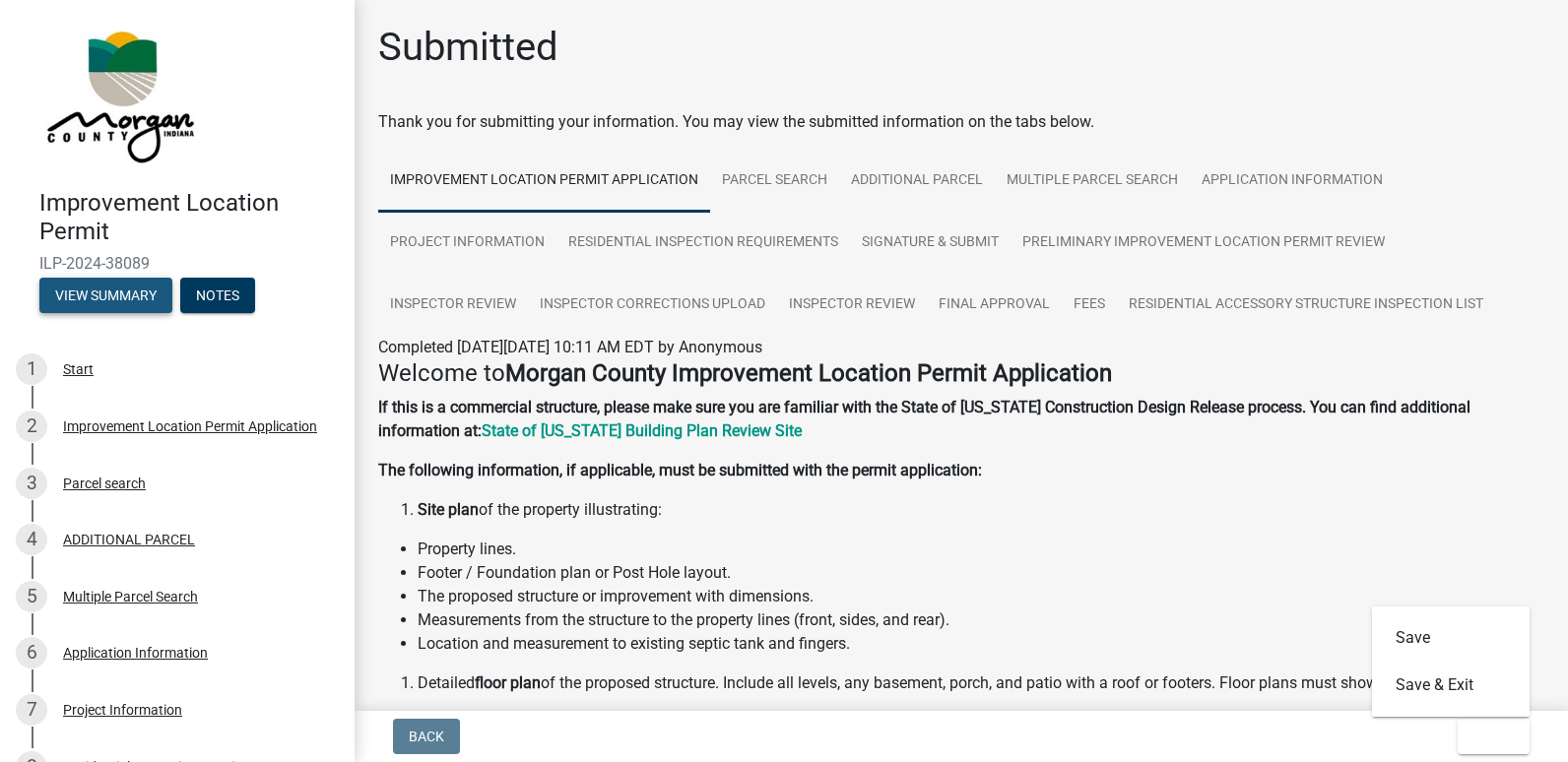
click at [112, 294] on button "View Summary" at bounding box center [105, 295] width 133 height 35
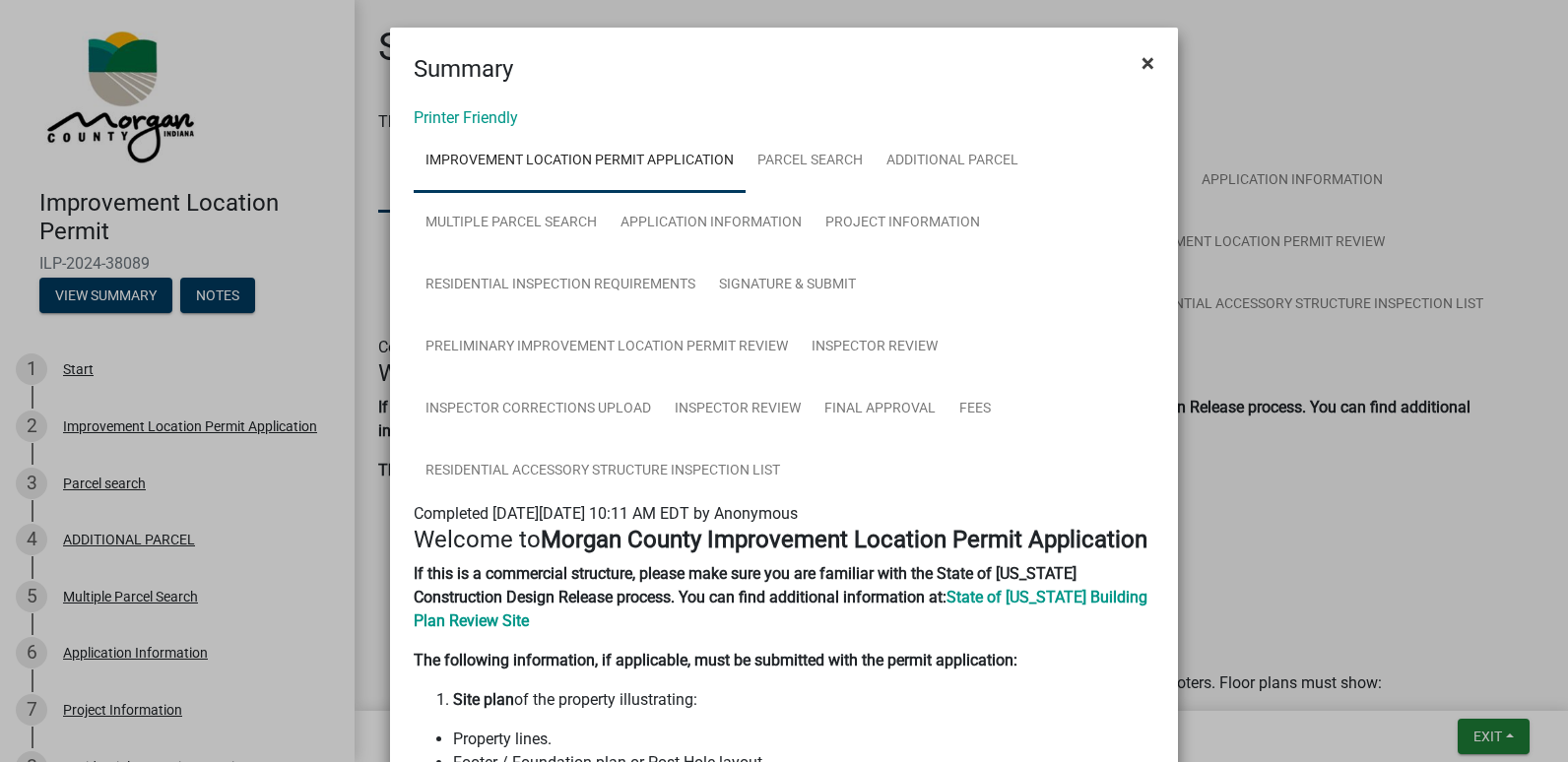
click at [1141, 59] on span "×" at bounding box center [1147, 63] width 13 height 28
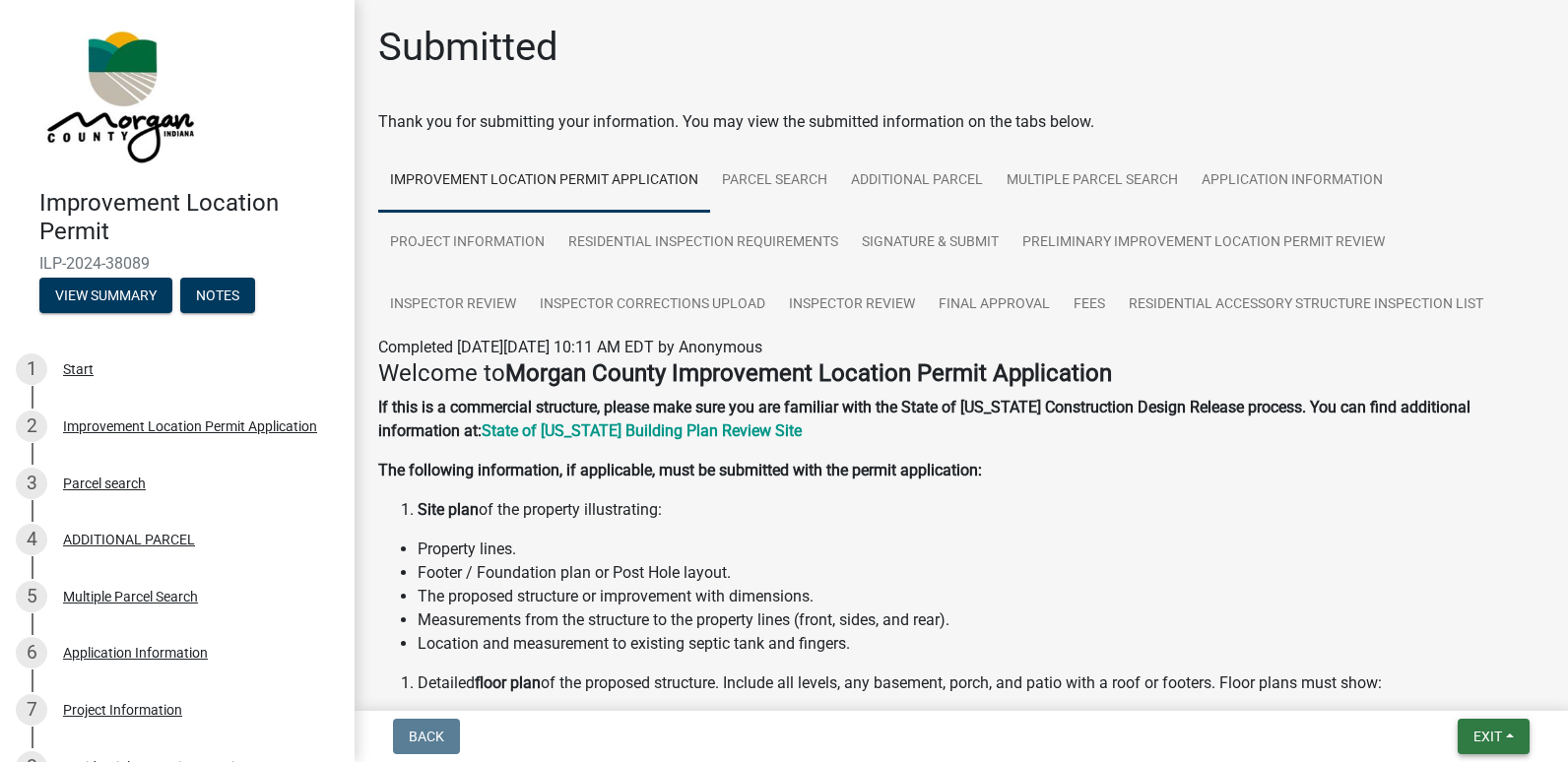
click at [1497, 732] on span "Exit" at bounding box center [1487, 737] width 29 height 16
click at [1461, 687] on button "Save & Exit" at bounding box center [1451, 685] width 158 height 47
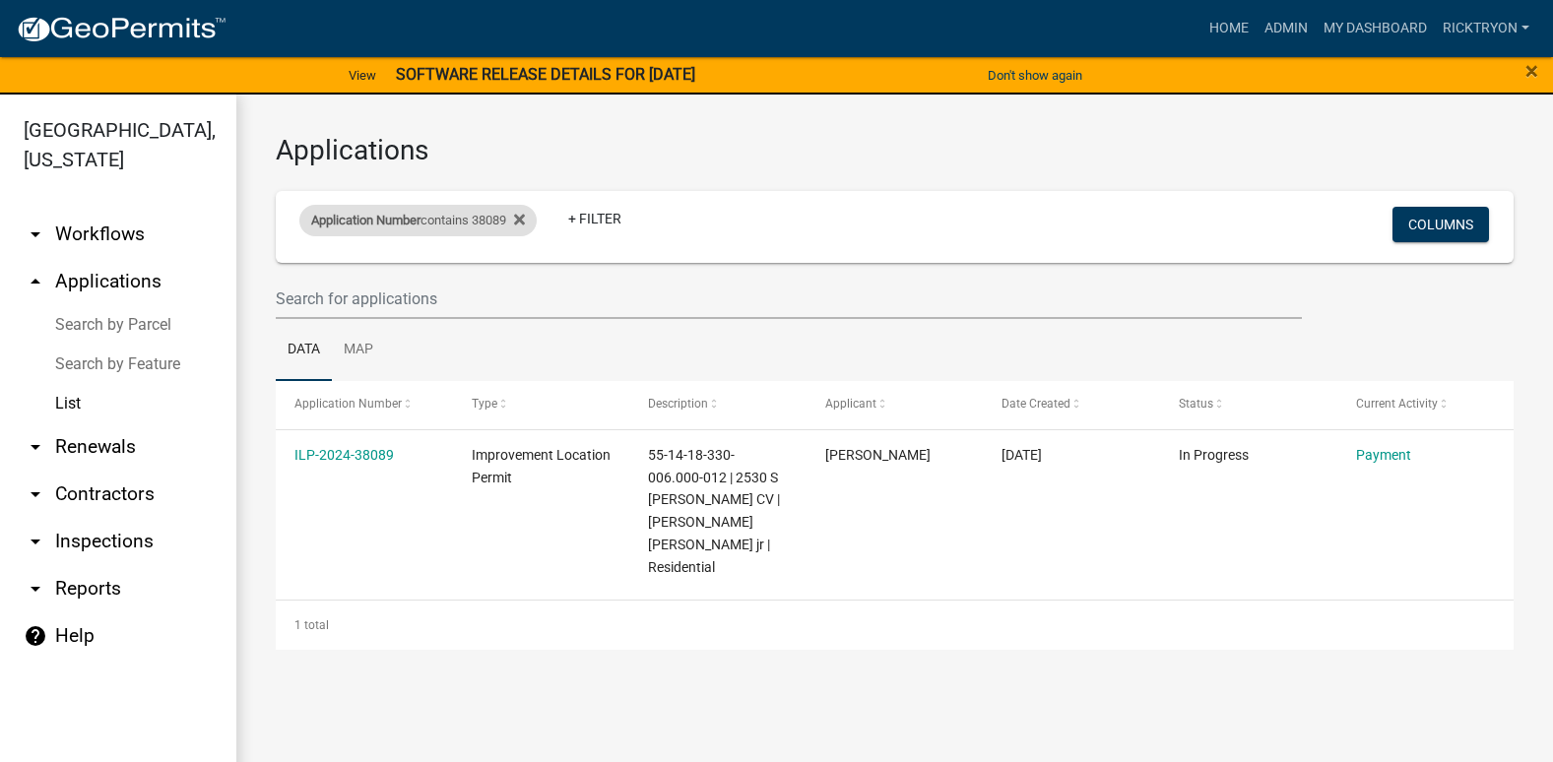
click at [535, 218] on div "Application Number contains 38089" at bounding box center [417, 221] width 237 height 32
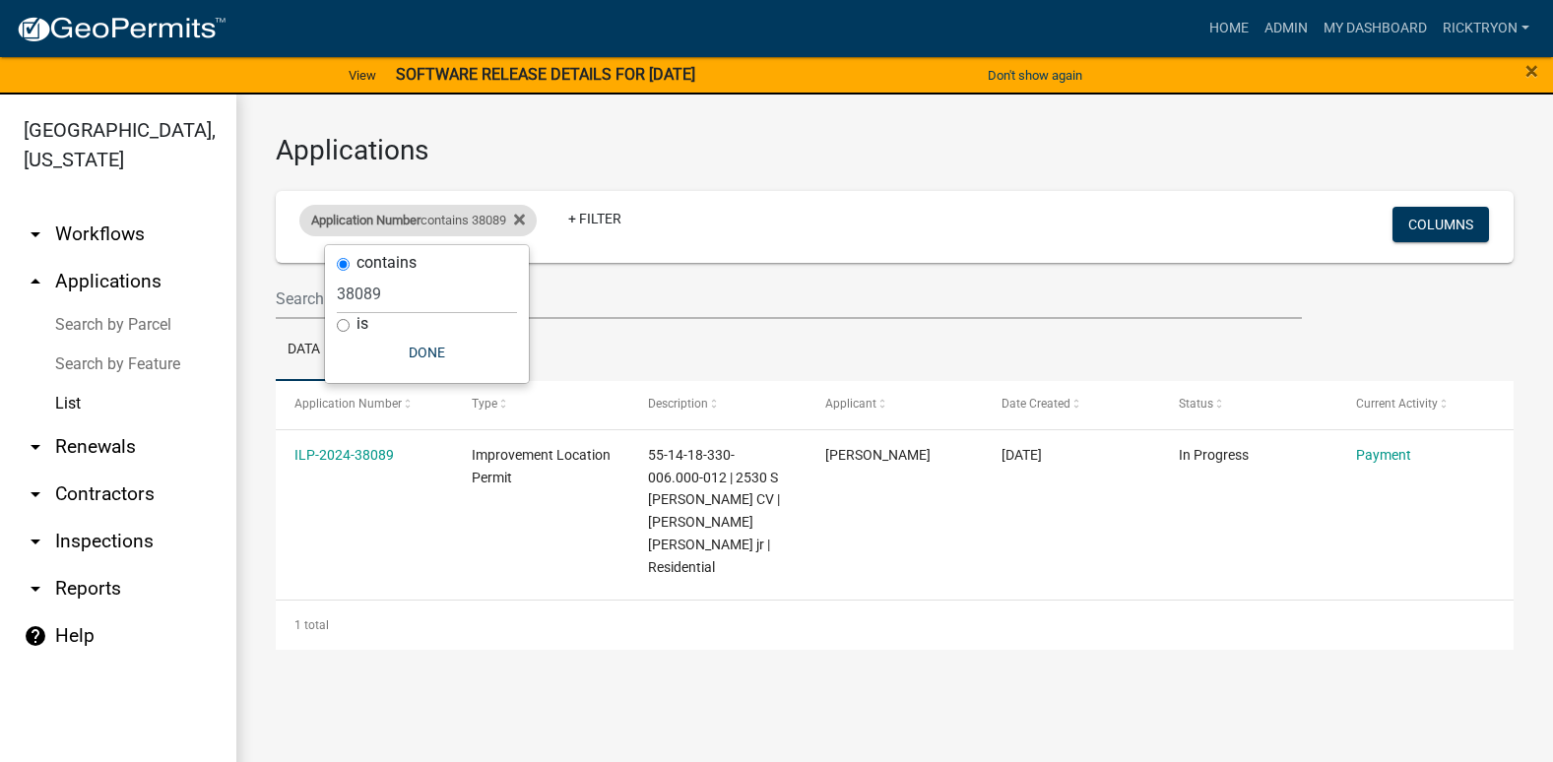
click at [536, 219] on div "Application Number contains 38089" at bounding box center [417, 221] width 237 height 32
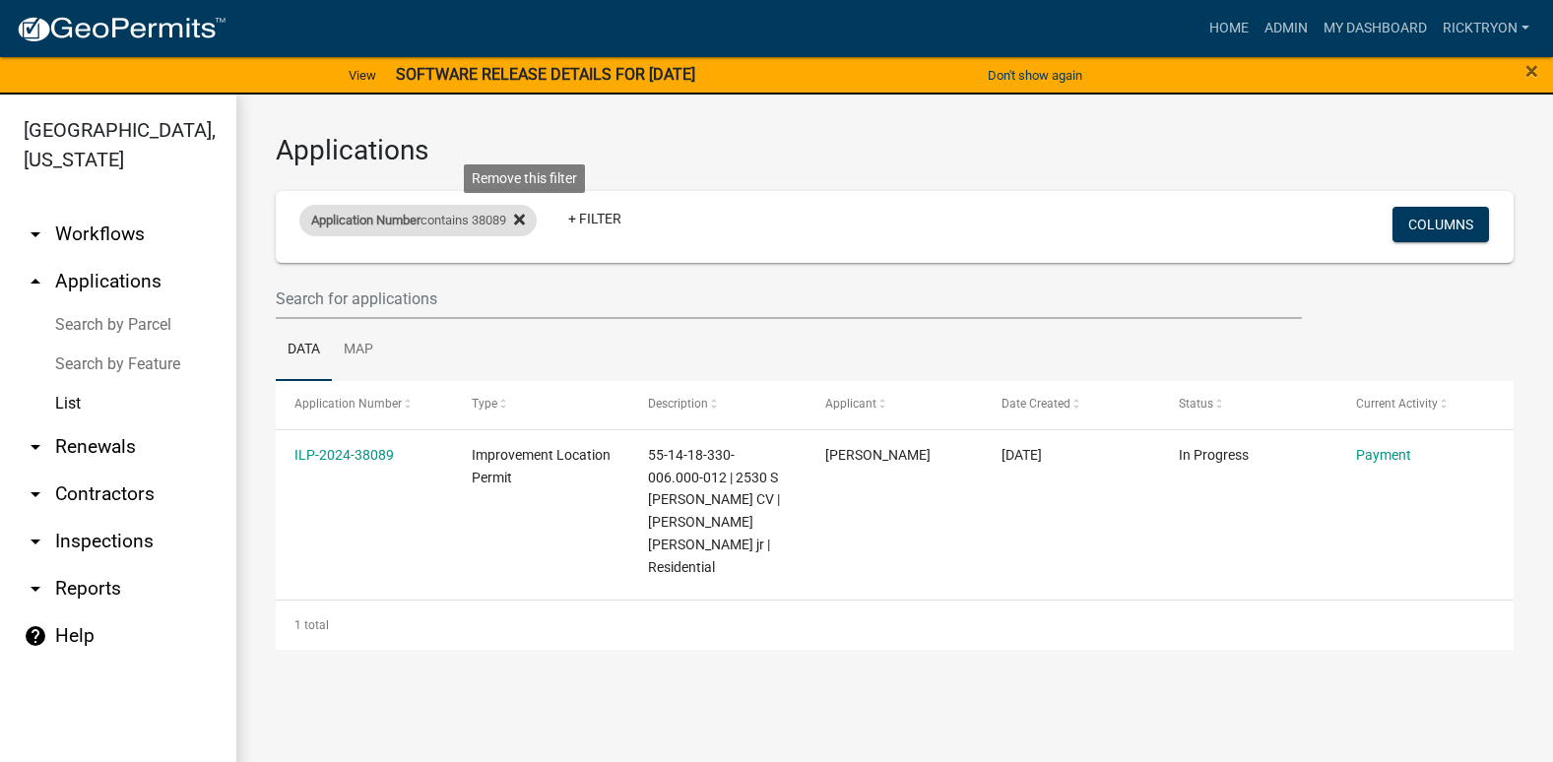
click at [525, 220] on icon at bounding box center [519, 220] width 11 height 11
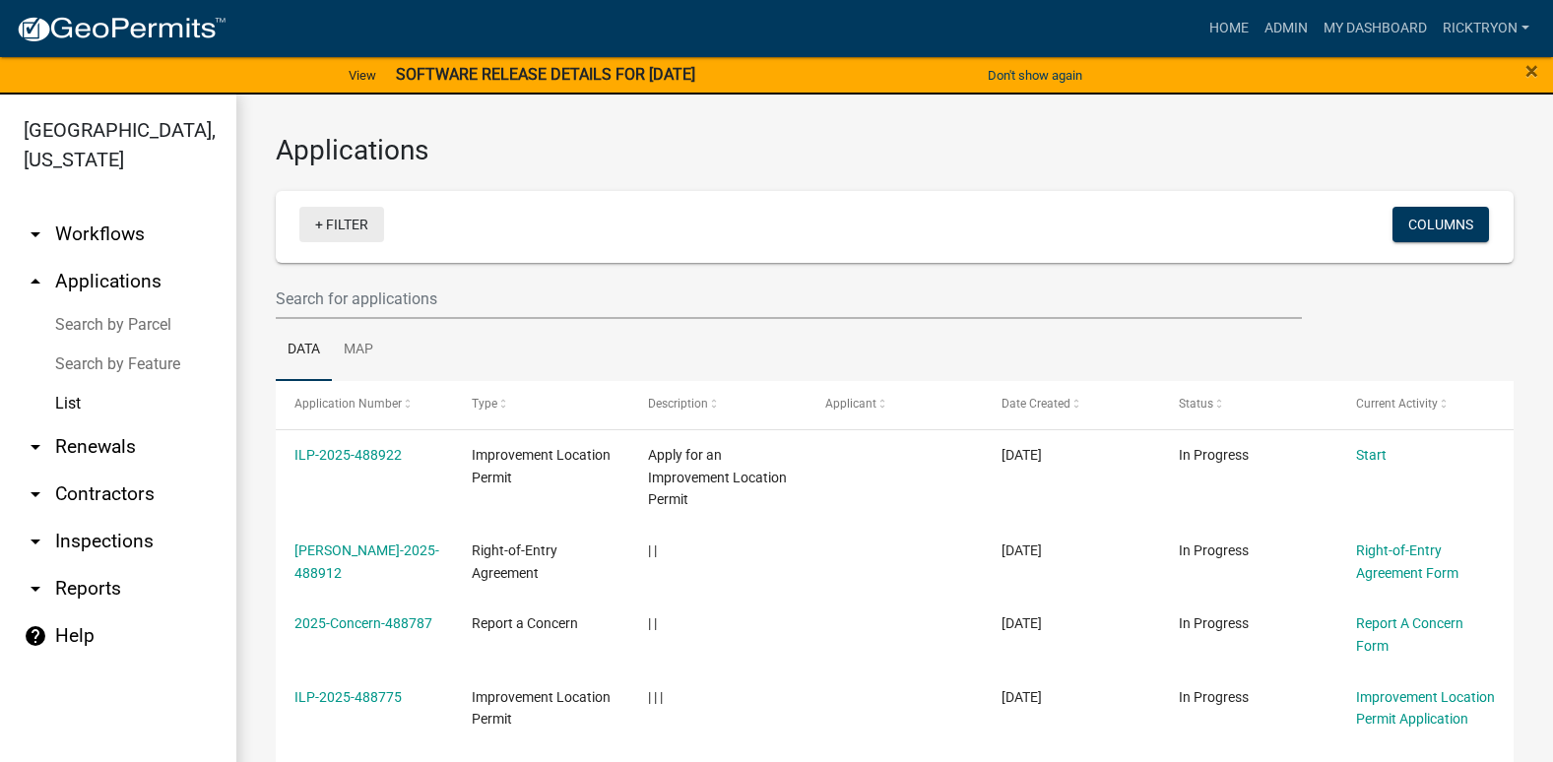
click at [350, 228] on link "+ Filter" at bounding box center [341, 224] width 85 height 35
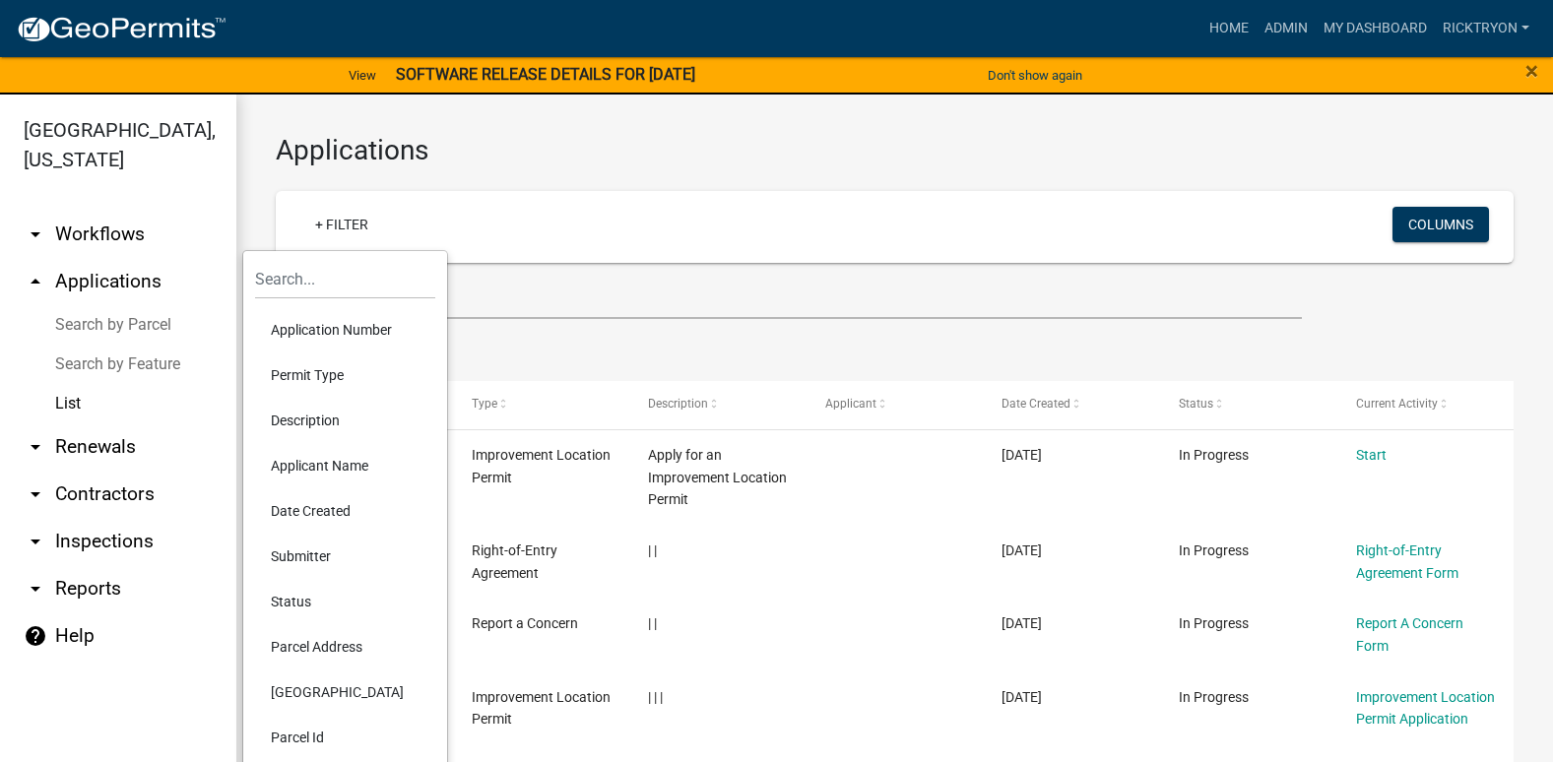
click at [292, 334] on li "Application Number" at bounding box center [345, 329] width 180 height 45
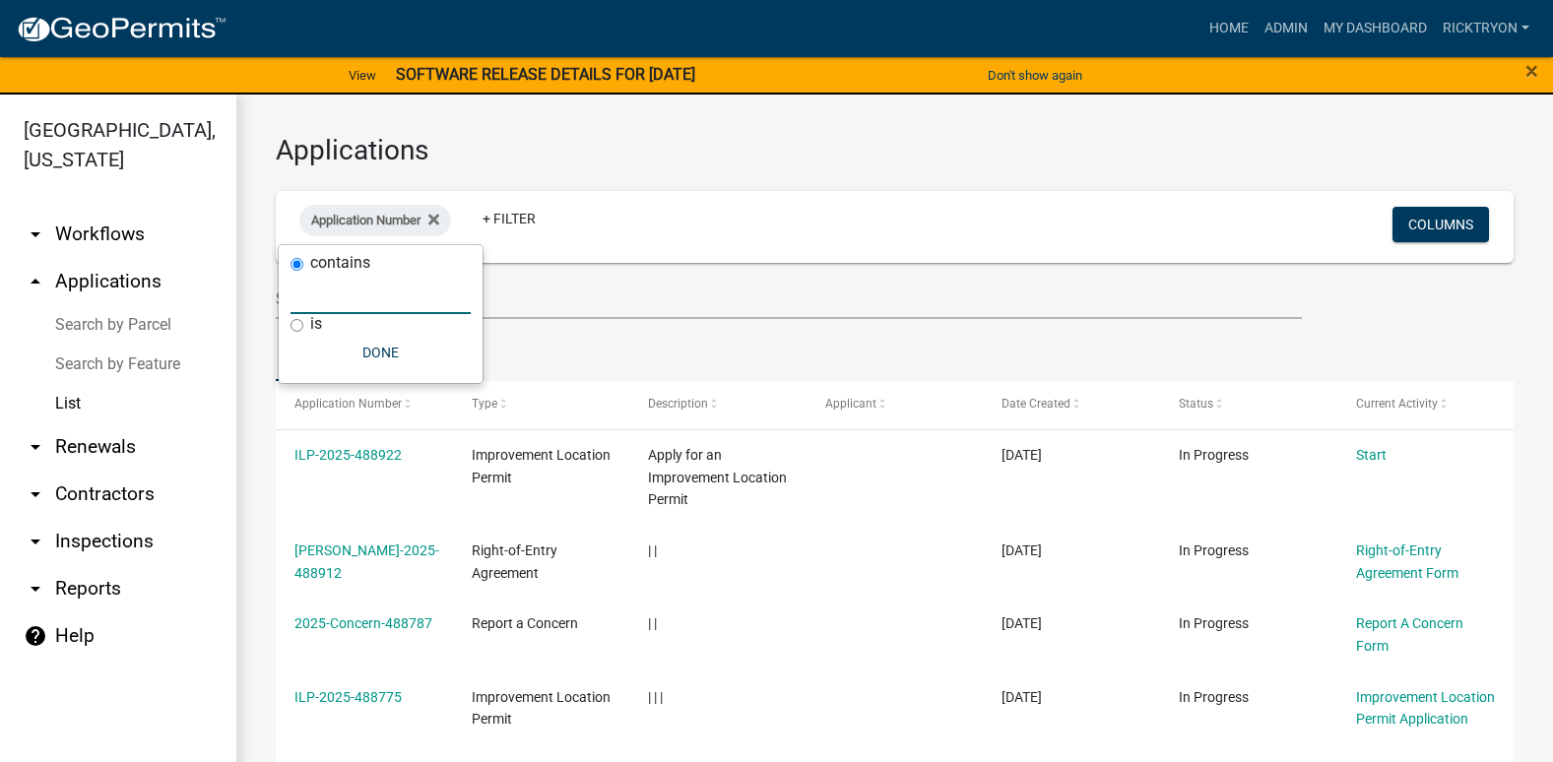
drag, startPoint x: 401, startPoint y: 309, endPoint x: 402, endPoint y: 297, distance: 11.9
click at [401, 309] on input "text" at bounding box center [381, 294] width 180 height 40
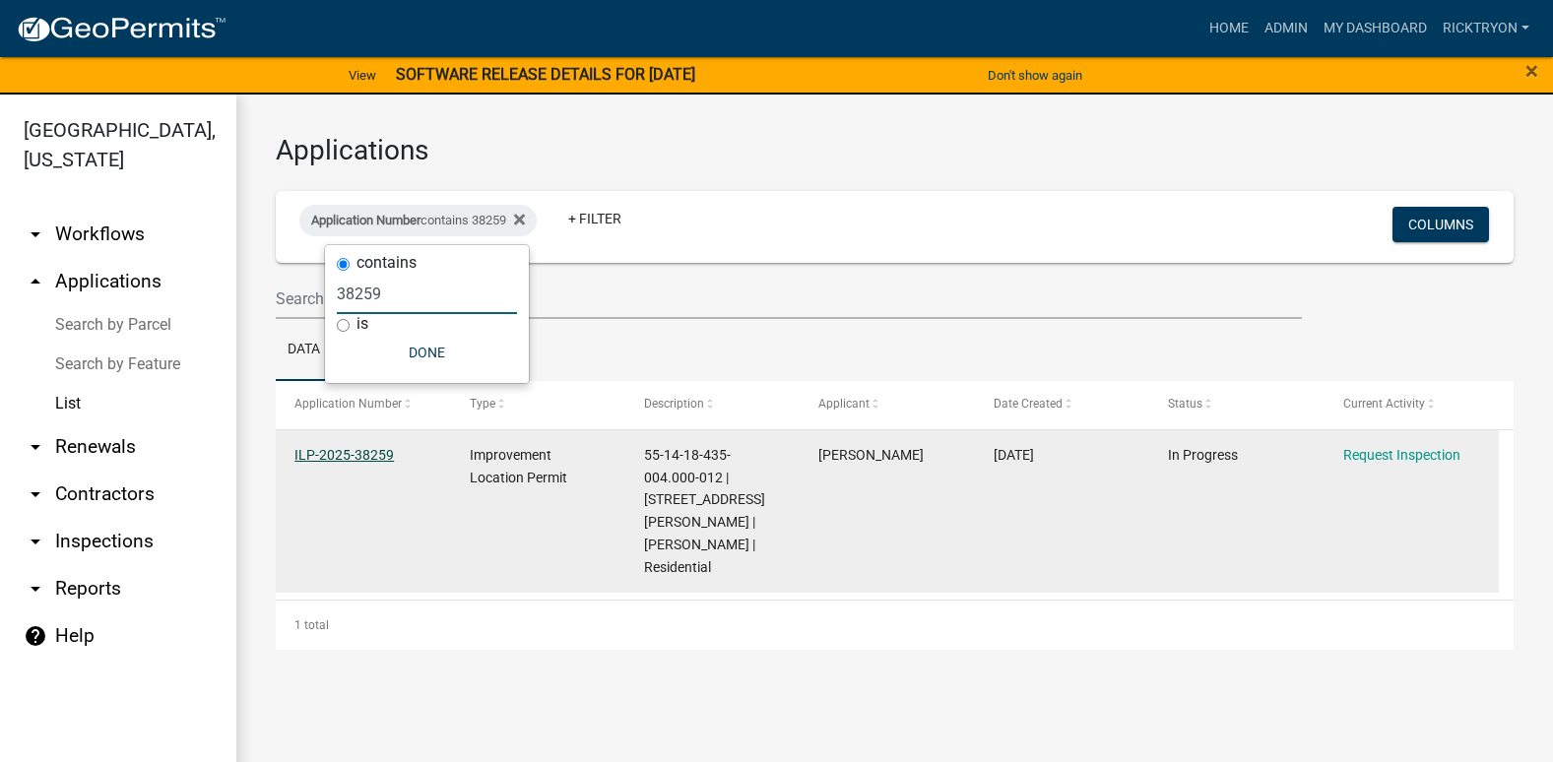
type input "38259"
click at [340, 453] on link "ILP-2025-38259" at bounding box center [343, 455] width 99 height 16
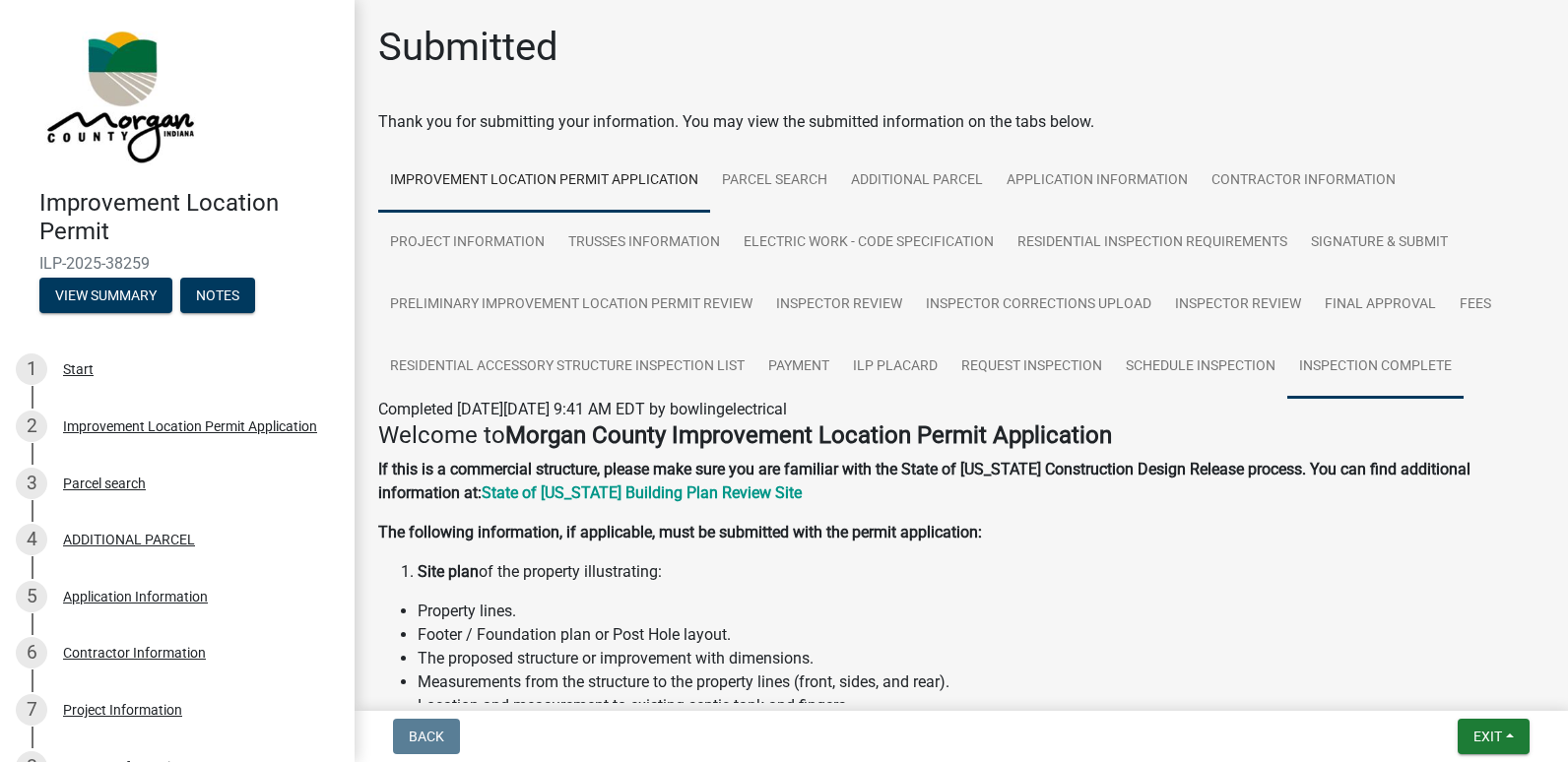
click at [1422, 370] on link "Inspection Complete" at bounding box center [1375, 367] width 176 height 63
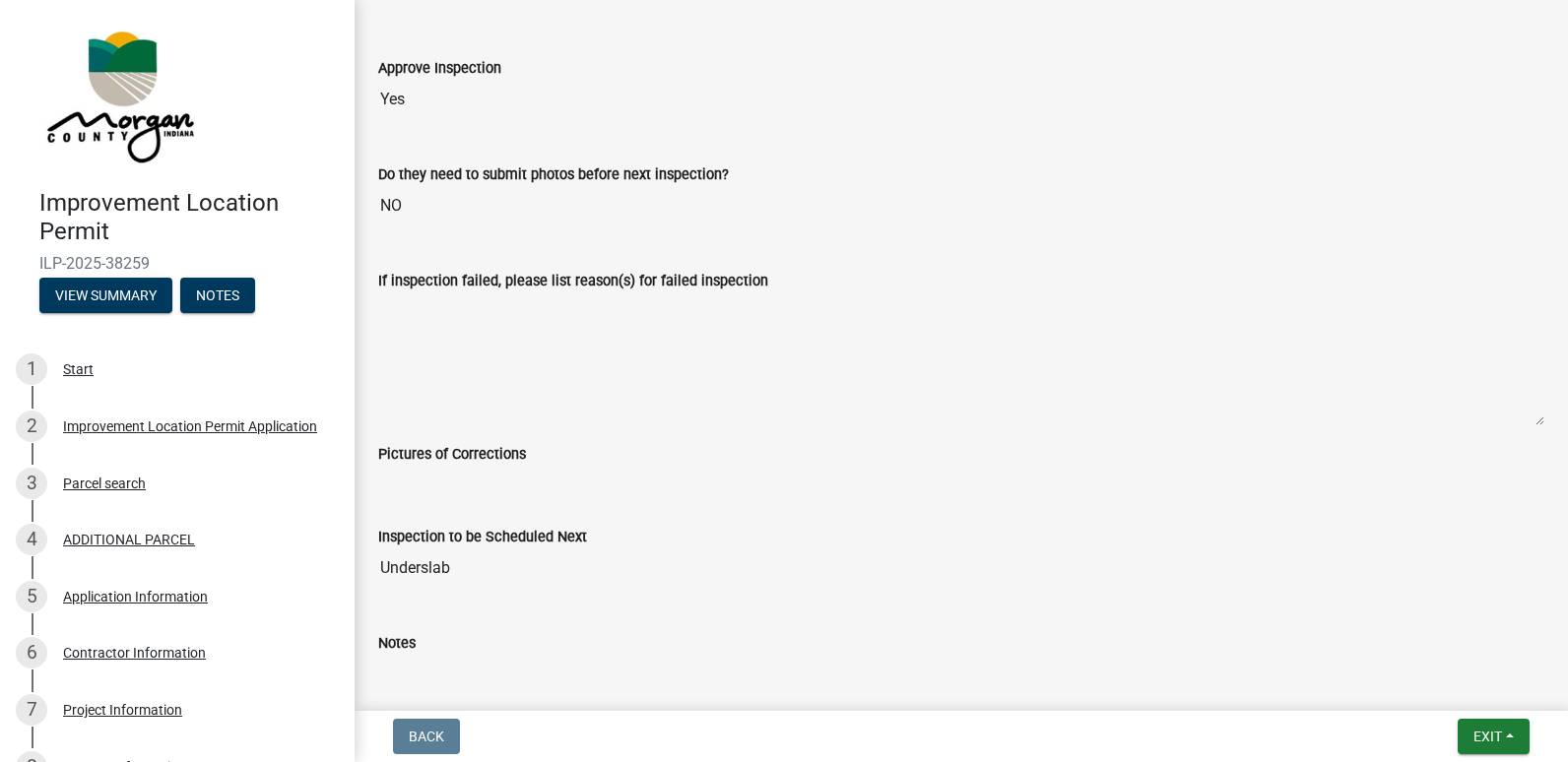
scroll to position [788, 0]
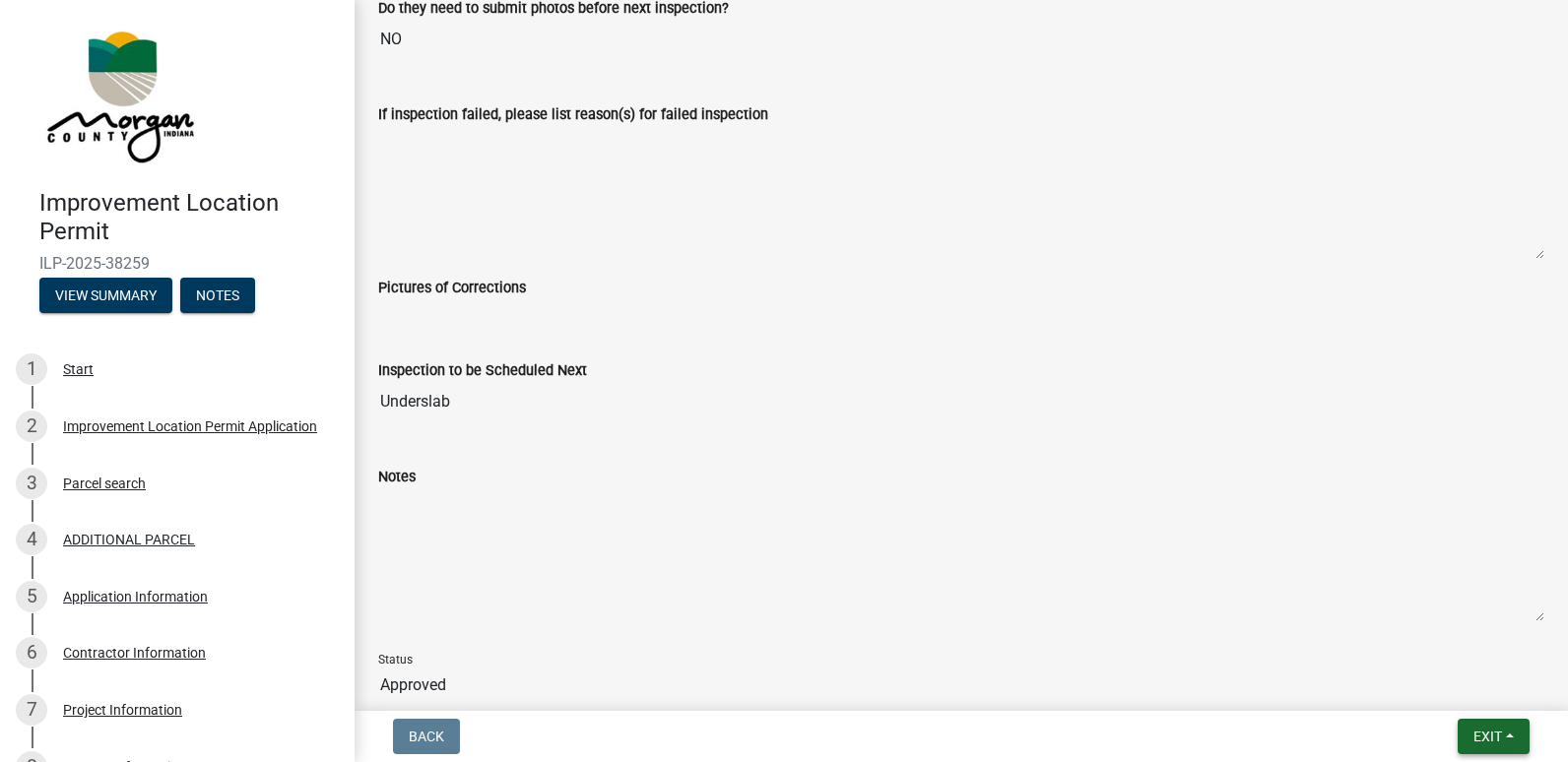
click at [1474, 734] on span "Exit" at bounding box center [1487, 737] width 29 height 16
click at [1449, 681] on button "Save & Exit" at bounding box center [1451, 685] width 158 height 47
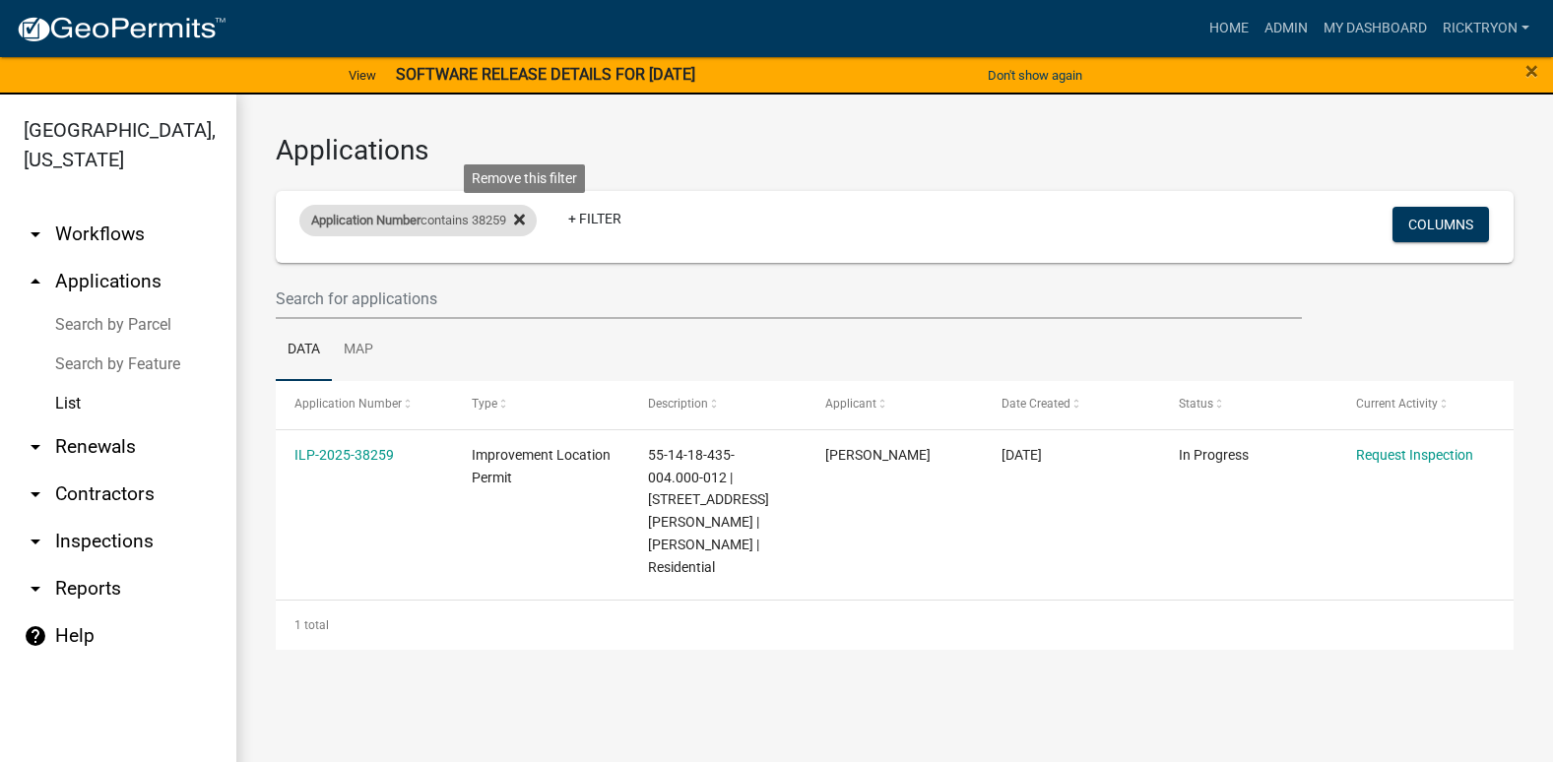
click at [525, 223] on icon at bounding box center [519, 220] width 11 height 11
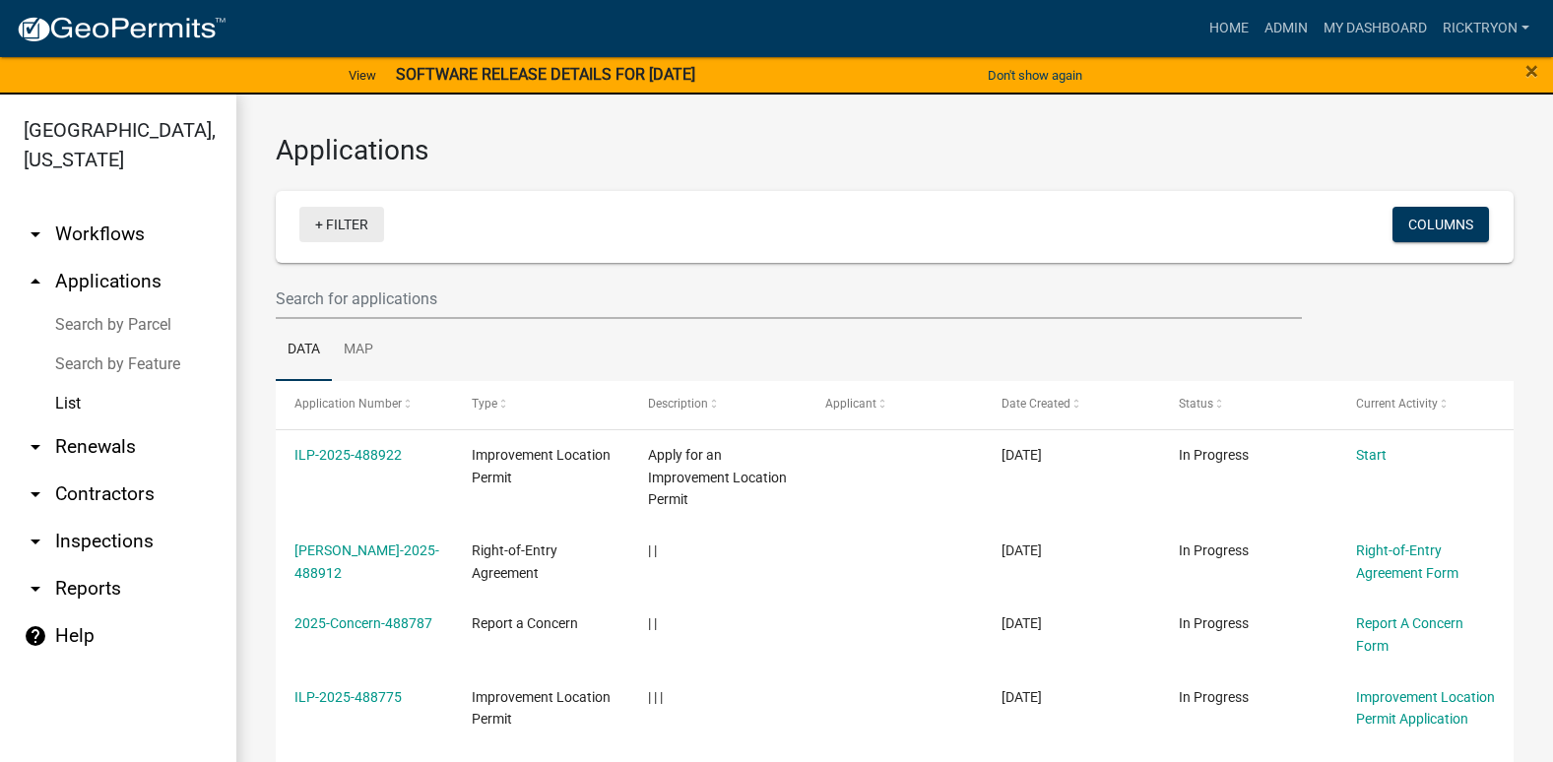
click at [355, 221] on link "+ Filter" at bounding box center [341, 224] width 85 height 35
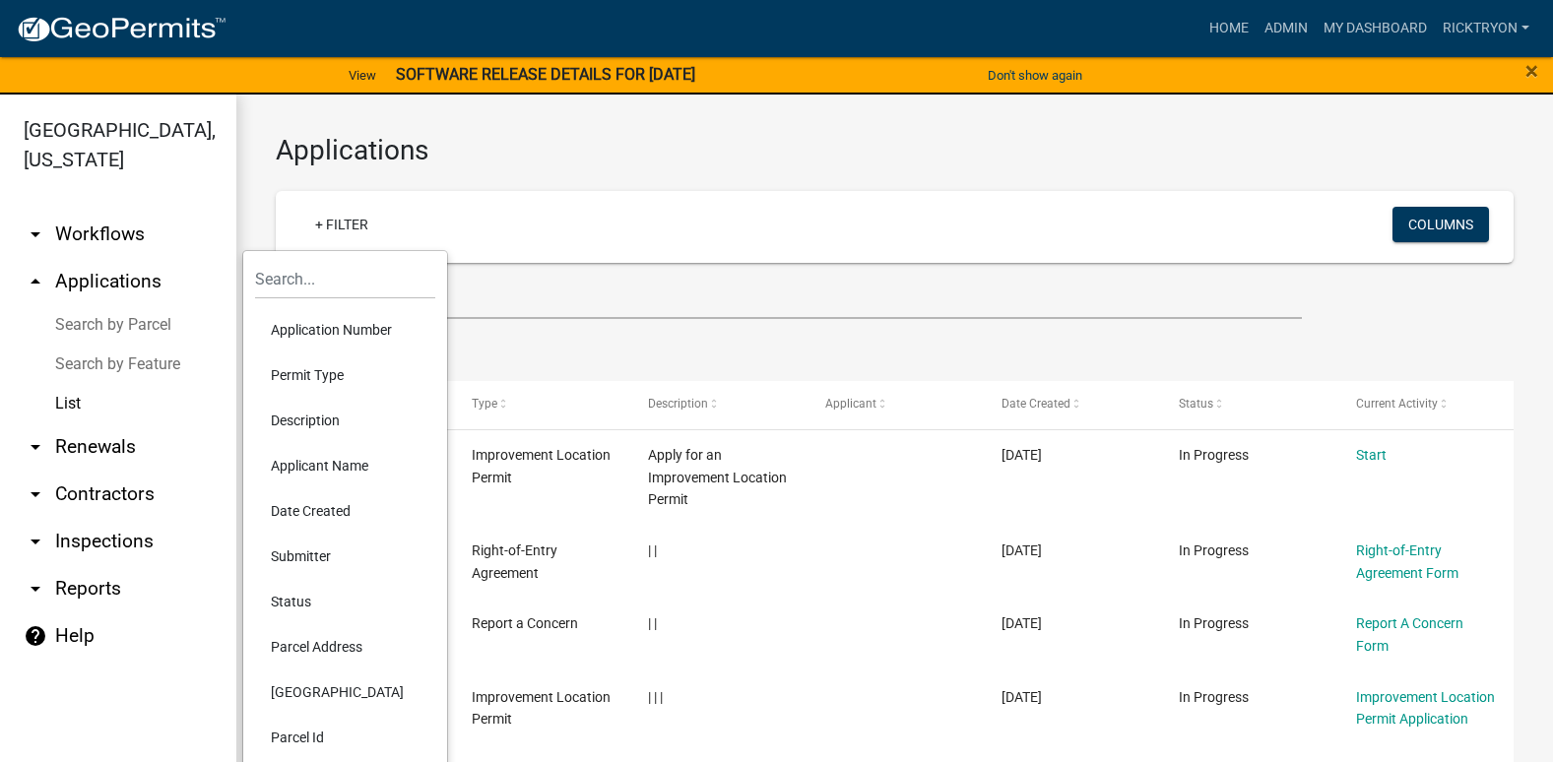
click at [353, 334] on li "Application Number" at bounding box center [345, 329] width 180 height 45
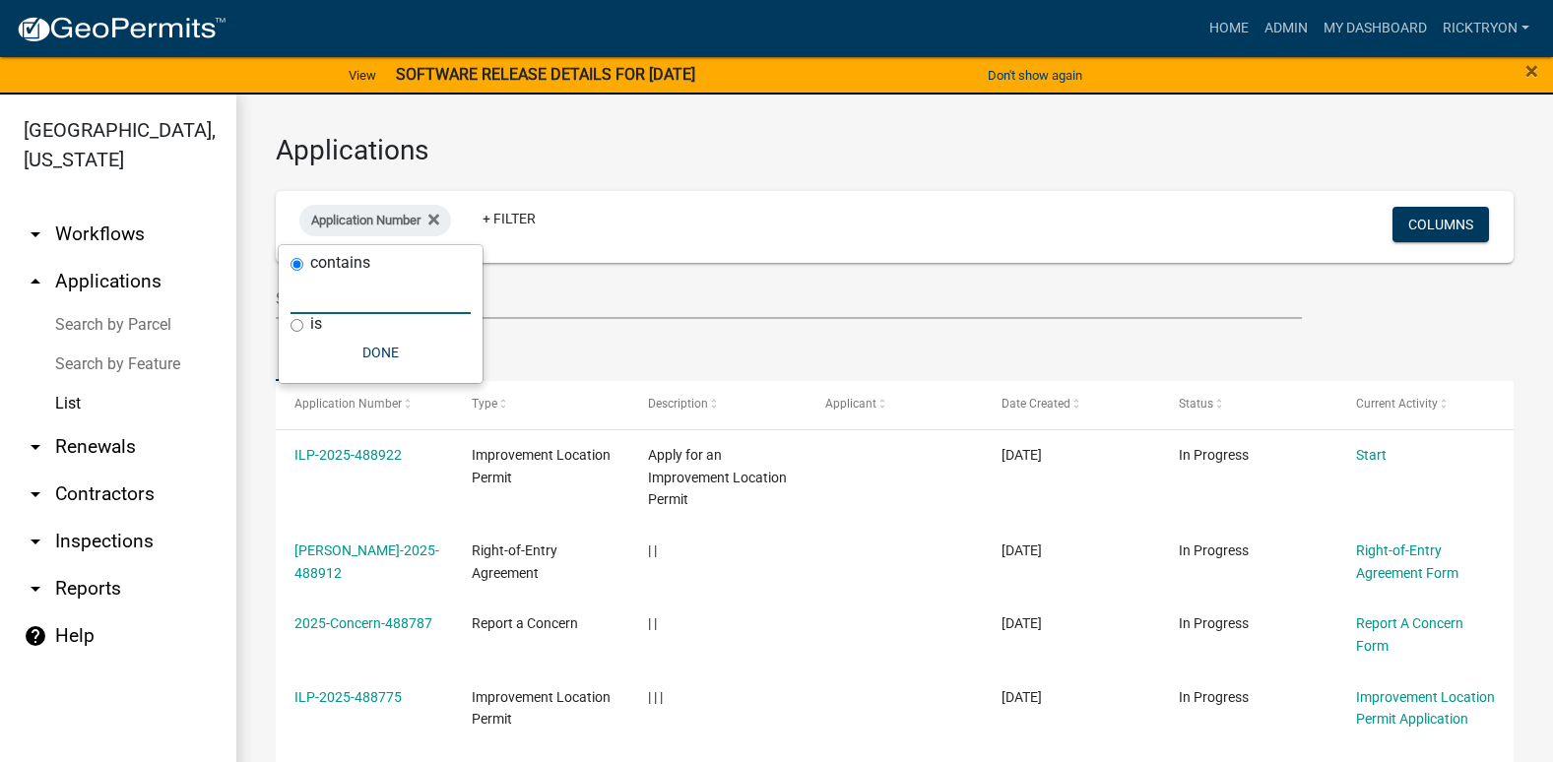
click at [302, 295] on input "text" at bounding box center [381, 294] width 180 height 40
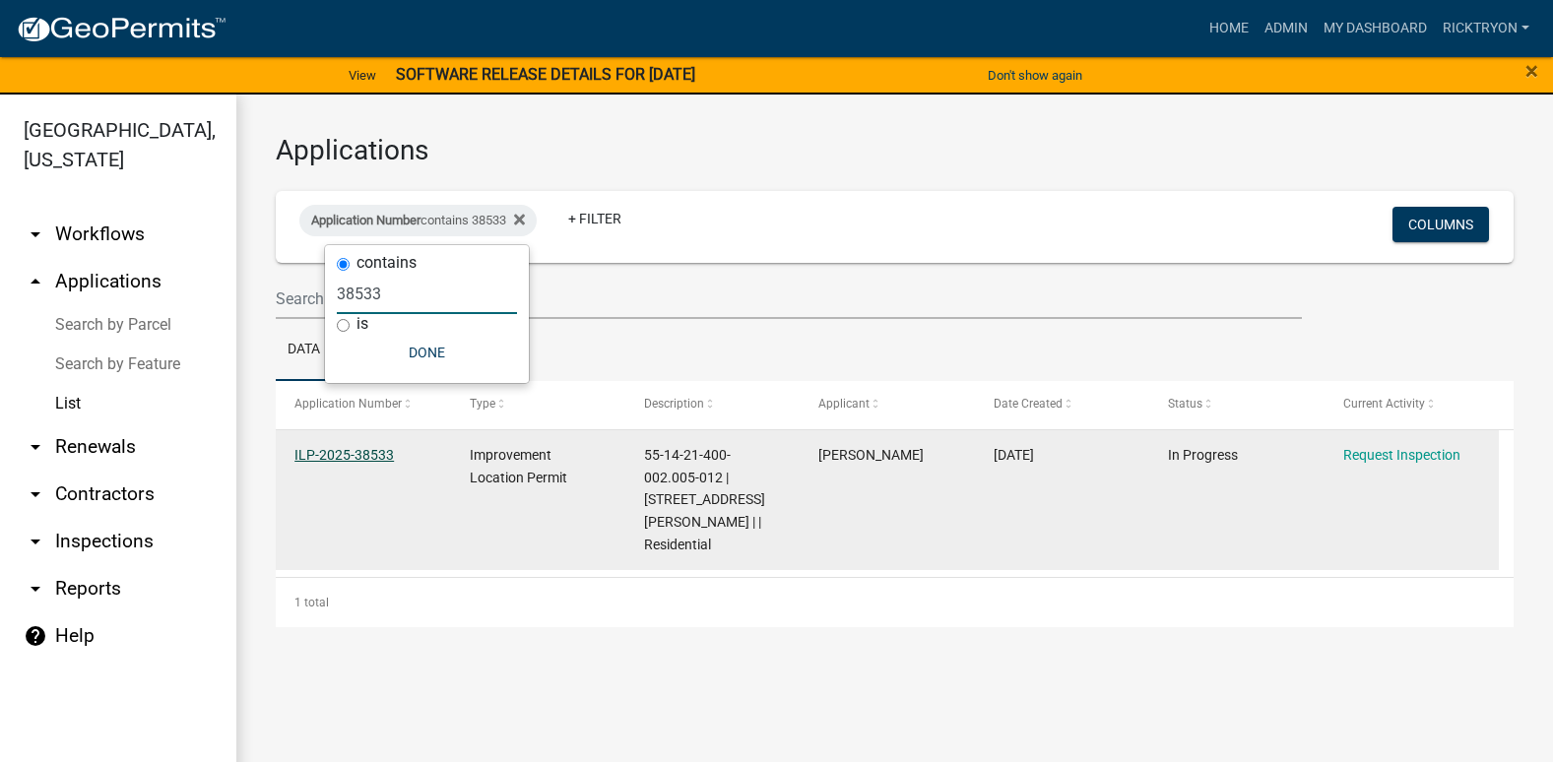
type input "38533"
click at [345, 453] on link "ILP-2025-38533" at bounding box center [343, 455] width 99 height 16
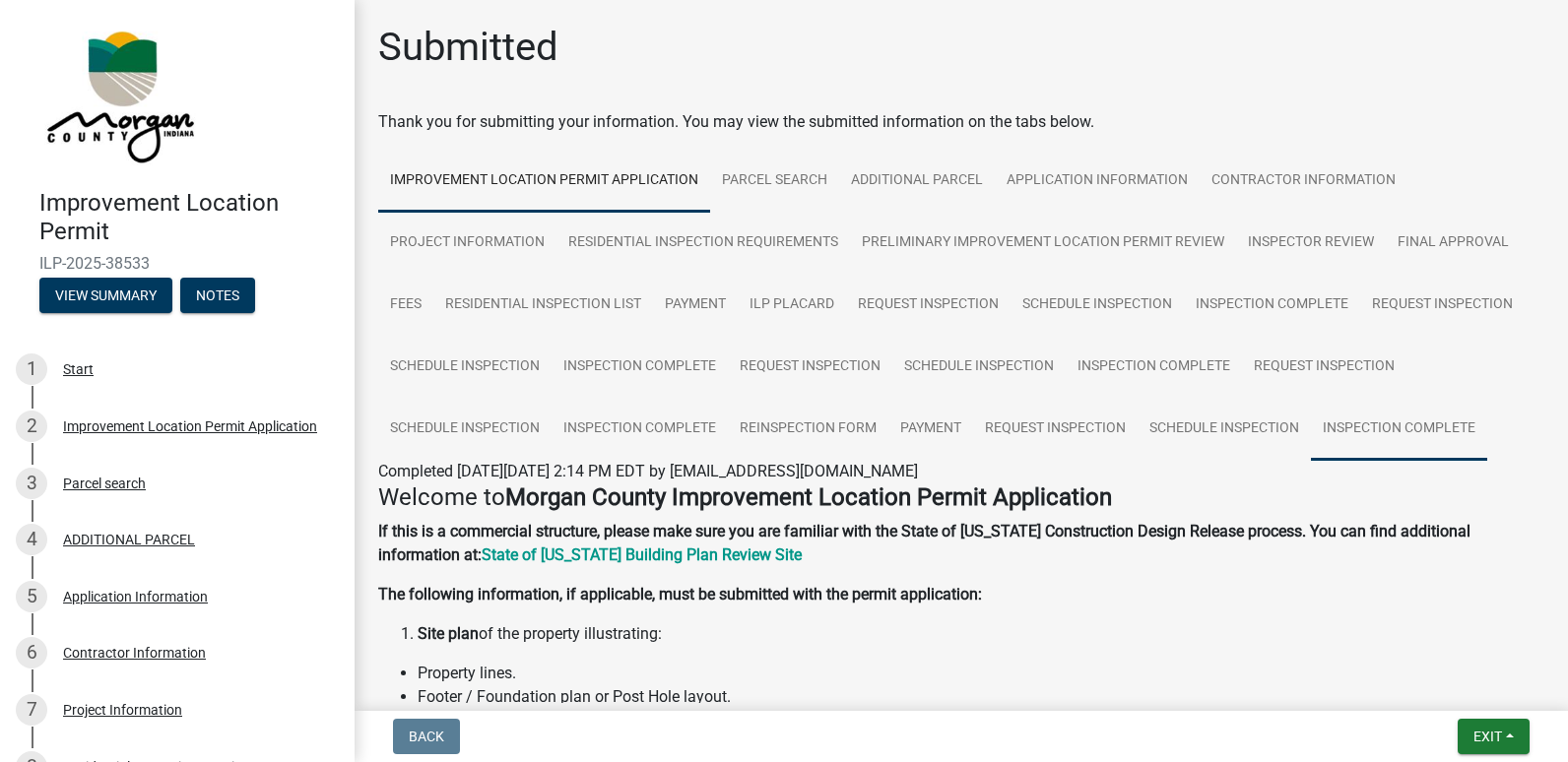
click at [1409, 422] on link "Inspection Complete" at bounding box center [1399, 429] width 176 height 63
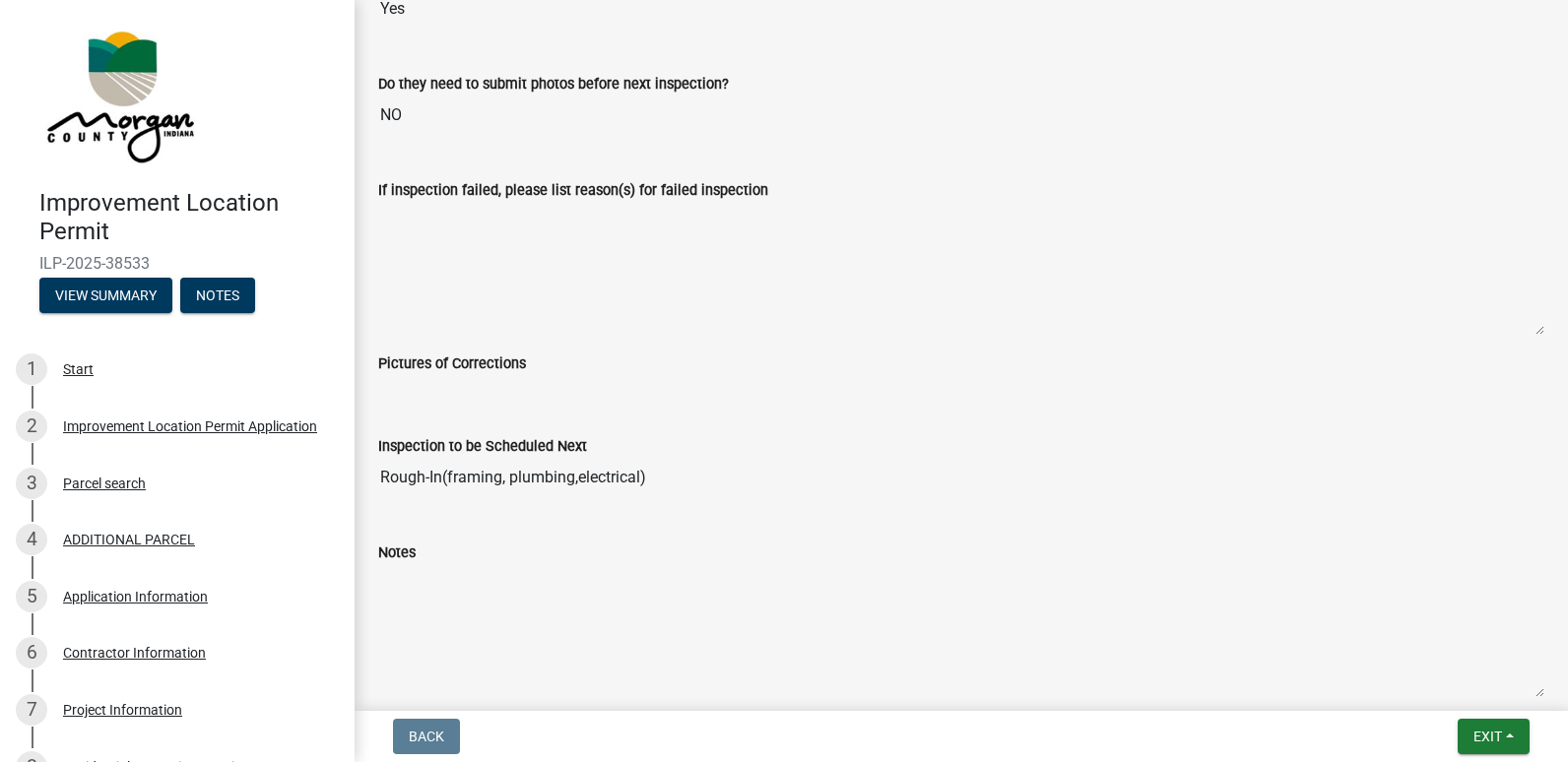
scroll to position [440, 0]
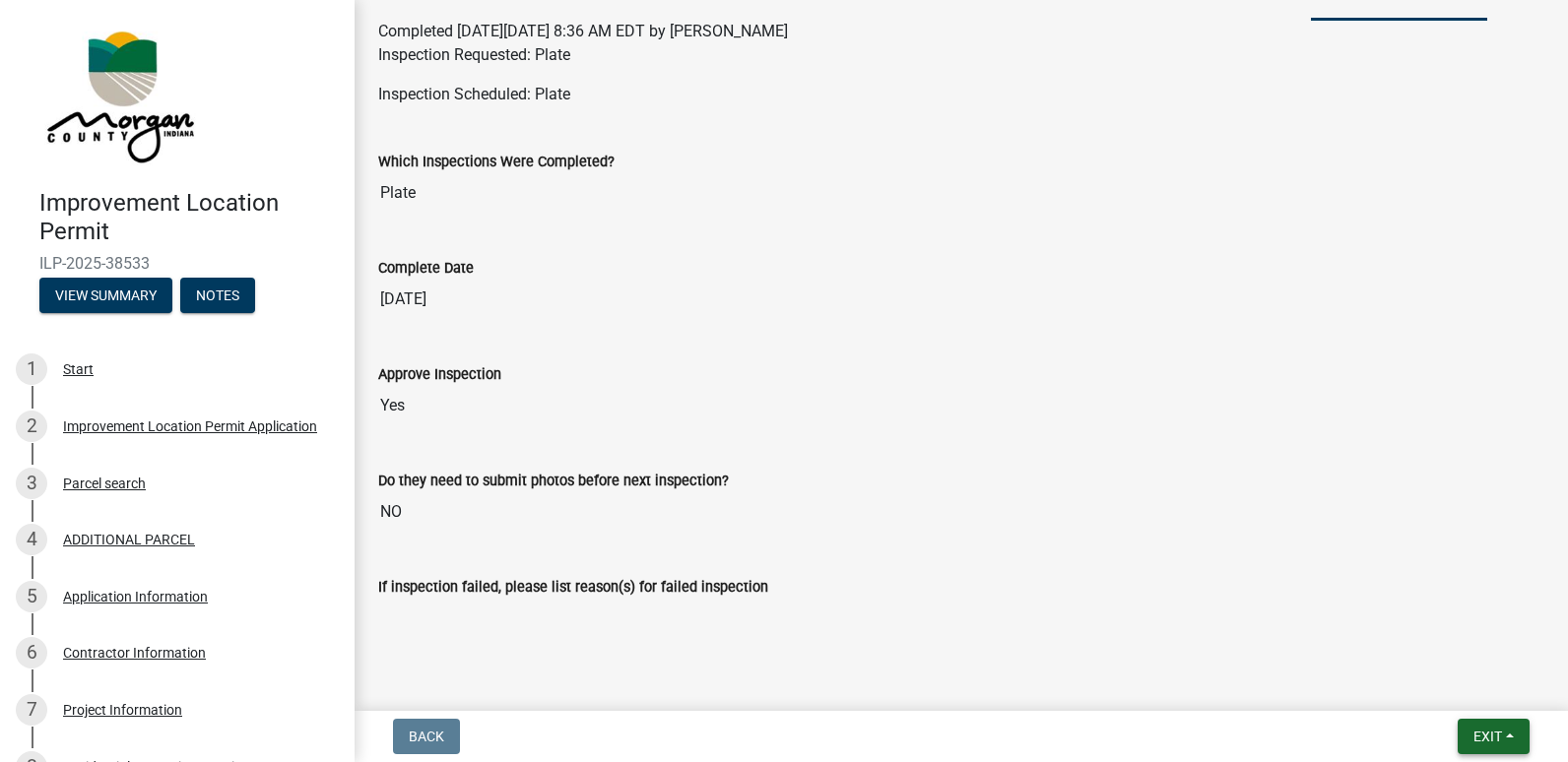
click at [1492, 746] on button "Exit" at bounding box center [1494, 736] width 72 height 35
click at [1432, 687] on button "Save & Exit" at bounding box center [1451, 685] width 158 height 47
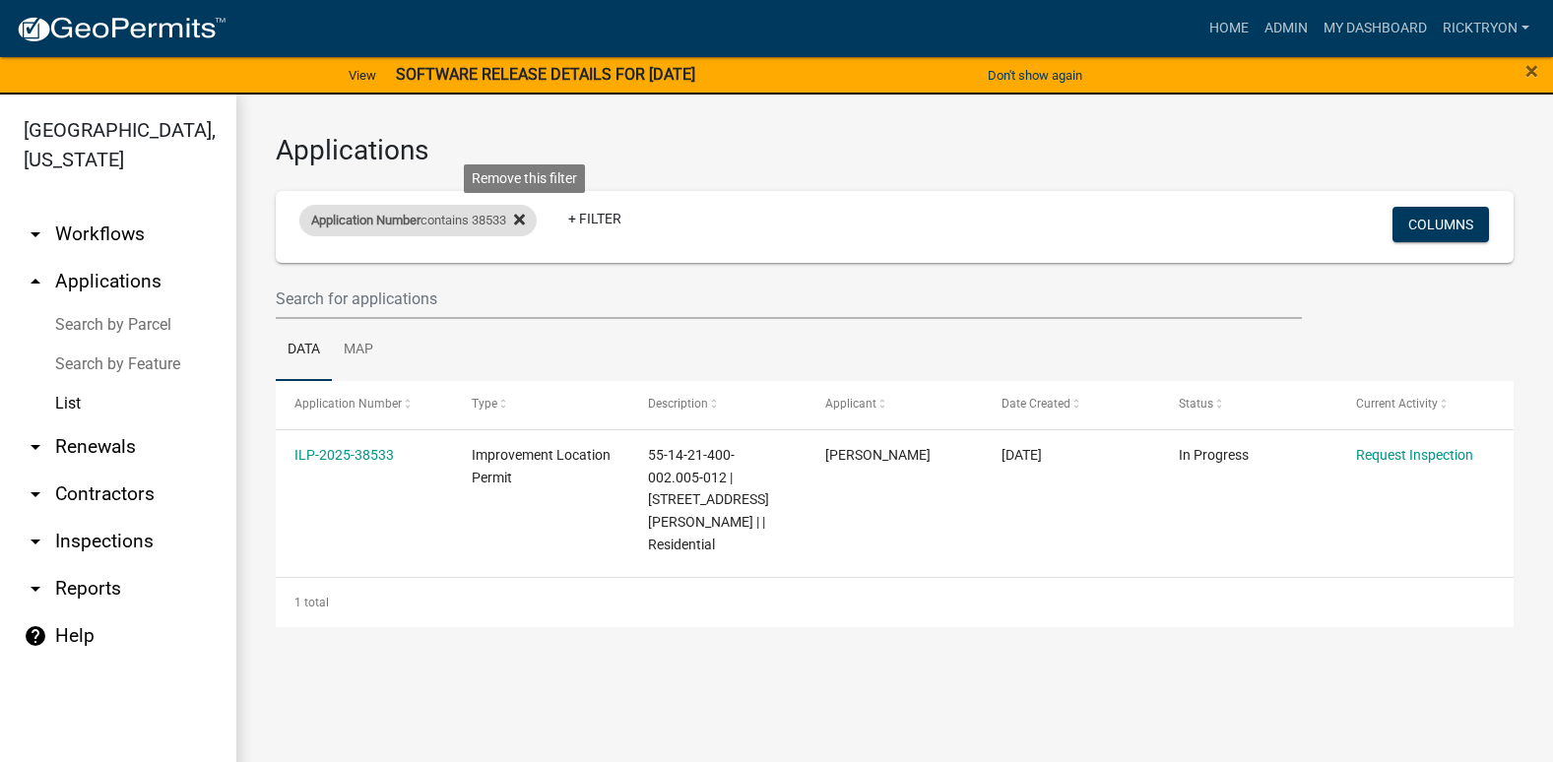
click at [525, 220] on icon at bounding box center [519, 220] width 11 height 16
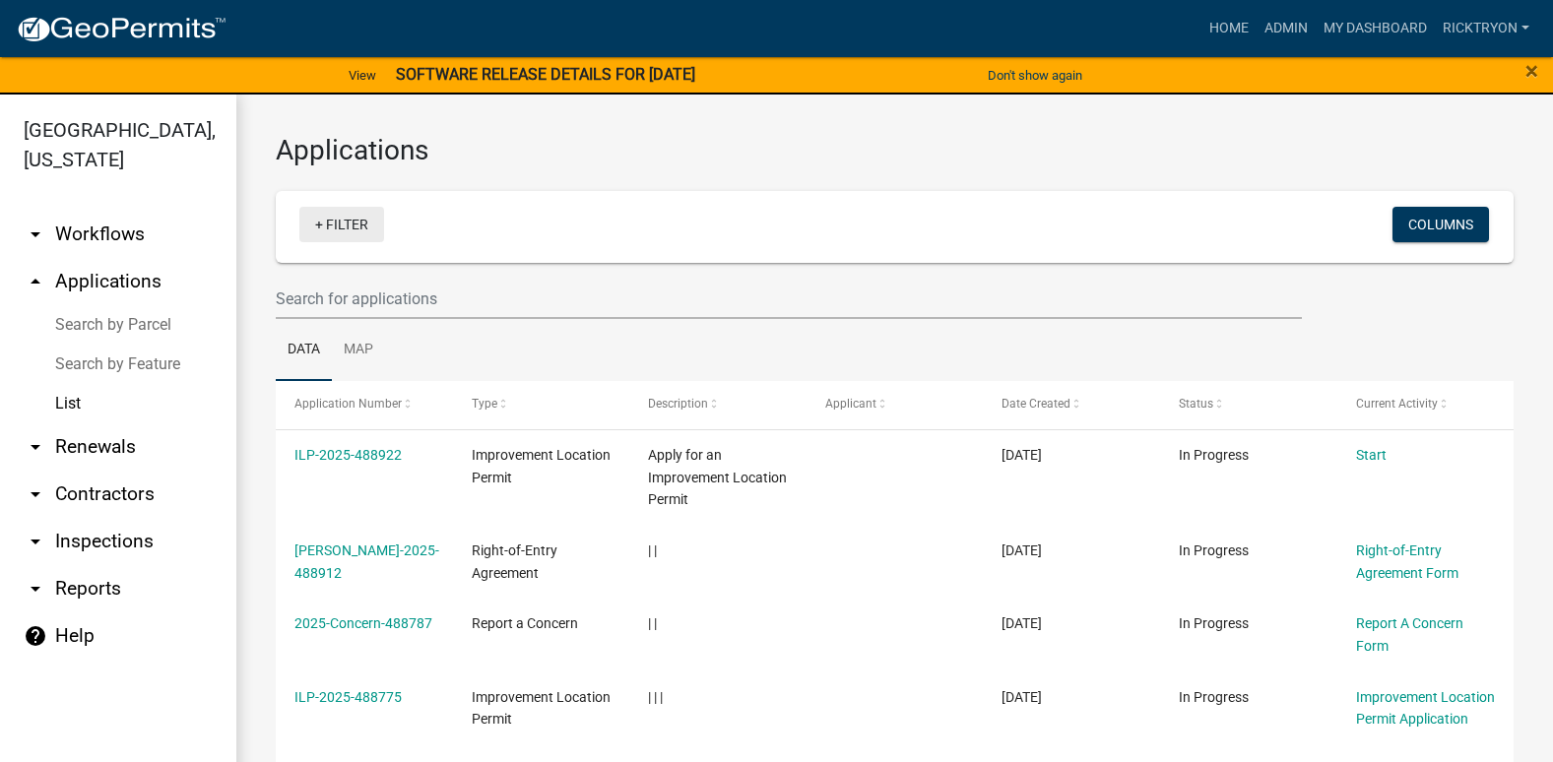
click at [339, 224] on link "+ Filter" at bounding box center [341, 224] width 85 height 35
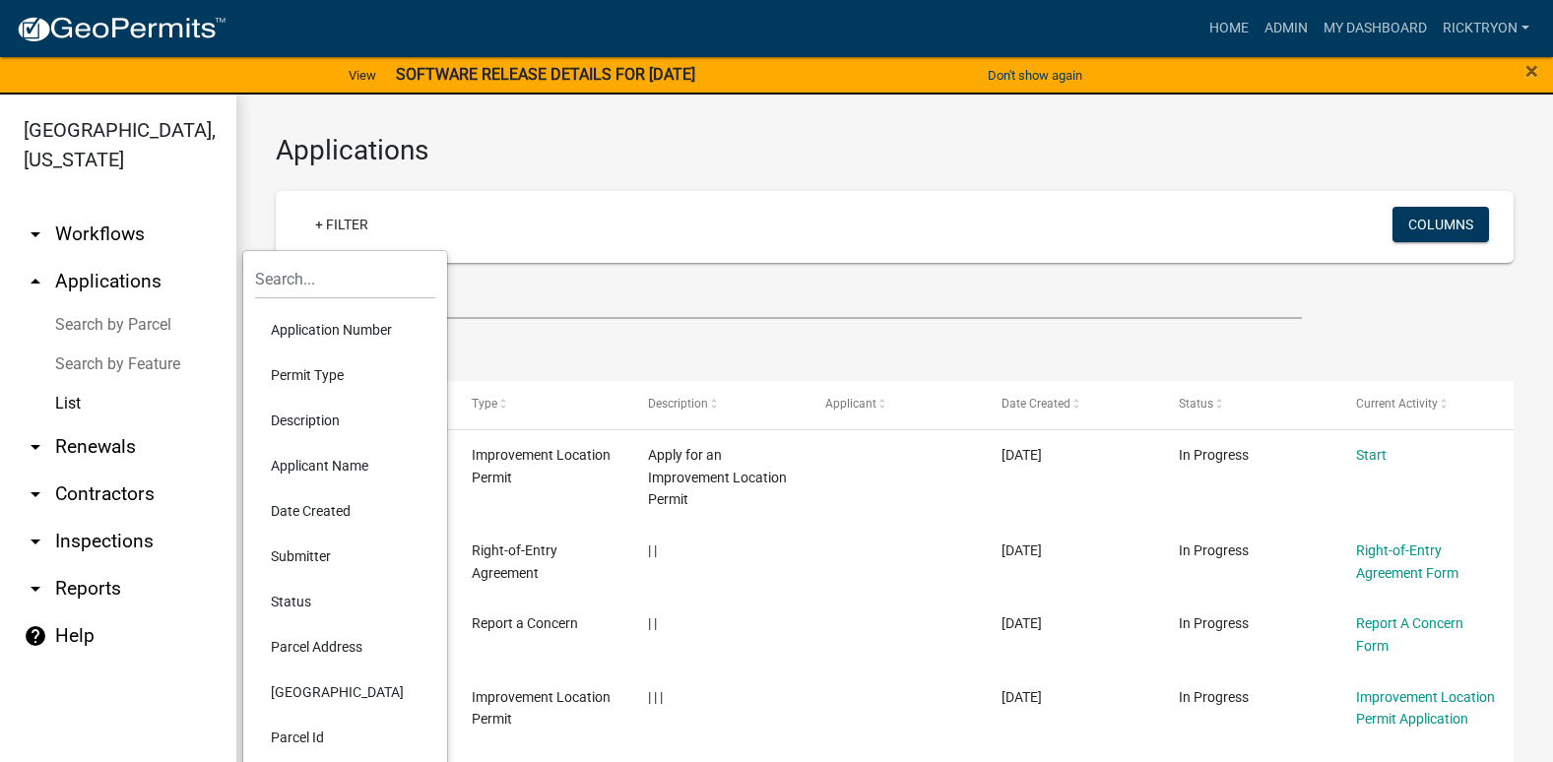
click at [316, 331] on li "Application Number" at bounding box center [345, 329] width 180 height 45
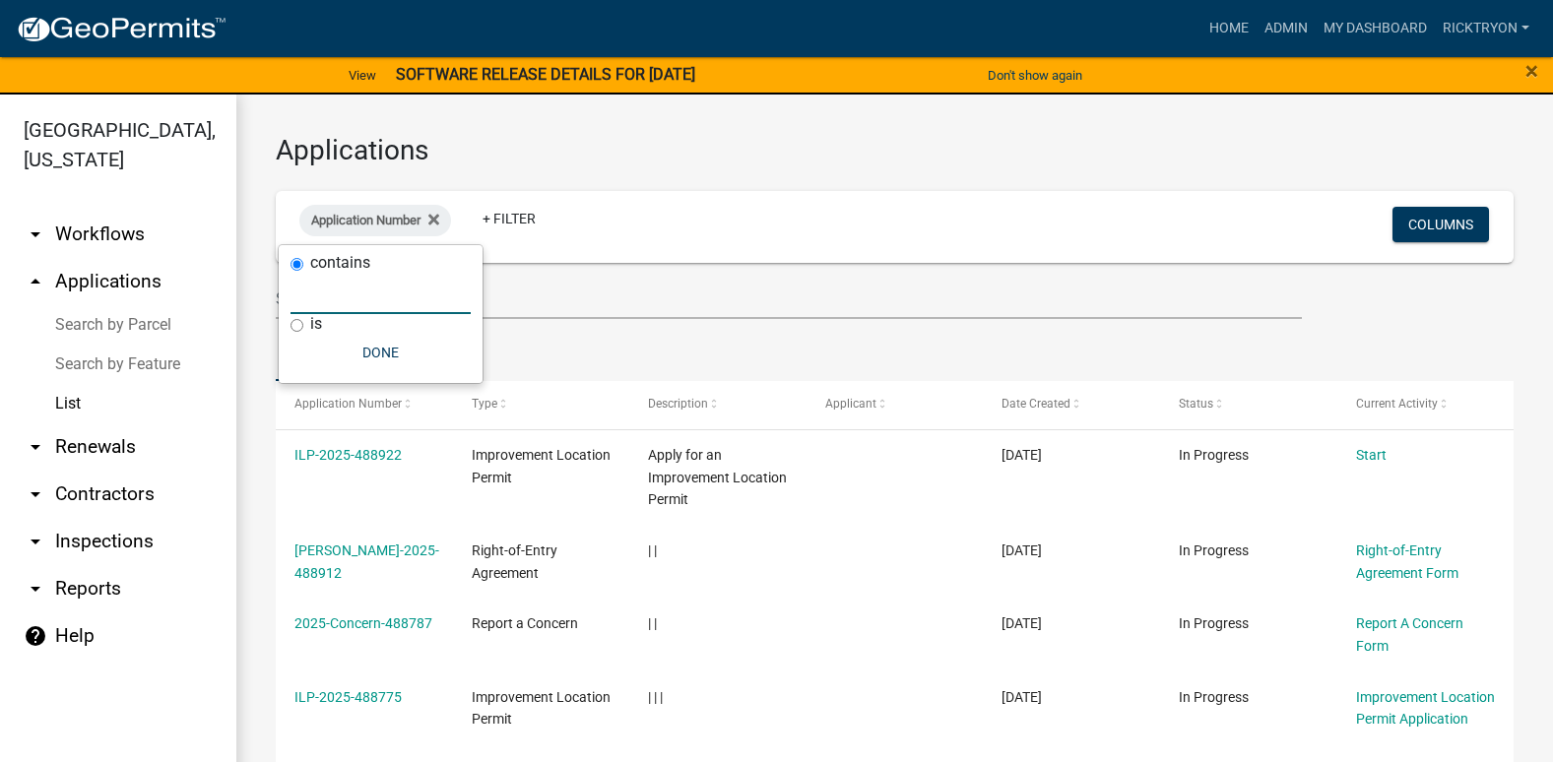
click at [370, 305] on input "text" at bounding box center [381, 294] width 180 height 40
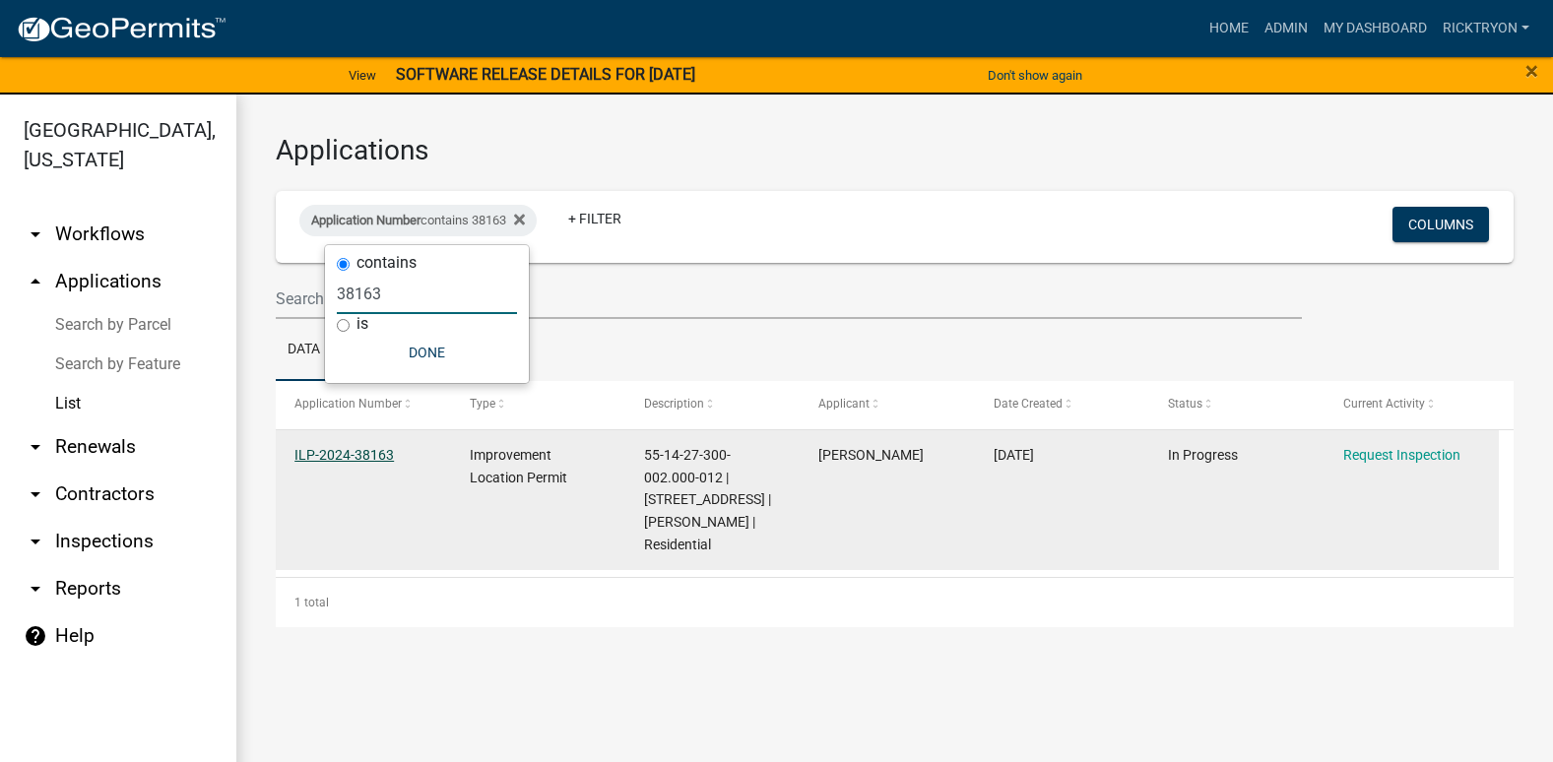
type input "38163"
click at [353, 450] on link "ILP-2024-38163" at bounding box center [343, 455] width 99 height 16
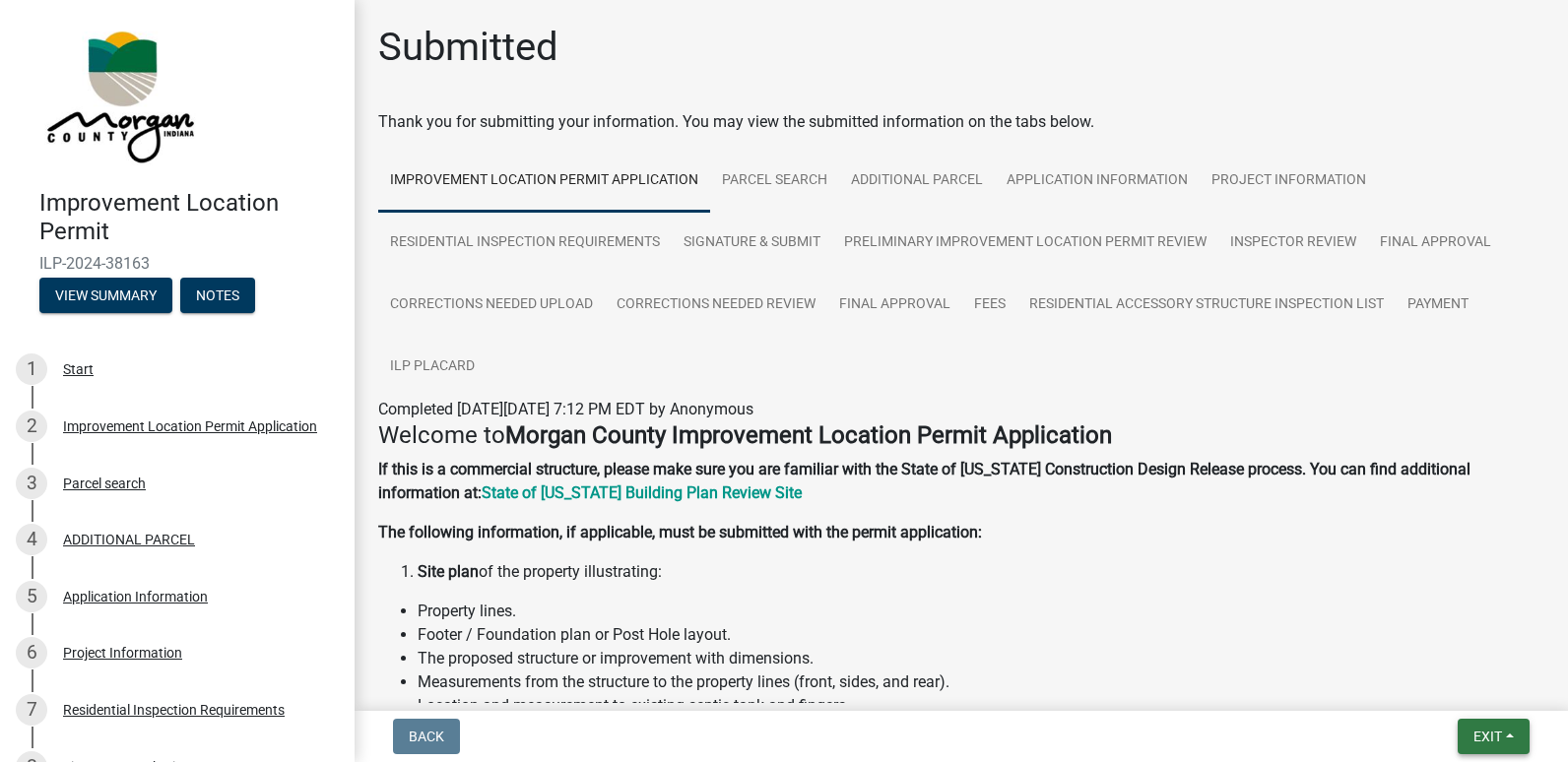
click at [1486, 737] on span "Exit" at bounding box center [1487, 737] width 29 height 16
click at [1432, 690] on button "Save & Exit" at bounding box center [1451, 685] width 158 height 47
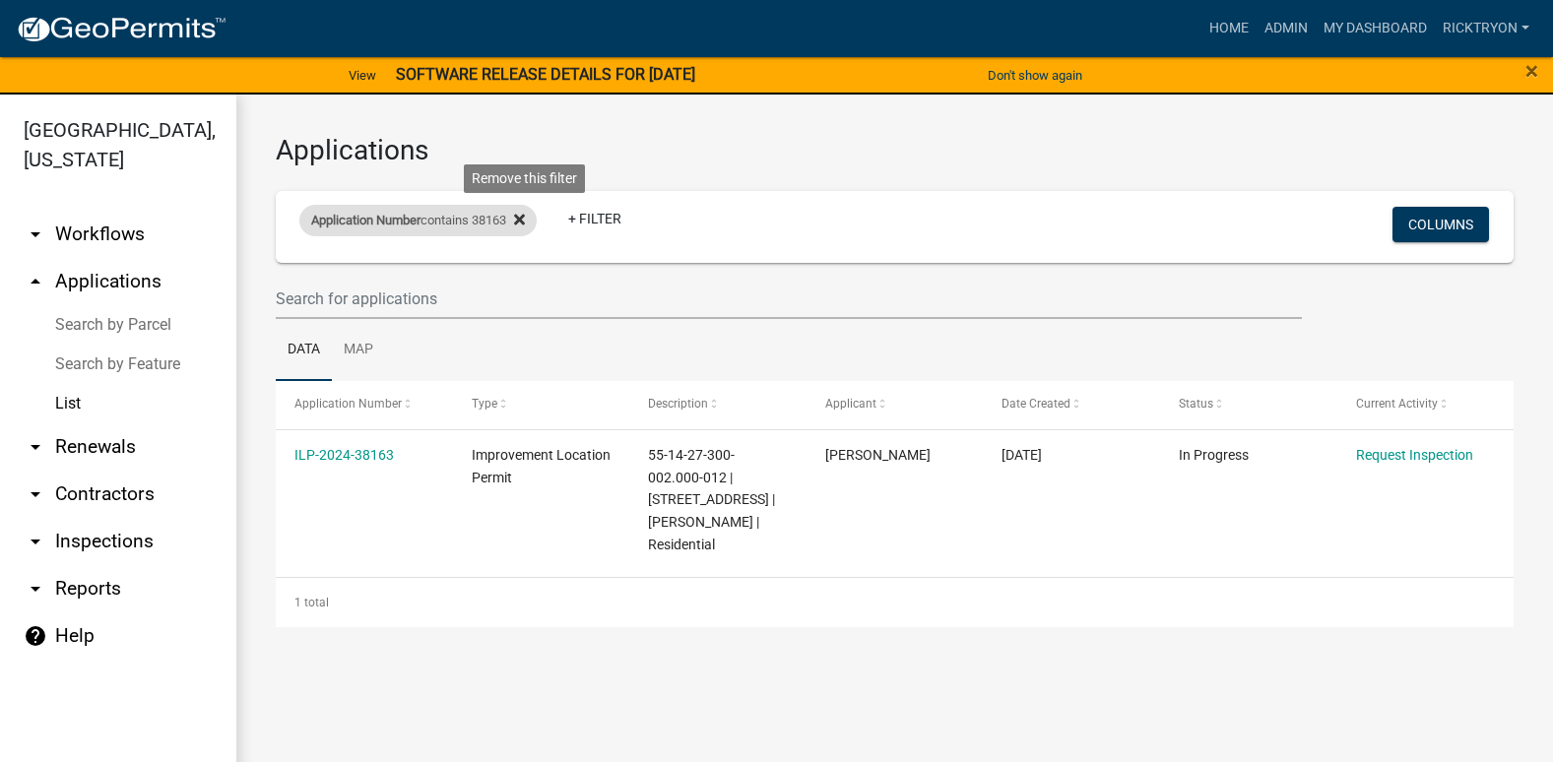
click at [525, 224] on icon at bounding box center [519, 220] width 11 height 16
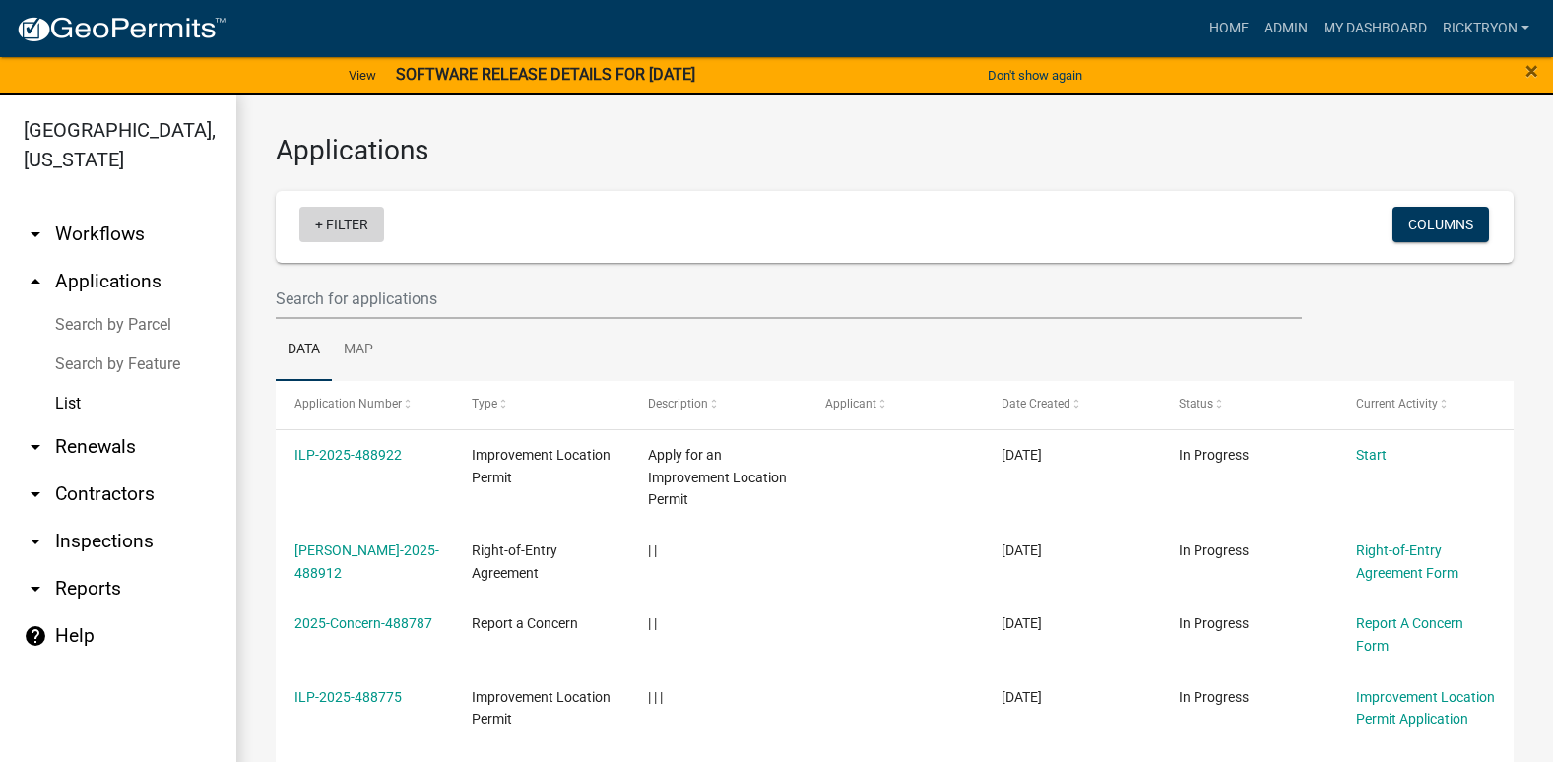
click at [359, 226] on link "+ Filter" at bounding box center [341, 224] width 85 height 35
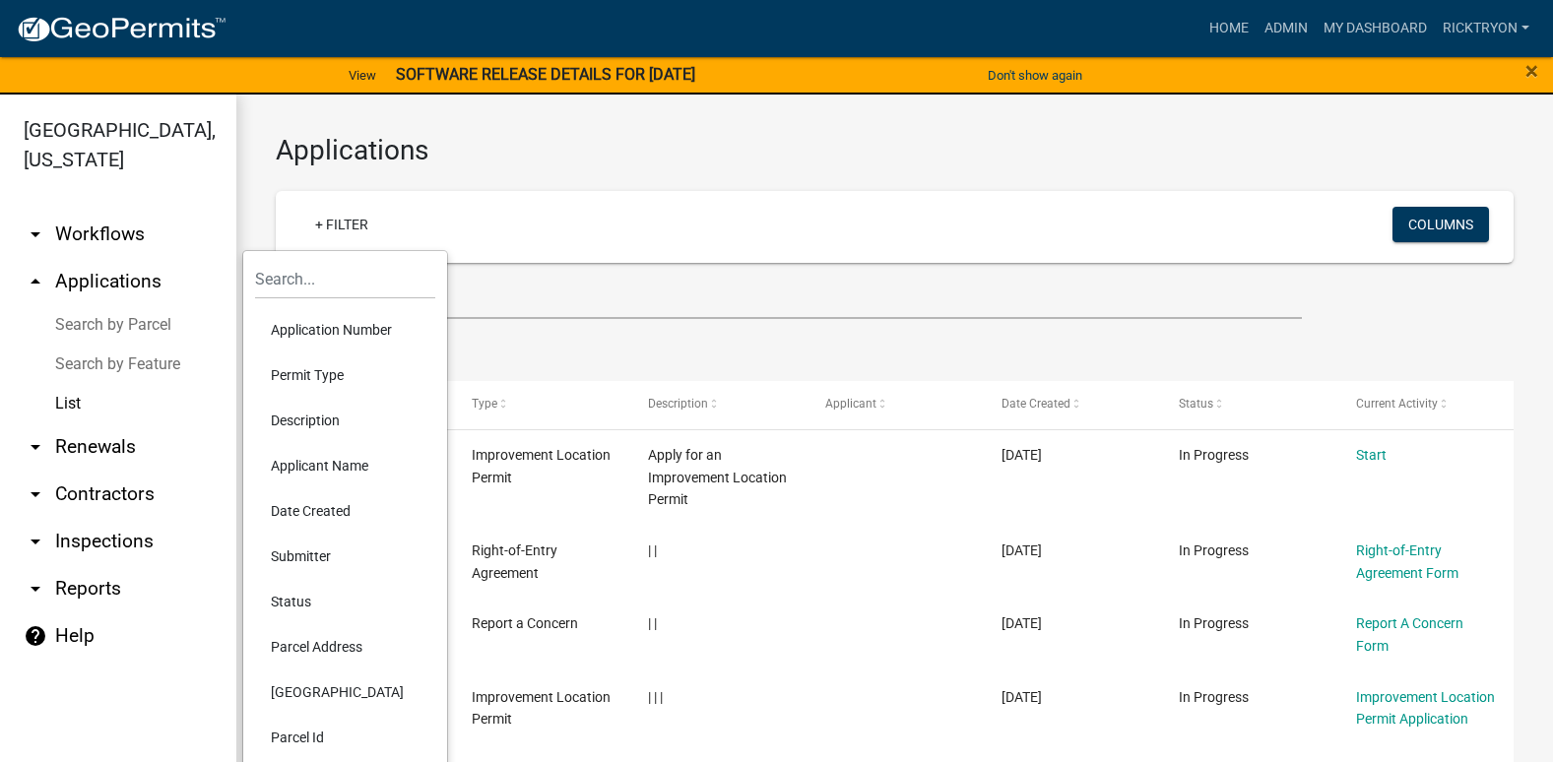
click at [296, 322] on li "Application Number" at bounding box center [345, 329] width 180 height 45
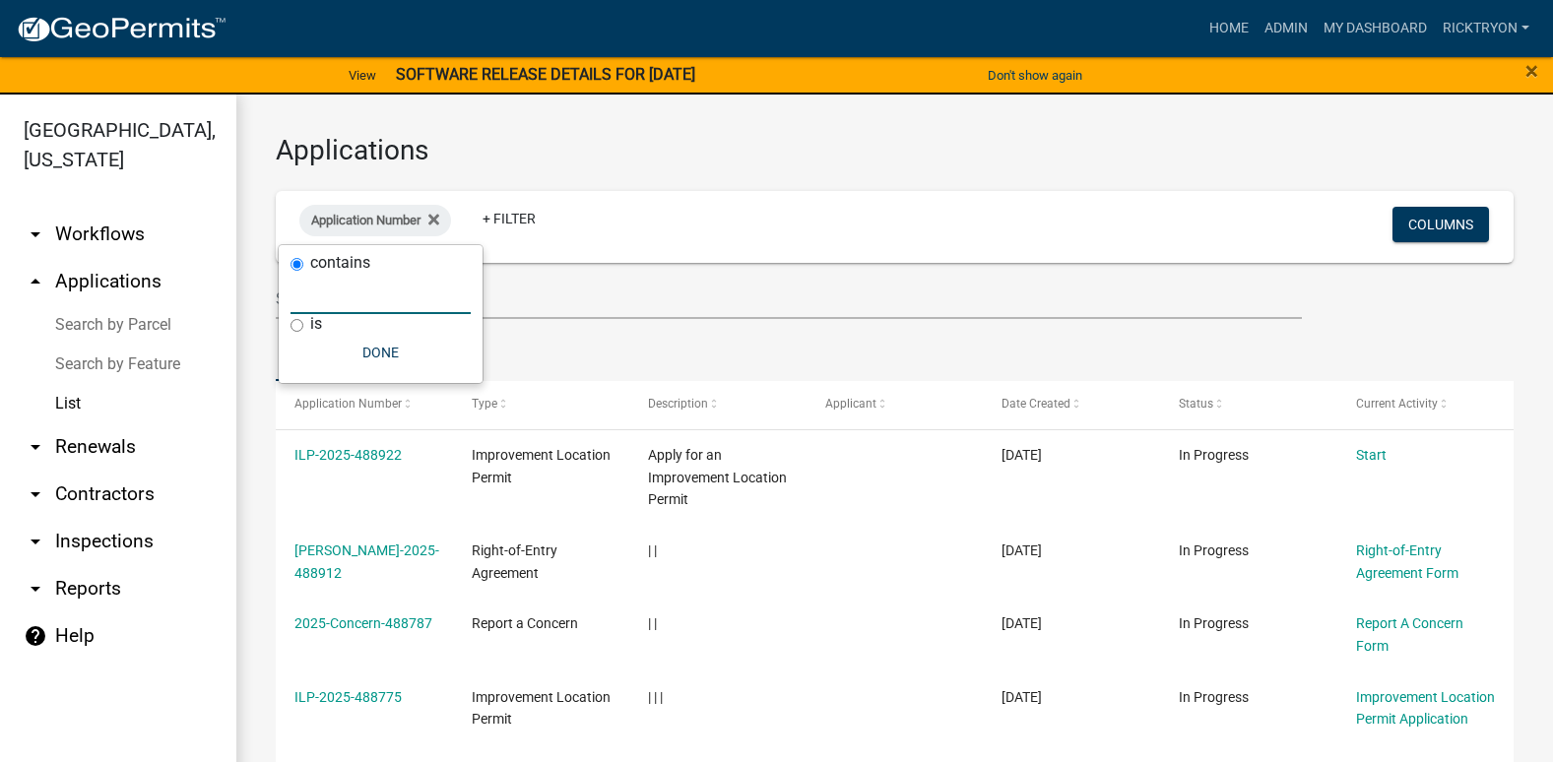
click at [344, 296] on input "text" at bounding box center [381, 294] width 180 height 40
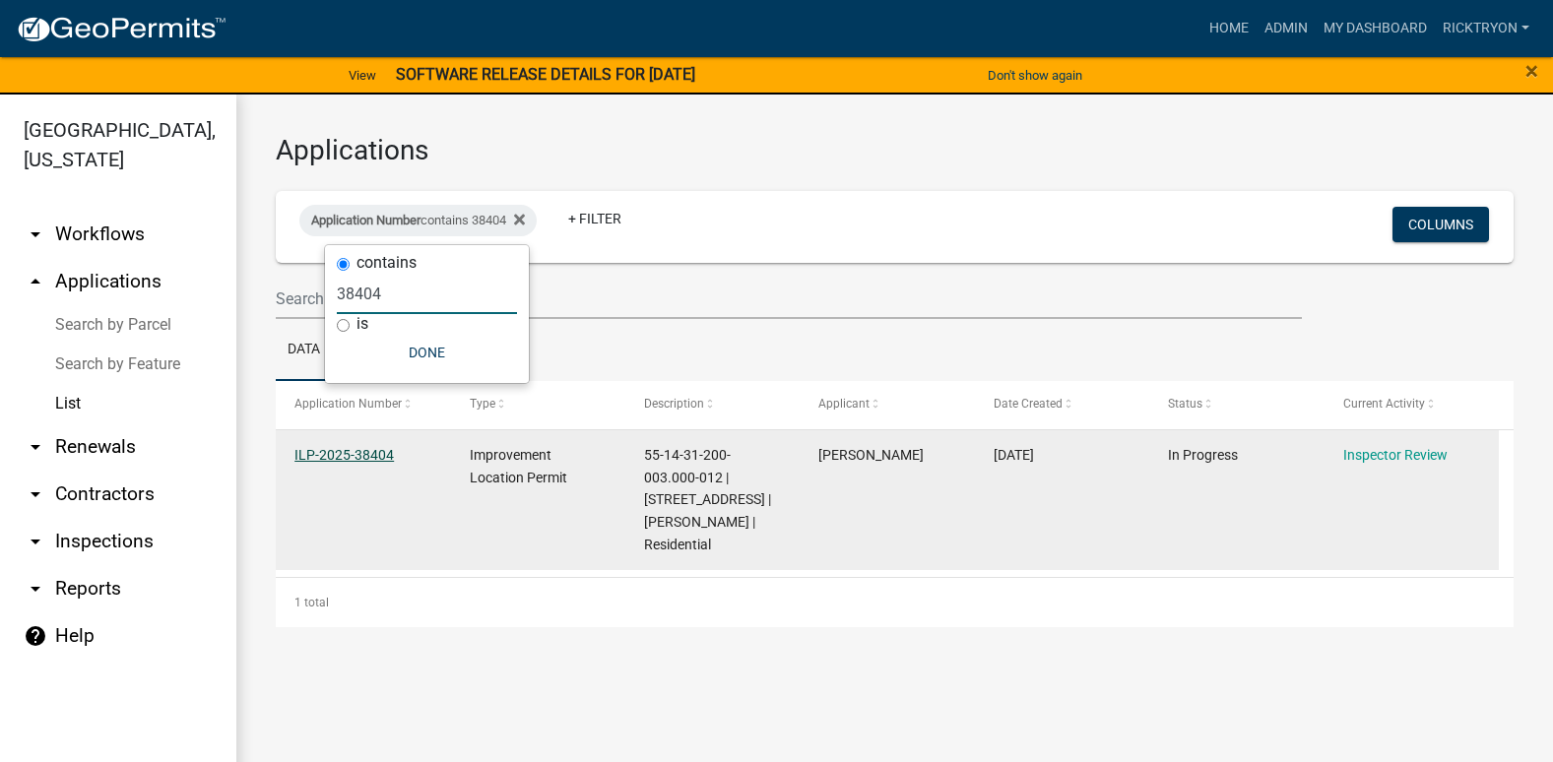
type input "38404"
click at [342, 459] on link "ILP-2025-38404" at bounding box center [343, 455] width 99 height 16
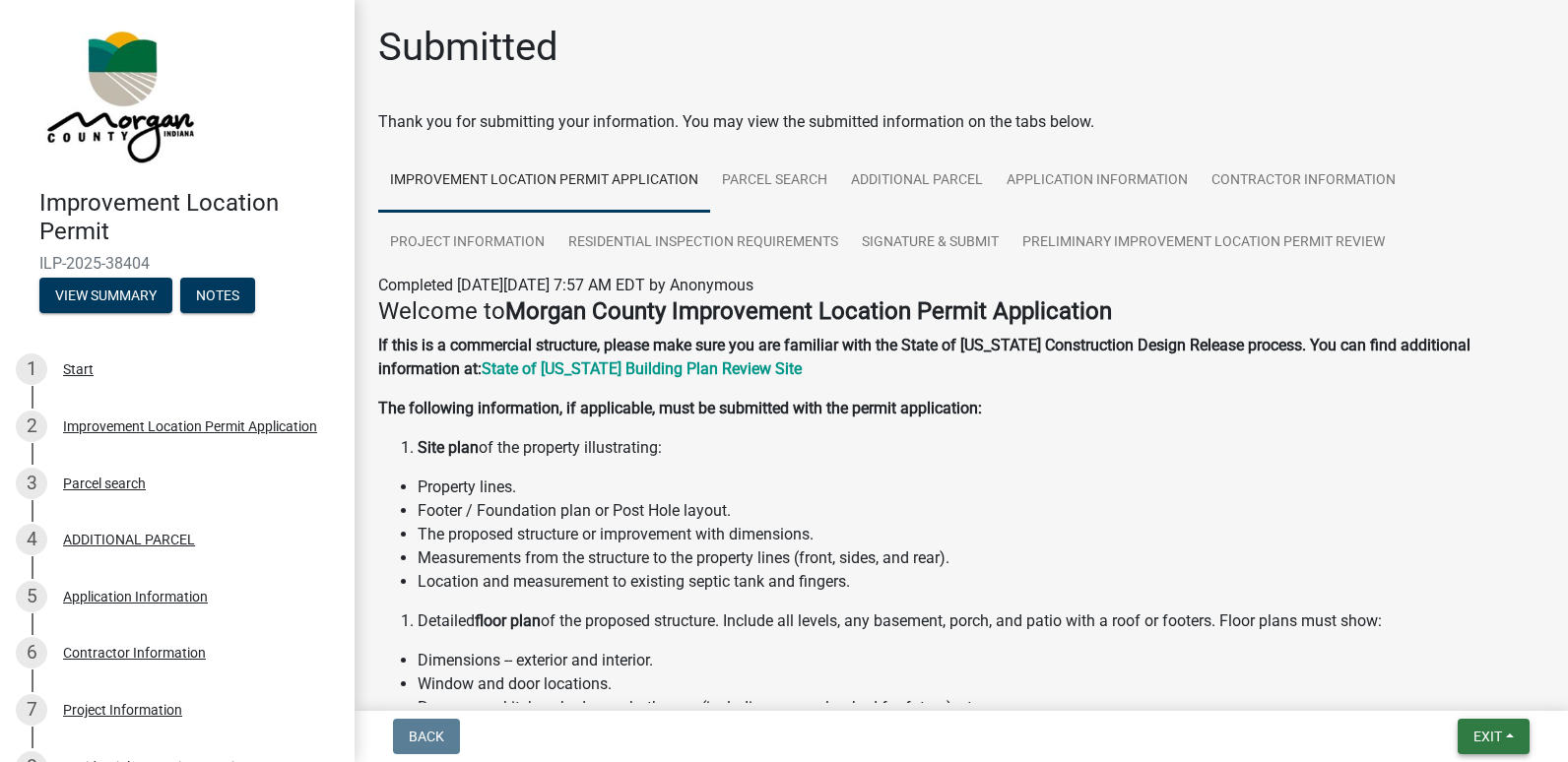
click at [1487, 742] on span "Exit" at bounding box center [1487, 737] width 29 height 16
click at [1438, 694] on button "Save & Exit" at bounding box center [1451, 685] width 158 height 47
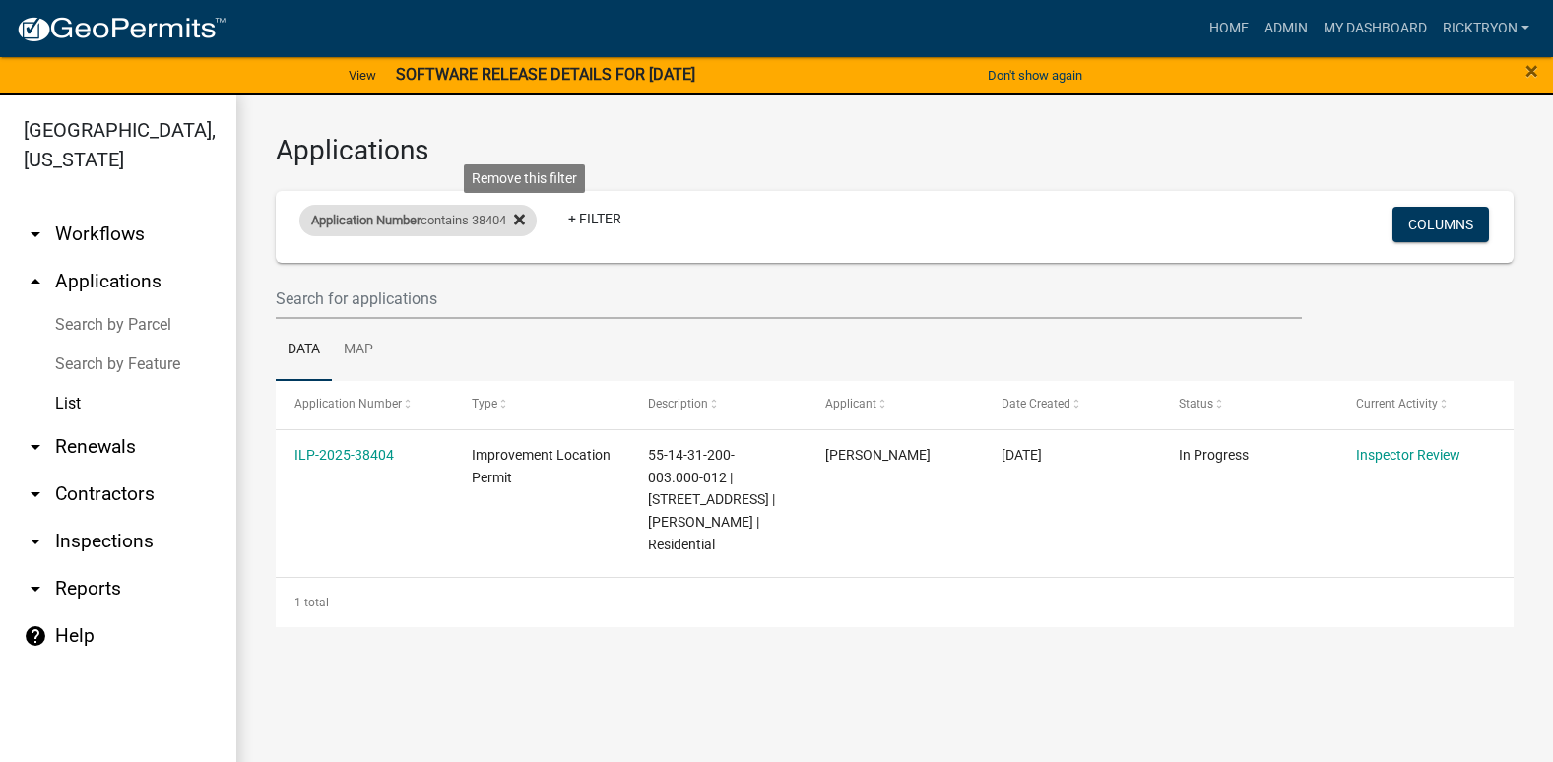
click at [524, 221] on icon at bounding box center [519, 220] width 11 height 16
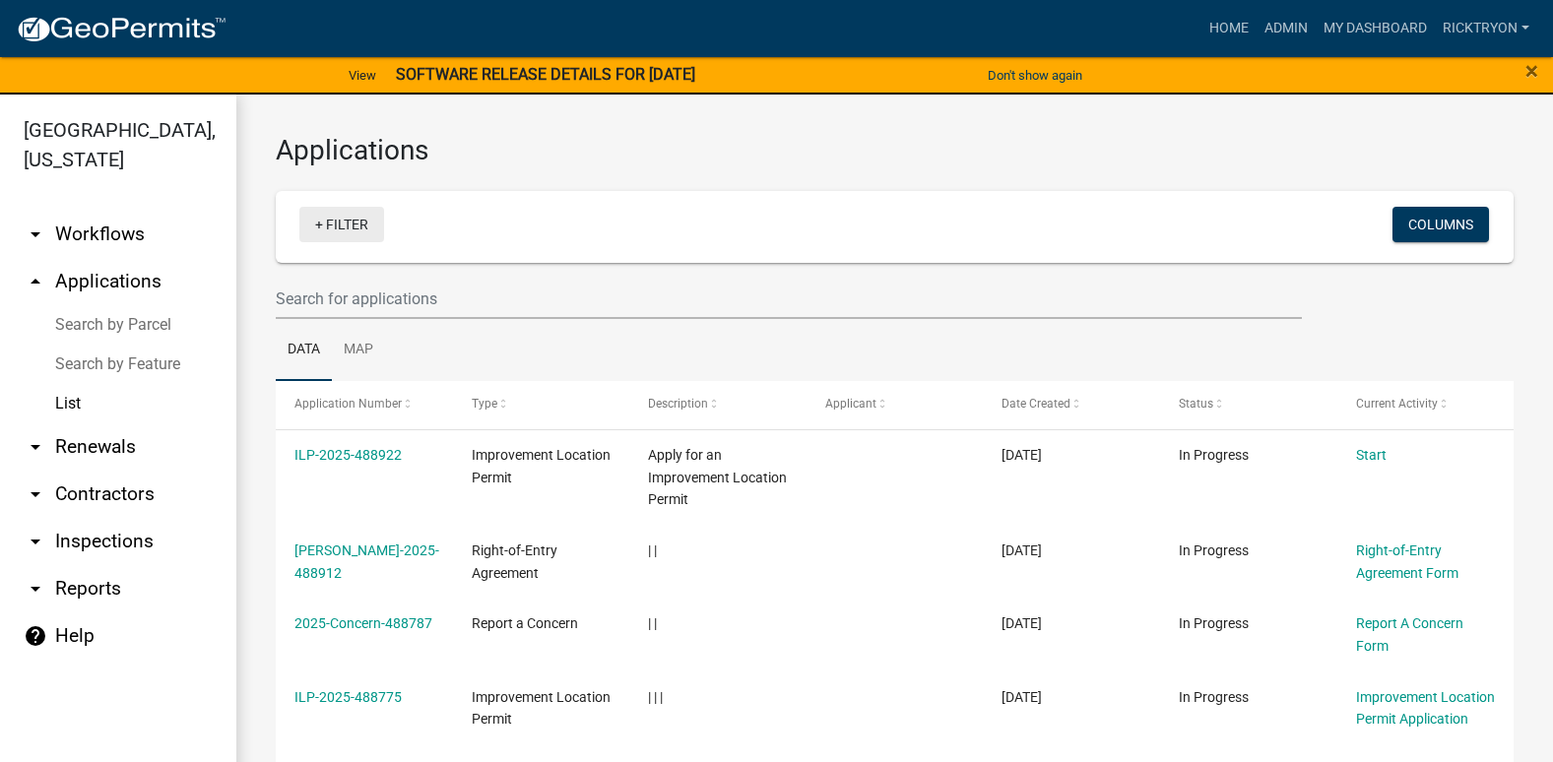
click at [354, 227] on link "+ Filter" at bounding box center [341, 224] width 85 height 35
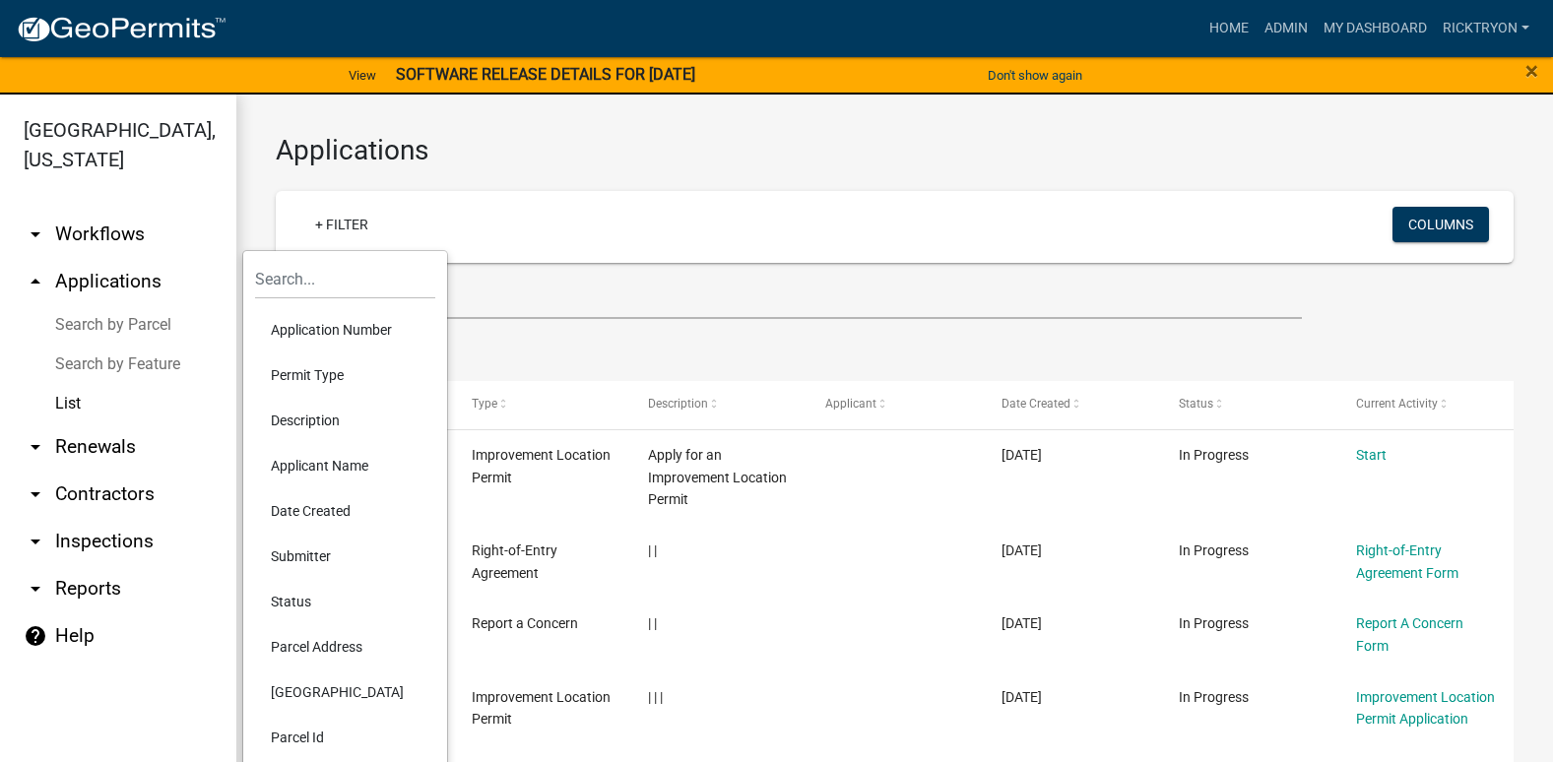
click at [318, 317] on li "Application Number" at bounding box center [345, 329] width 180 height 45
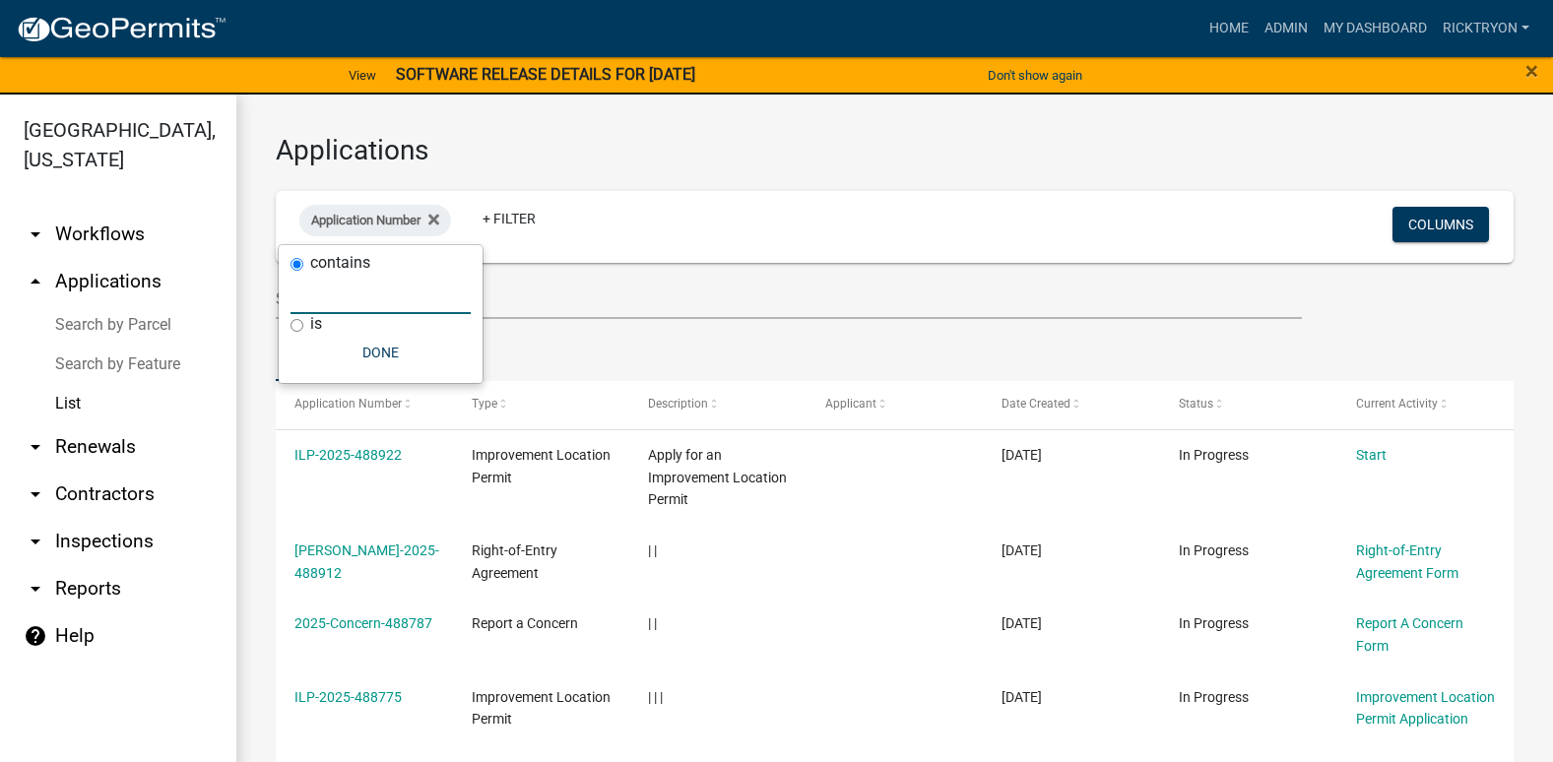
click at [316, 308] on input "text" at bounding box center [381, 294] width 180 height 40
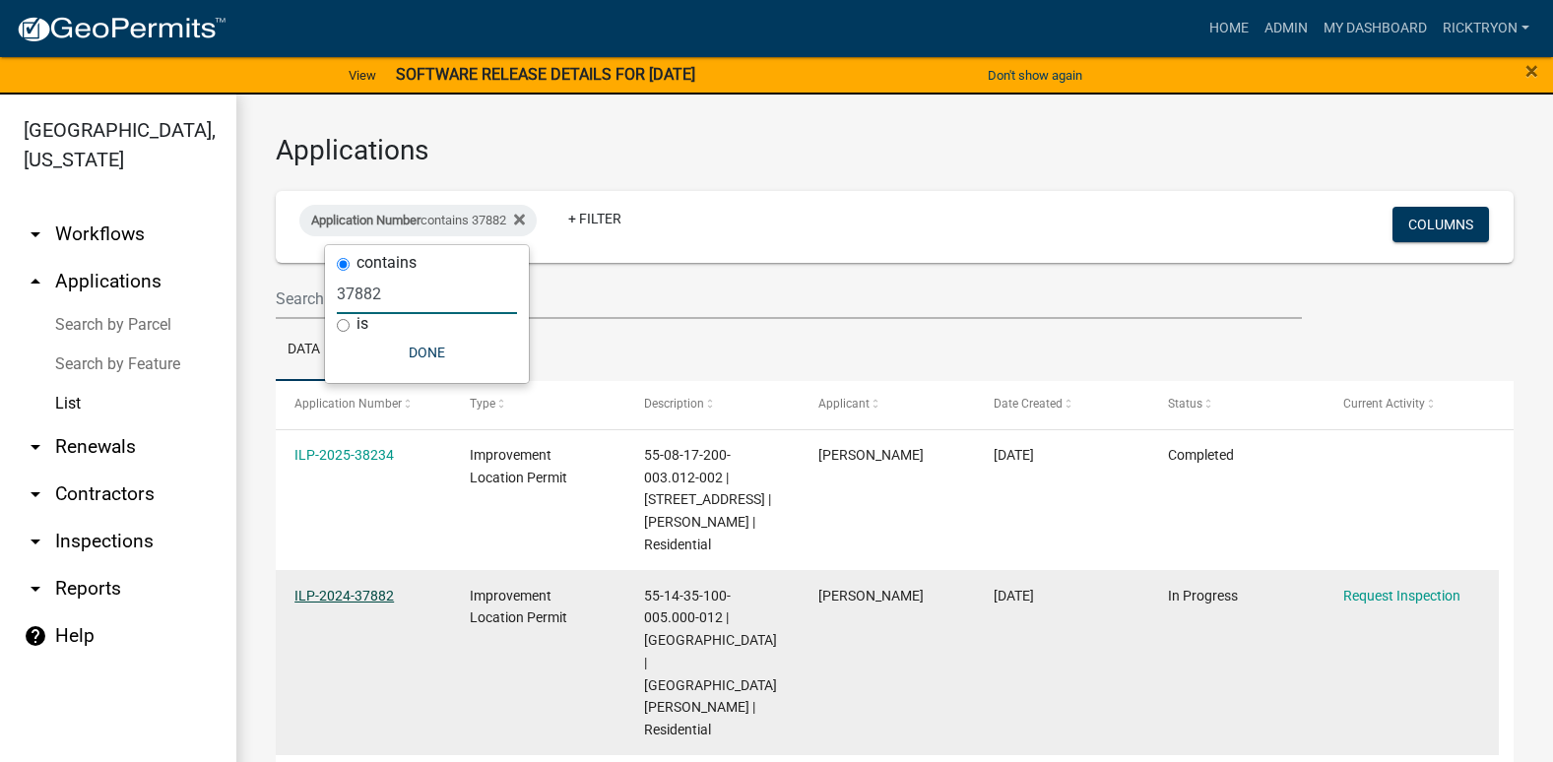
type input "37882"
click at [342, 604] on link "ILP-2024-37882" at bounding box center [343, 596] width 99 height 16
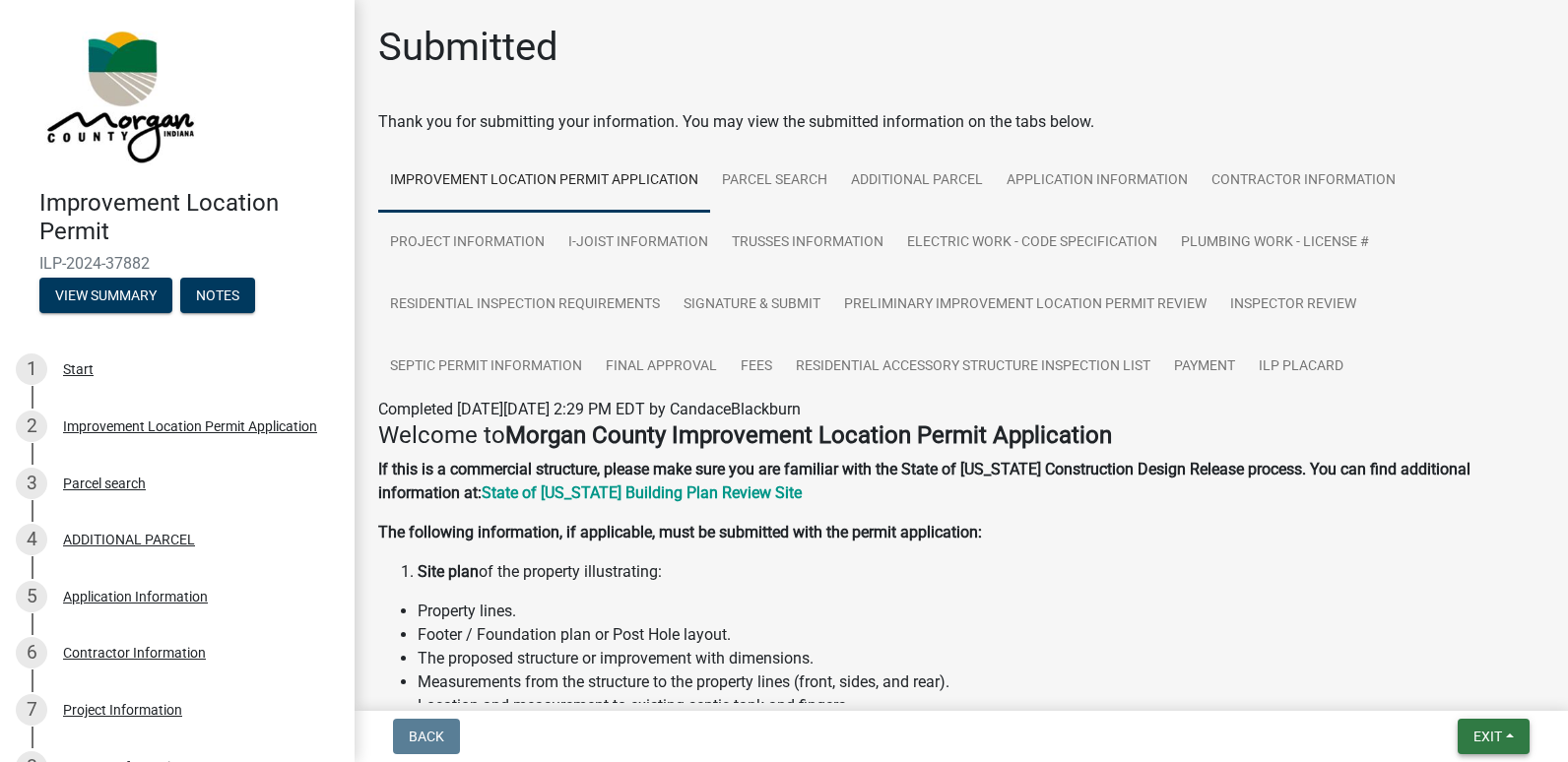
click at [1476, 732] on span "Exit" at bounding box center [1487, 737] width 29 height 16
click at [1432, 678] on button "Save & Exit" at bounding box center [1451, 685] width 158 height 47
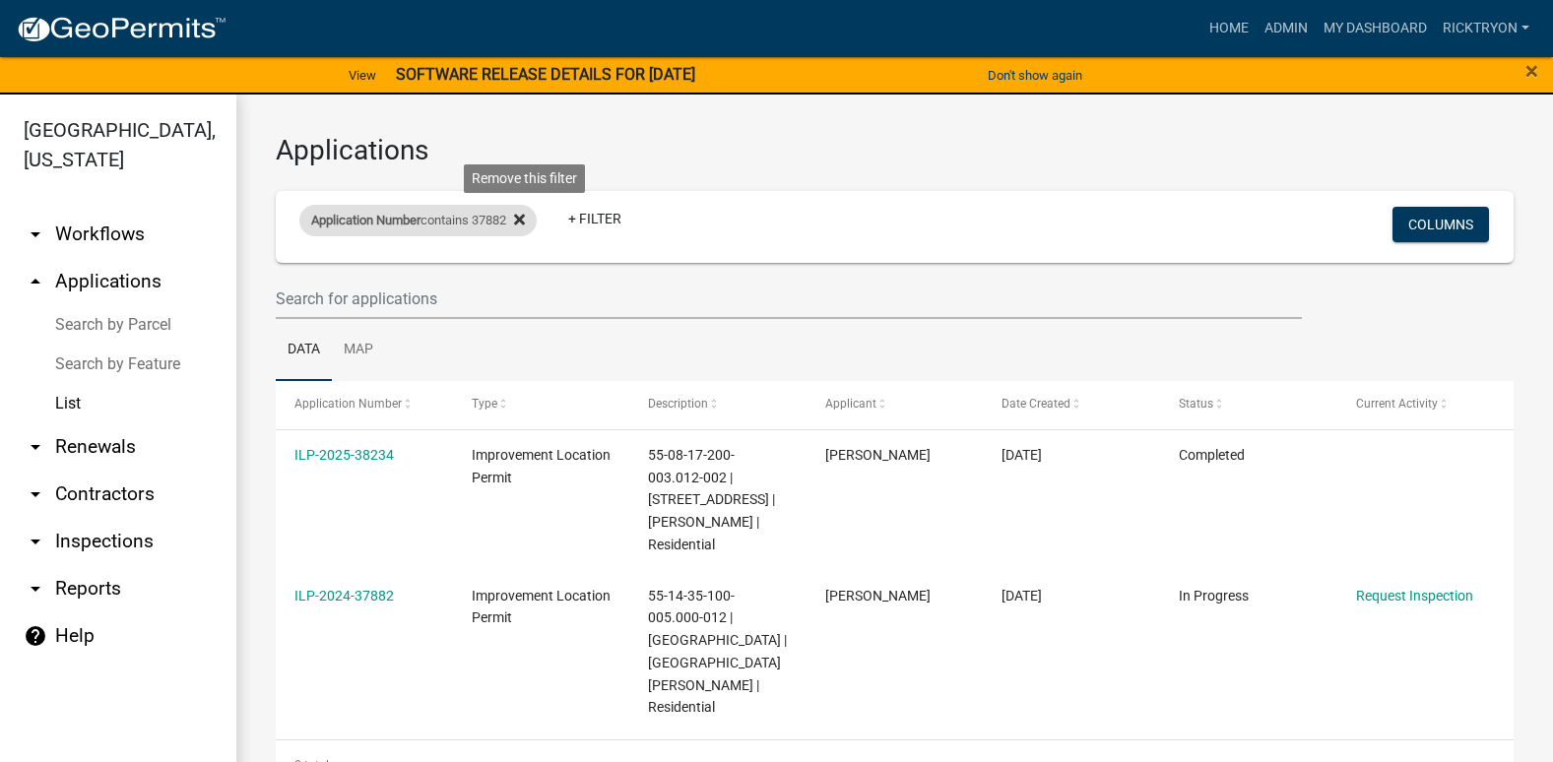
click at [525, 221] on icon at bounding box center [519, 220] width 11 height 11
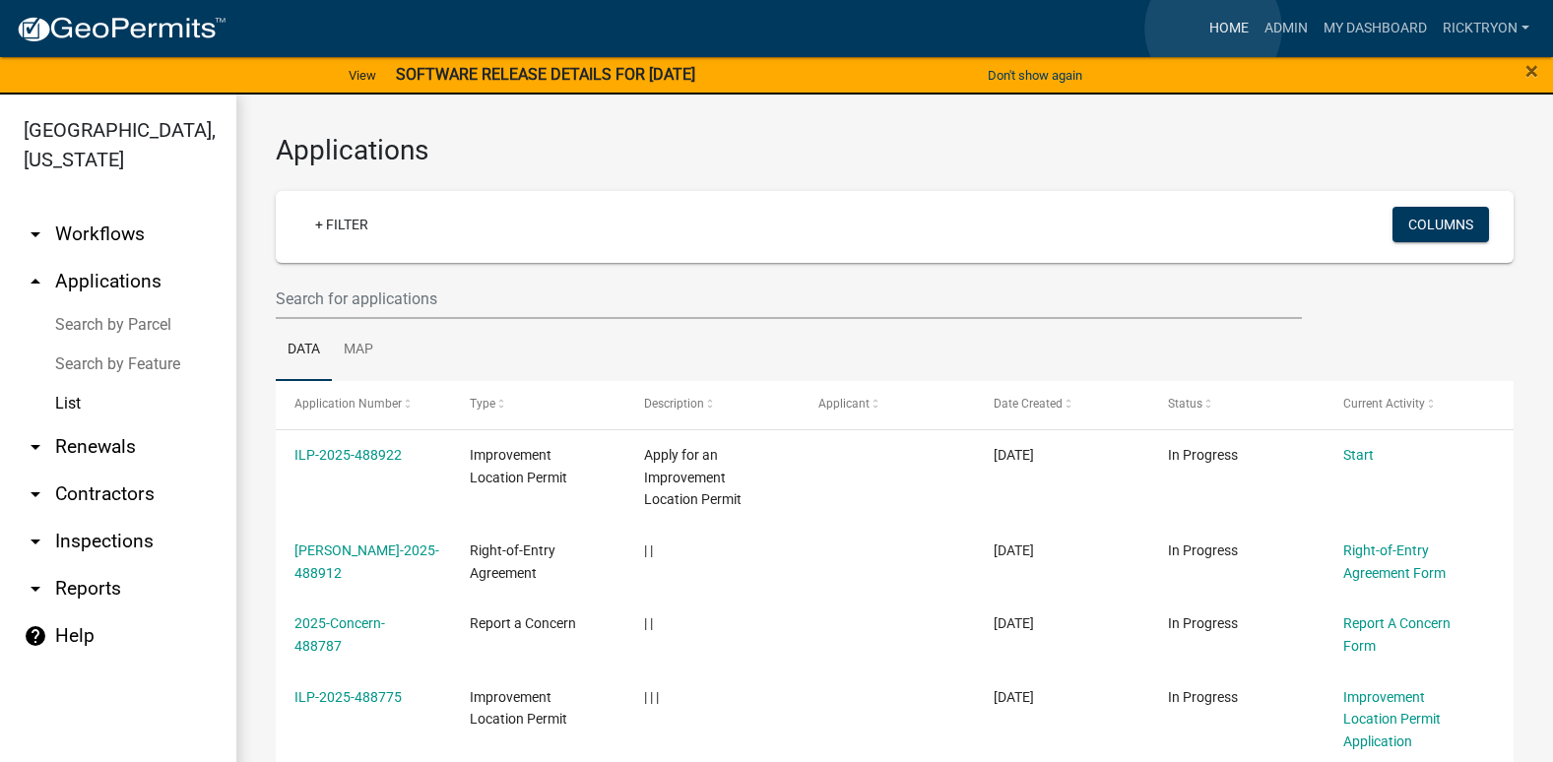
click at [1213, 29] on link "Home" at bounding box center [1228, 28] width 55 height 37
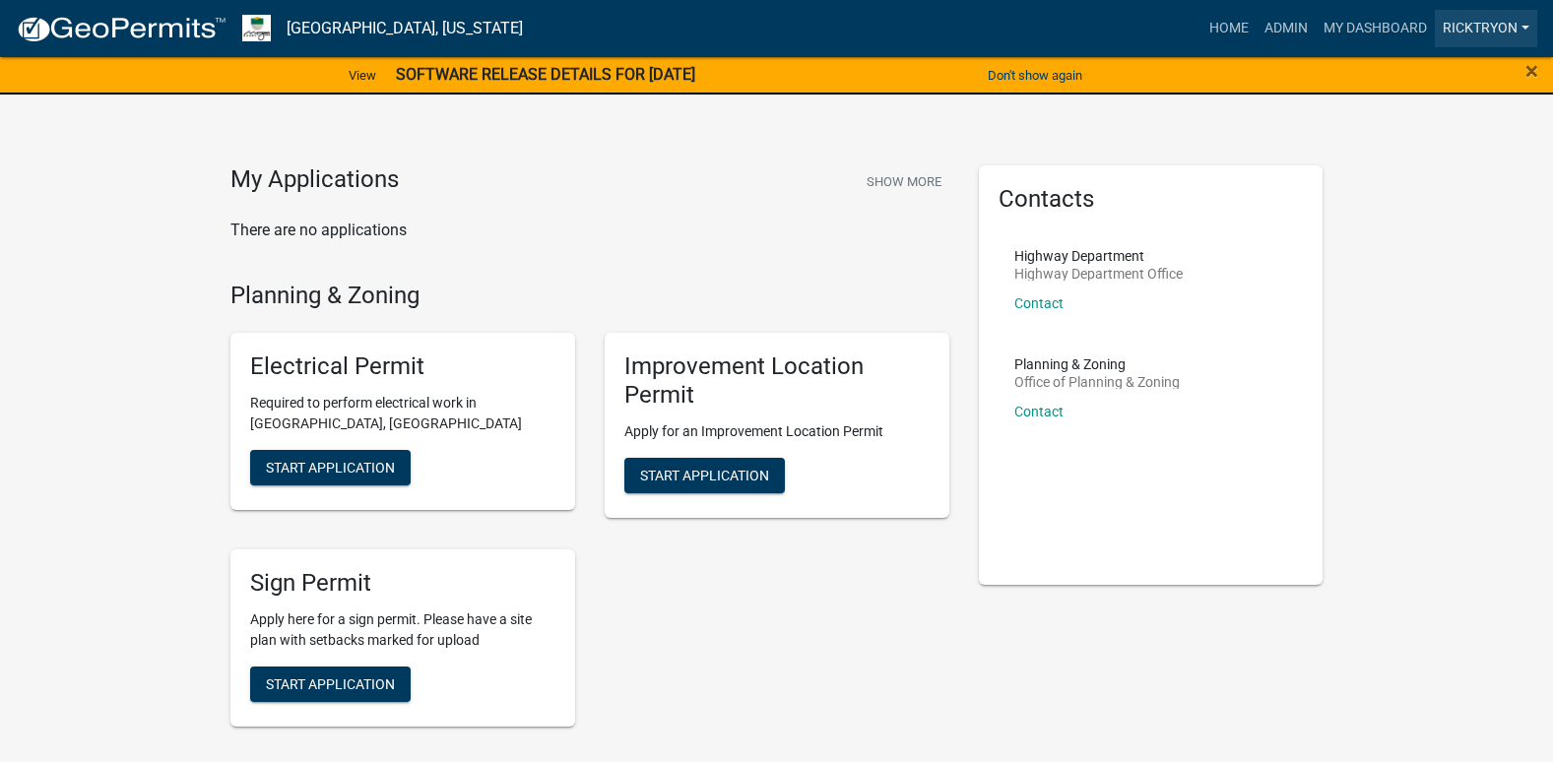
click at [1485, 31] on link "ricktryon" at bounding box center [1486, 28] width 102 height 37
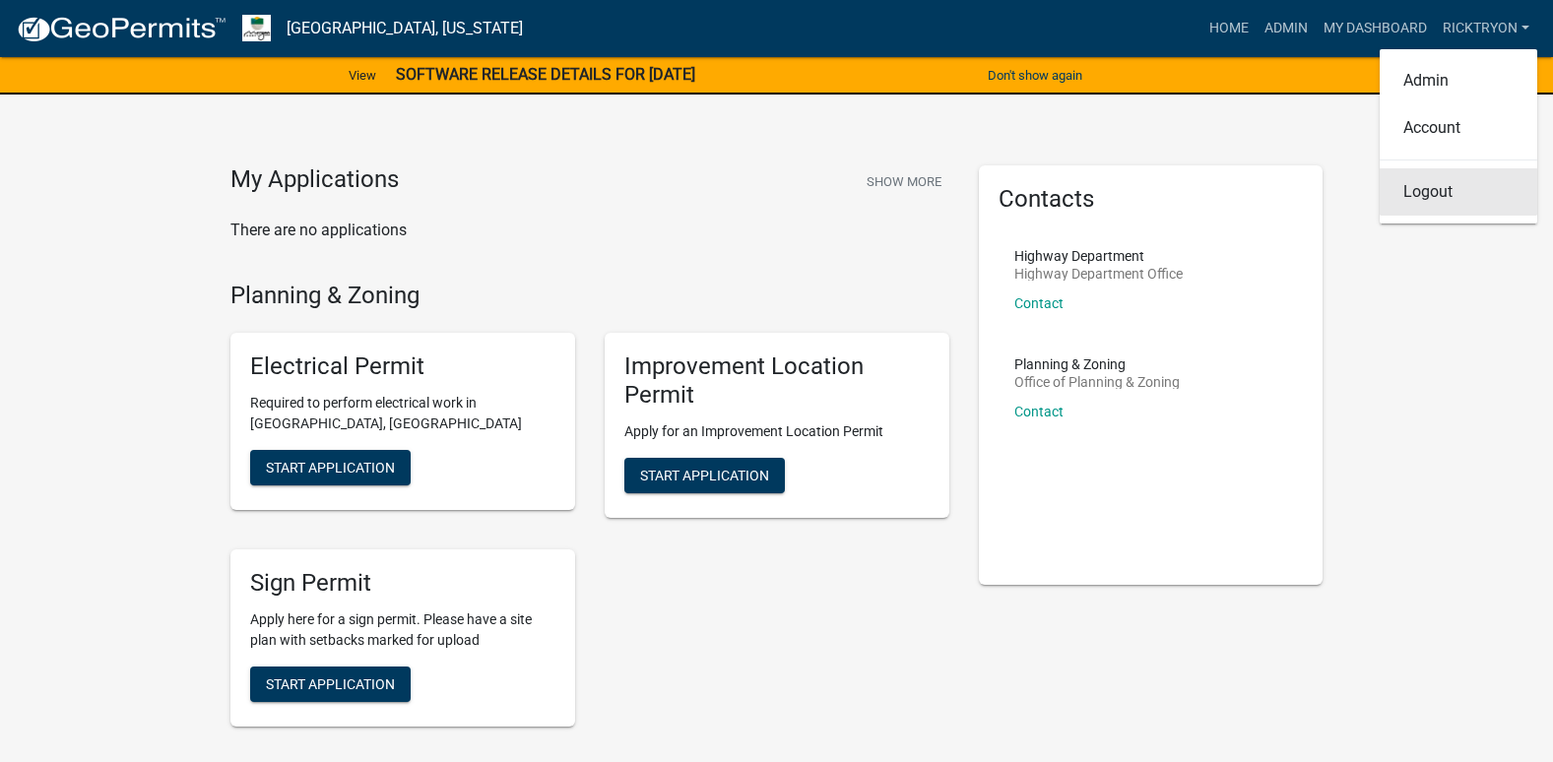
click at [1417, 191] on link "Logout" at bounding box center [1459, 191] width 158 height 47
